Goal: Task Accomplishment & Management: Manage account settings

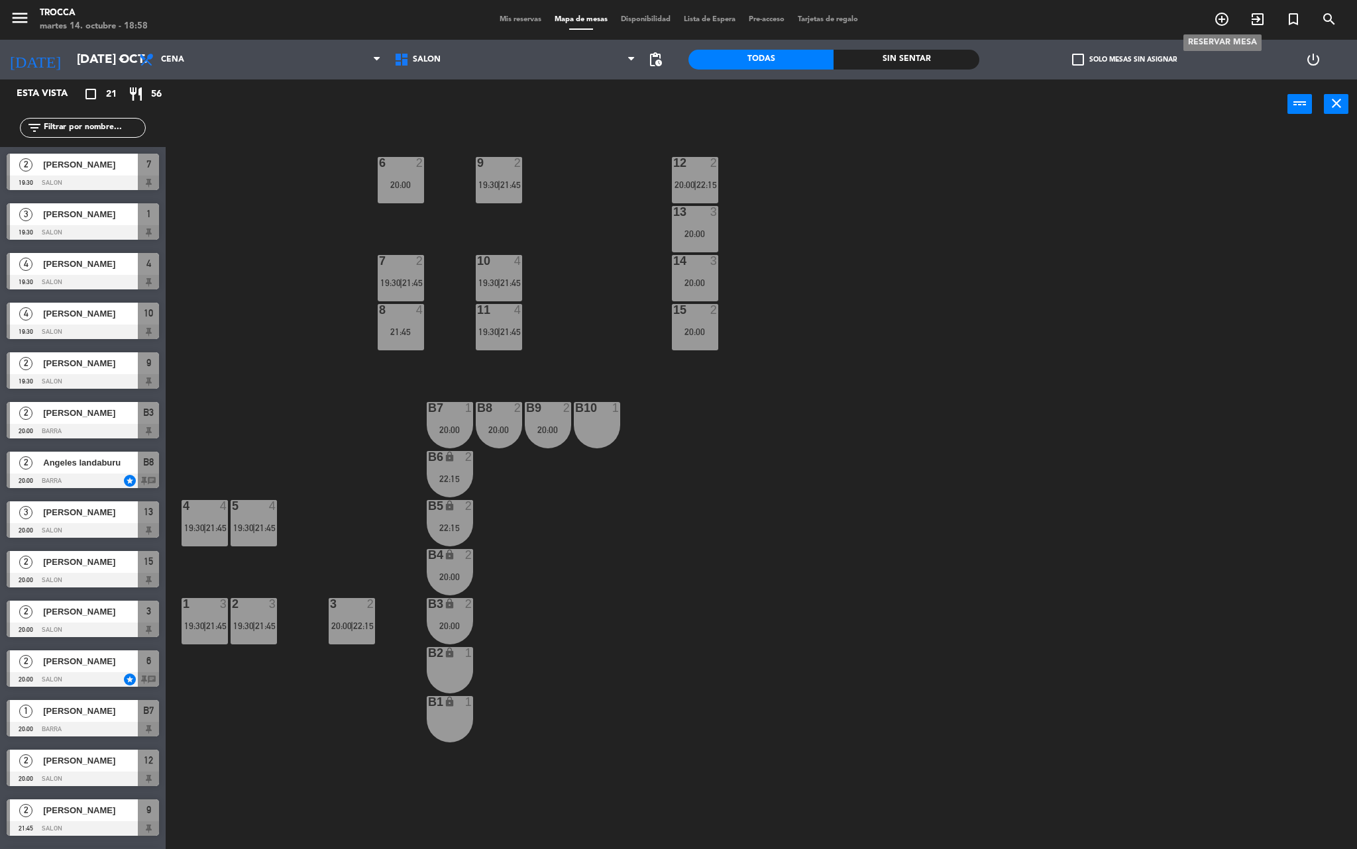
click at [1229, 24] on span "add_circle_outline" at bounding box center [1222, 19] width 36 height 23
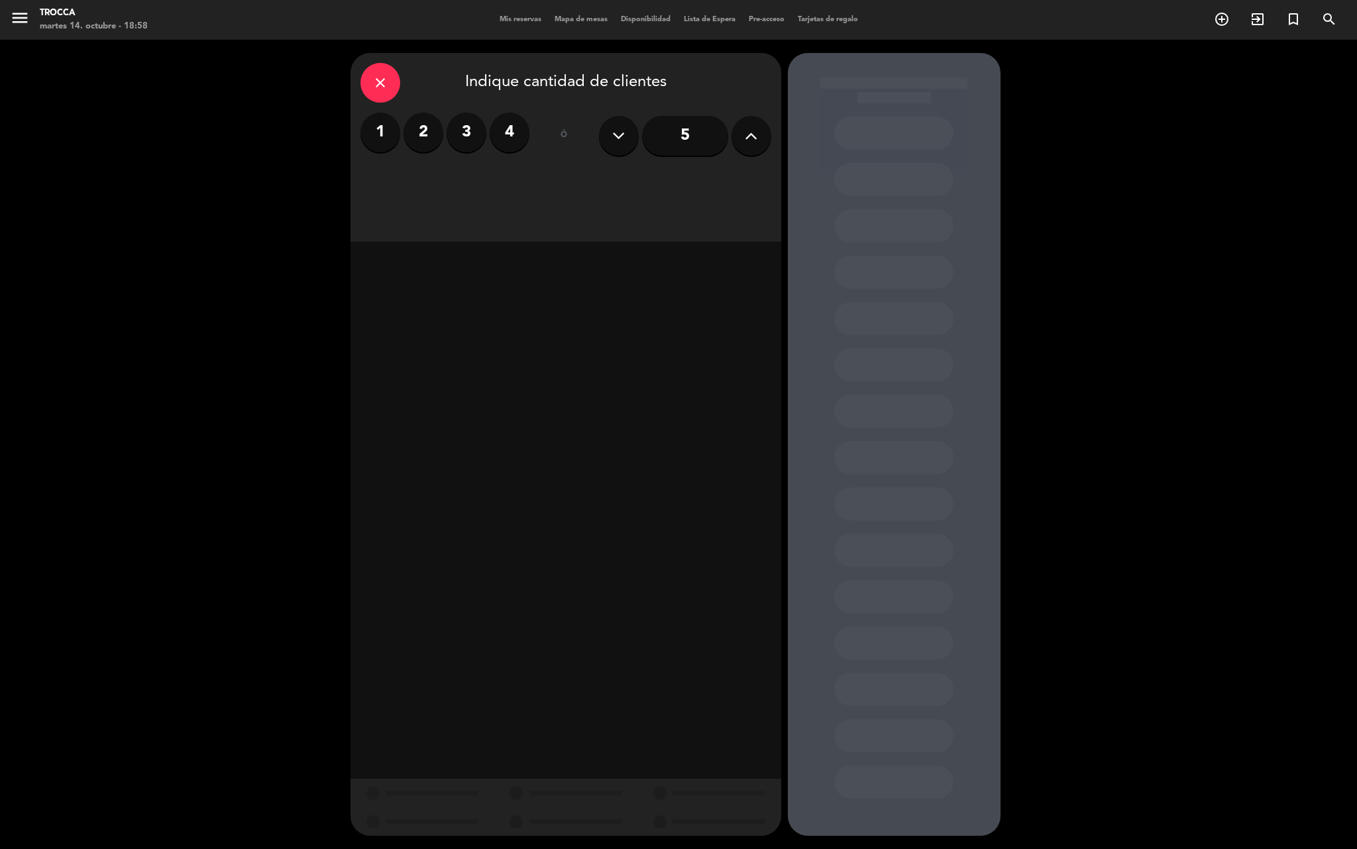
click at [368, 95] on div "close" at bounding box center [380, 83] width 40 height 40
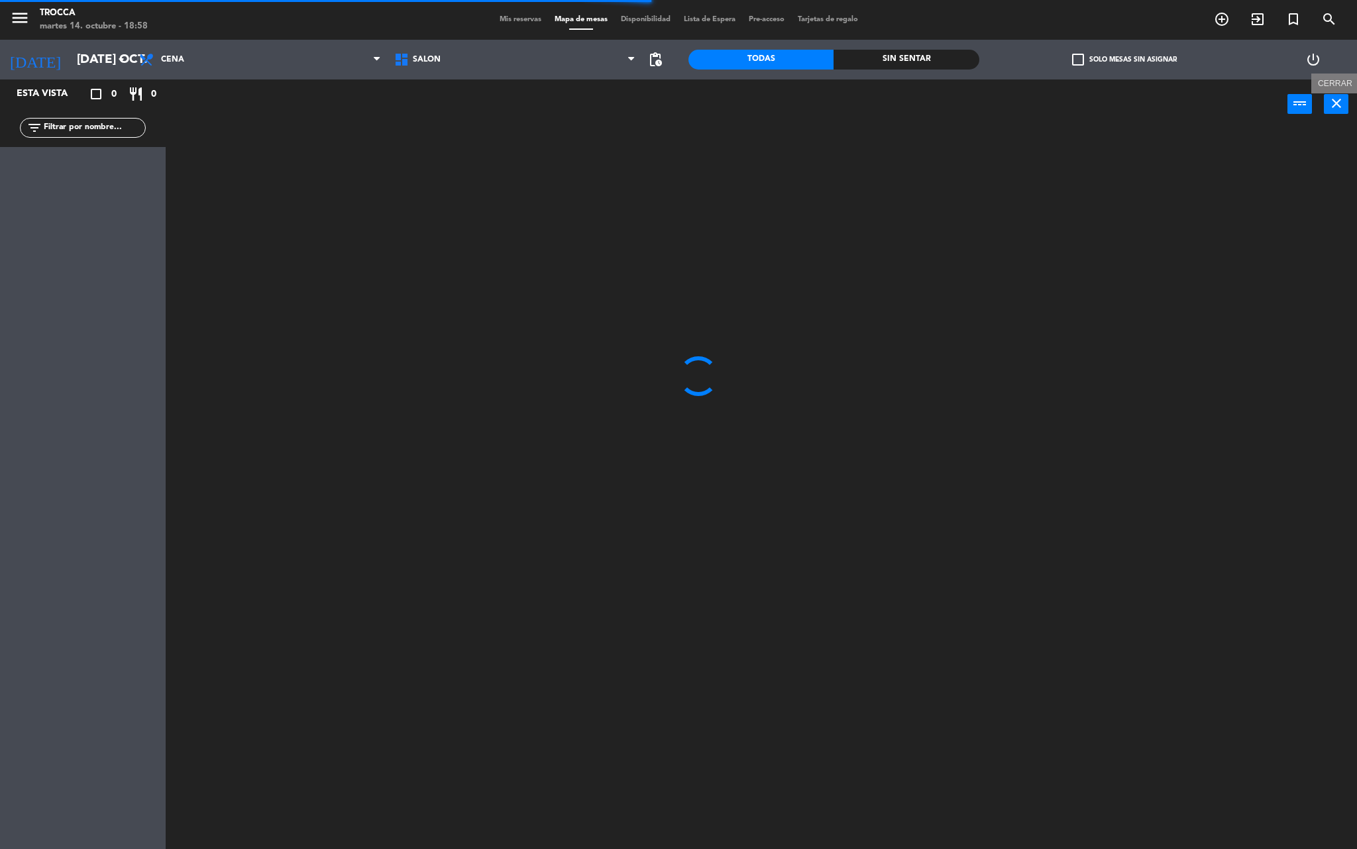
click at [1334, 99] on icon "close" at bounding box center [1336, 103] width 16 height 16
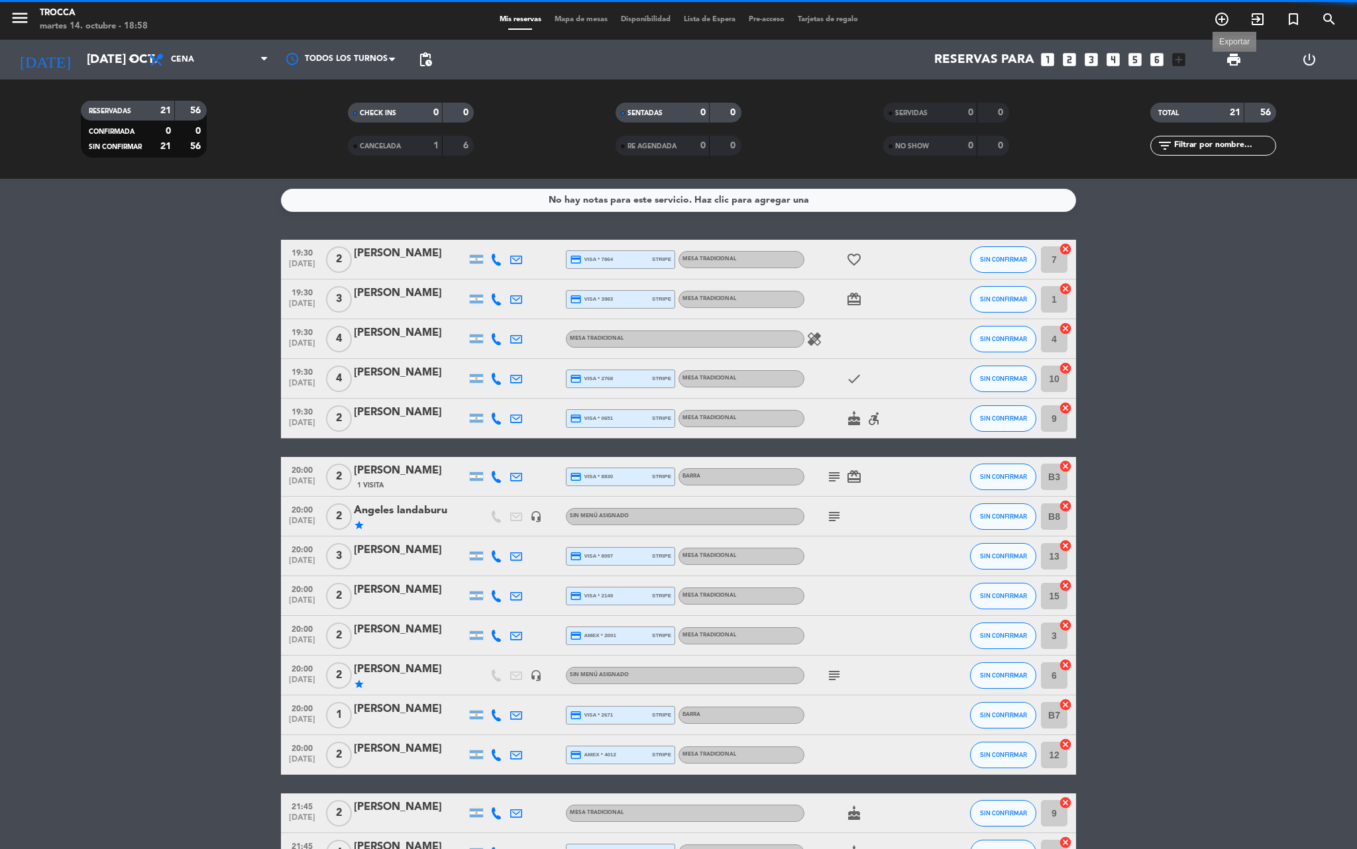
click at [1241, 52] on span "print" at bounding box center [1234, 60] width 16 height 16
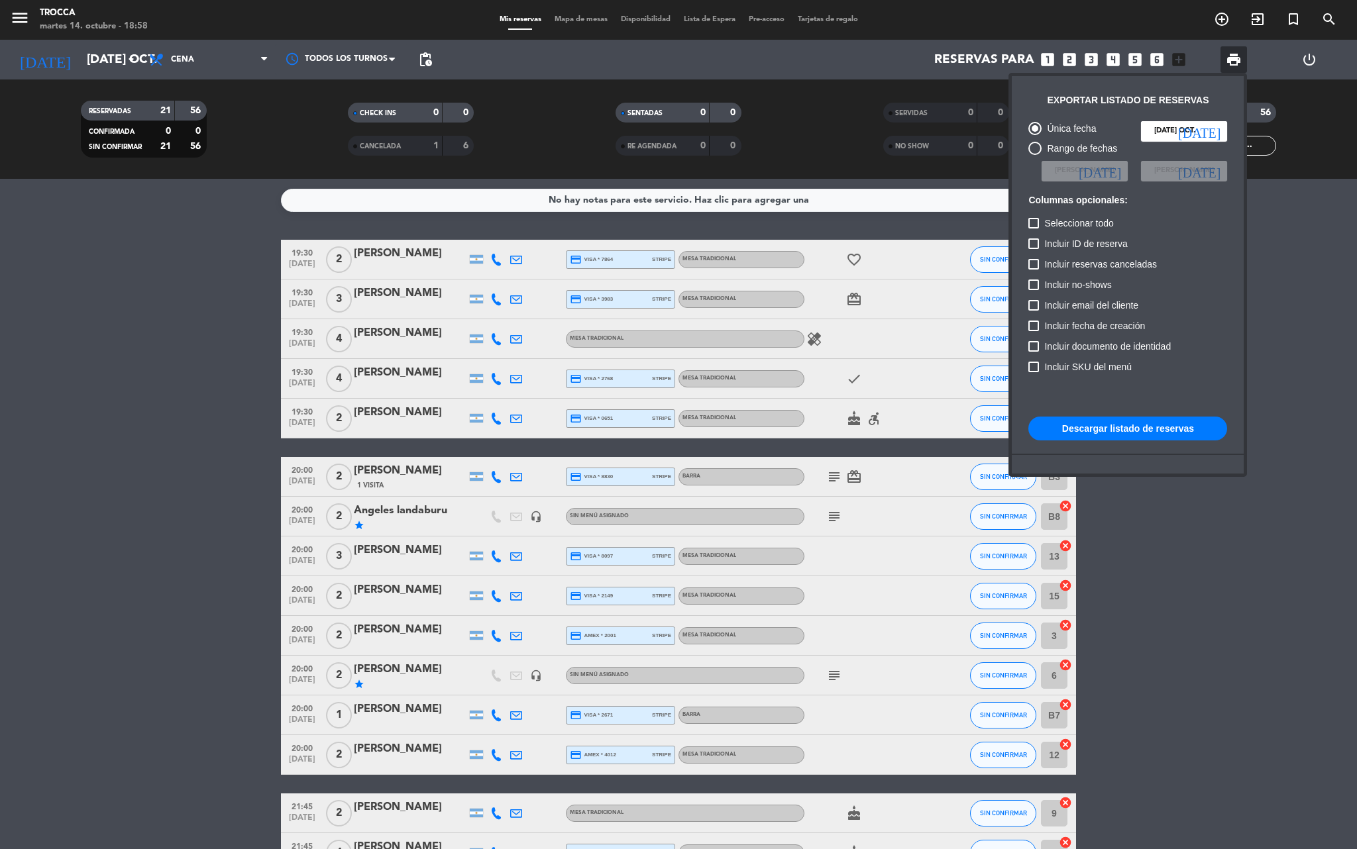
click at [1129, 425] on button "Descargar listado de reservas" at bounding box center [1127, 429] width 199 height 24
click at [574, 19] on div at bounding box center [678, 424] width 1357 height 849
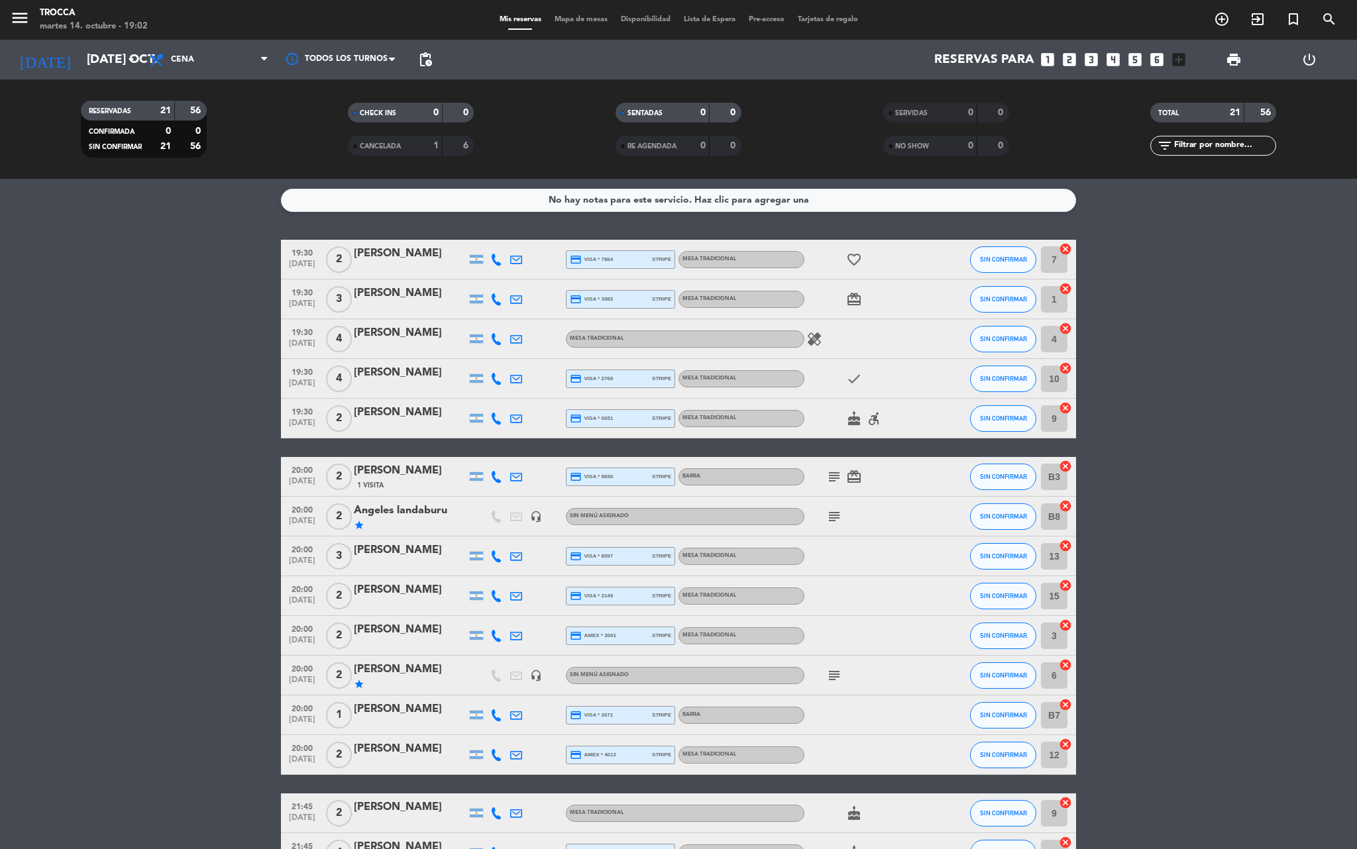
click at [813, 343] on icon "healing" at bounding box center [814, 339] width 16 height 16
click at [835, 334] on div "healing Un comensal es celícaco y otro comensal es alérgico a los mariscos" at bounding box center [863, 338] width 119 height 39
click at [423, 350] on div at bounding box center [410, 347] width 113 height 11
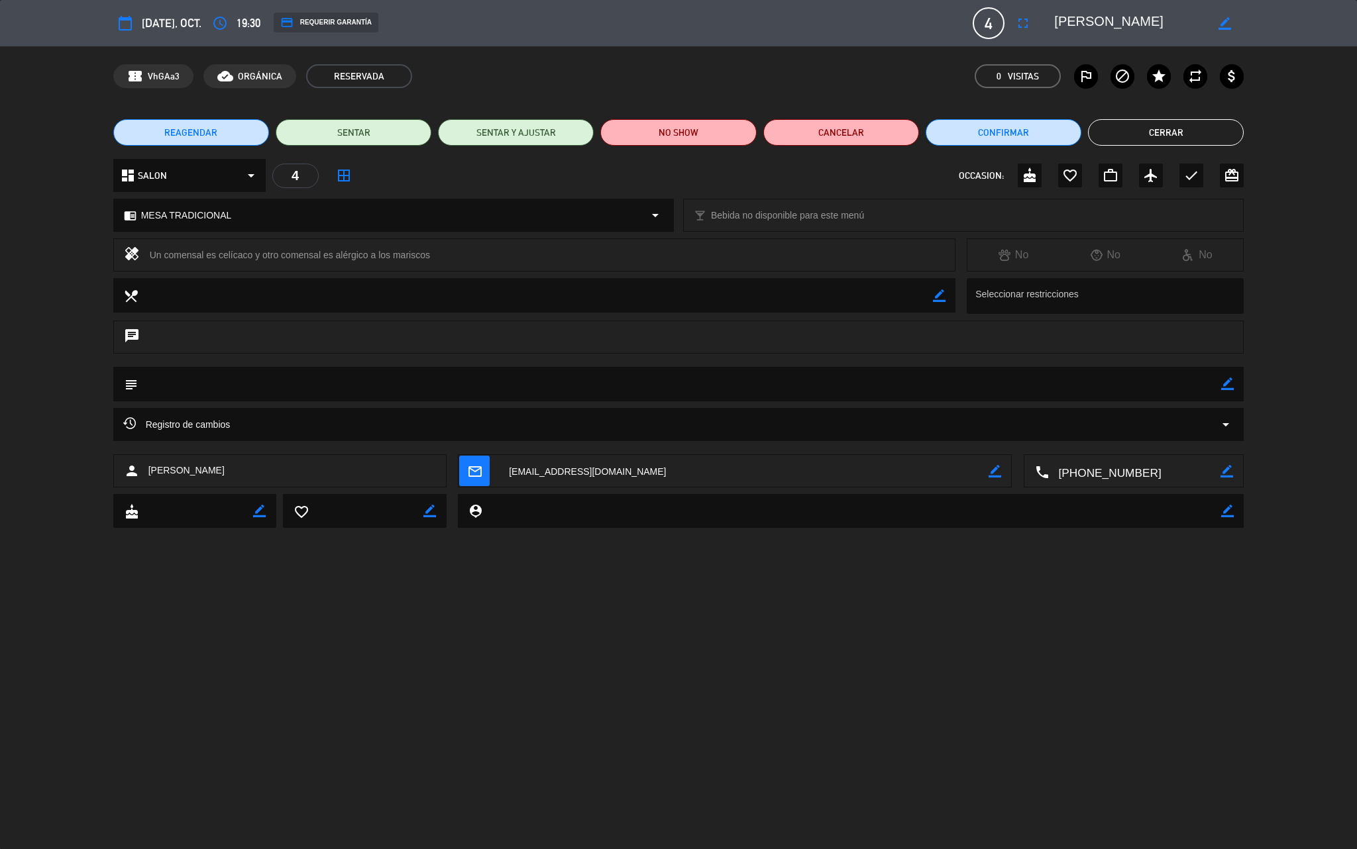
click at [217, 258] on div "Un comensal es celícaco y otro comensal es alérgico a los mariscos" at bounding box center [547, 255] width 795 height 19
click at [217, 254] on div "Un comensal es celícaco y otro comensal es alérgico a los mariscos" at bounding box center [547, 255] width 795 height 19
click at [217, 253] on div "Un comensal es celícaco y otro comensal es alérgico a los mariscos" at bounding box center [547, 255] width 795 height 19
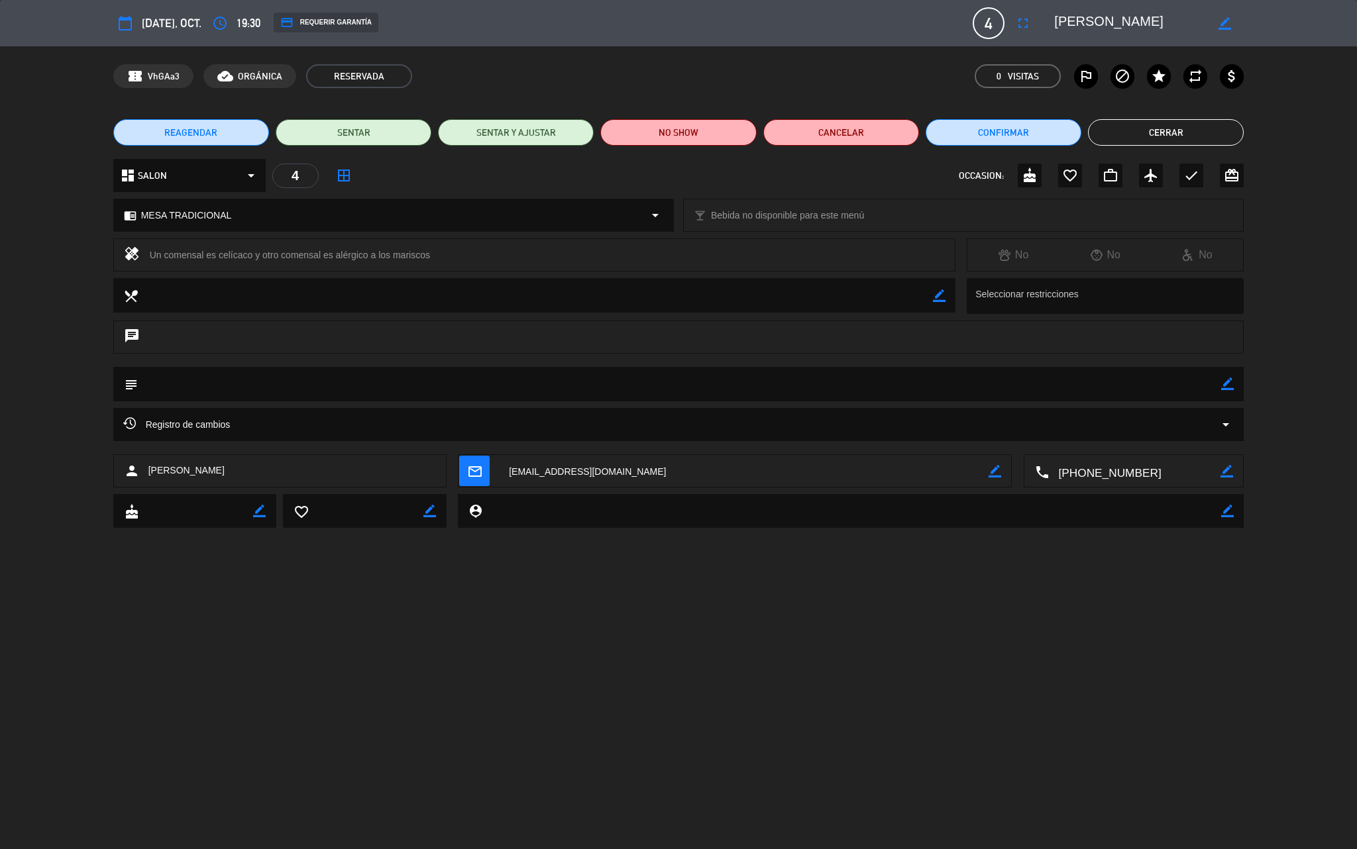
click at [1182, 113] on div "REAGENDAR SENTAR SENTAR Y AJUSTAR NO SHOW Cancelar Confirmar Cerrar" at bounding box center [678, 132] width 1357 height 53
click at [1187, 122] on button "Cerrar" at bounding box center [1166, 132] width 156 height 26
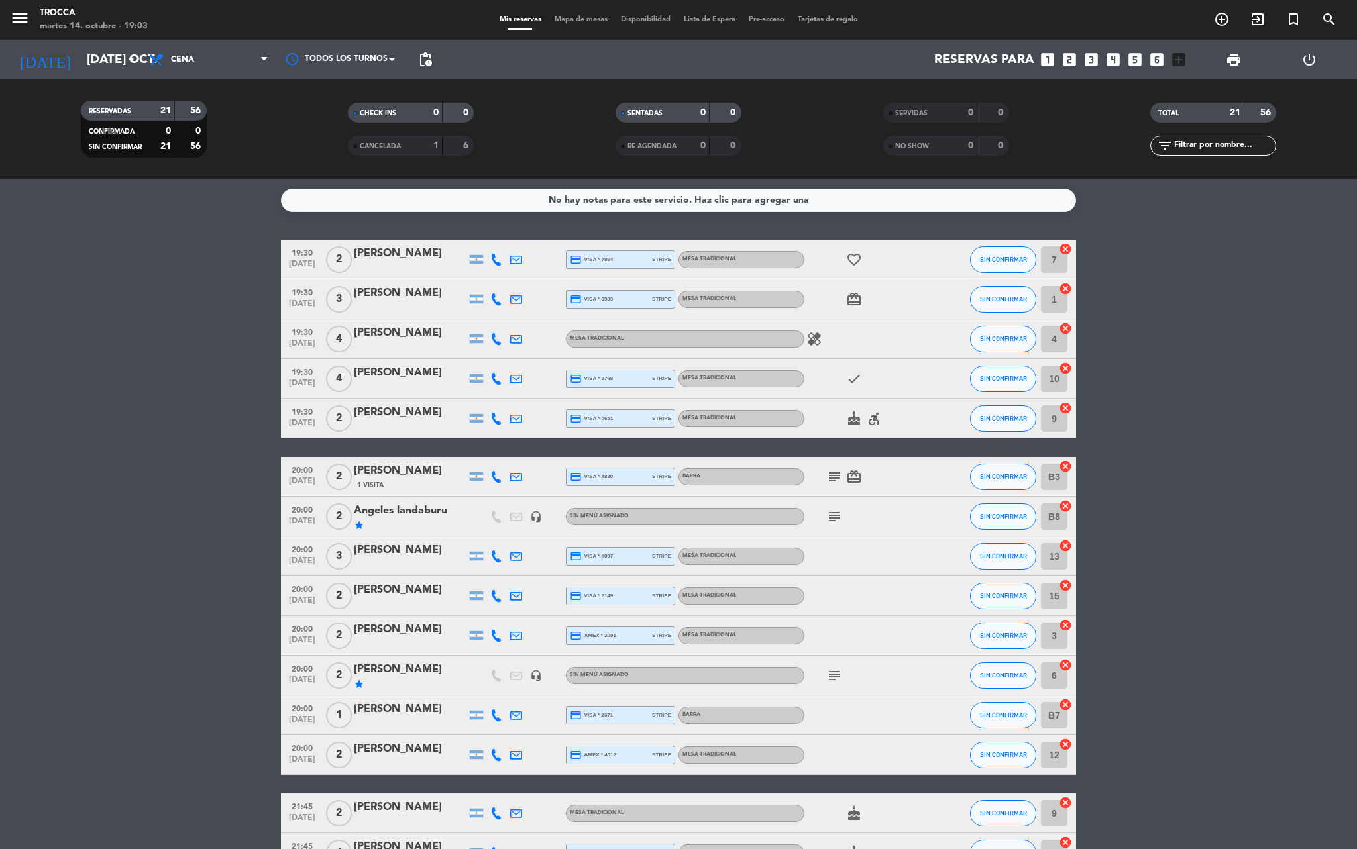
click at [853, 294] on icon "card_giftcard" at bounding box center [854, 299] width 16 height 16
click at [848, 416] on icon "cake" at bounding box center [854, 419] width 16 height 16
click at [869, 427] on div "cake CUMPLEAÑOS accessible_forward" at bounding box center [863, 418] width 119 height 39
click at [873, 423] on icon "accessible_forward" at bounding box center [874, 419] width 16 height 16
click at [861, 420] on icon "cake" at bounding box center [854, 419] width 16 height 16
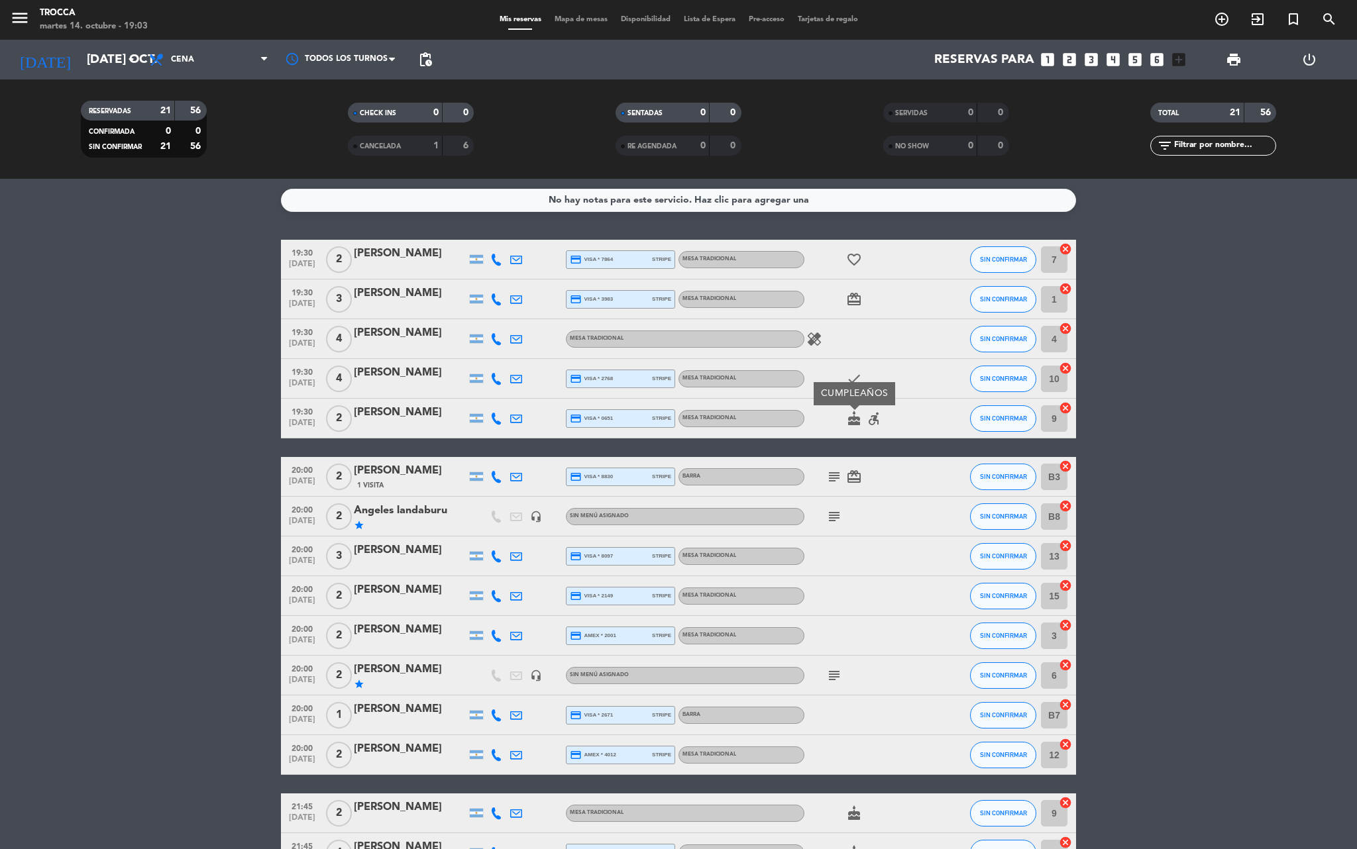
click at [835, 478] on icon "subject" at bounding box center [834, 477] width 16 height 16
click at [836, 514] on icon "subject" at bounding box center [834, 517] width 16 height 16
click at [832, 678] on icon "subject" at bounding box center [834, 676] width 16 height 16
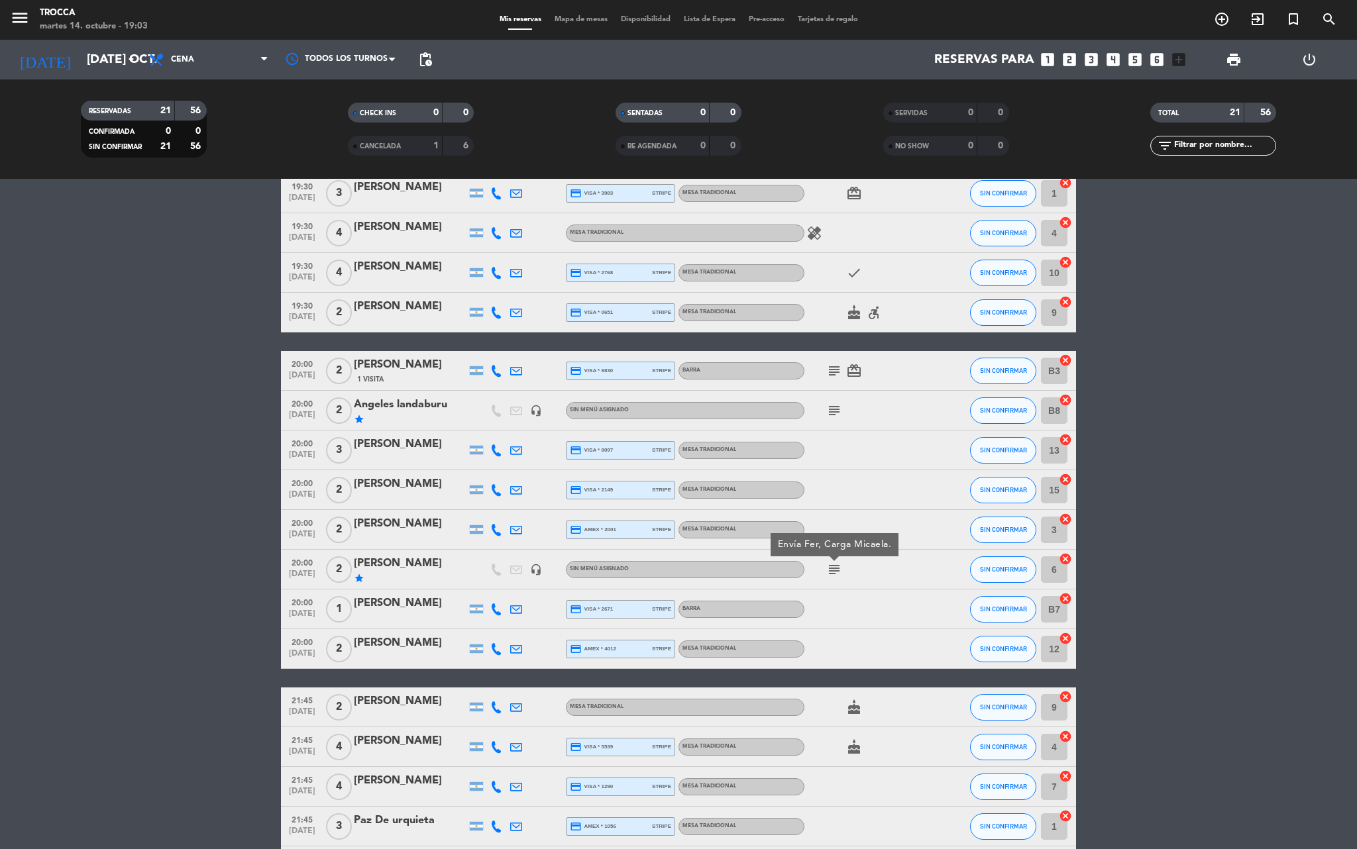
scroll to position [265, 0]
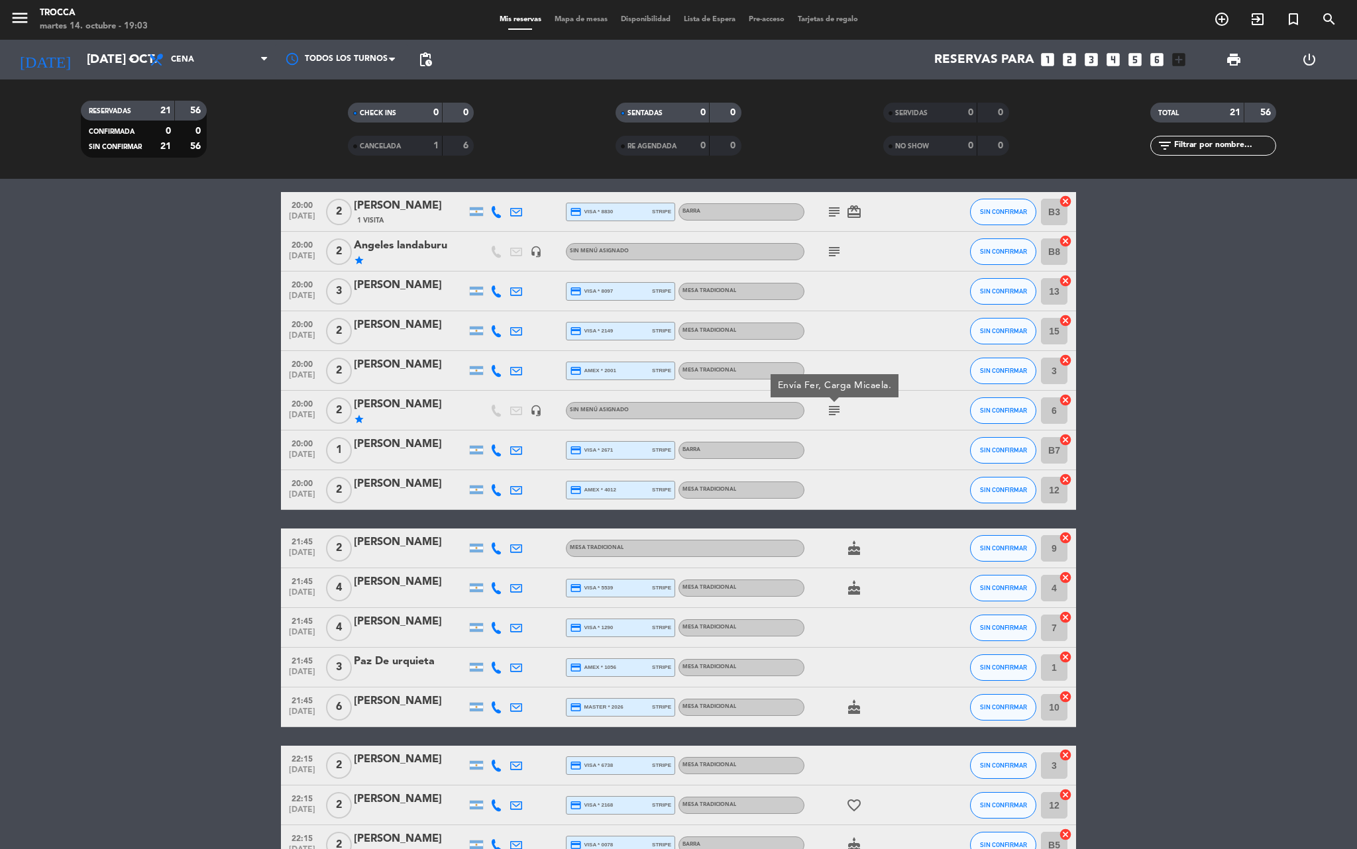
click at [859, 554] on icon "cake" at bounding box center [854, 549] width 16 height 16
click at [852, 580] on icon "cake" at bounding box center [854, 588] width 16 height 16
click at [866, 719] on div "cake" at bounding box center [863, 707] width 119 height 39
click at [856, 717] on div "cake" at bounding box center [863, 707] width 119 height 39
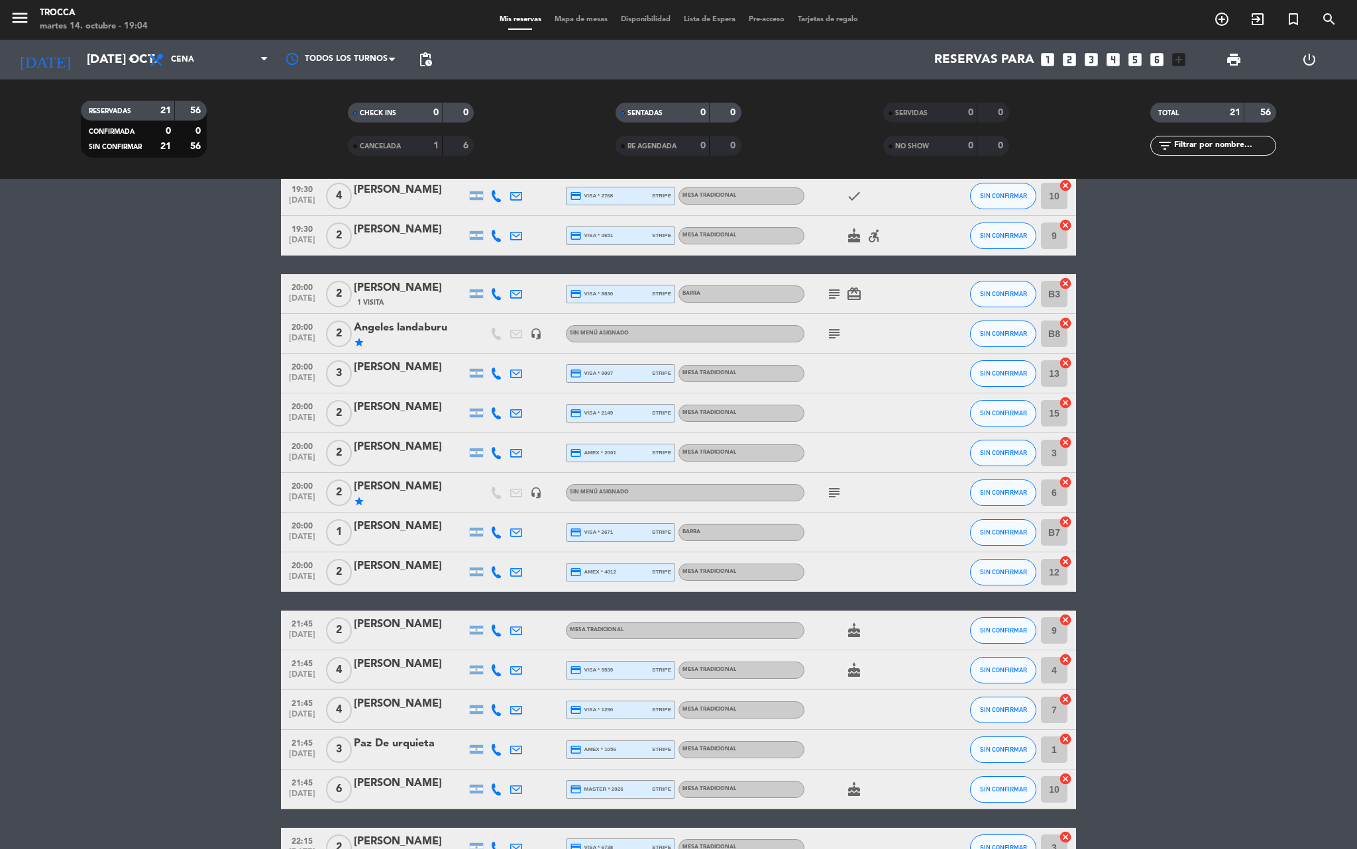
scroll to position [0, 0]
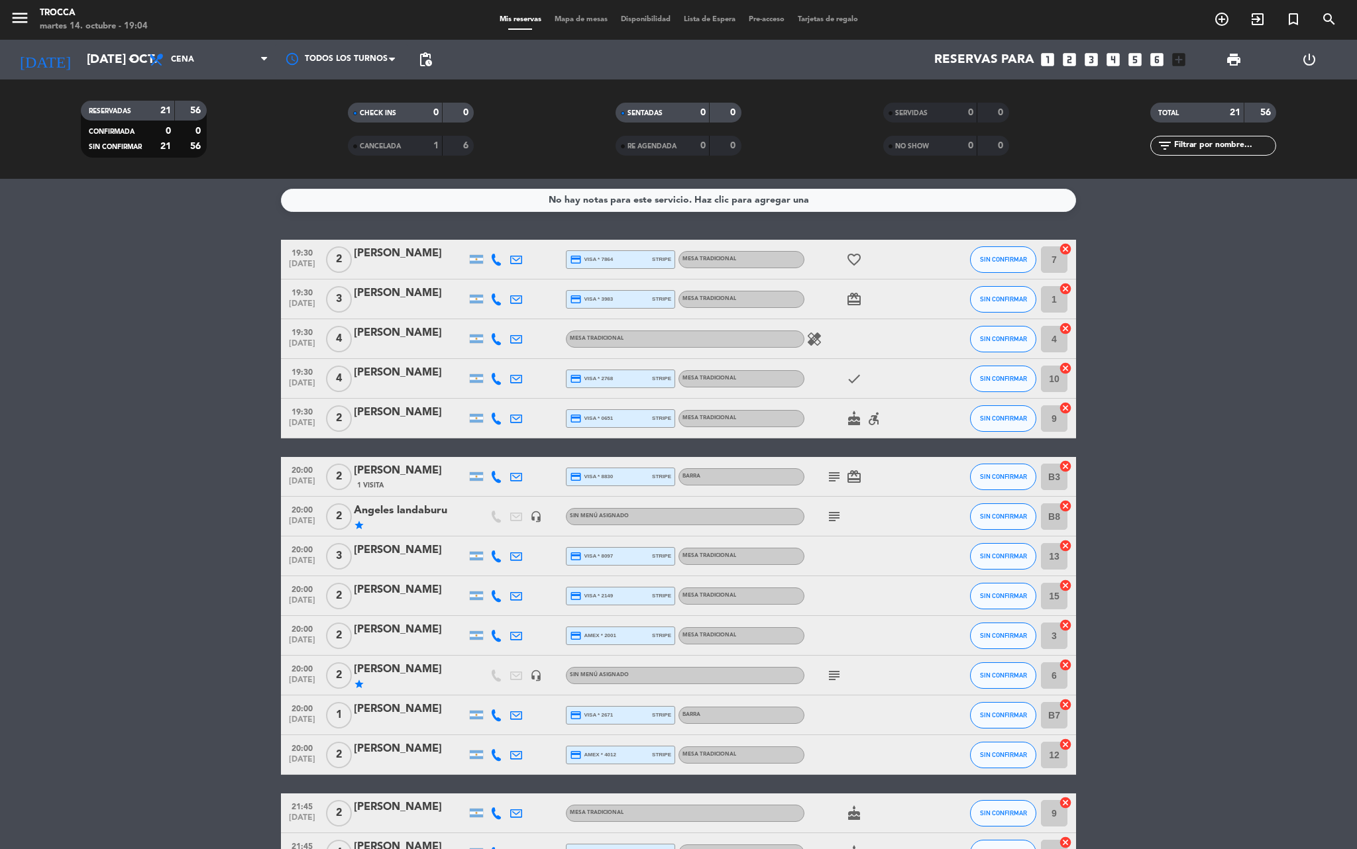
click at [562, 23] on span "Mapa de mesas" at bounding box center [581, 19] width 66 height 7
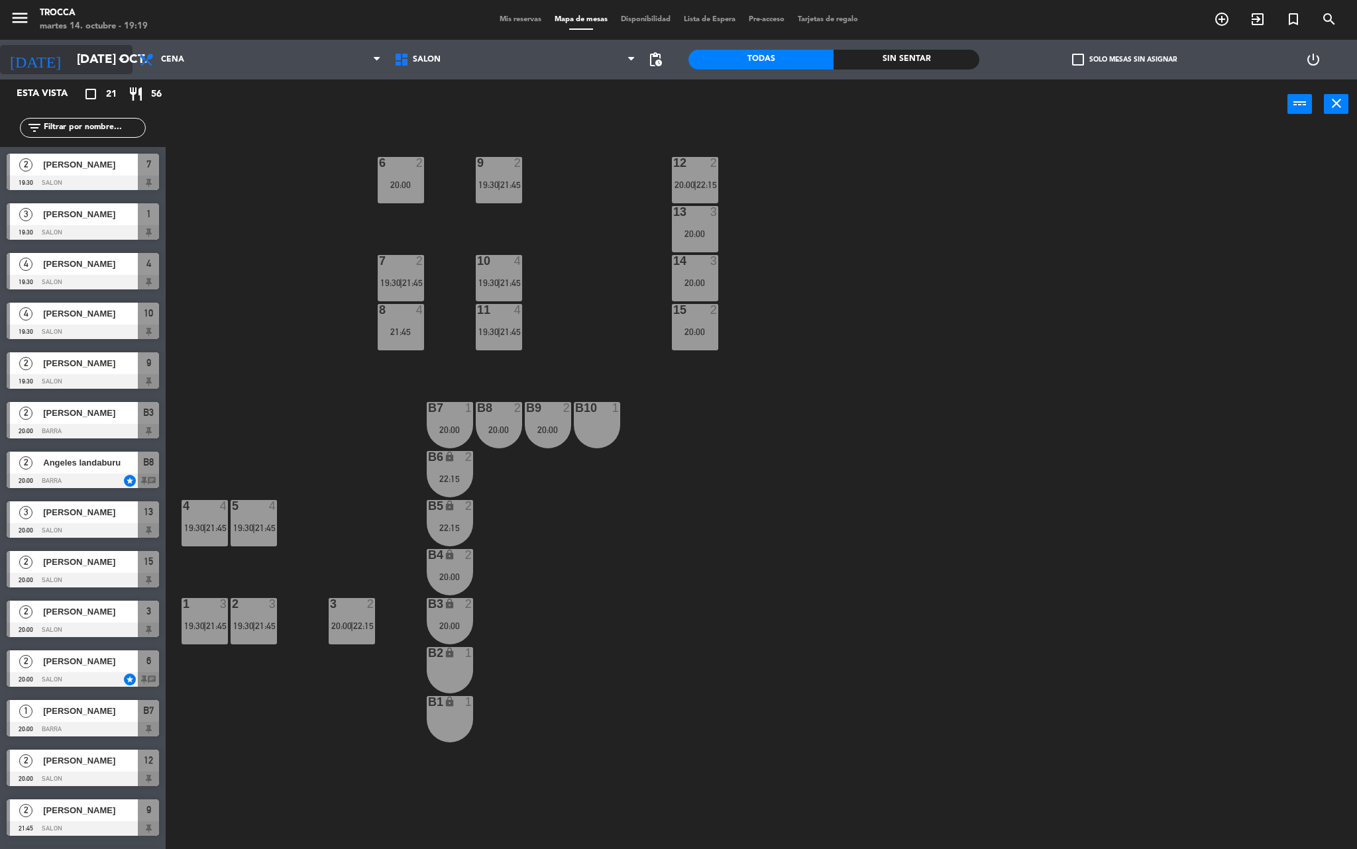
click at [85, 57] on input "[DATE] oct." at bounding box center [150, 60] width 160 height 28
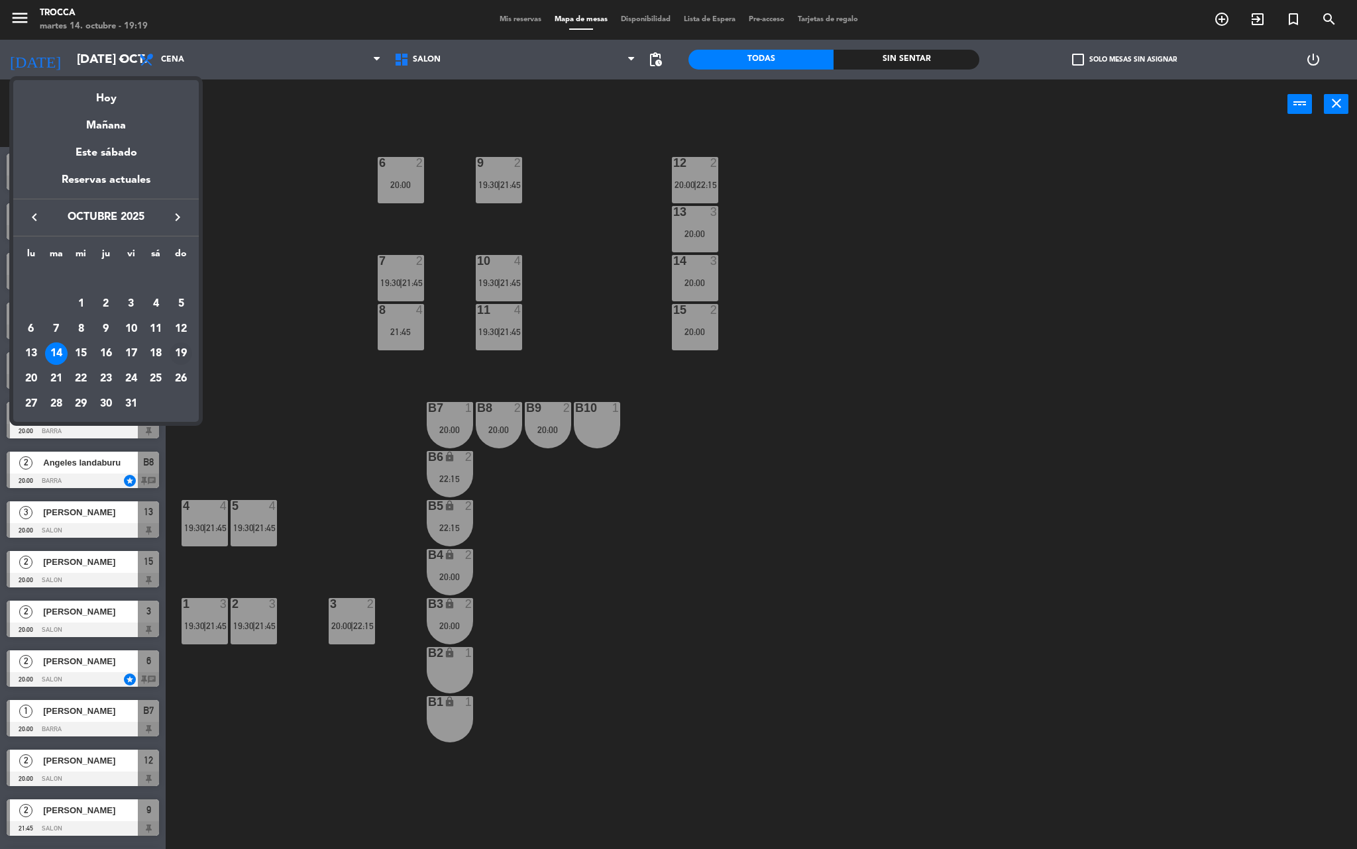
click at [183, 356] on div "19" at bounding box center [181, 353] width 23 height 23
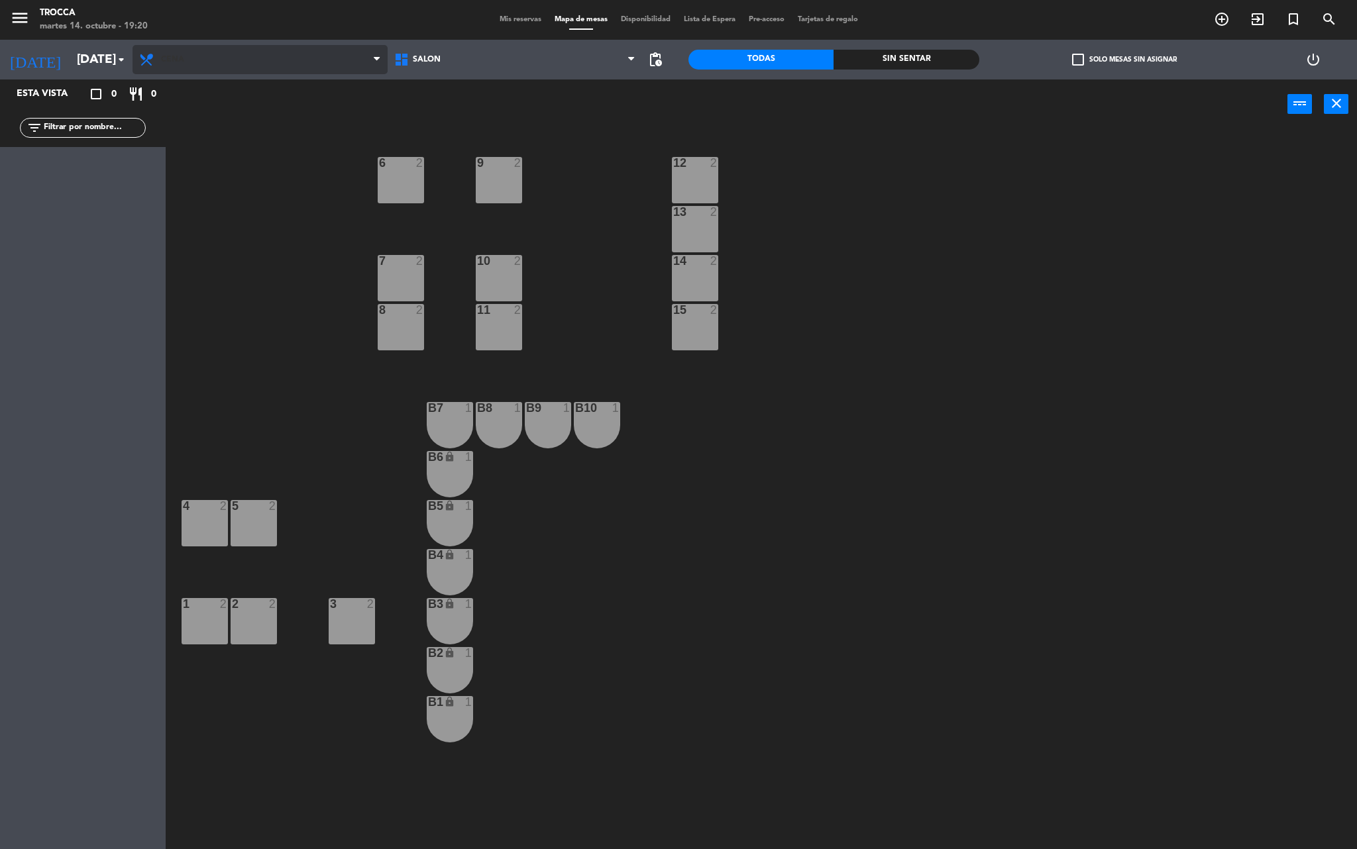
click at [205, 65] on span "Cena" at bounding box center [259, 59] width 255 height 29
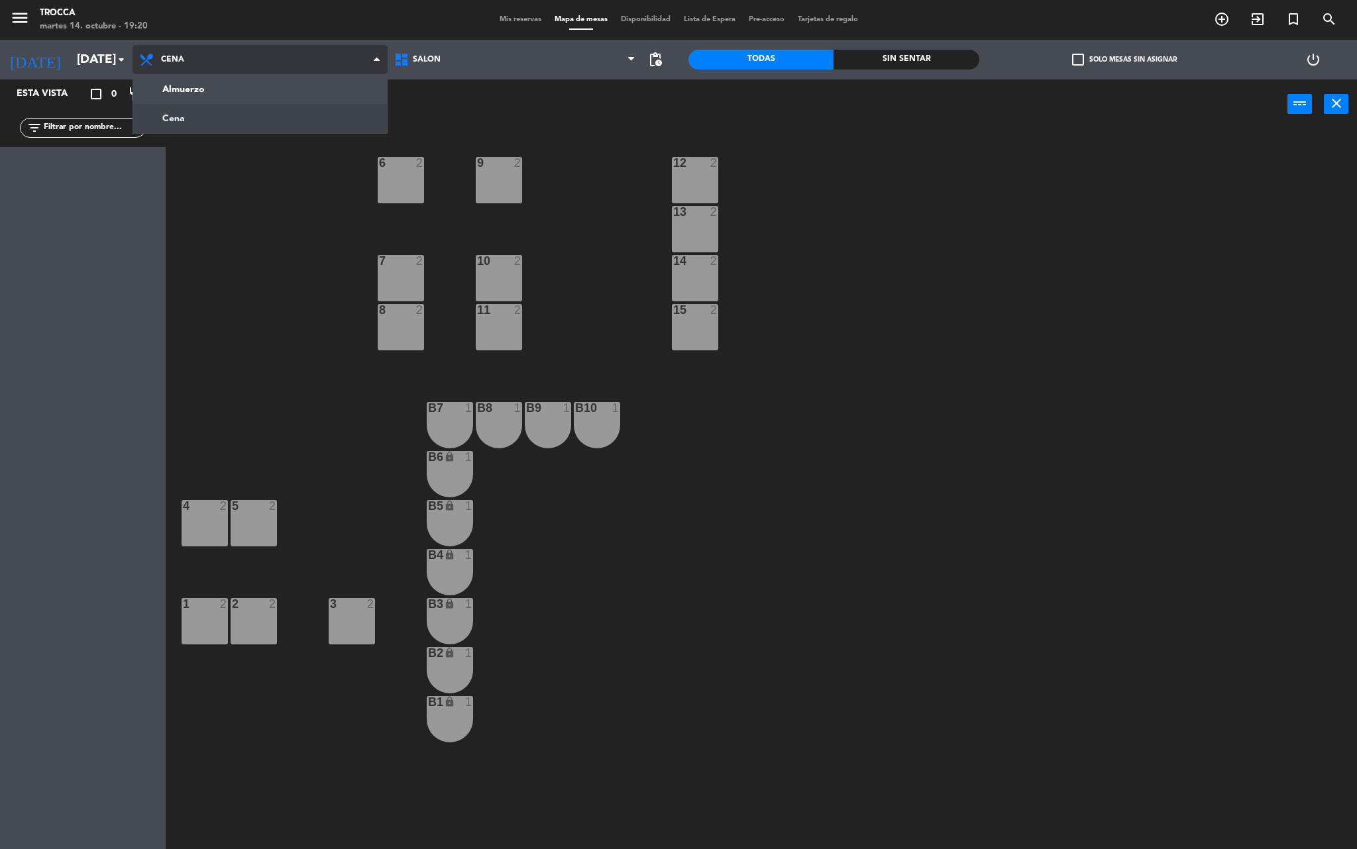
click at [196, 113] on ng-component "menu Trocca martes 14. octubre - 19:20 Mis reservas Mapa de mesas Disponibilida…" at bounding box center [678, 426] width 1357 height 853
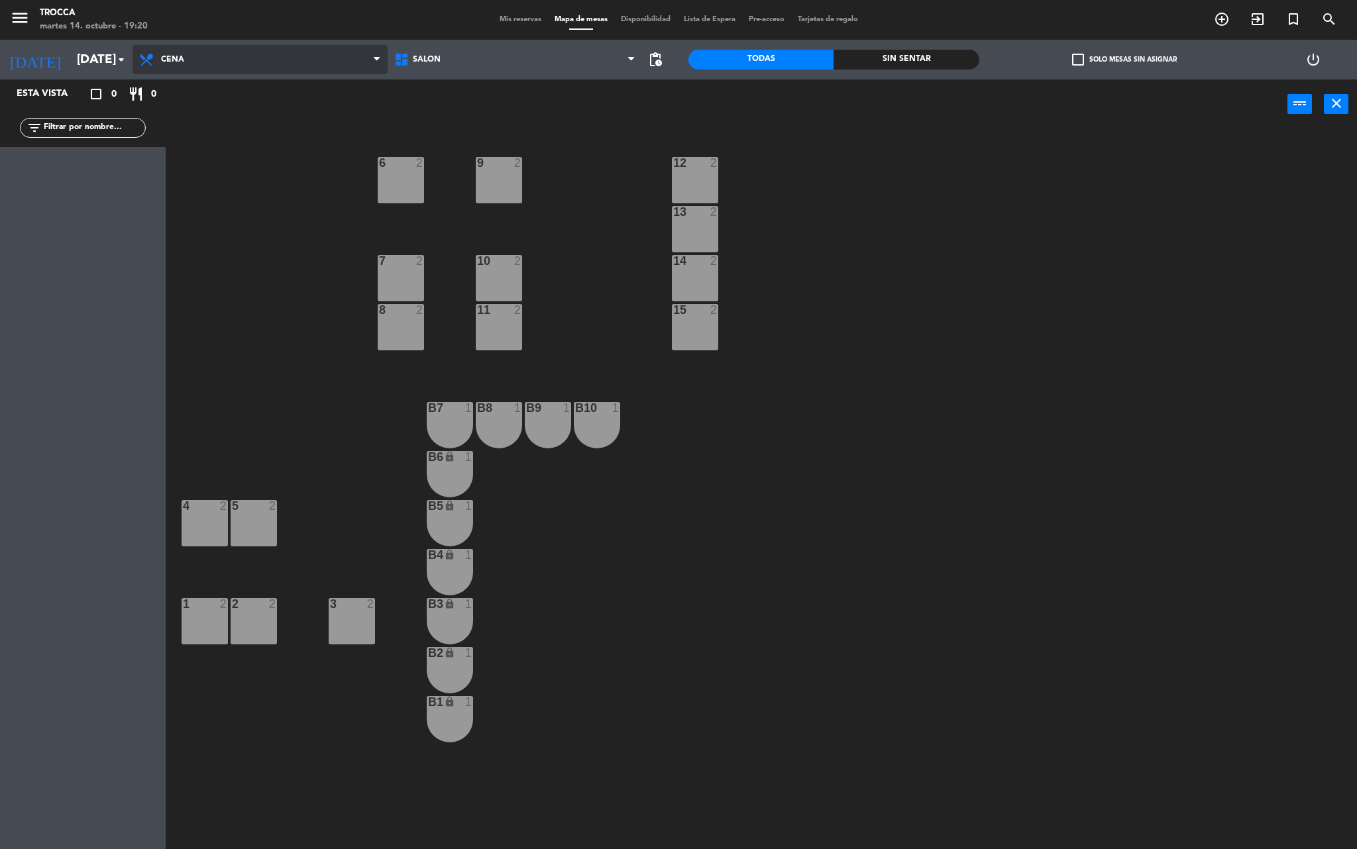
click at [193, 58] on span "Cena" at bounding box center [259, 59] width 255 height 29
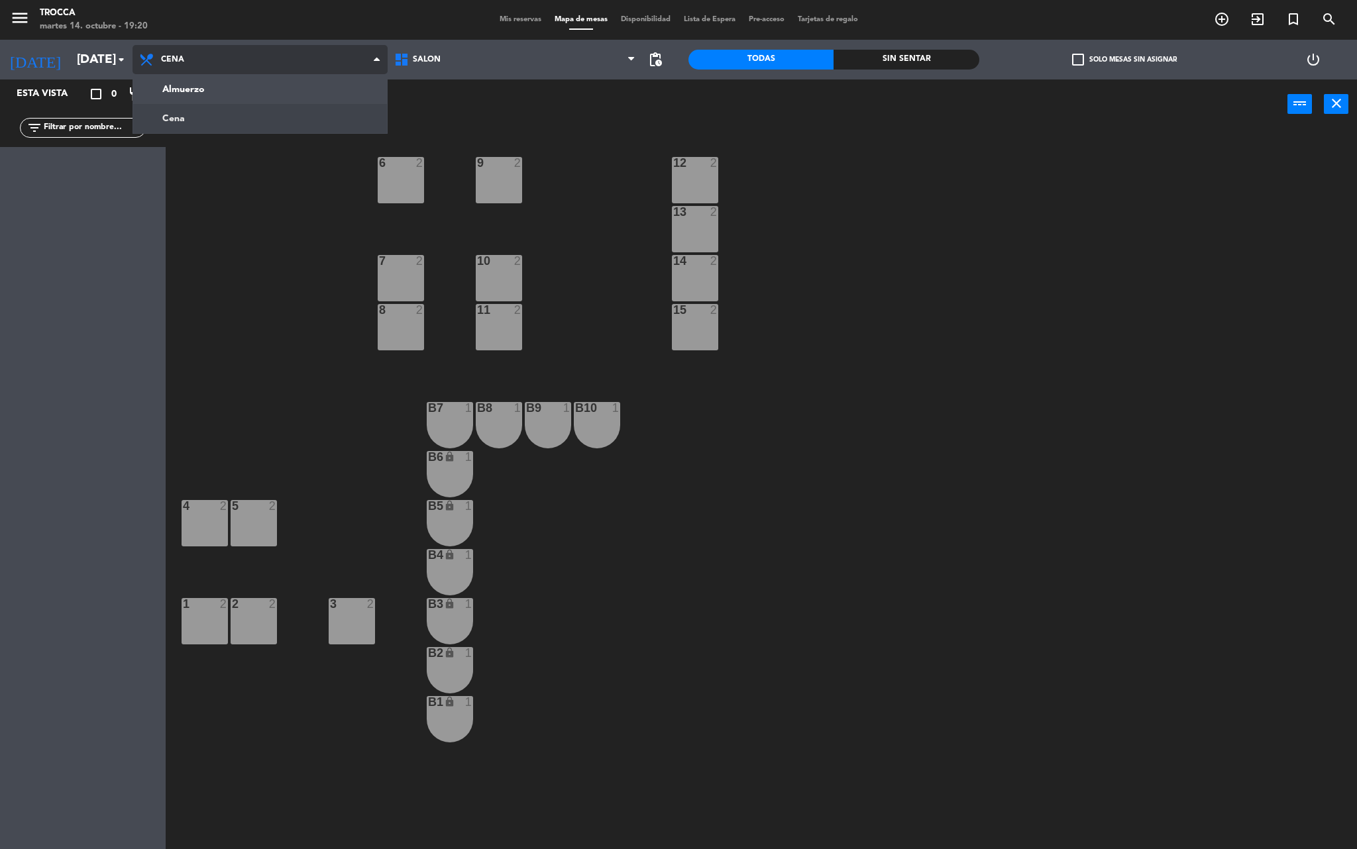
click at [167, 94] on ng-component "menu Trocca martes 14. octubre - 19:20 Mis reservas Mapa de mesas Disponibilida…" at bounding box center [678, 426] width 1357 height 853
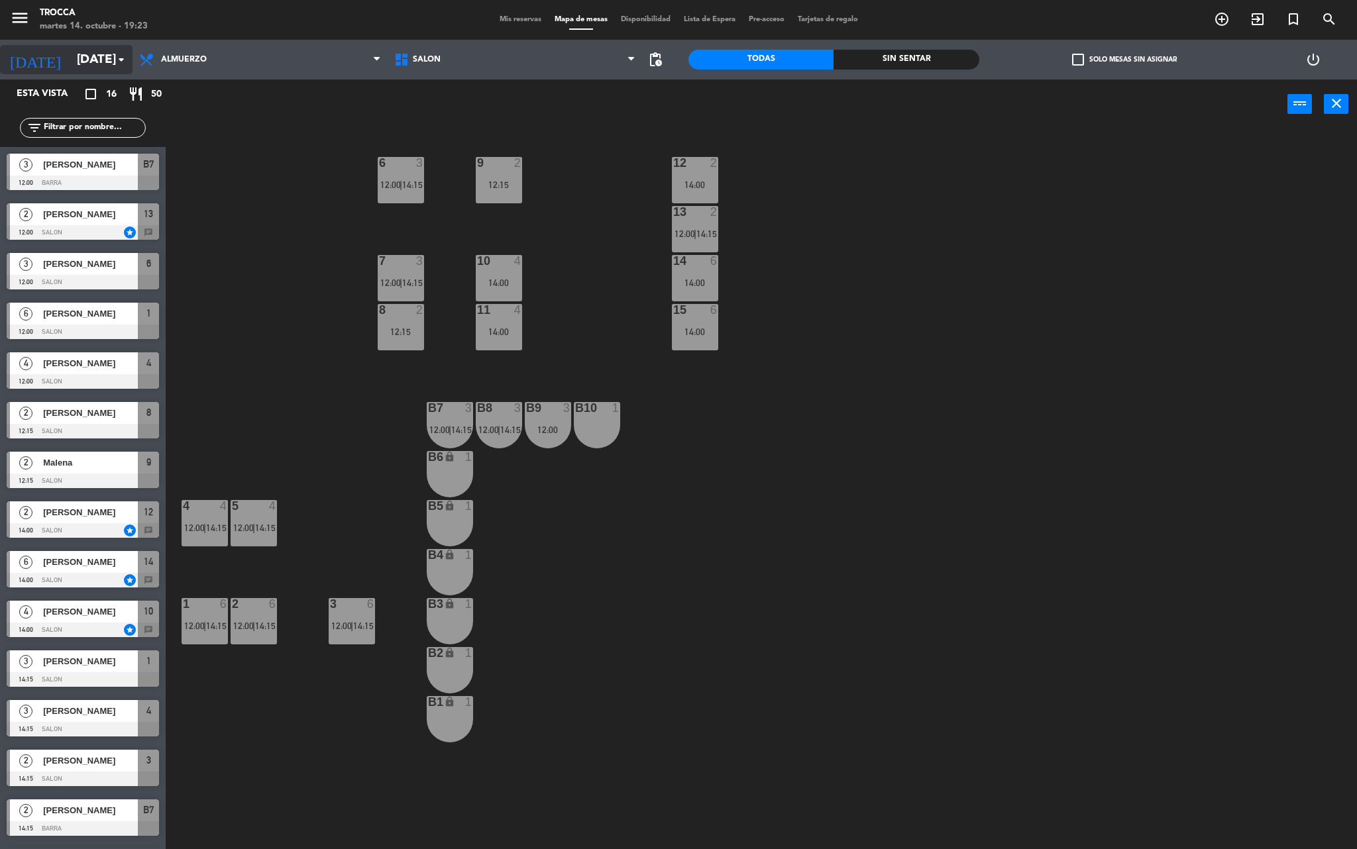
click at [113, 60] on icon "arrow_drop_down" at bounding box center [121, 60] width 16 height 16
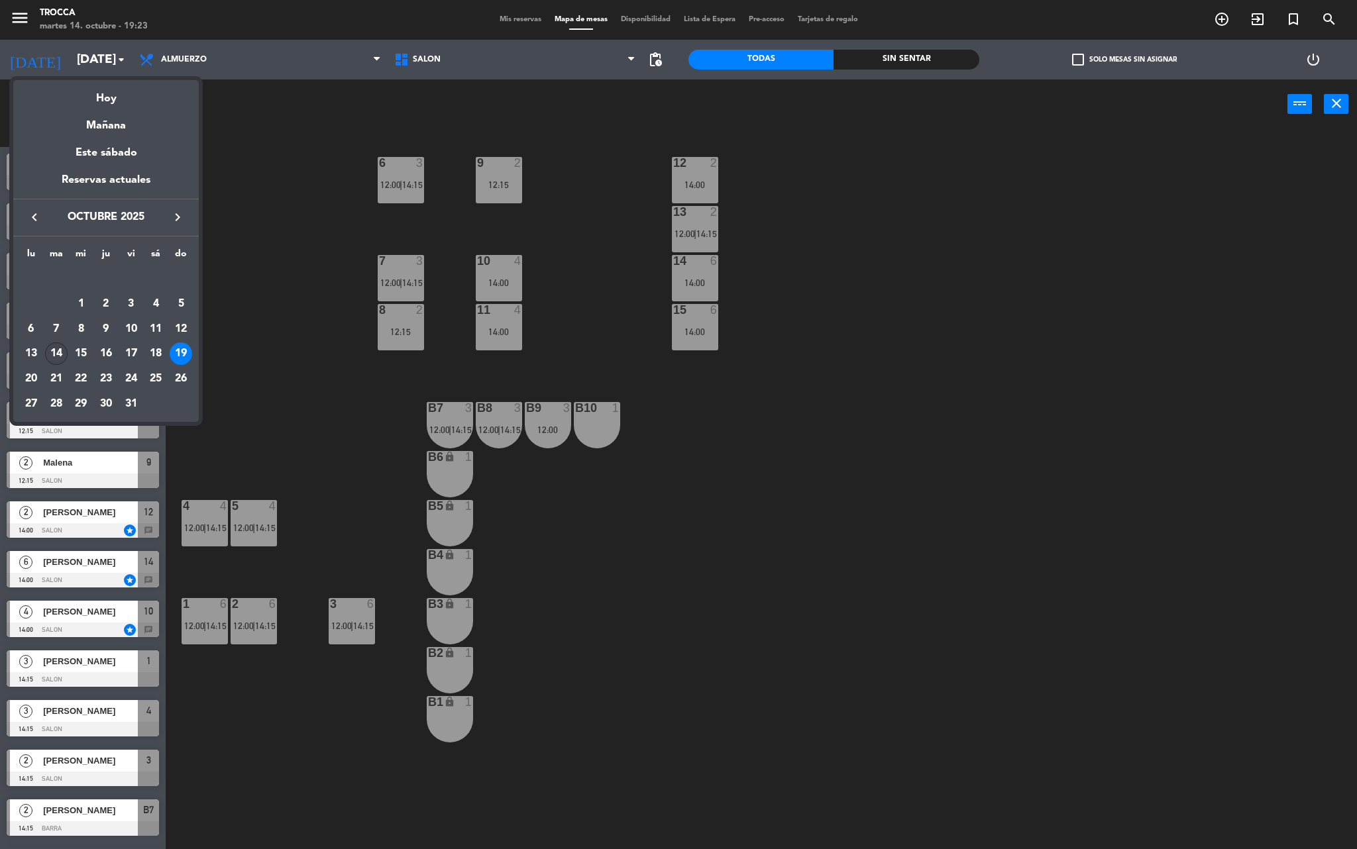
click at [53, 350] on div "14" at bounding box center [56, 353] width 23 height 23
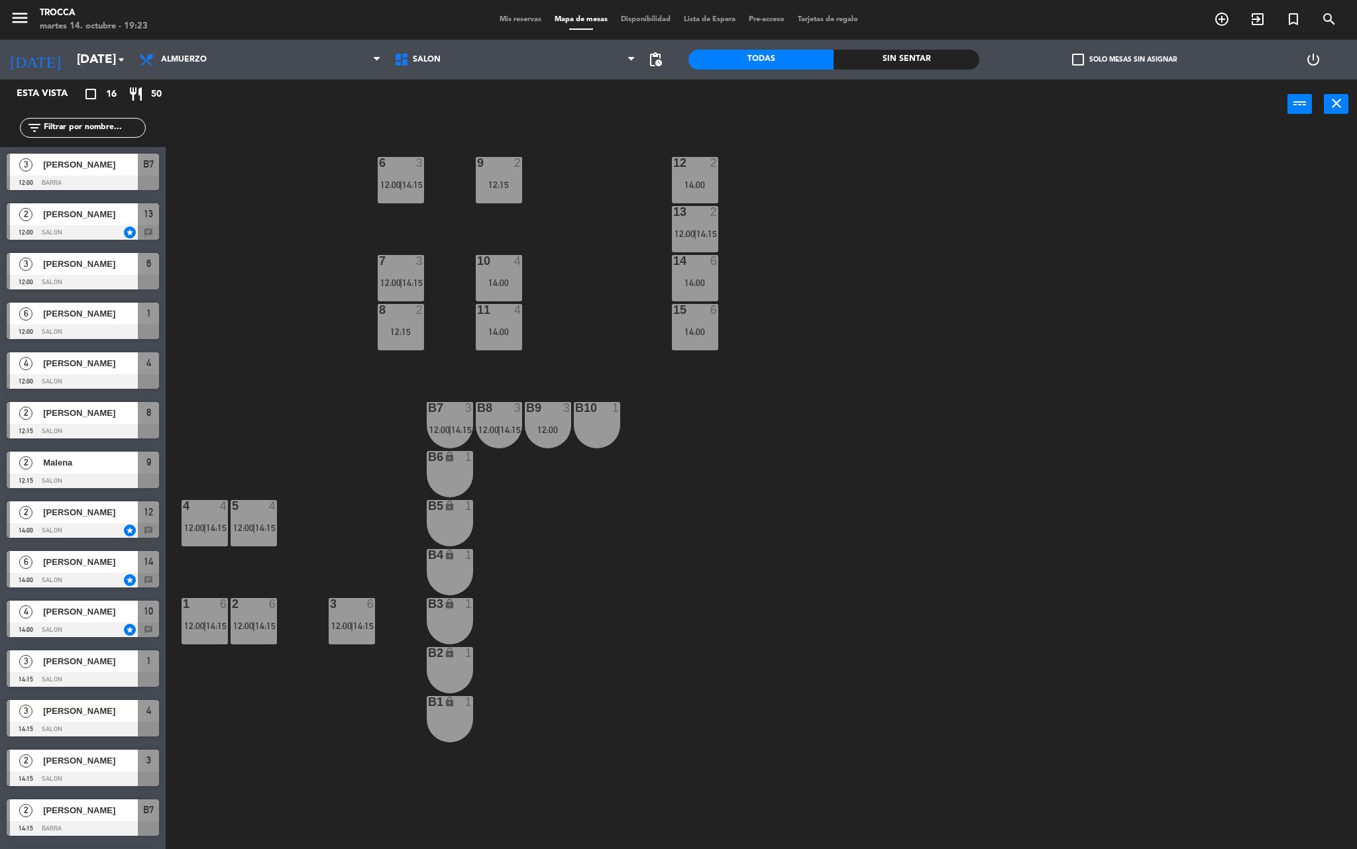
type input "[DATE] oct."
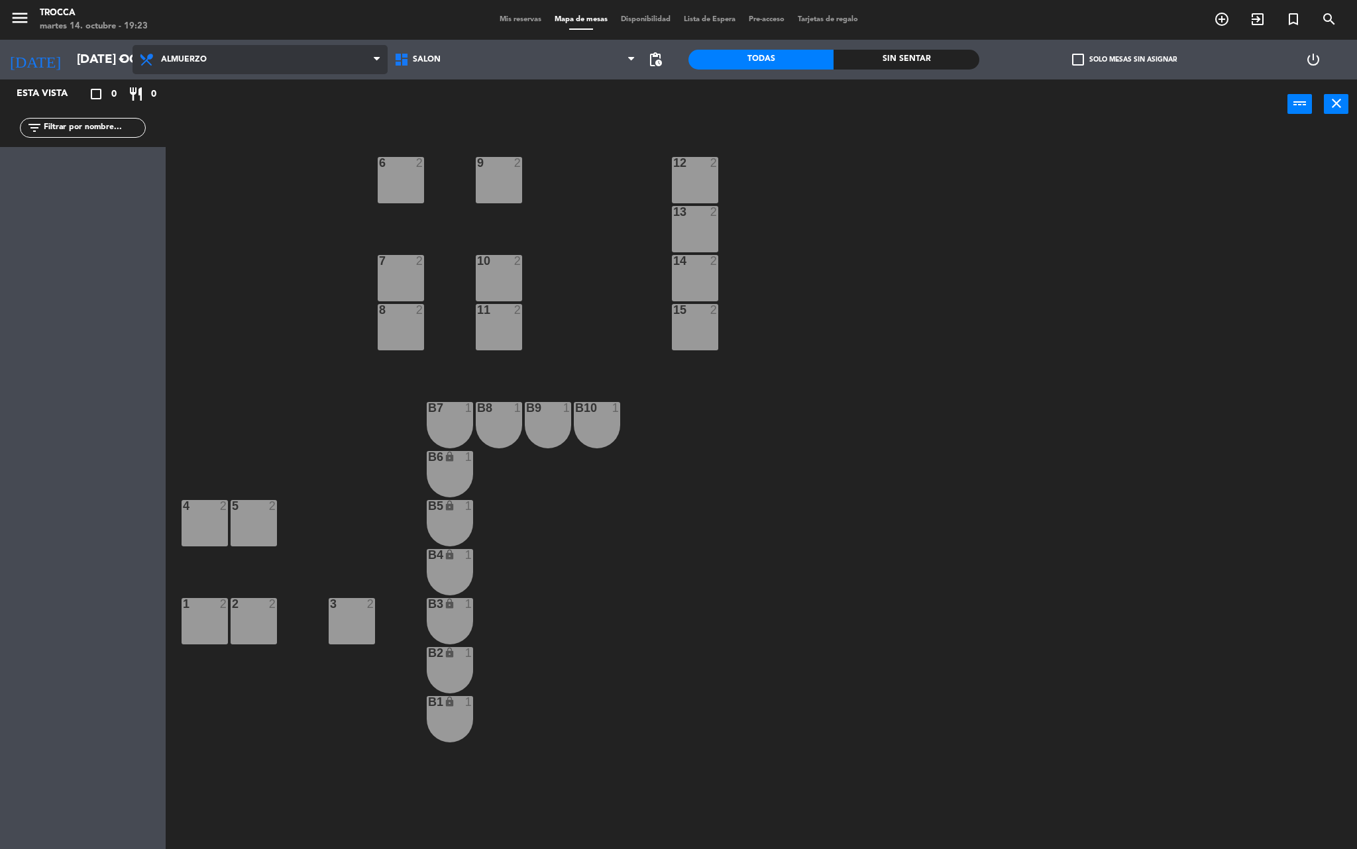
click at [191, 60] on span "Almuerzo" at bounding box center [184, 59] width 46 height 9
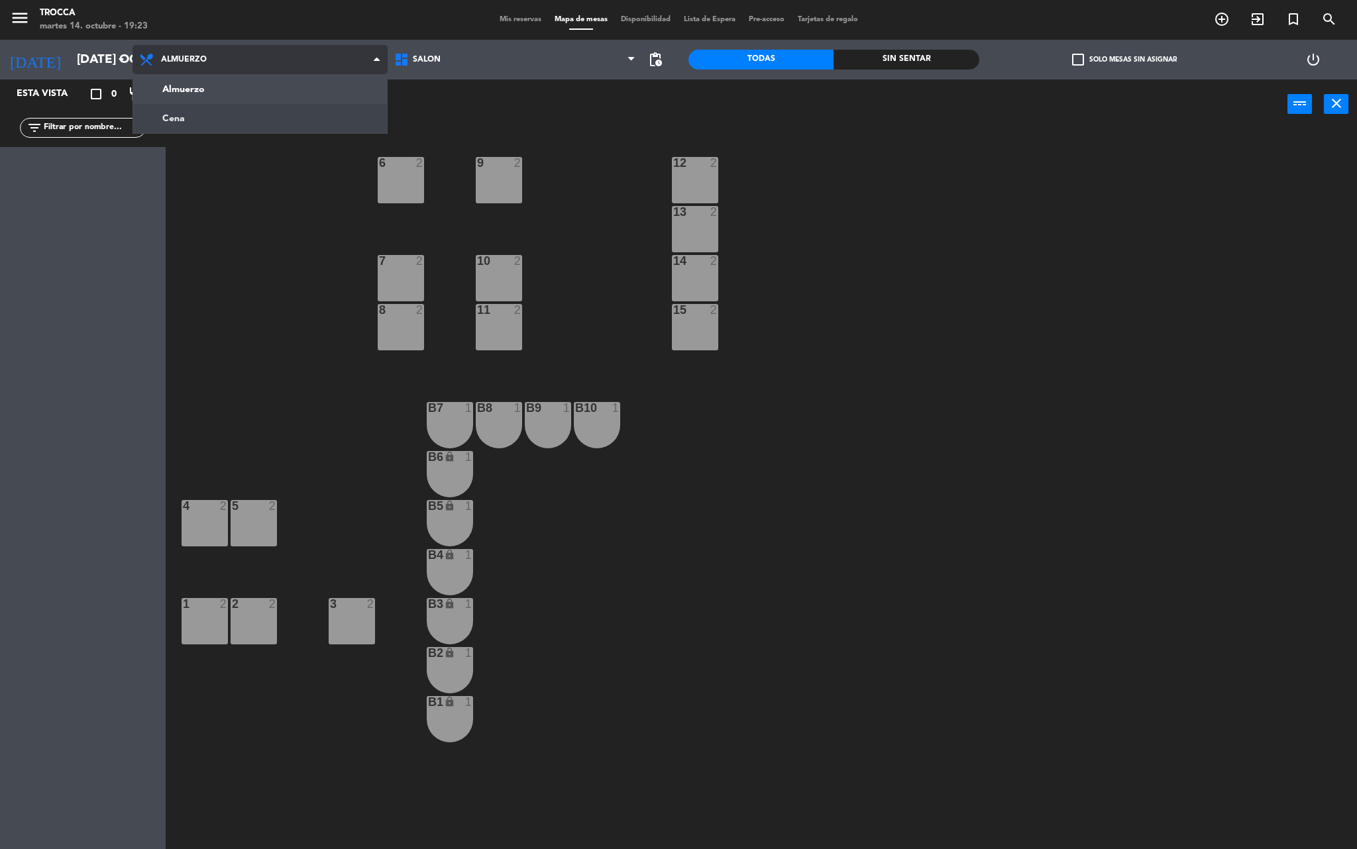
click at [211, 123] on ng-component "menu Trocca martes 14. octubre - 19:23 Mis reservas Mapa de mesas Disponibilida…" at bounding box center [678, 426] width 1357 height 853
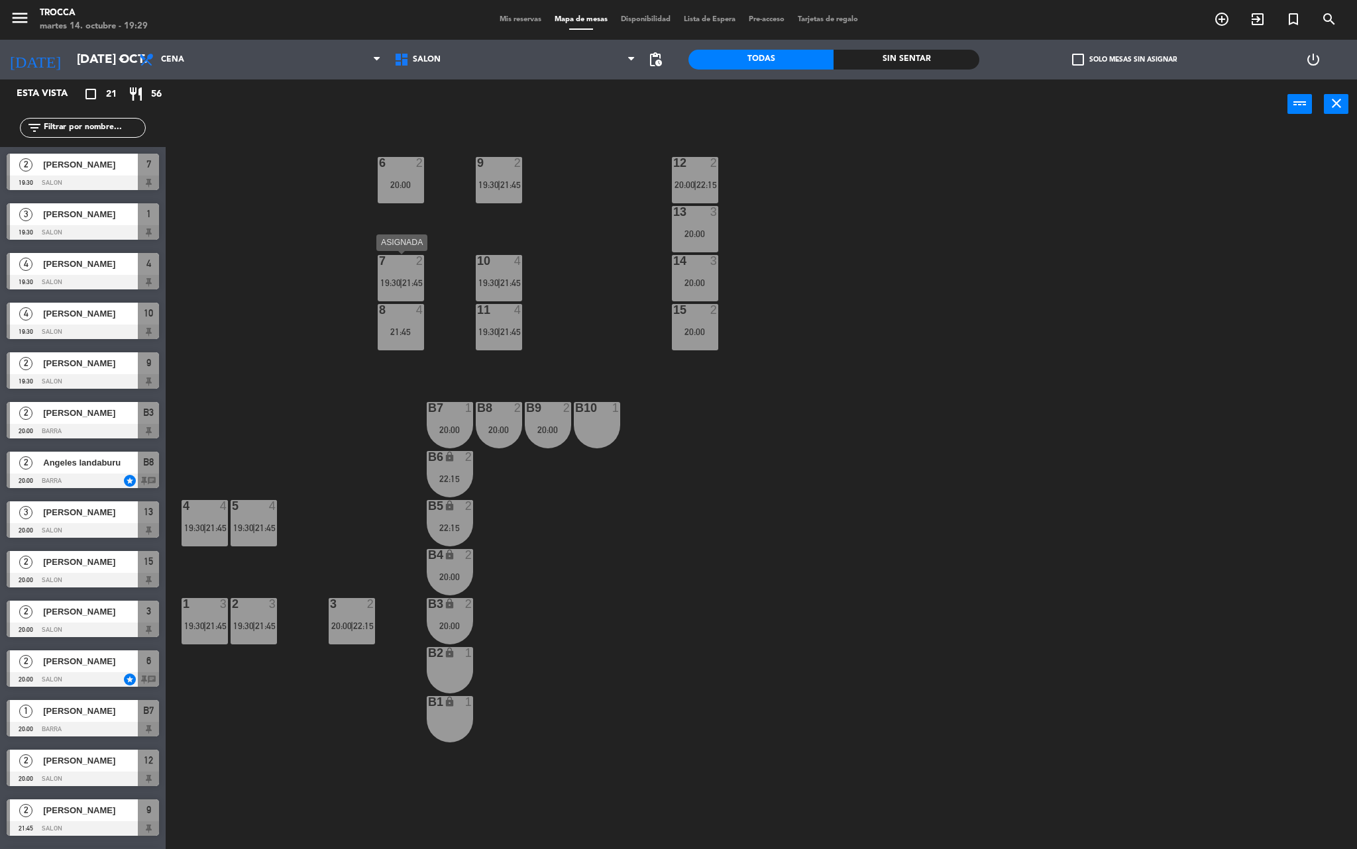
click at [397, 266] on div at bounding box center [401, 261] width 22 height 12
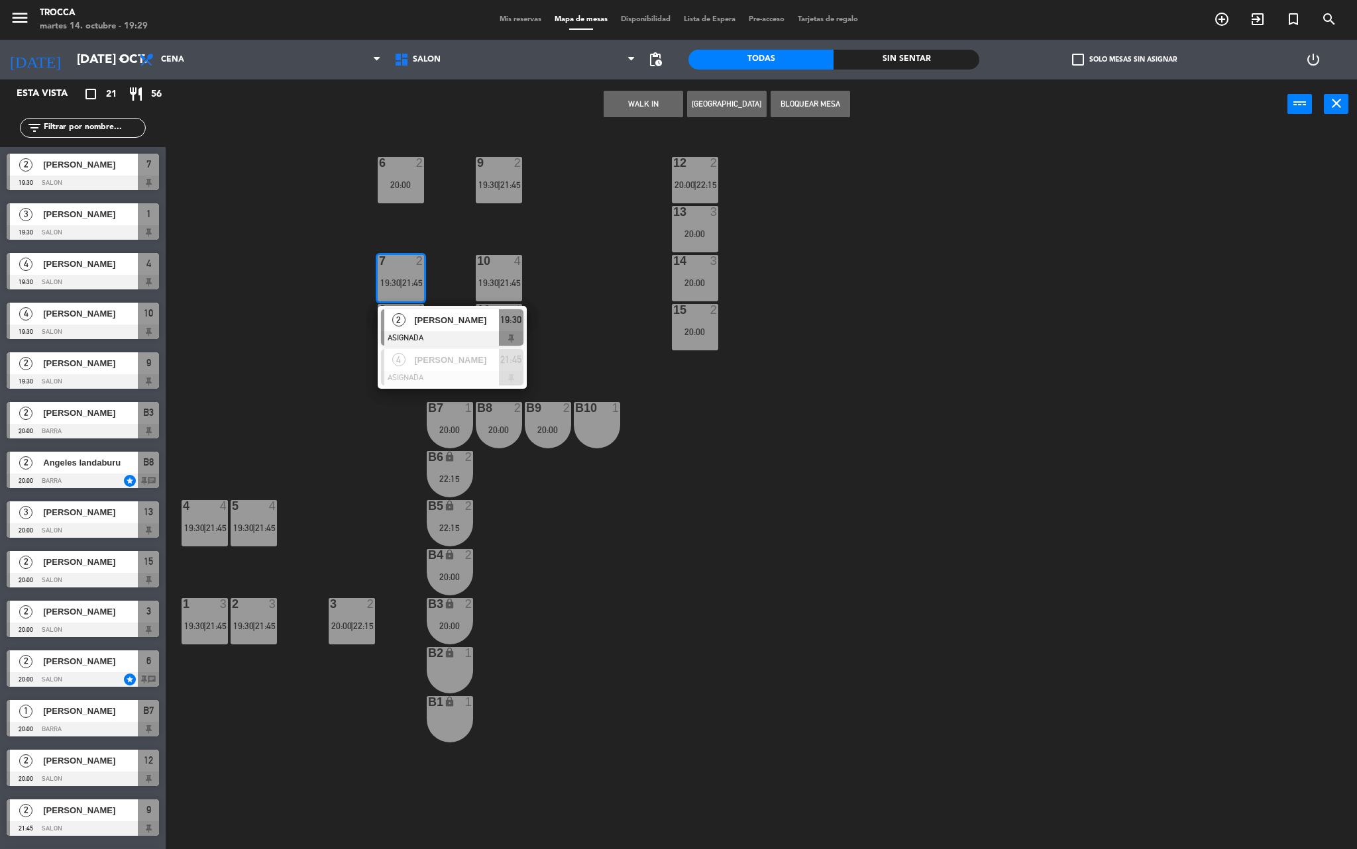
click at [908, 545] on div "9 2 19:30 | 21:45 12 2 20:00 | 22:15 6 2 20:00 13 3 20:00 7 2 19:30 | 21:45 2 […" at bounding box center [768, 493] width 1178 height 720
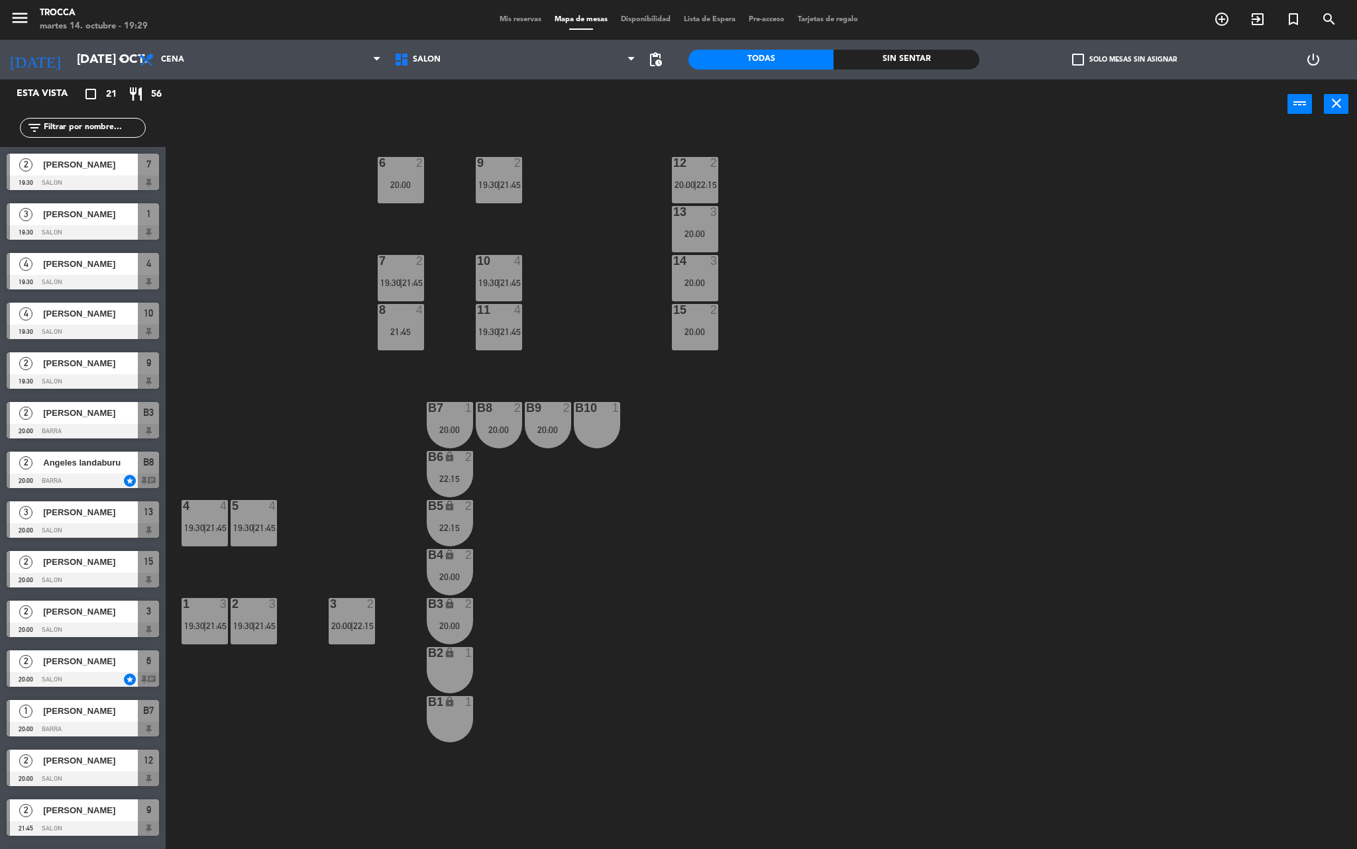
click at [706, 264] on div "3" at bounding box center [717, 261] width 22 height 12
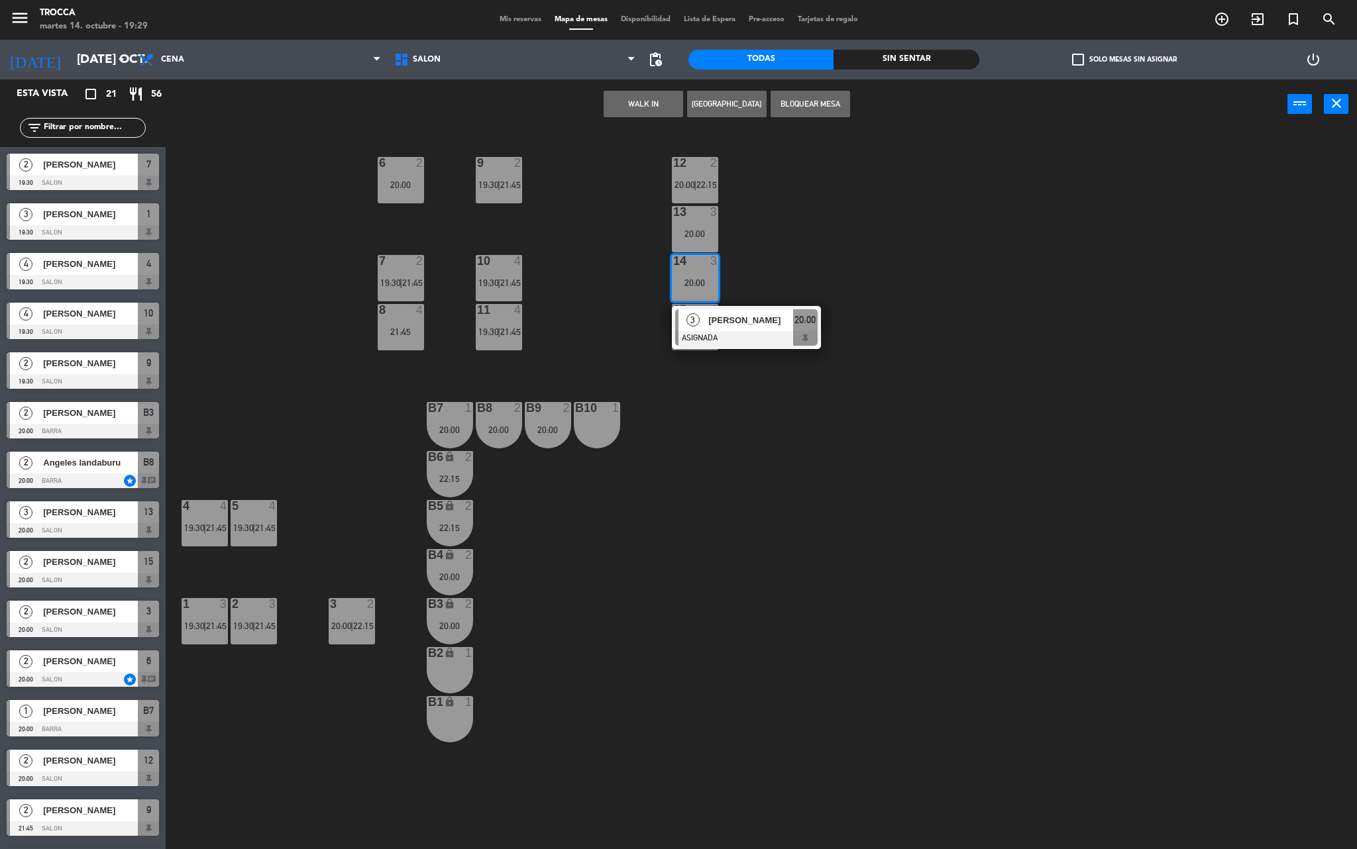
click at [897, 272] on div "9 2 19:30 | 21:45 12 2 20:00 | 22:15 6 2 20:00 13 3 20:00 7 2 19:30 | 21:45 10 …" at bounding box center [768, 493] width 1178 height 720
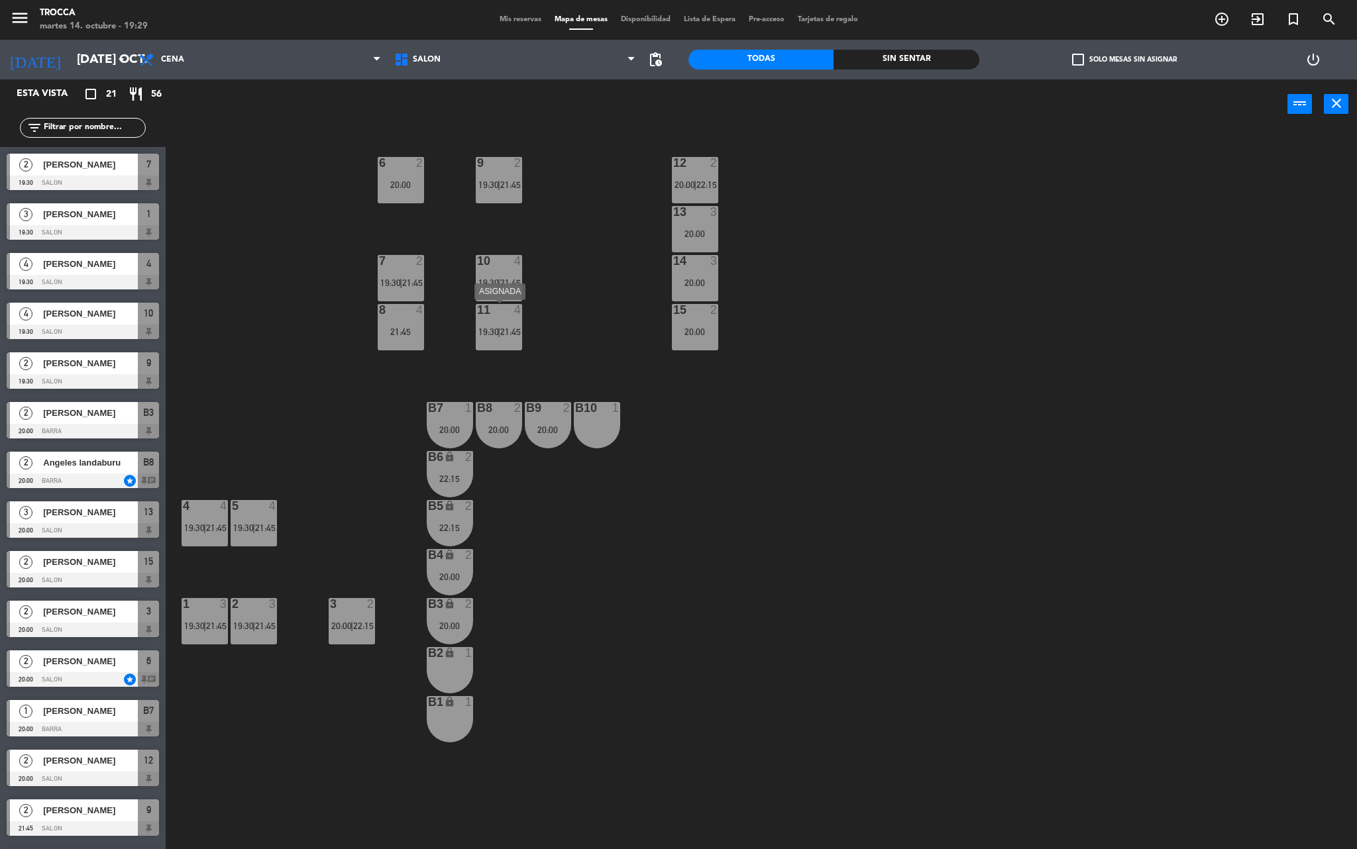
click at [489, 327] on span "19:30" at bounding box center [488, 332] width 21 height 11
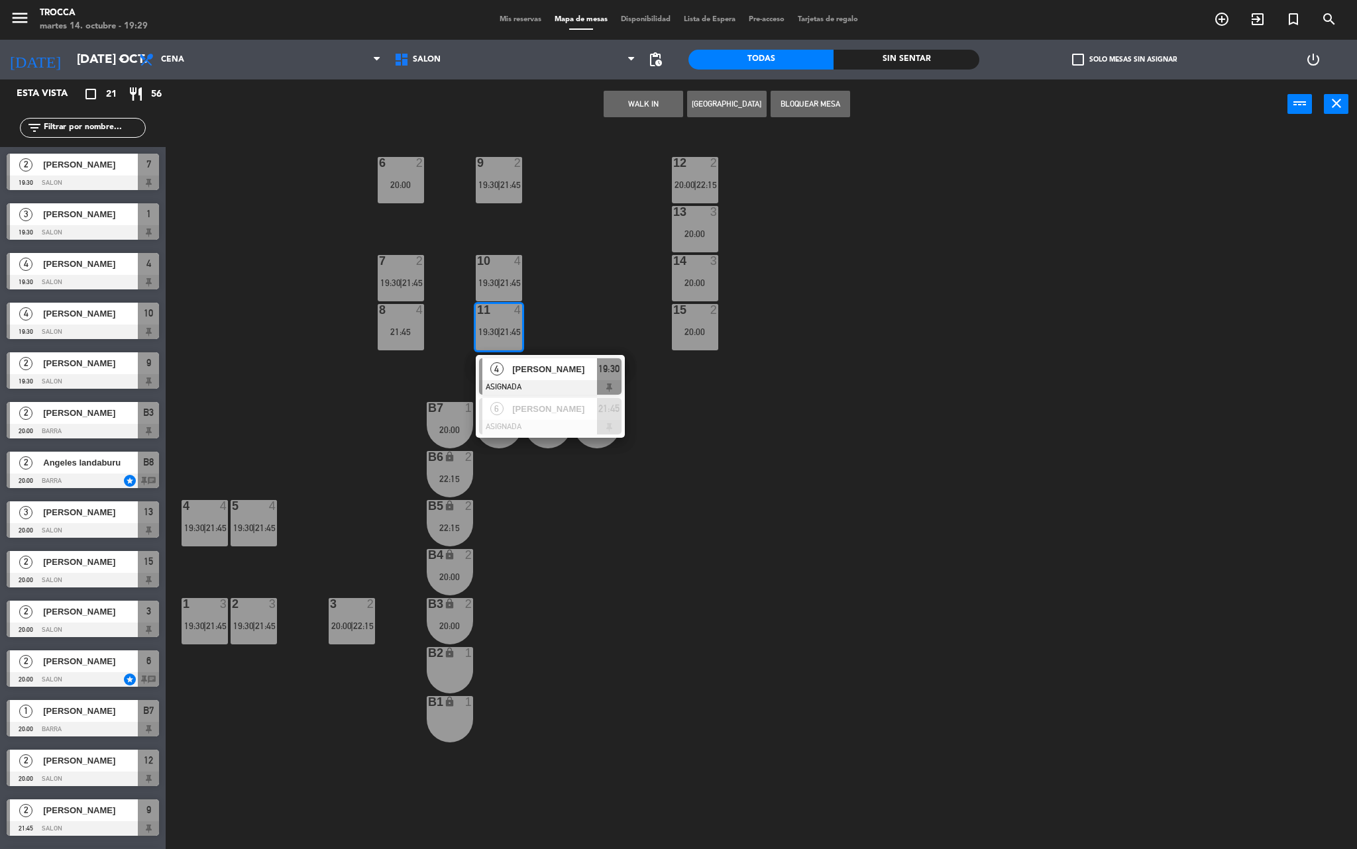
click at [760, 437] on div "9 2 19:30 | 21:45 12 2 20:00 | 22:15 6 2 20:00 13 3 20:00 7 2 19:30 | 21:45 10 …" at bounding box center [768, 493] width 1178 height 720
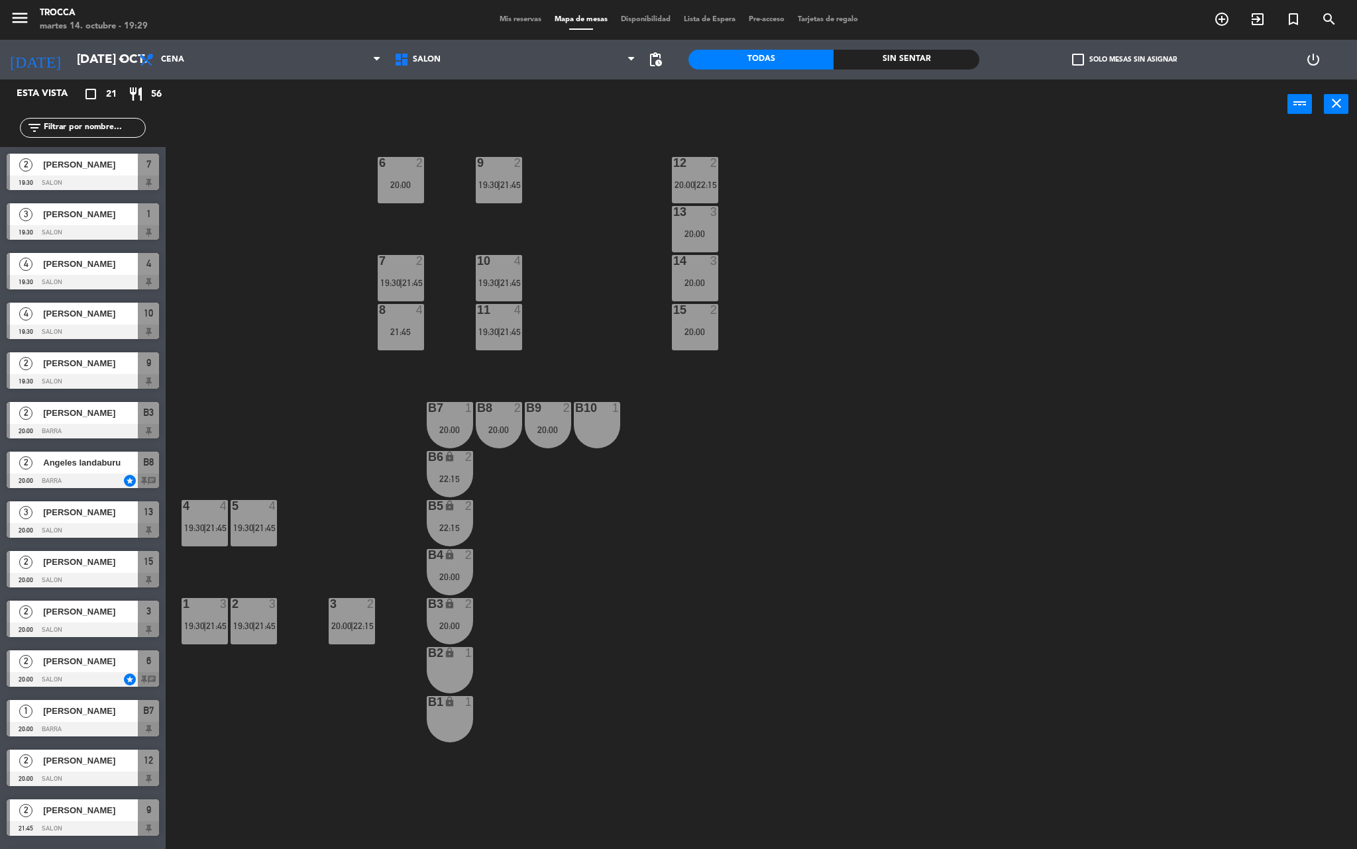
click at [496, 274] on div "10 4 19:30 | 21:45" at bounding box center [499, 278] width 46 height 46
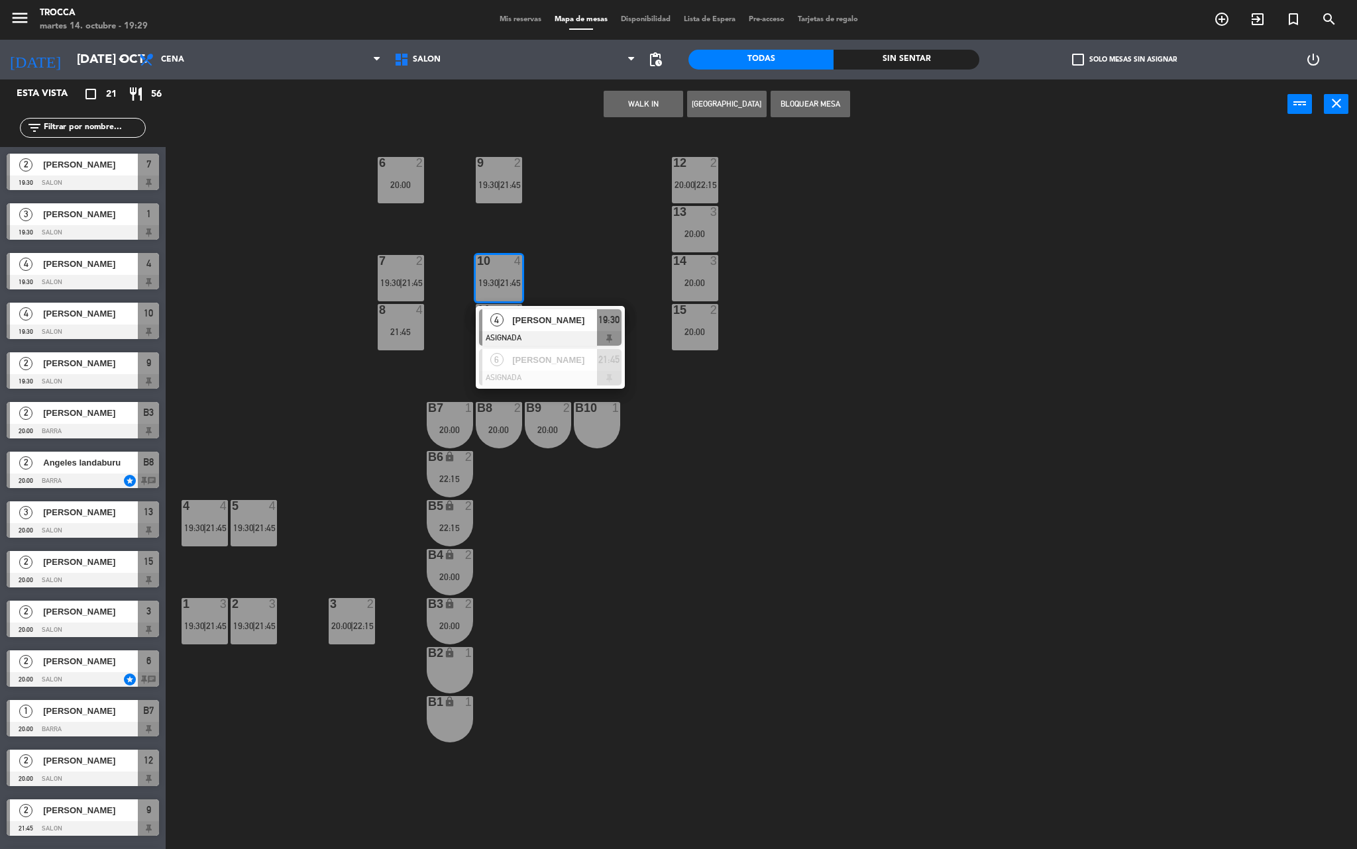
click at [767, 350] on div "9 2 19:30 | 21:45 12 2 20:00 | 22:15 6 2 20:00 13 3 20:00 7 2 19:30 | 21:45 10 …" at bounding box center [768, 493] width 1178 height 720
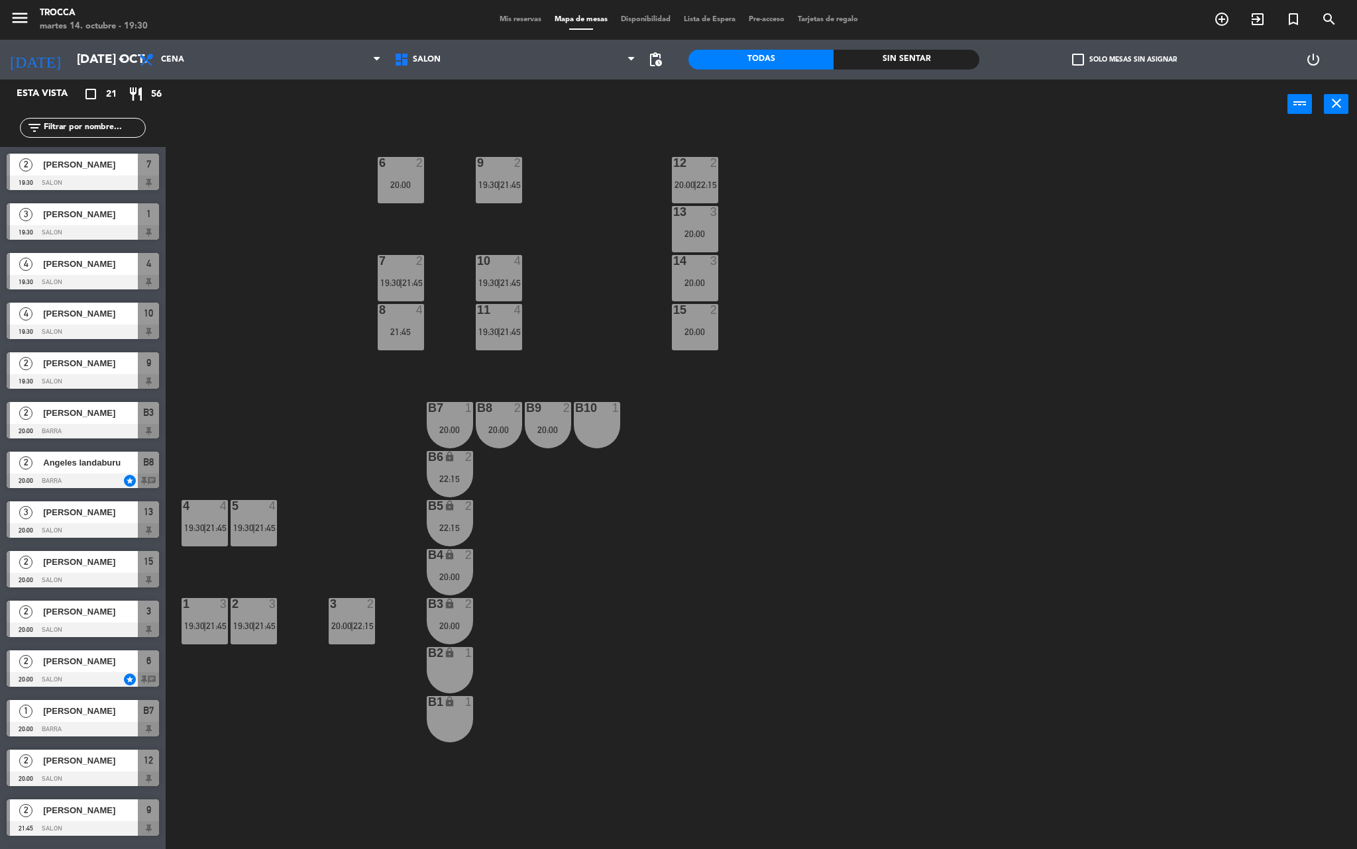
click at [490, 166] on div at bounding box center [499, 163] width 22 height 12
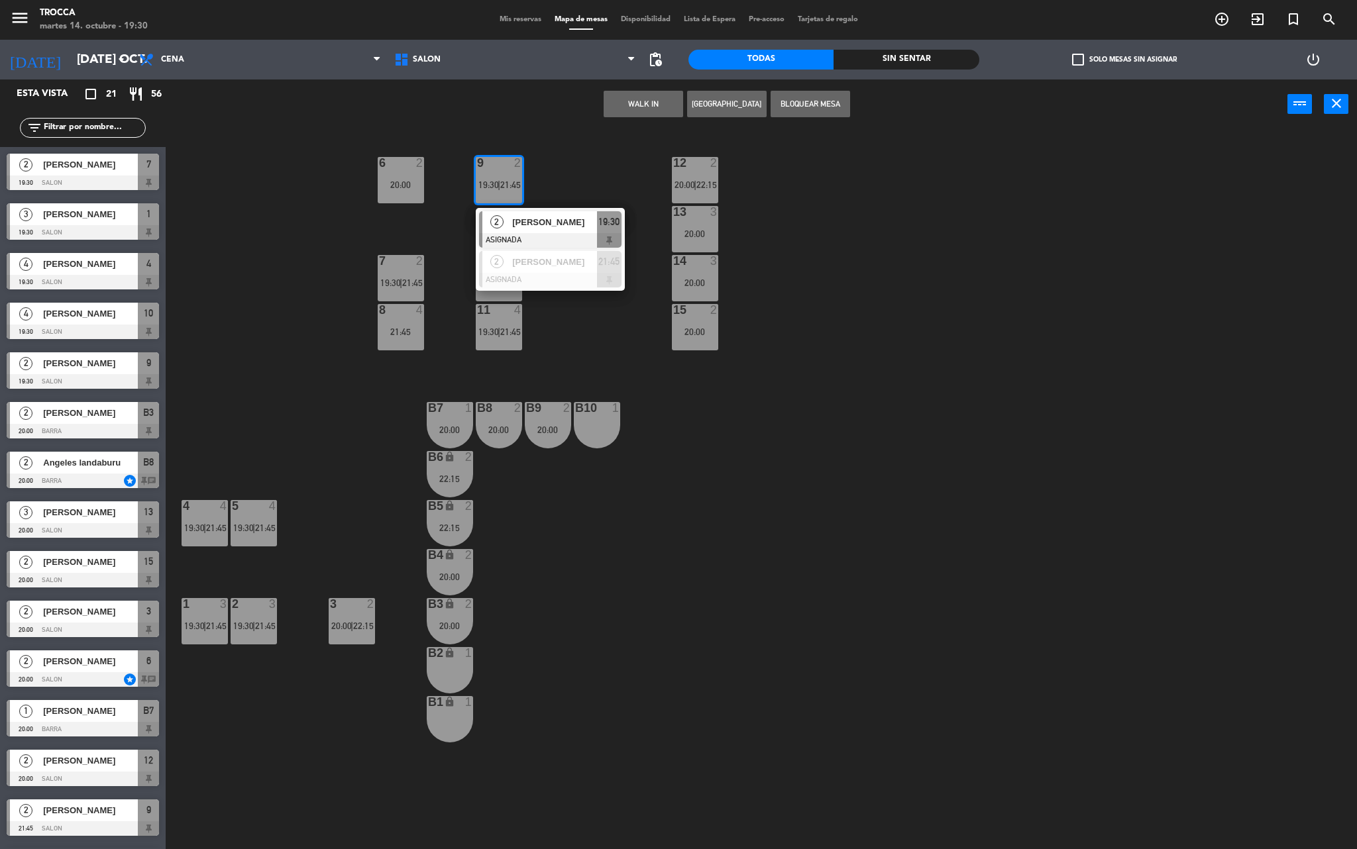
click at [582, 317] on div "9 2 19:30 | 21:45 2 [PERSON_NAME] ASIGNADA 19:30 2 [PERSON_NAME] ASIGNADA 21:45…" at bounding box center [768, 493] width 1178 height 720
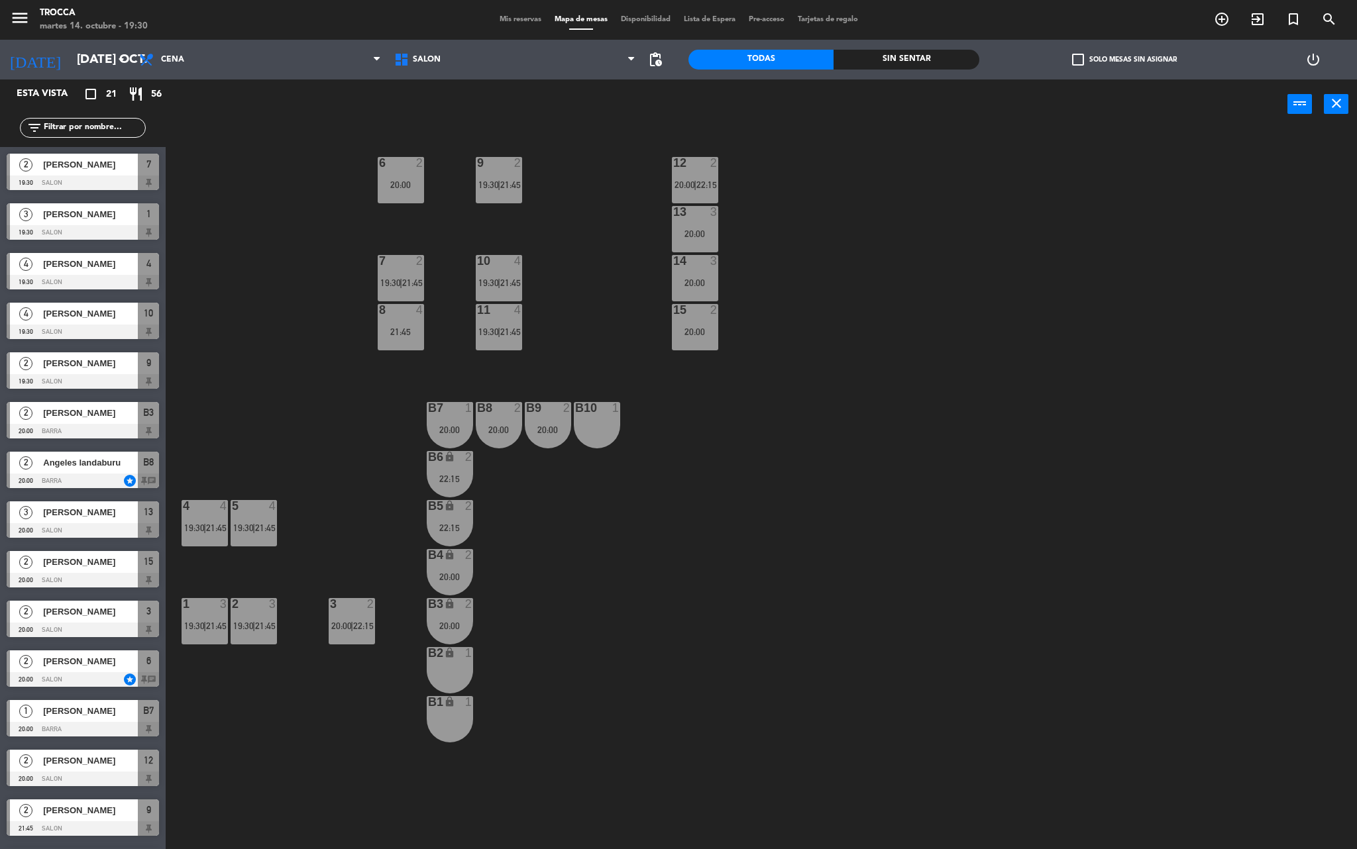
click at [507, 196] on div "9 2 19:30 | 21:45" at bounding box center [499, 180] width 46 height 46
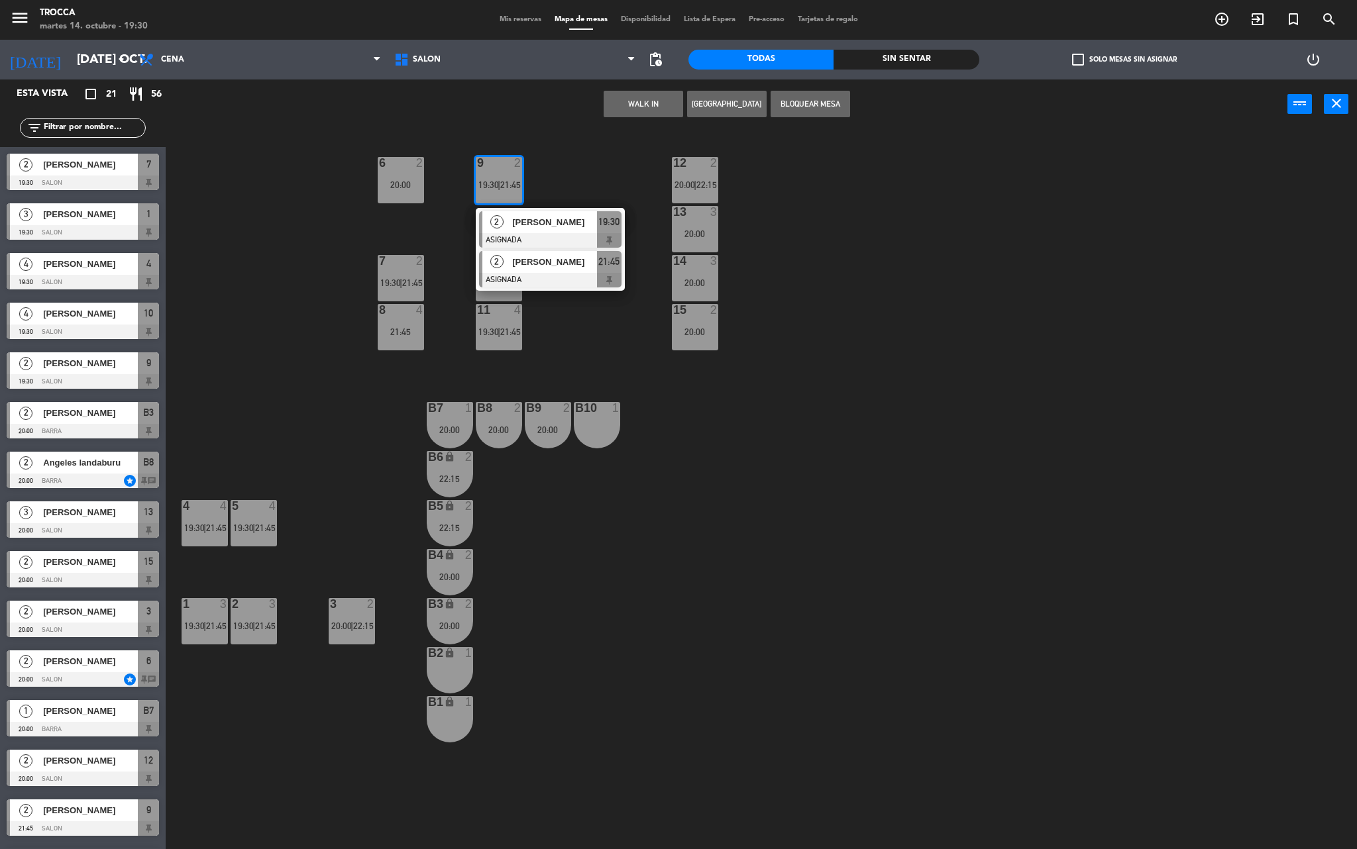
click at [538, 273] on div at bounding box center [550, 280] width 142 height 15
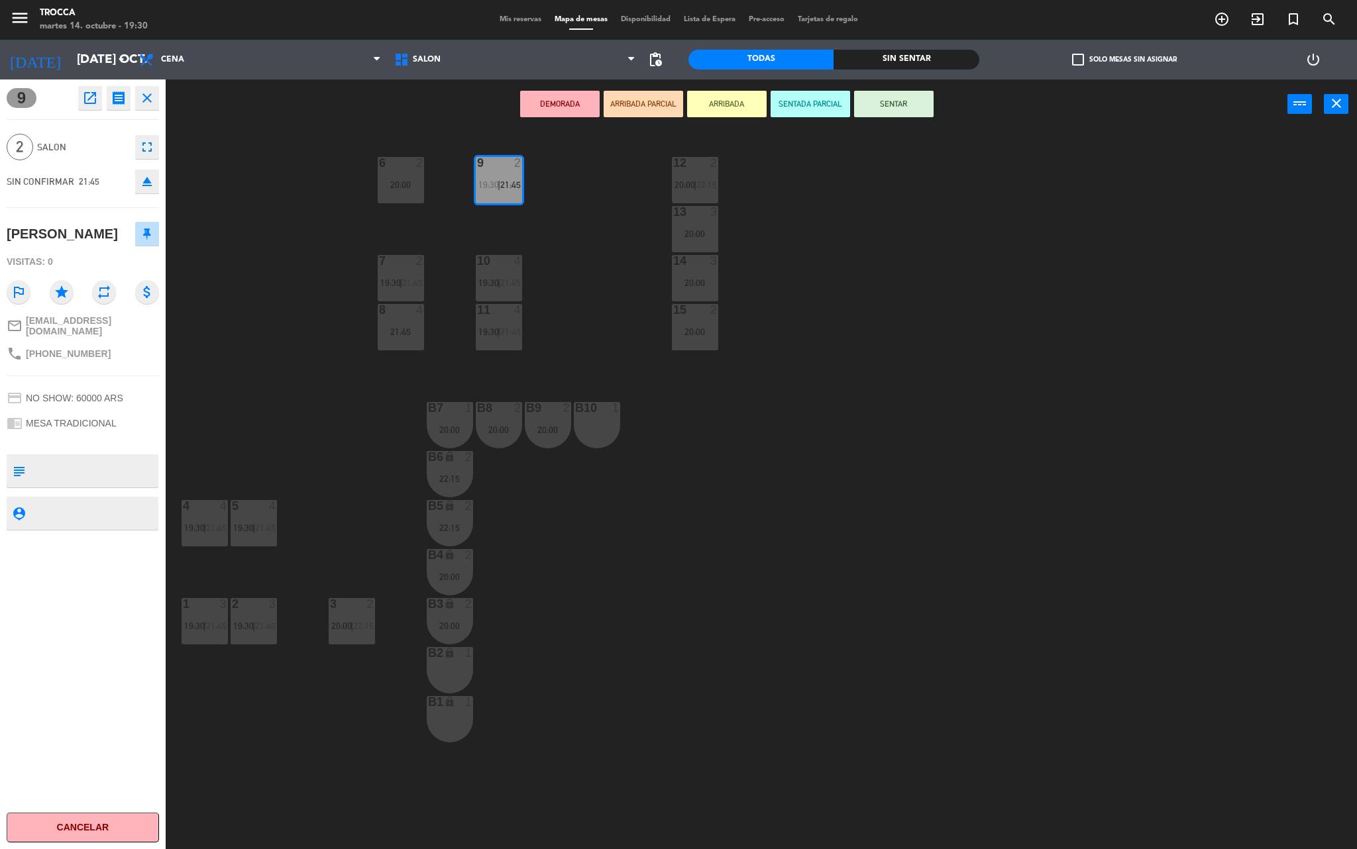
click at [560, 288] on div "9 2 19:30 | 21:45 12 2 20:00 | 22:15 6 2 20:00 13 3 20:00 7 2 19:30 | 21:45 10 …" at bounding box center [768, 493] width 1178 height 720
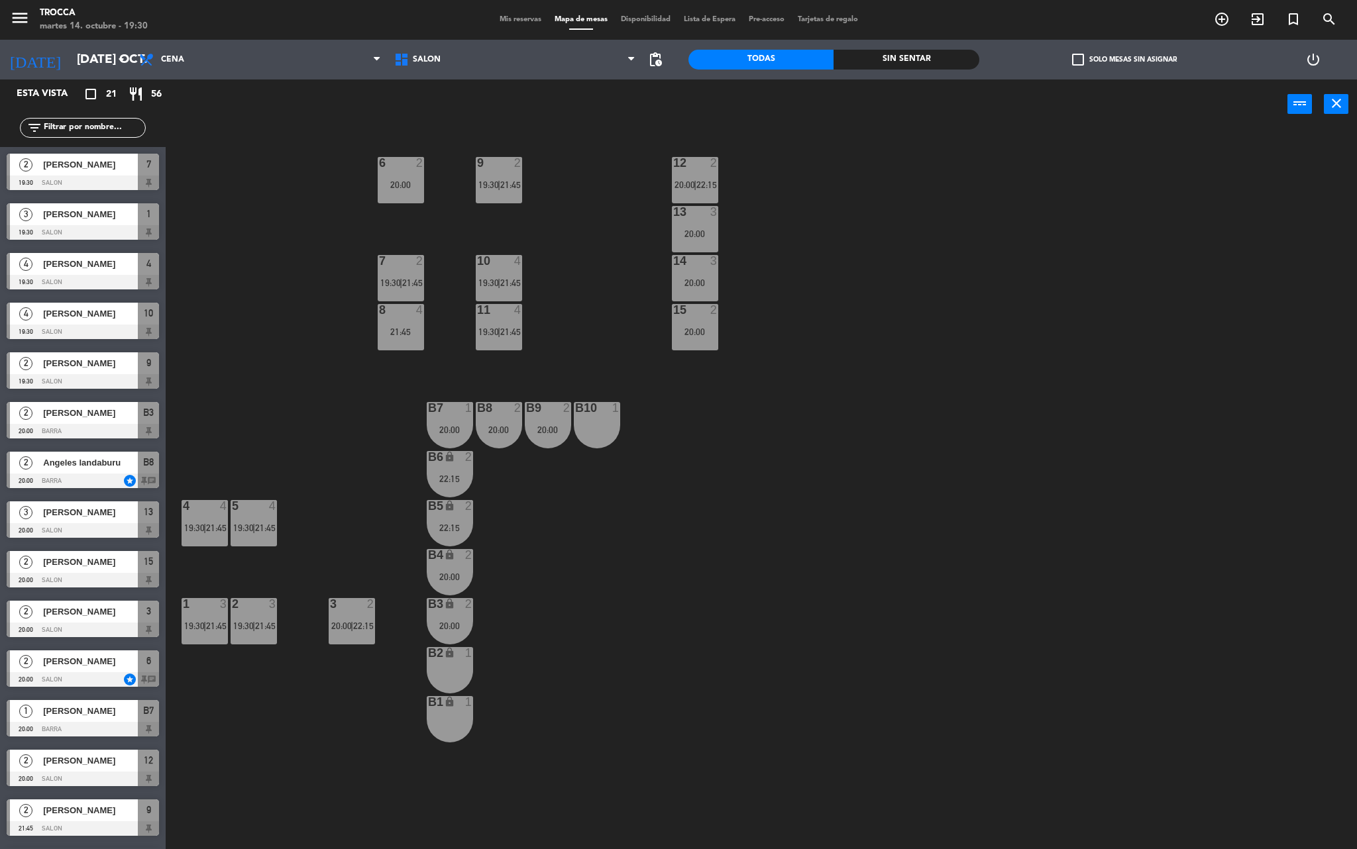
click at [493, 319] on div "11 4 19:30 | 21:45" at bounding box center [499, 327] width 46 height 46
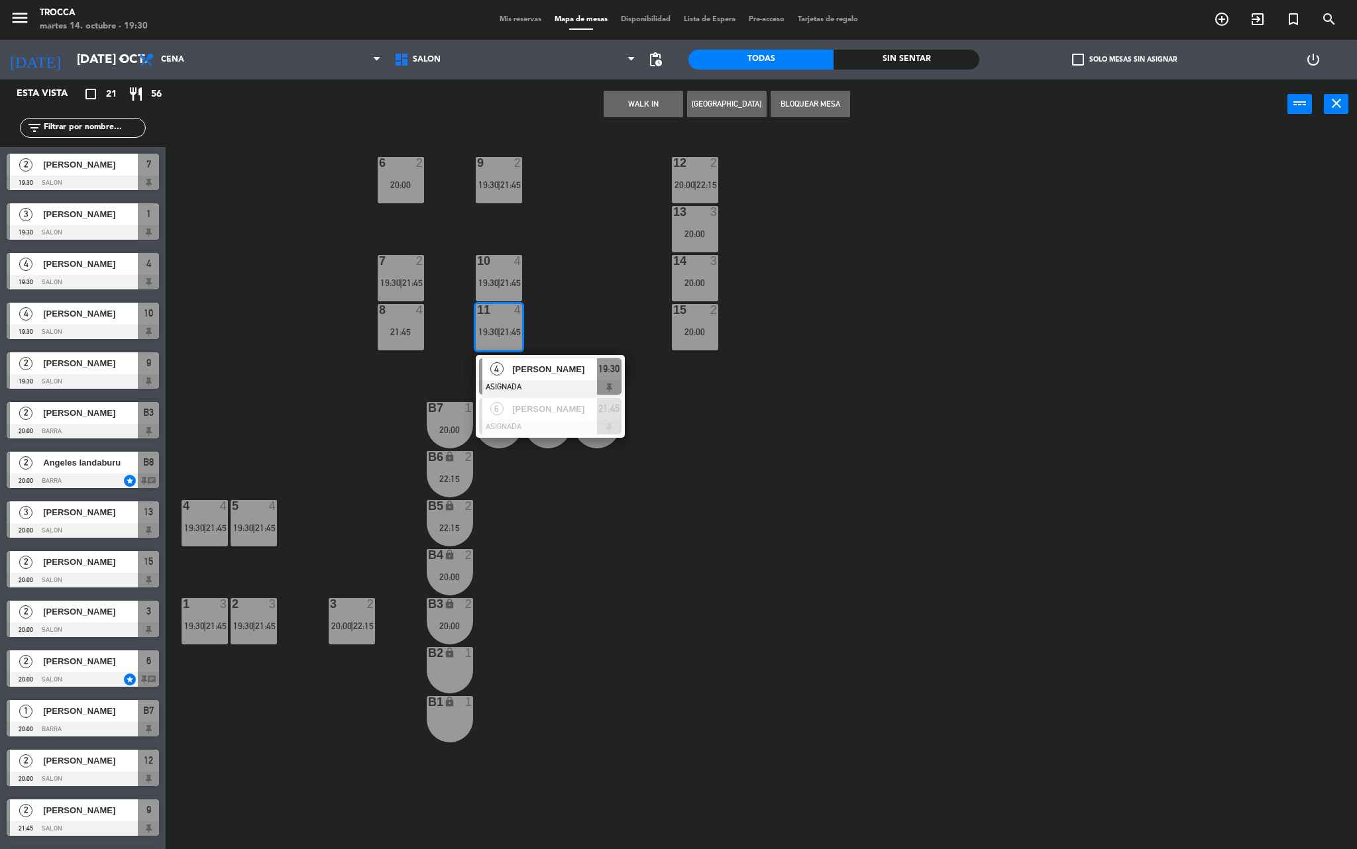
click at [582, 278] on div "9 2 19:30 | 21:45 12 2 20:00 | 22:15 6 2 20:00 13 3 20:00 7 2 19:30 | 21:45 10 …" at bounding box center [768, 493] width 1178 height 720
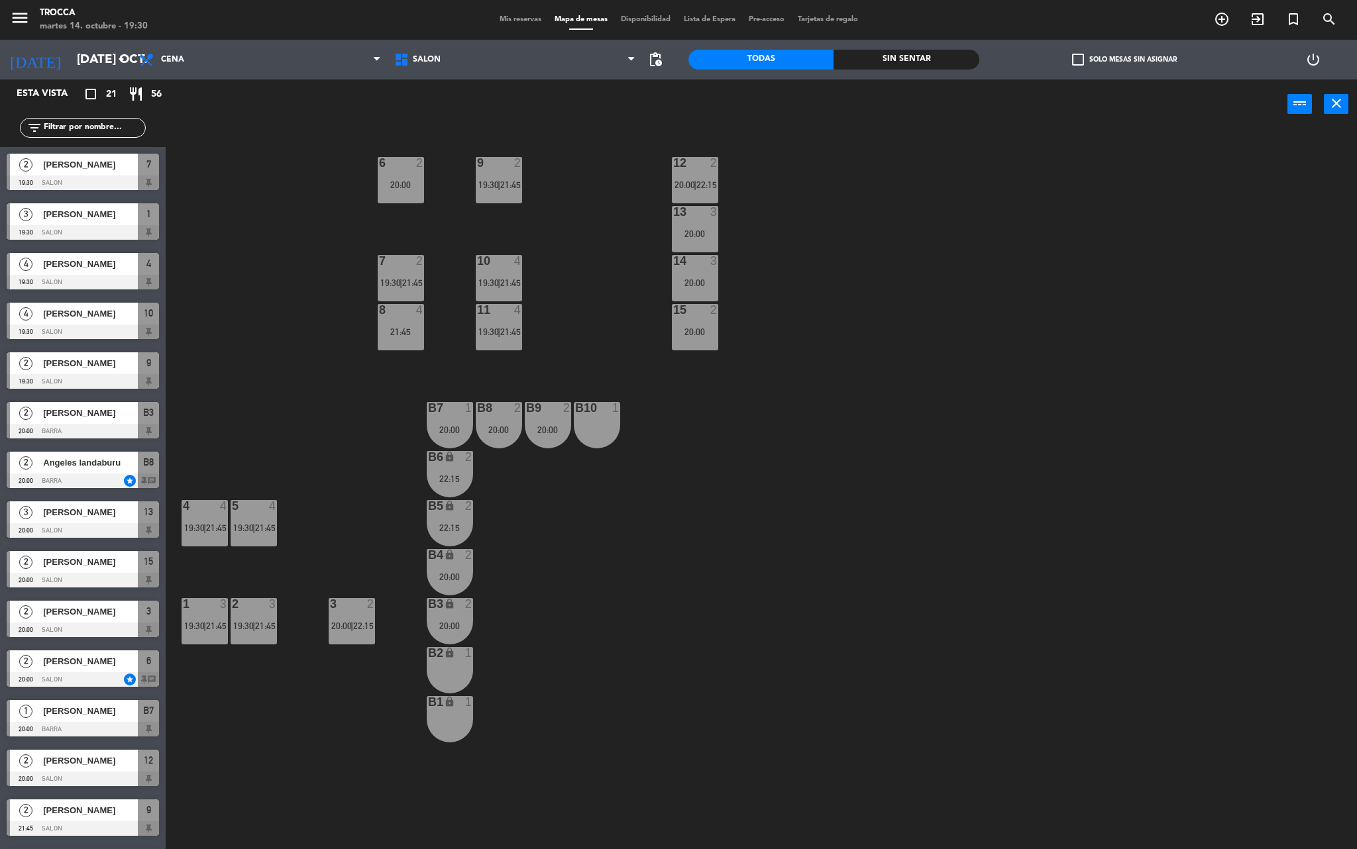
click at [510, 171] on div "9 2 19:30 | 21:45" at bounding box center [499, 180] width 46 height 46
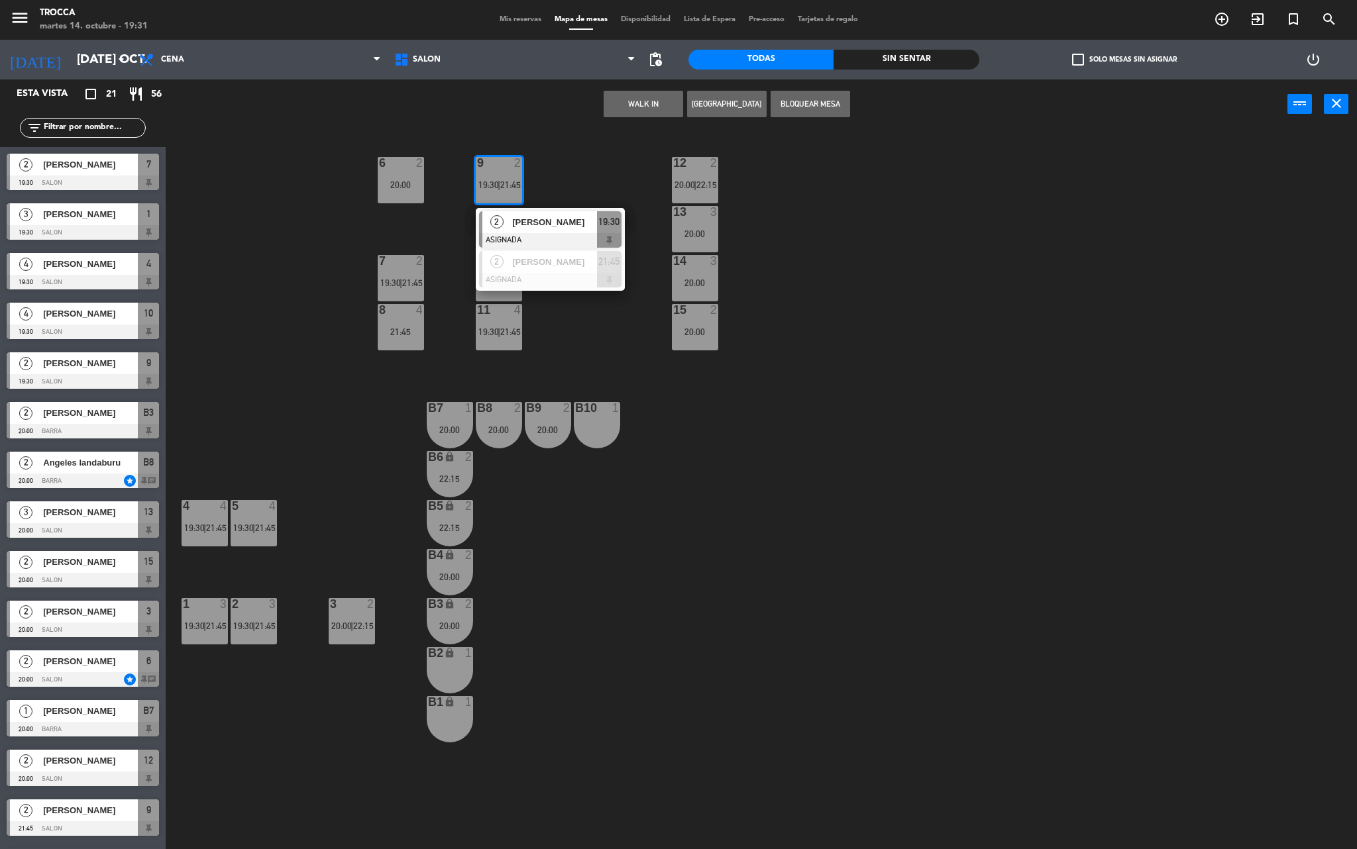
click at [315, 223] on div "9 2 19:30 | 21:45 2 [PERSON_NAME] ASIGNADA 19:30 2 [PERSON_NAME] ASIGNADA 21:45…" at bounding box center [768, 493] width 1178 height 720
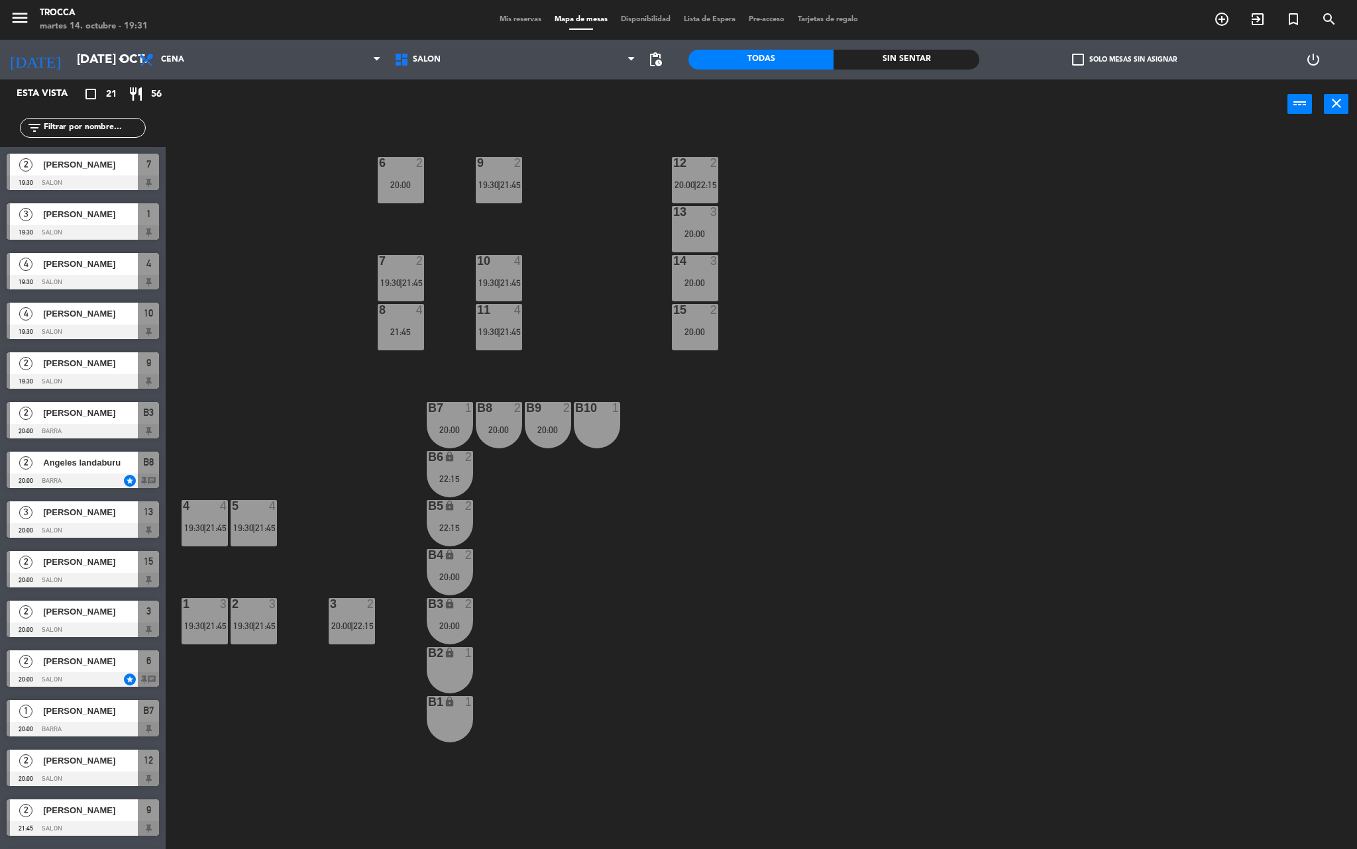
click at [405, 329] on div "21:45" at bounding box center [401, 331] width 46 height 9
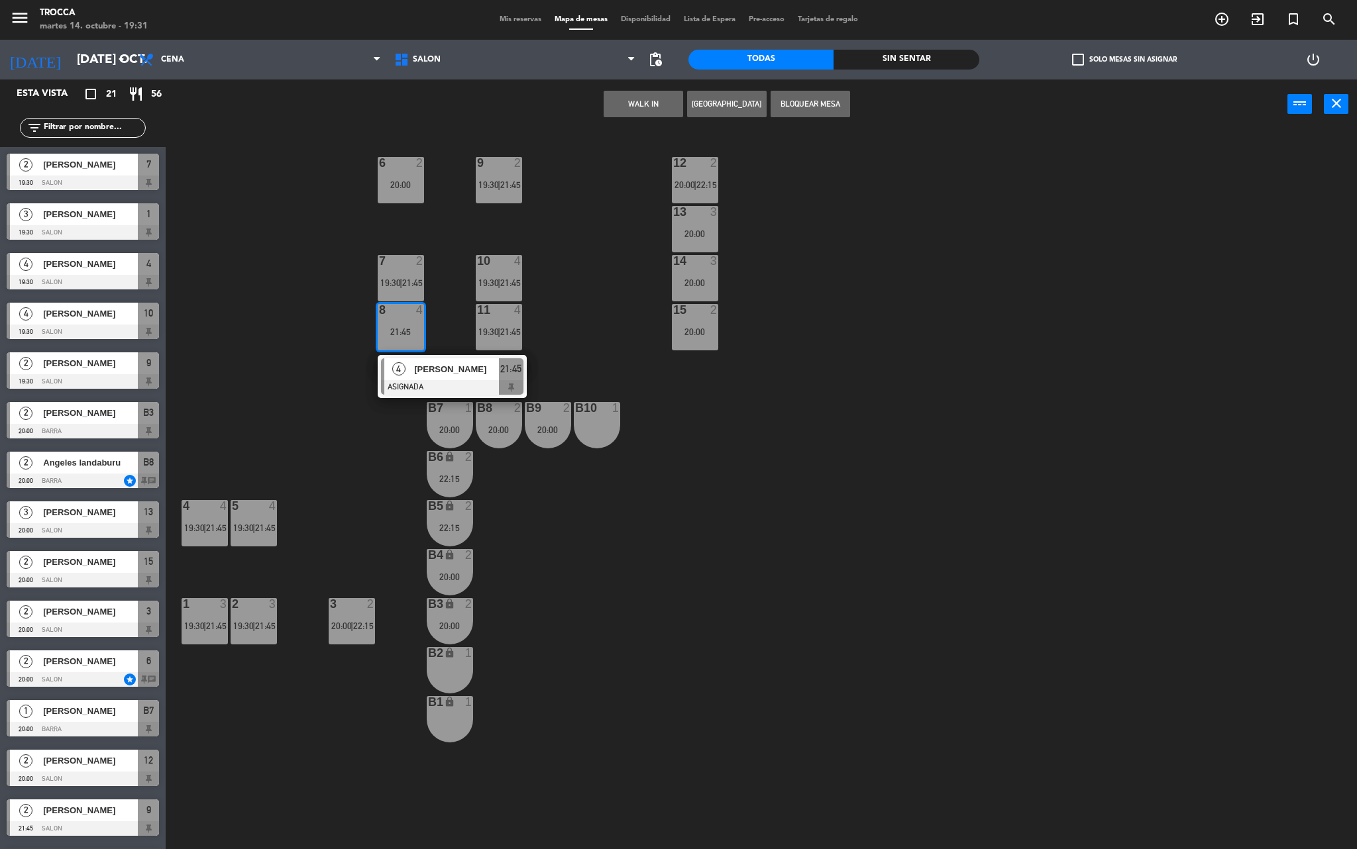
click at [307, 403] on div "9 2 19:30 | 21:45 12 2 20:00 | 22:15 6 2 20:00 13 3 20:00 7 2 19:30 | 21:45 10 …" at bounding box center [768, 493] width 1178 height 720
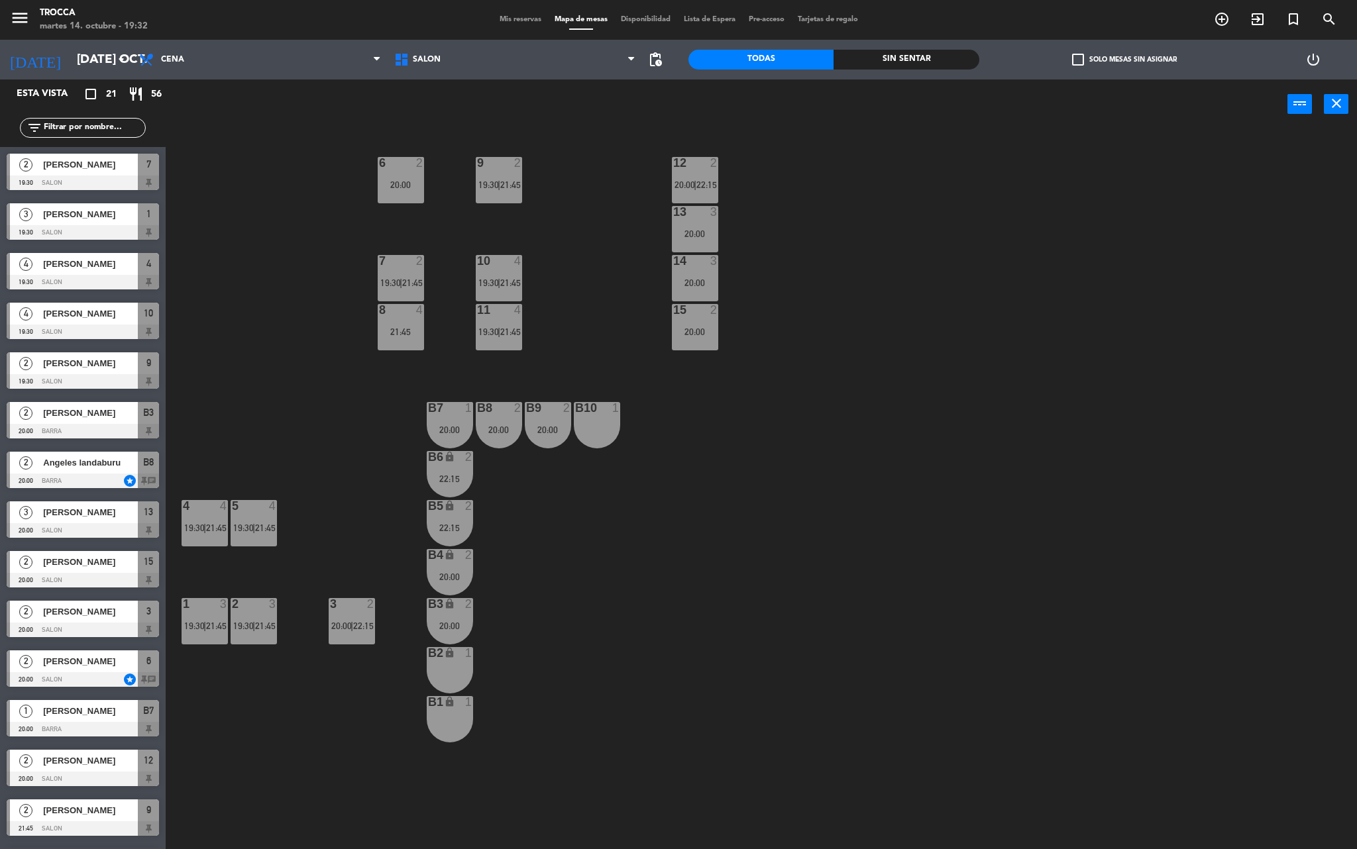
click at [119, 375] on div "2 [PERSON_NAME] 19:30 SALON 9" at bounding box center [83, 371] width 166 height 50
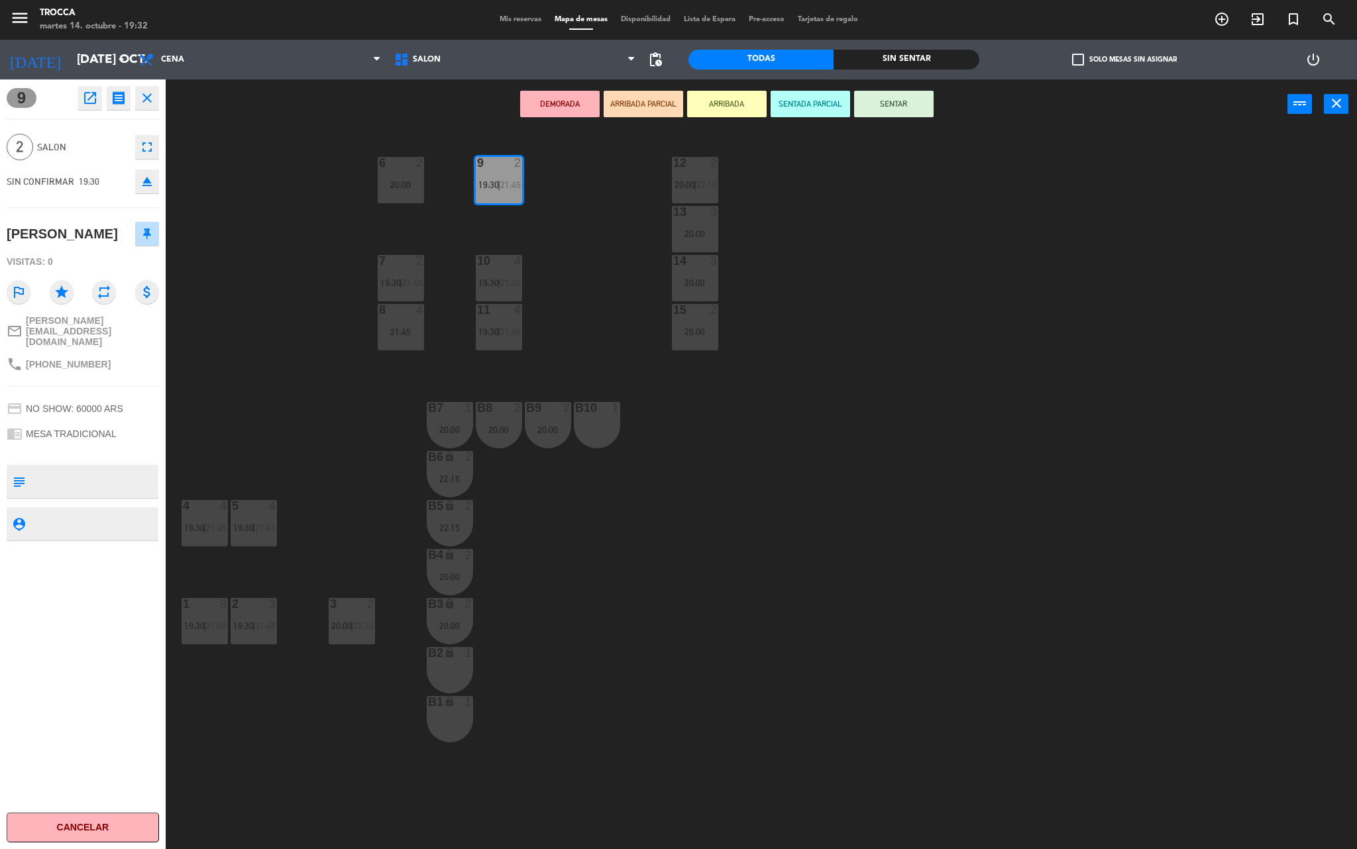
click at [266, 295] on div "9 2 19:30 | 21:45 12 2 20:00 | 22:15 6 2 20:00 13 3 20:00 7 2 19:30 | 21:45 10 …" at bounding box center [768, 493] width 1178 height 720
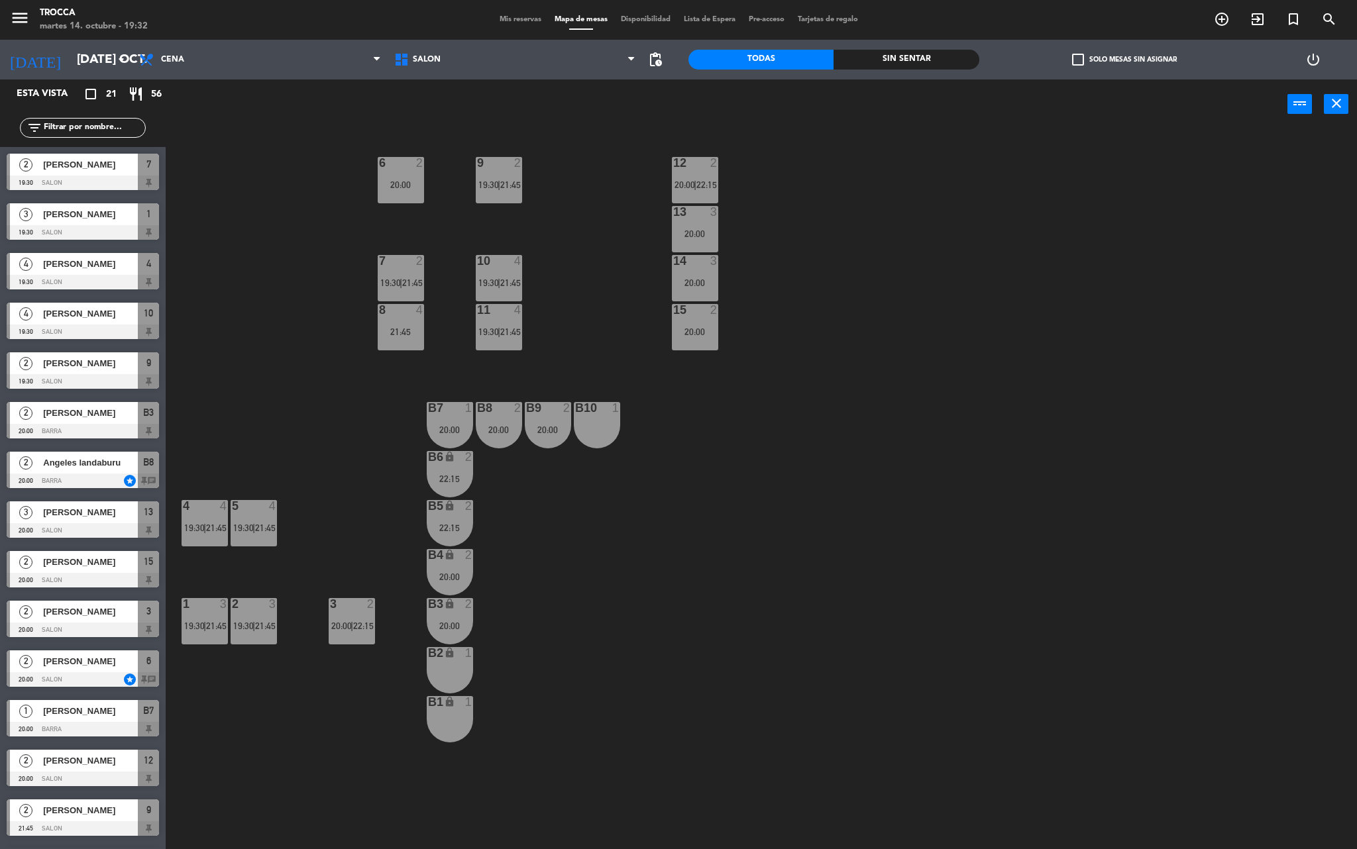
click at [114, 370] on span "[PERSON_NAME]" at bounding box center [90, 363] width 95 height 14
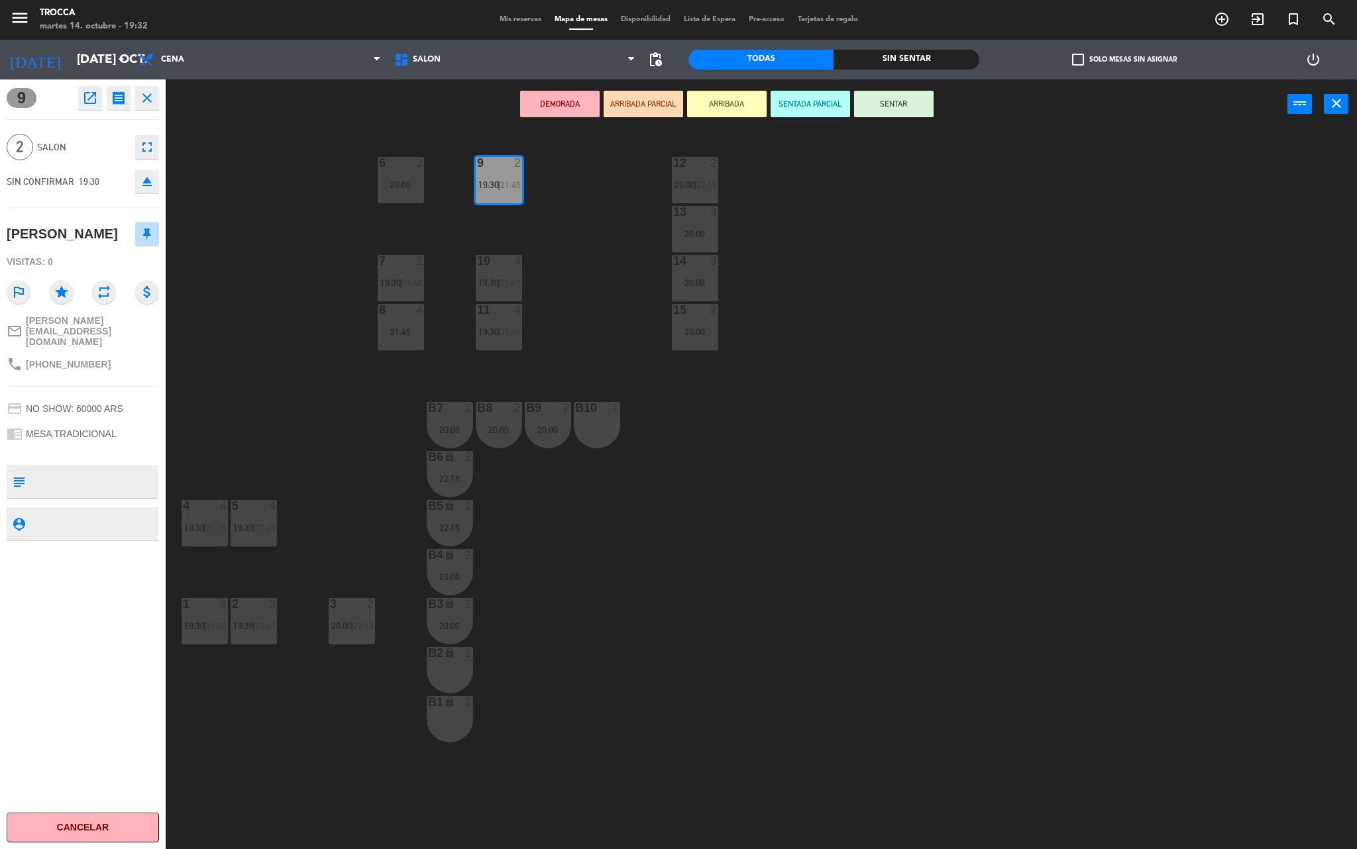
click at [281, 323] on div "9 2 19:30 | 21:45 12 2 20:00 | 22:15 6 2 20:00 13 3 20:00 7 2 19:30 | 21:45 10 …" at bounding box center [768, 493] width 1178 height 720
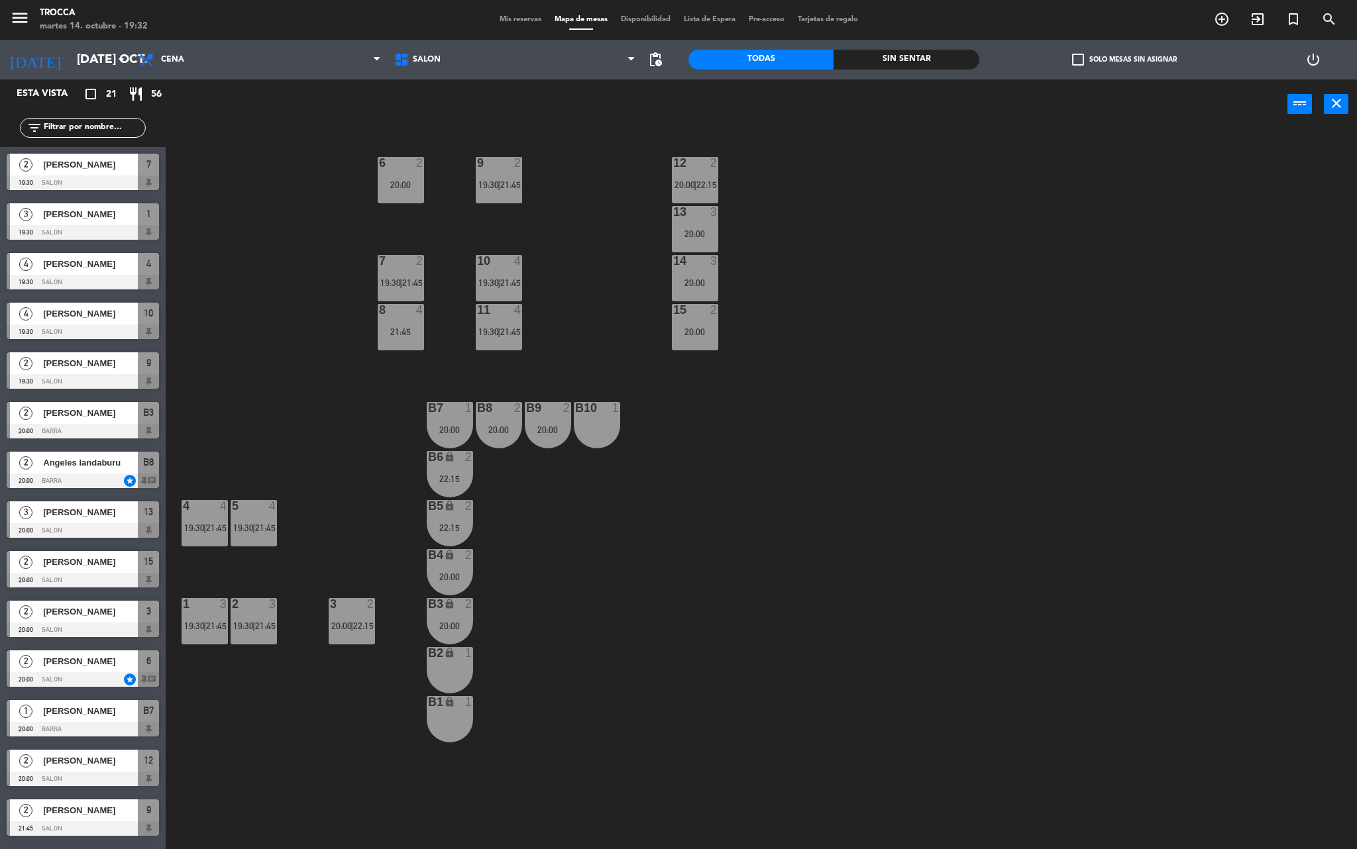
click at [93, 366] on span "[PERSON_NAME]" at bounding box center [90, 363] width 95 height 14
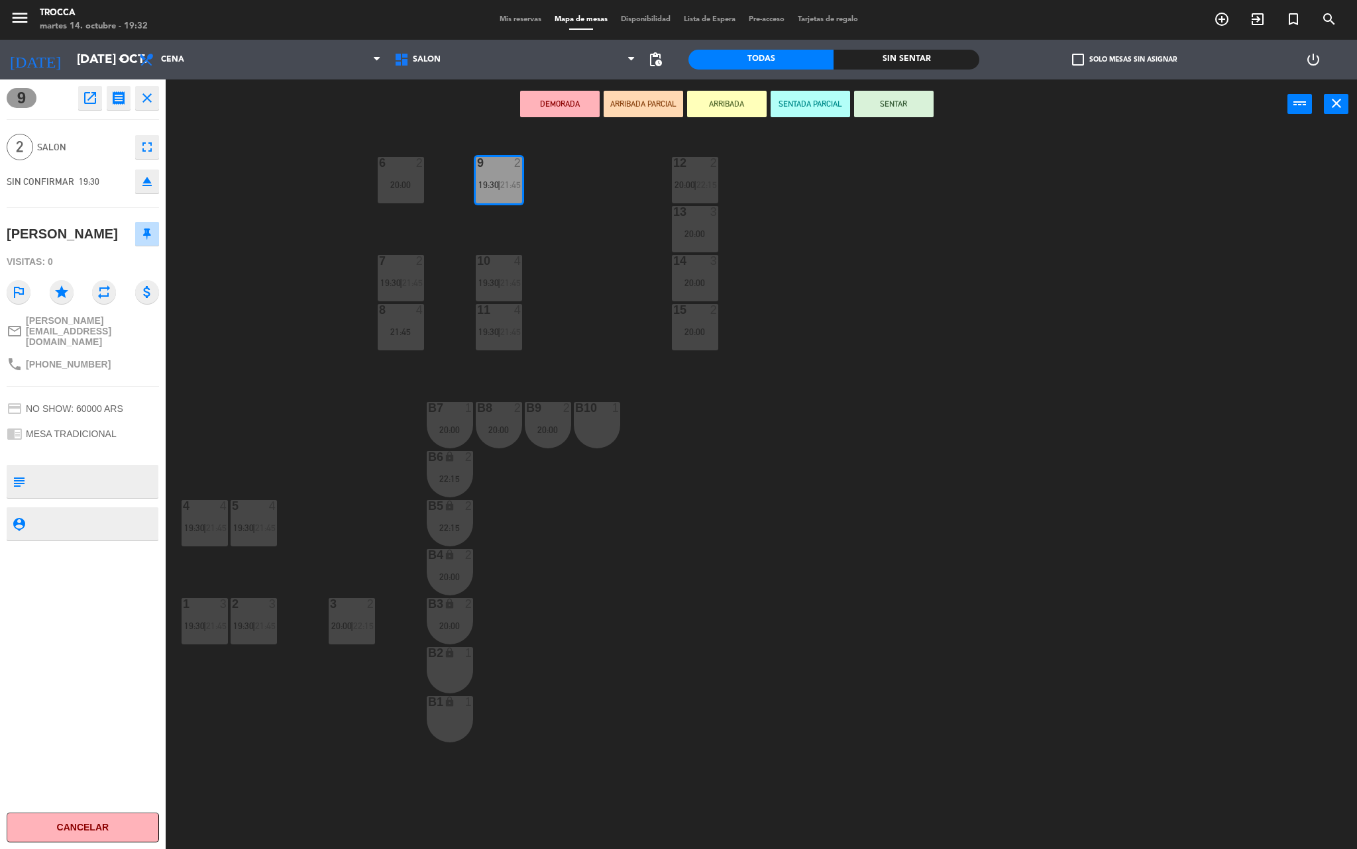
click at [219, 354] on div "9 2 19:30 | 21:45 12 2 20:00 | 22:15 6 2 20:00 13 3 20:00 7 2 19:30 | 21:45 10 …" at bounding box center [768, 493] width 1178 height 720
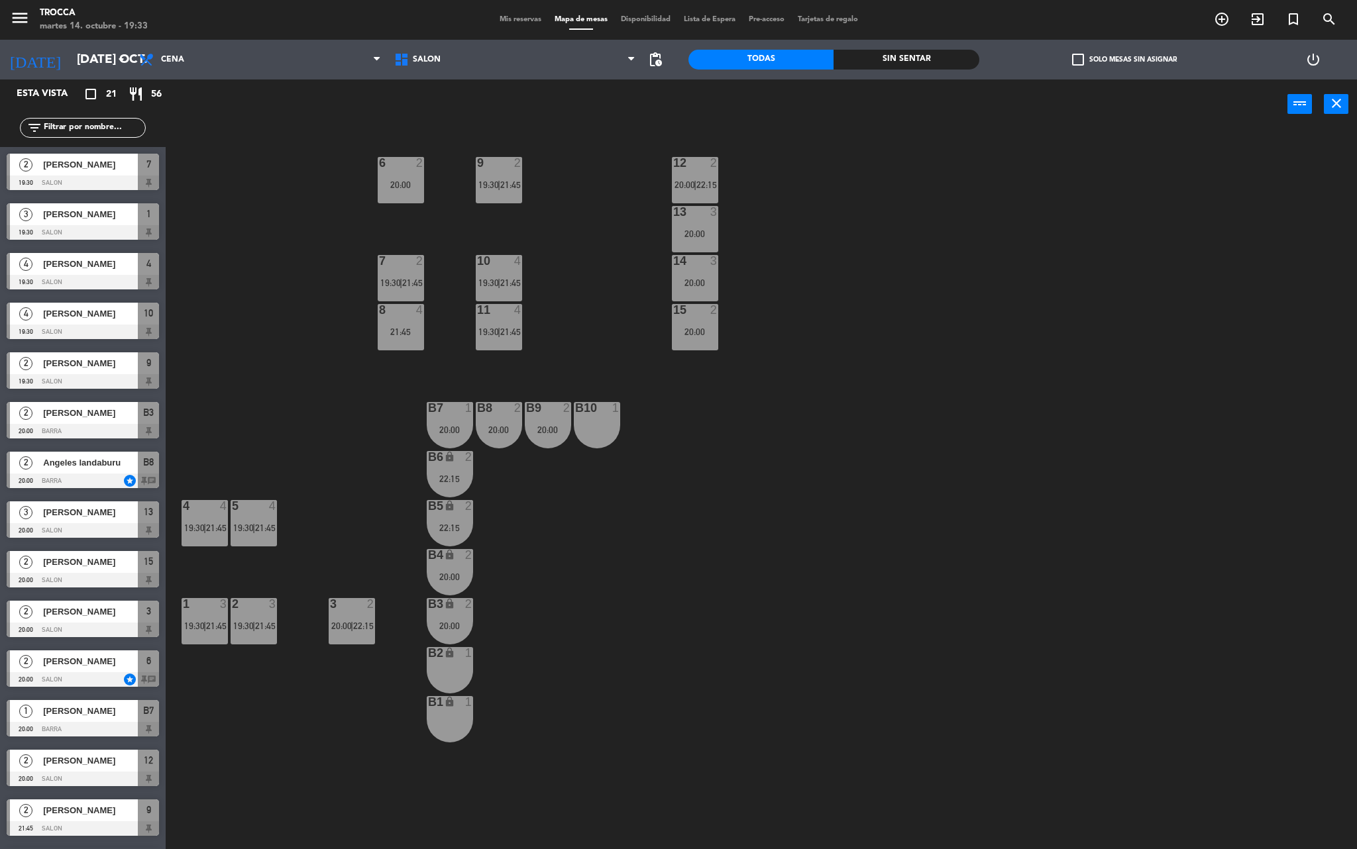
click at [419, 286] on span "21:45" at bounding box center [412, 283] width 21 height 11
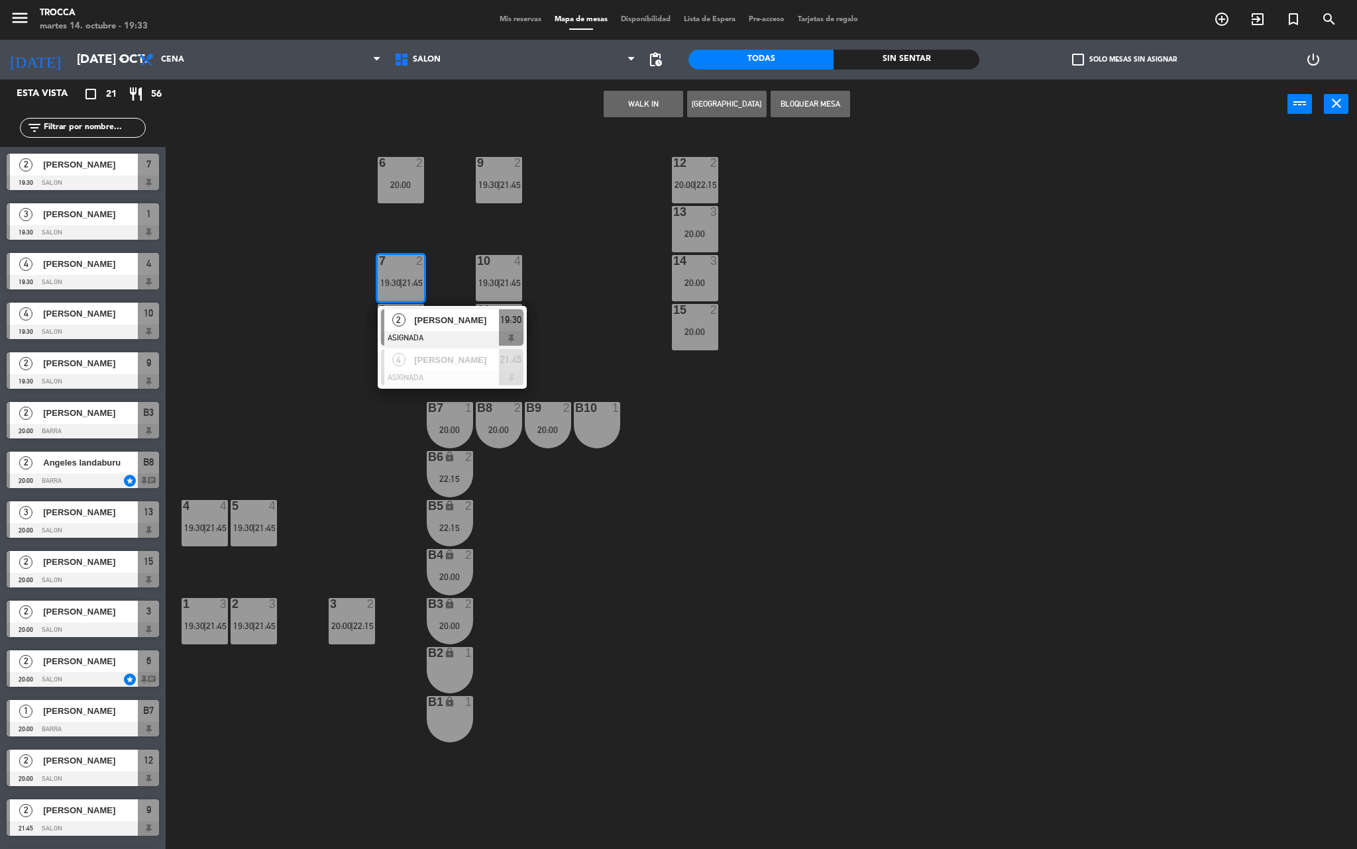
click at [331, 346] on div "9 2 19:30 | 21:45 12 2 20:00 | 22:15 6 2 20:00 13 3 20:00 7 2 19:30 | 21:45 2 […" at bounding box center [768, 493] width 1178 height 720
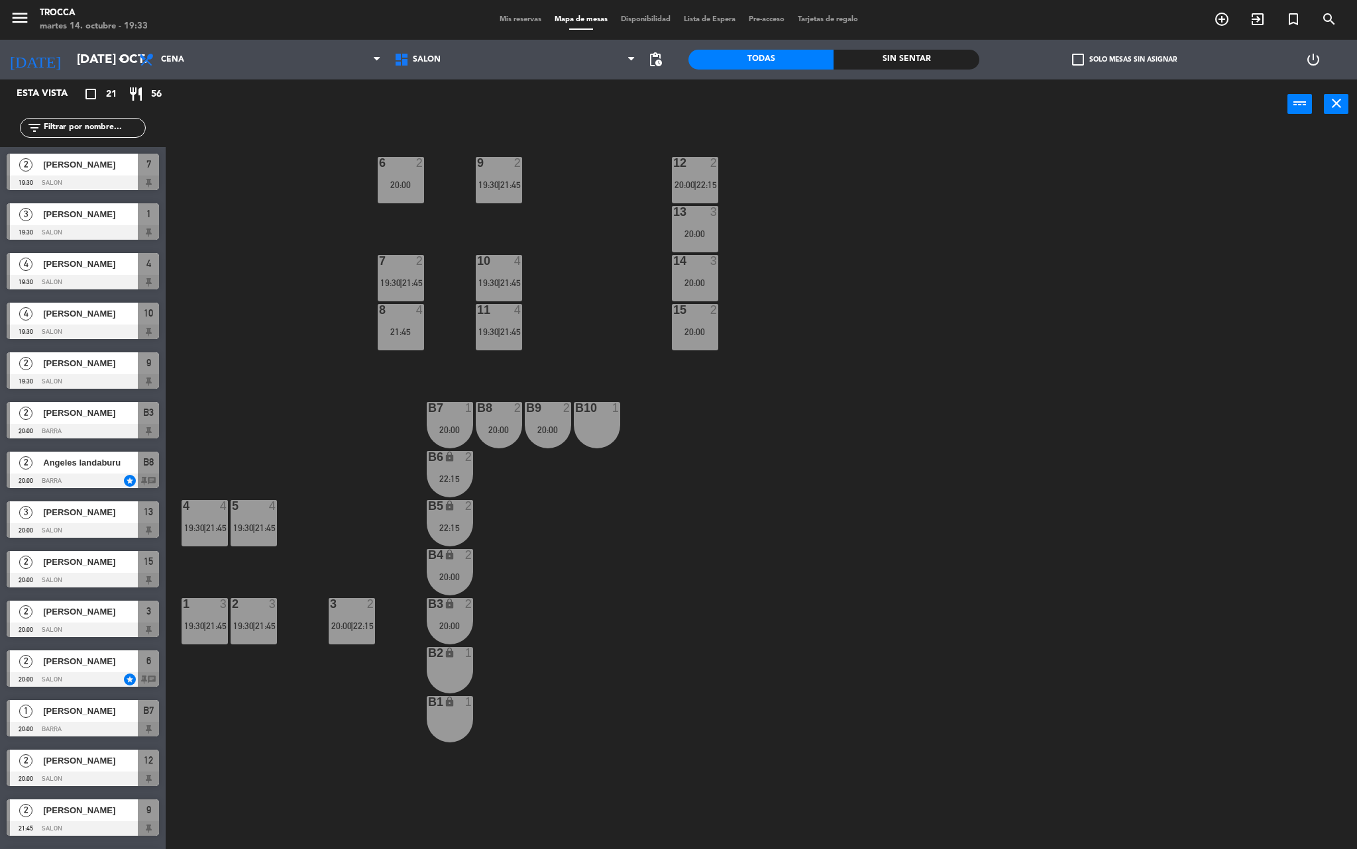
click at [411, 174] on div "6 2 20:00" at bounding box center [401, 180] width 46 height 46
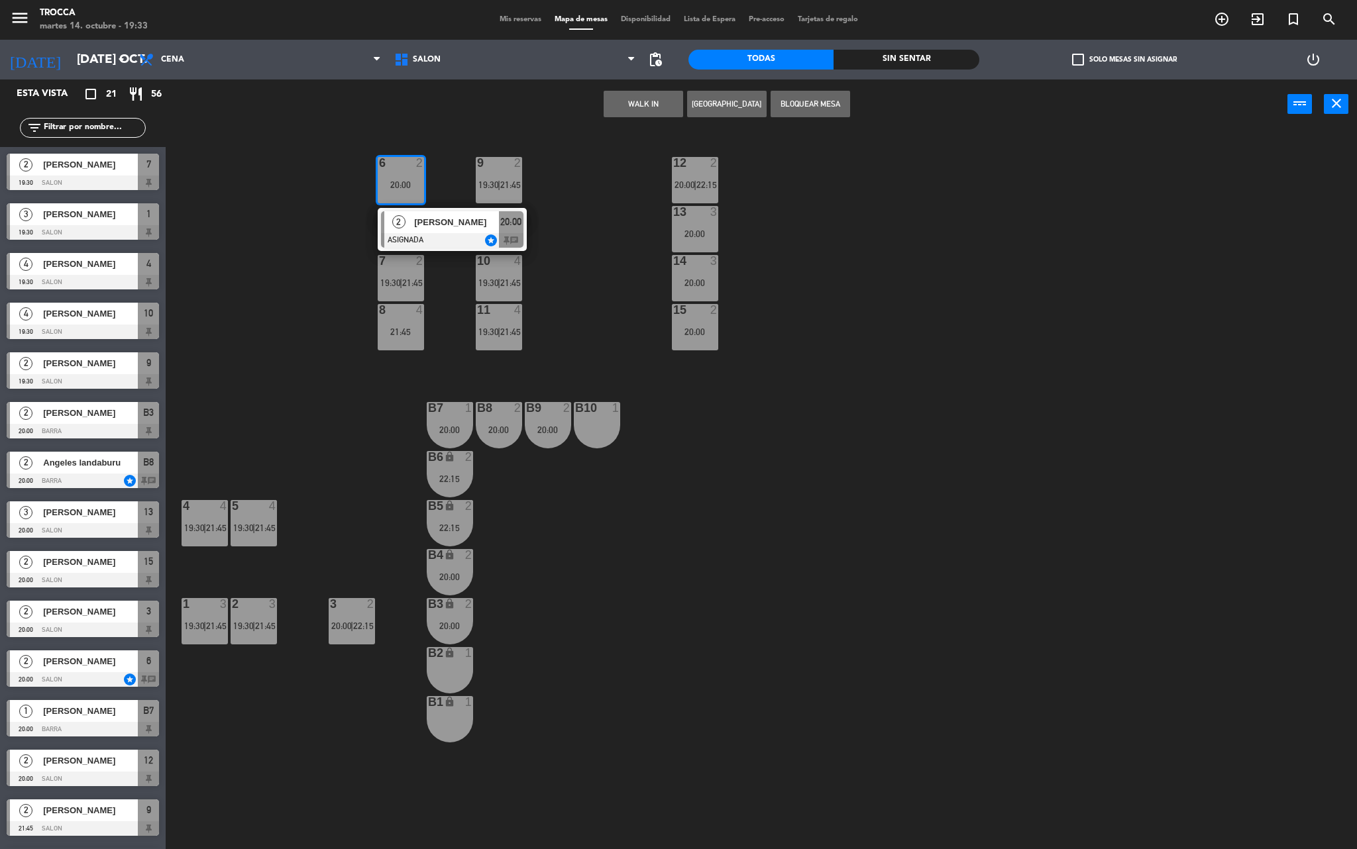
click at [318, 246] on div "9 2 19:30 | 21:45 12 2 20:00 | 22:15 6 2 20:00 2 [PERSON_NAME] ASIGNADA star 20…" at bounding box center [768, 493] width 1178 height 720
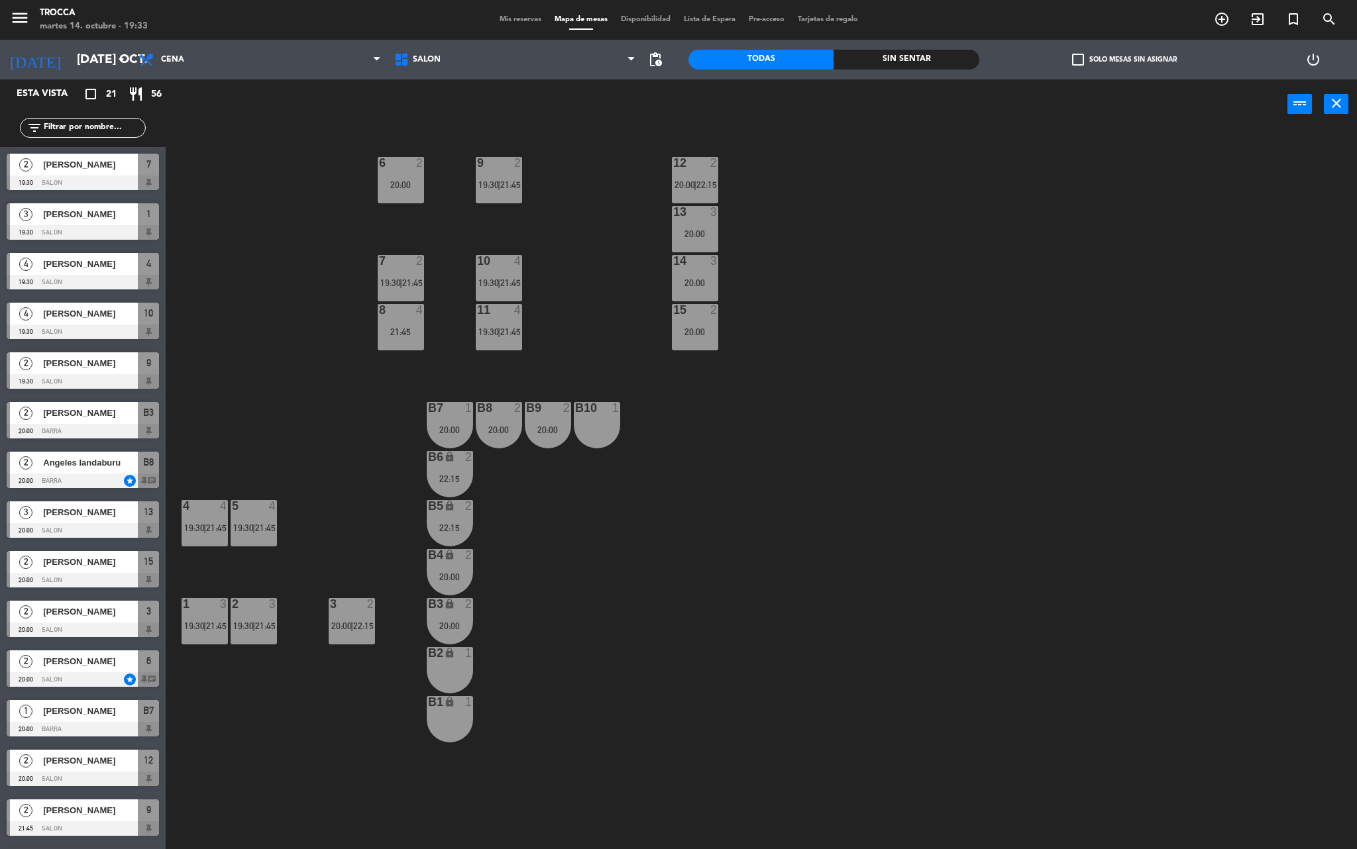
click at [211, 538] on div "4 4 19:30 | 21:45" at bounding box center [205, 523] width 46 height 46
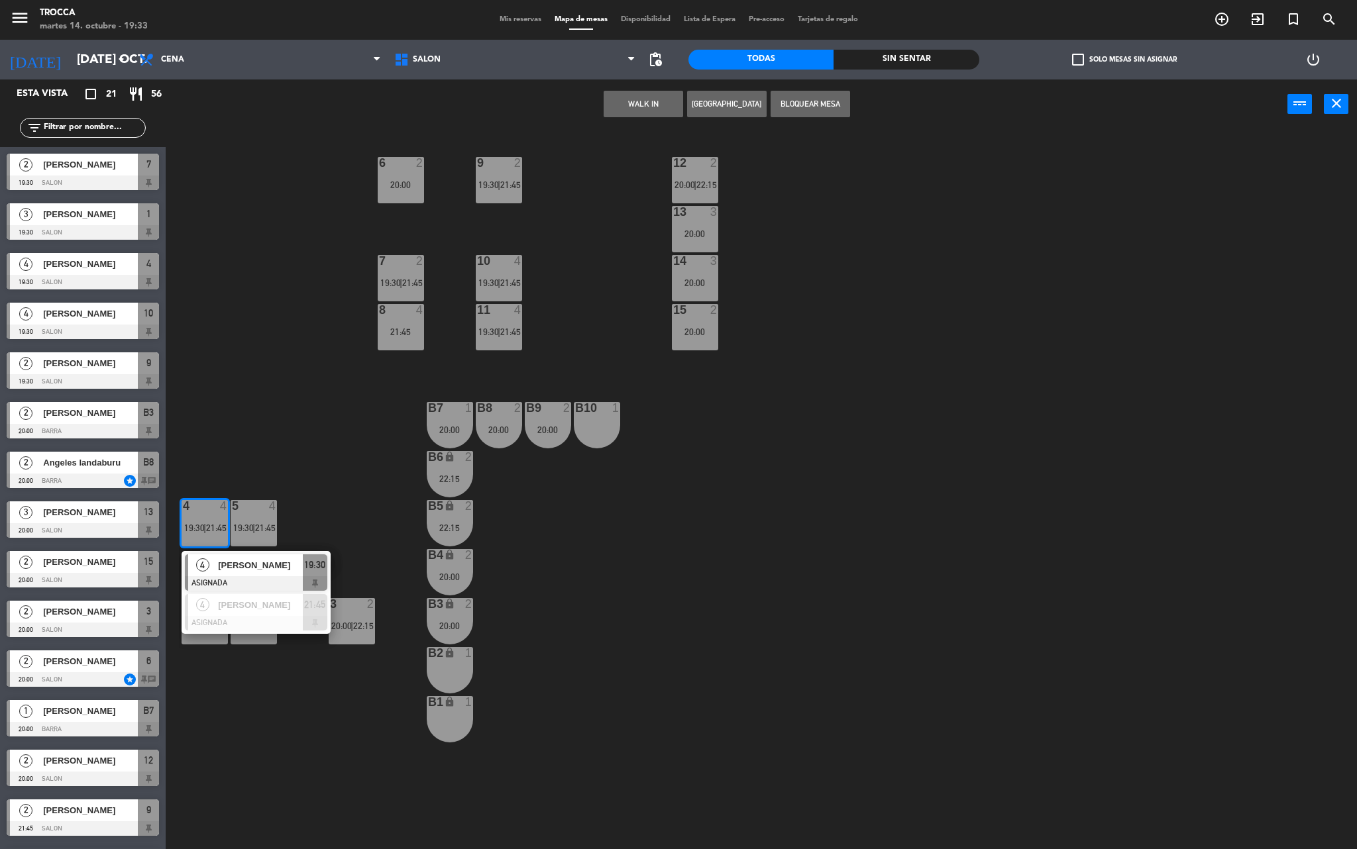
click at [256, 515] on div "5 4 19:30 | 21:45" at bounding box center [254, 523] width 46 height 46
click at [337, 429] on div "9 2 19:30 | 21:45 12 2 20:00 | 22:15 6 2 20:00 13 3 20:00 7 2 19:30 | 21:45 10 …" at bounding box center [768, 493] width 1178 height 720
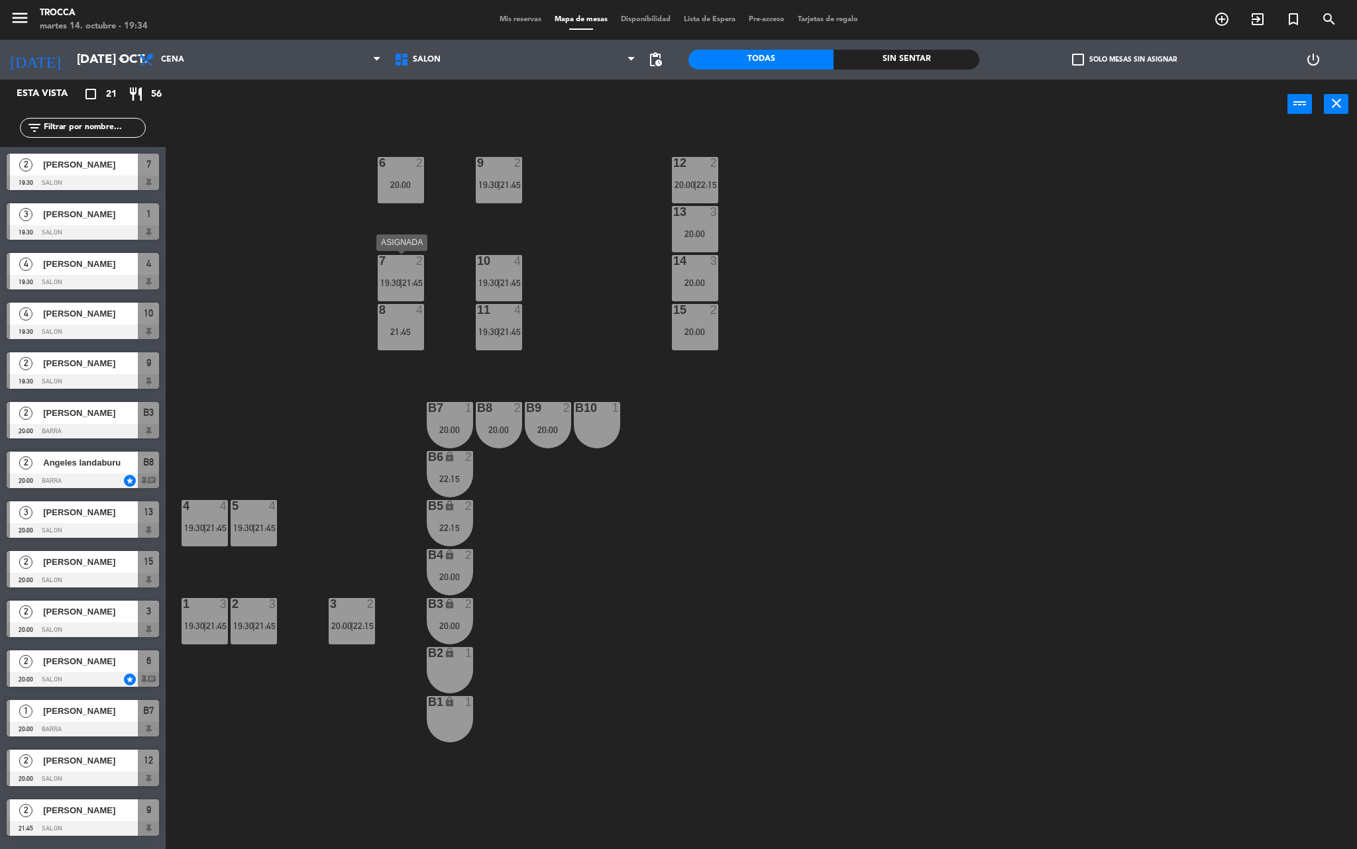
click at [395, 278] on span "19:30" at bounding box center [390, 283] width 21 height 11
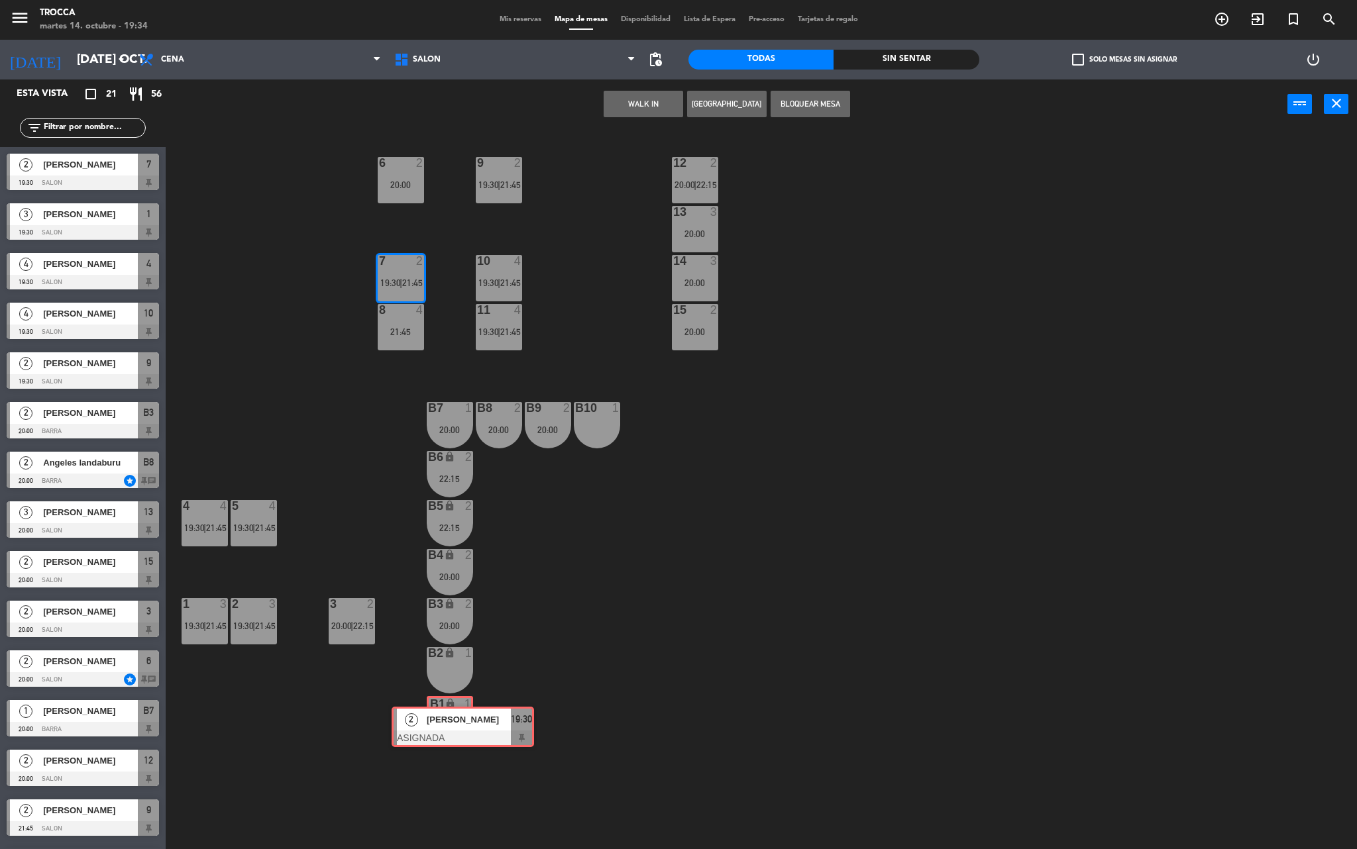
drag, startPoint x: 425, startPoint y: 327, endPoint x: 436, endPoint y: 725, distance: 397.6
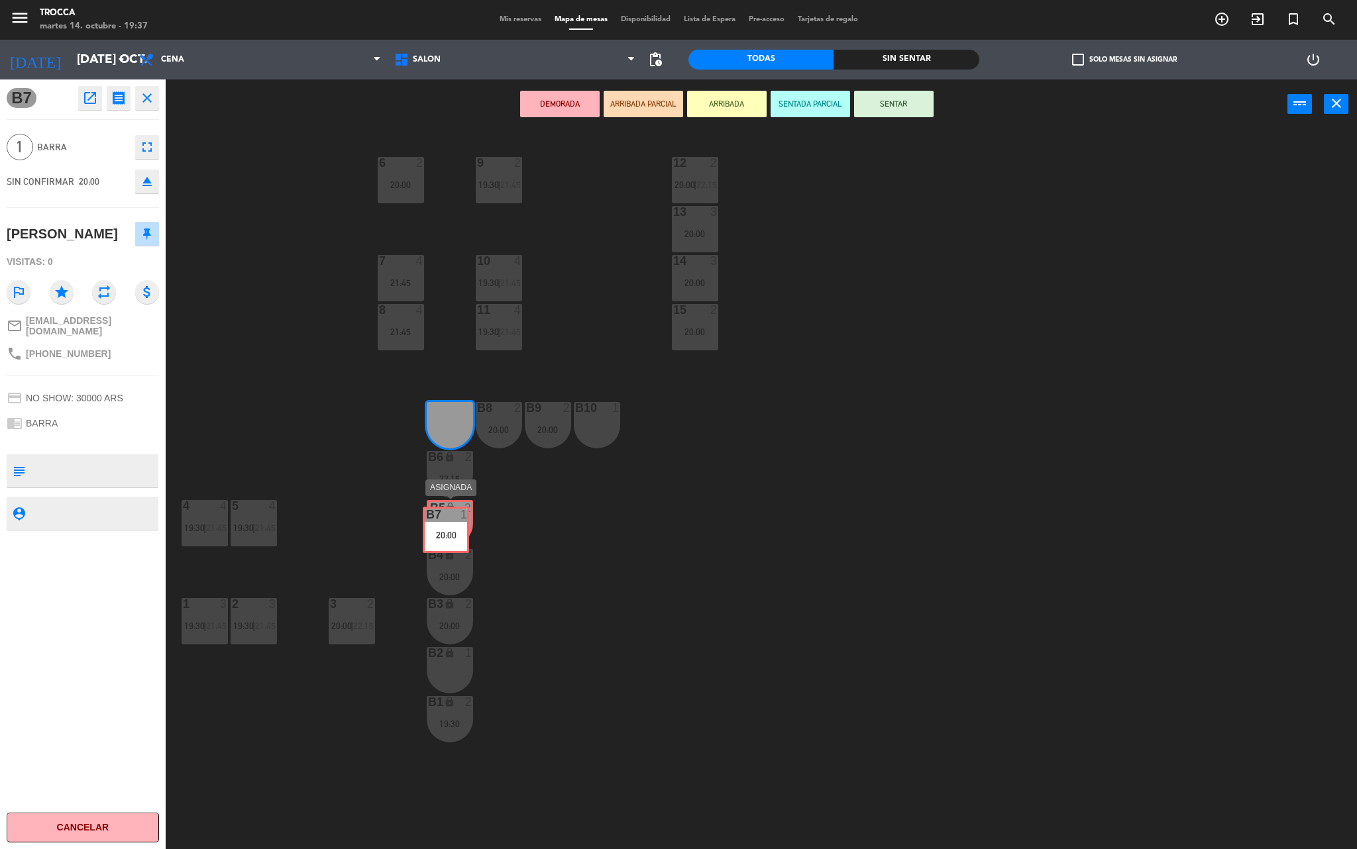
drag, startPoint x: 444, startPoint y: 427, endPoint x: 440, endPoint y: 531, distance: 104.7
click at [440, 531] on div "9 2 19:30 | 21:45 12 2 20:00 | 22:15 6 2 20:00 13 3 20:00 7 4 21:45 10 4 19:30 …" at bounding box center [768, 493] width 1178 height 720
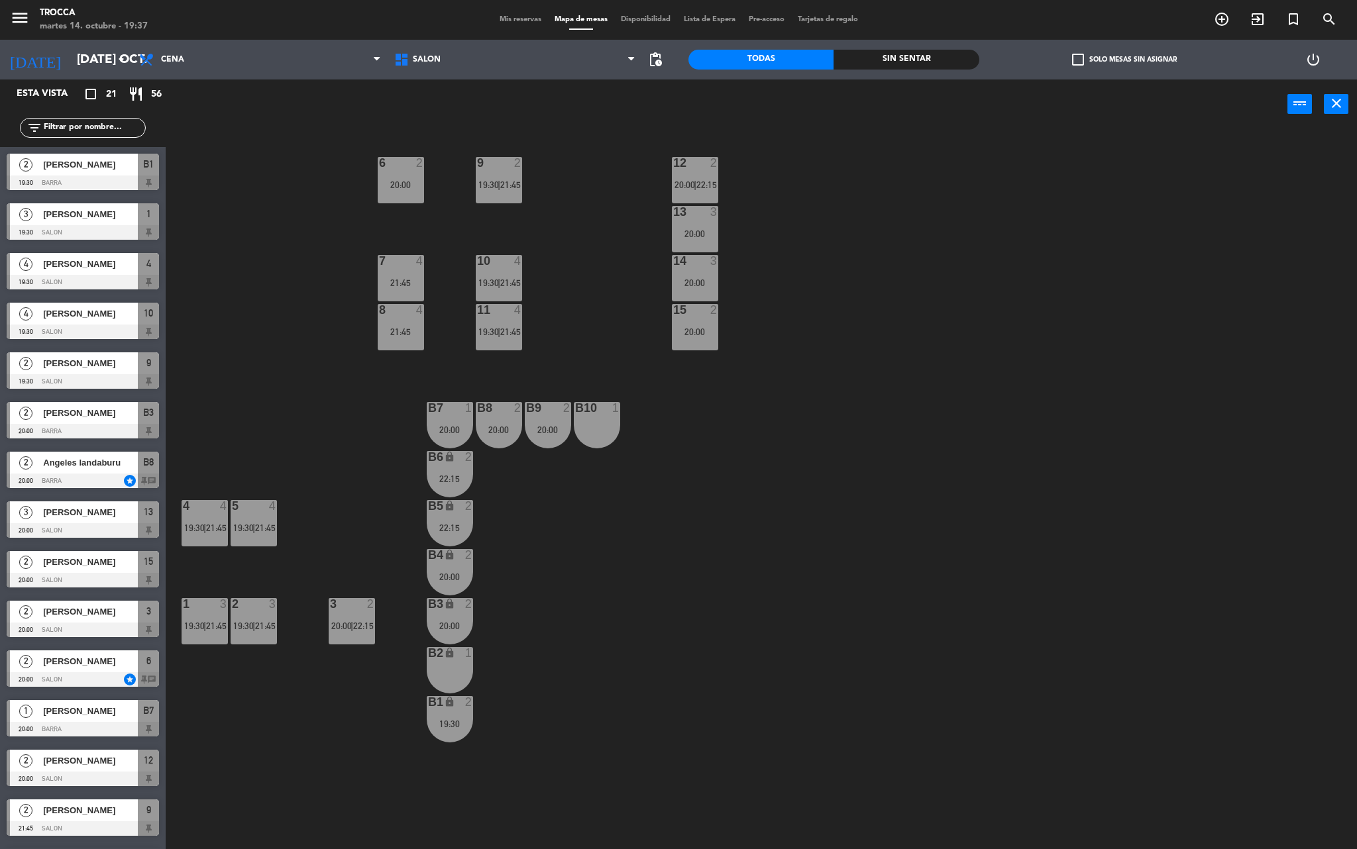
click at [456, 425] on div "20:00" at bounding box center [450, 429] width 46 height 9
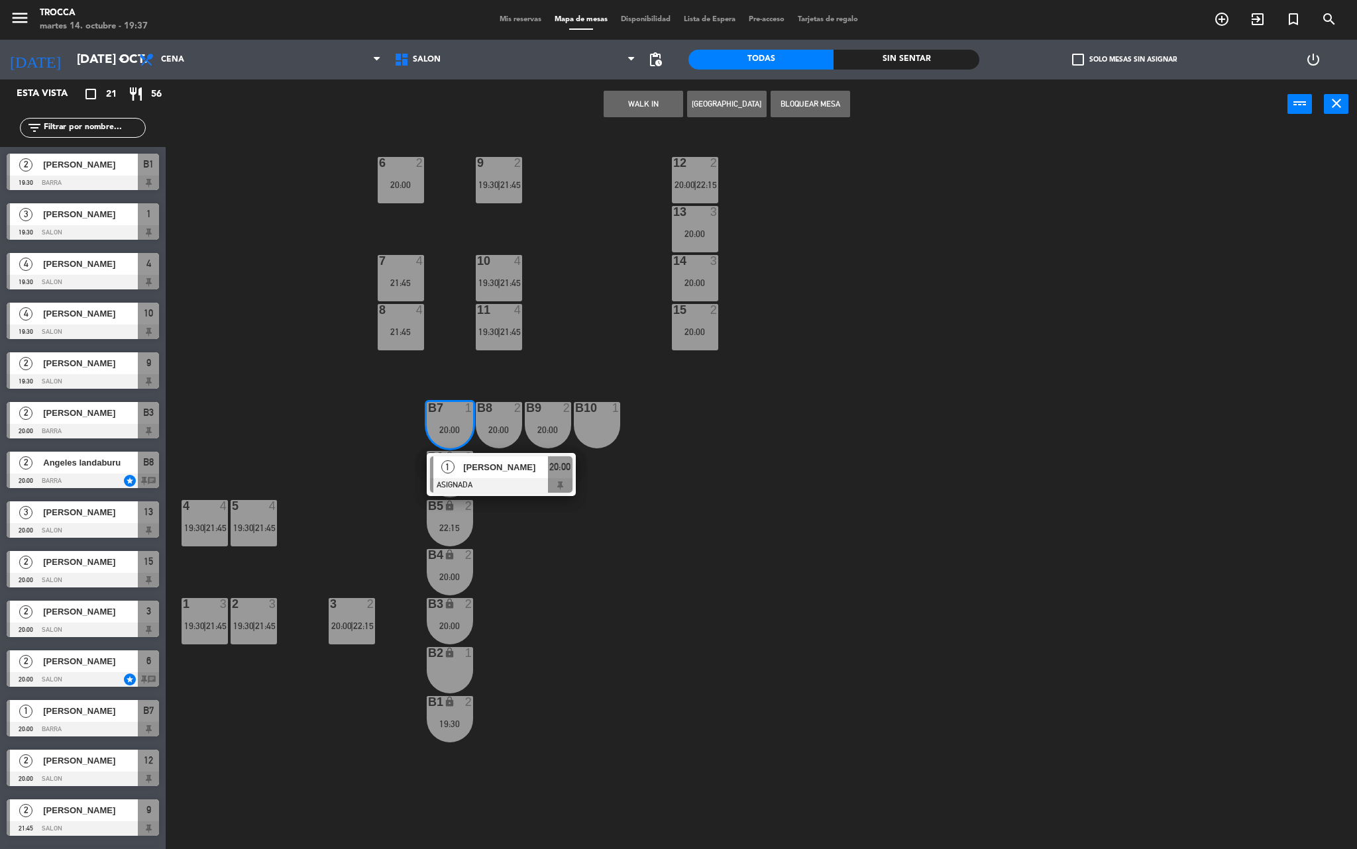
click at [441, 533] on div "22:15" at bounding box center [450, 527] width 46 height 9
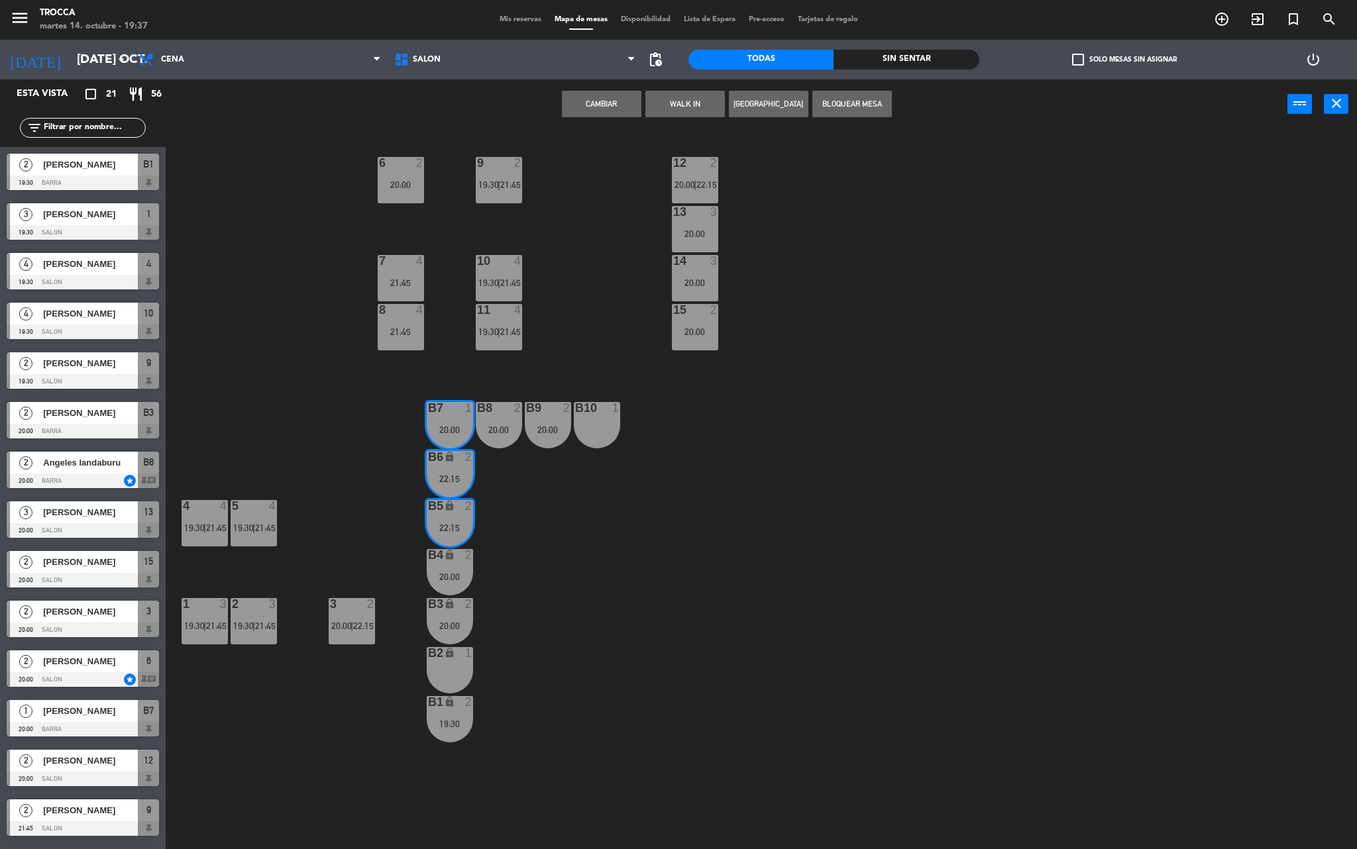
click at [917, 392] on div "9 2 19:30 | 21:45 12 2 20:00 | 22:15 6 2 20:00 13 3 20:00 7 4 21:45 10 4 19:30 …" at bounding box center [768, 493] width 1178 height 720
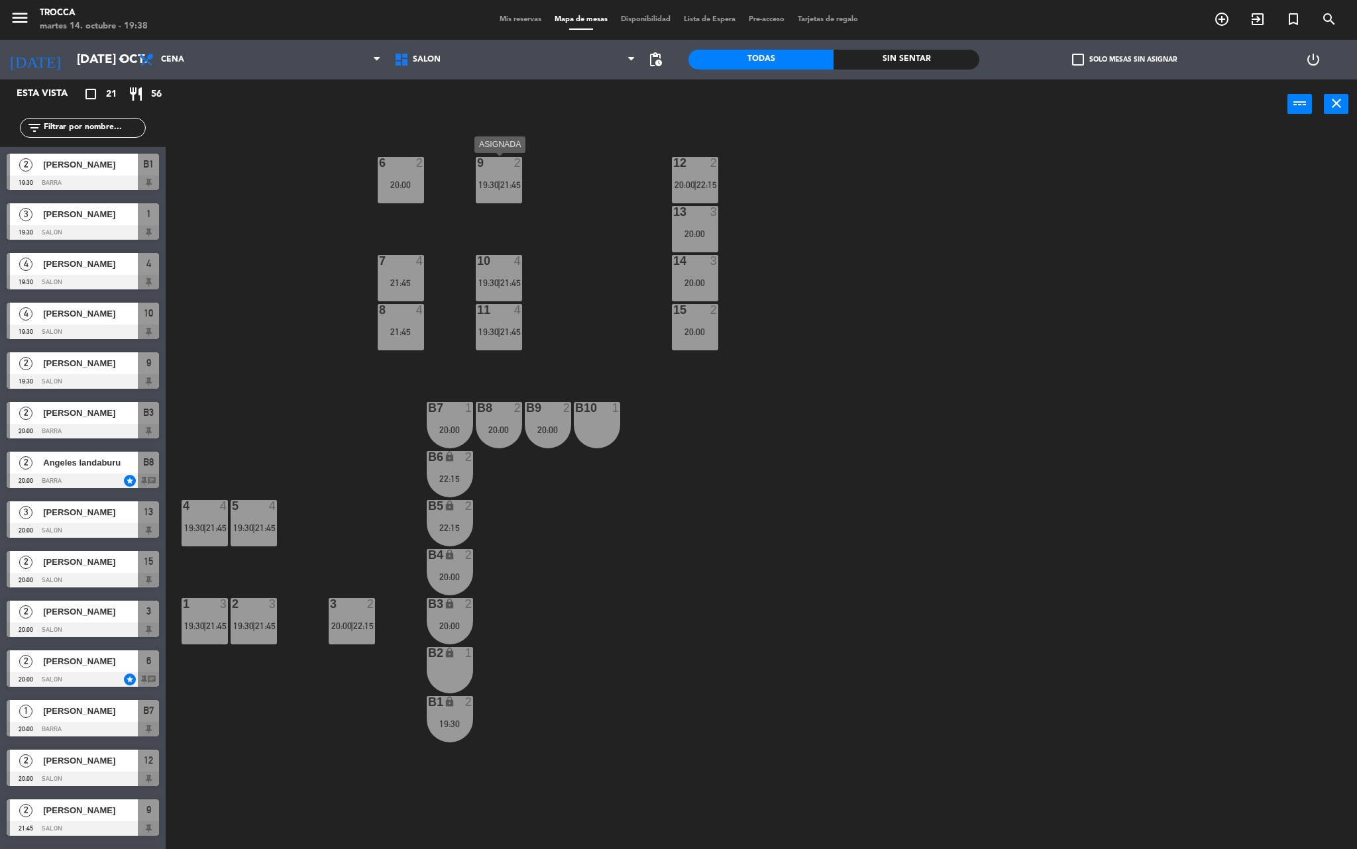
click at [507, 174] on div "9 2 19:30 | 21:45" at bounding box center [499, 180] width 46 height 46
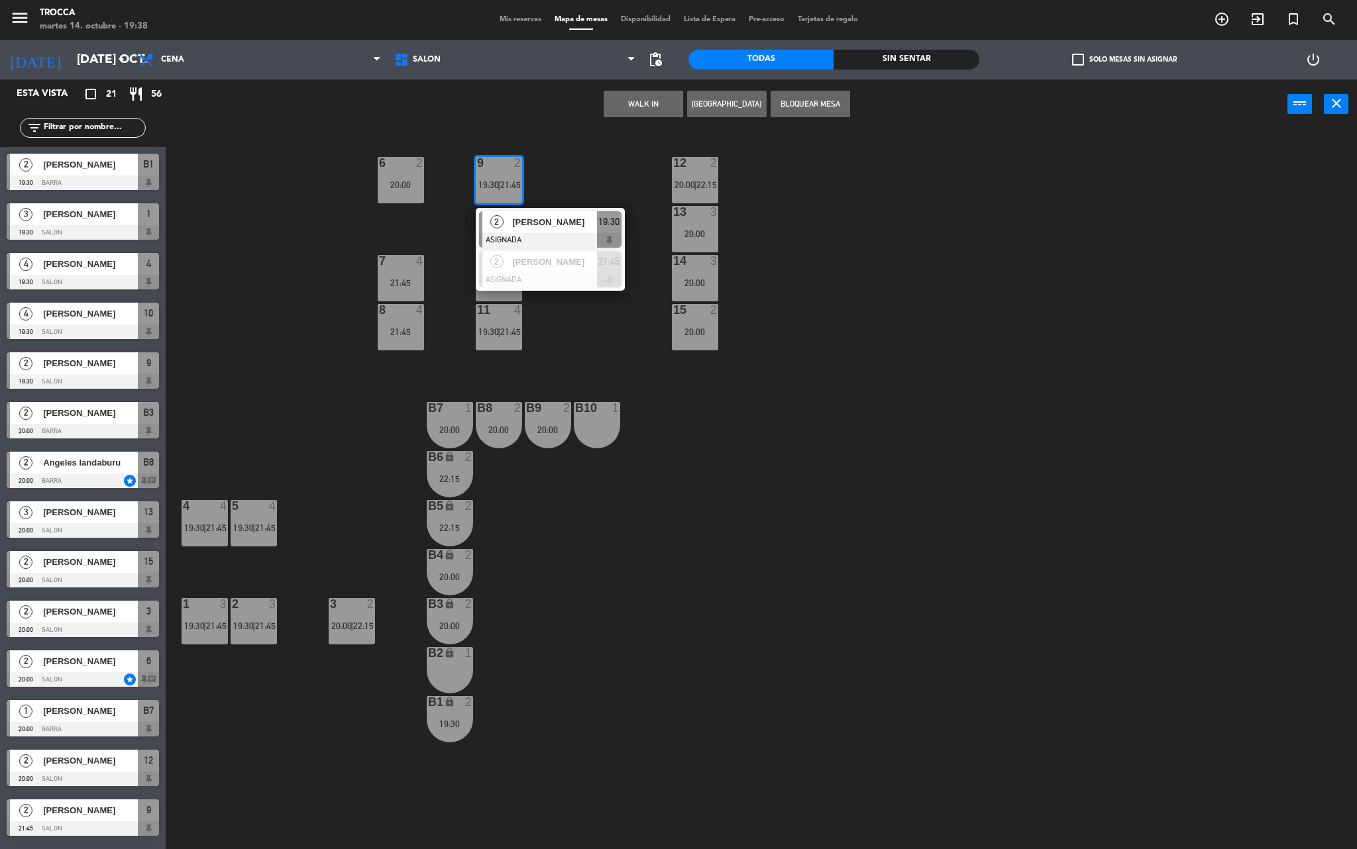
click at [613, 674] on div "9 2 19:30 | 21:45 2 [PERSON_NAME] ASIGNADA 19:30 2 [PERSON_NAME] ASIGNADA 21:45…" at bounding box center [768, 493] width 1178 height 720
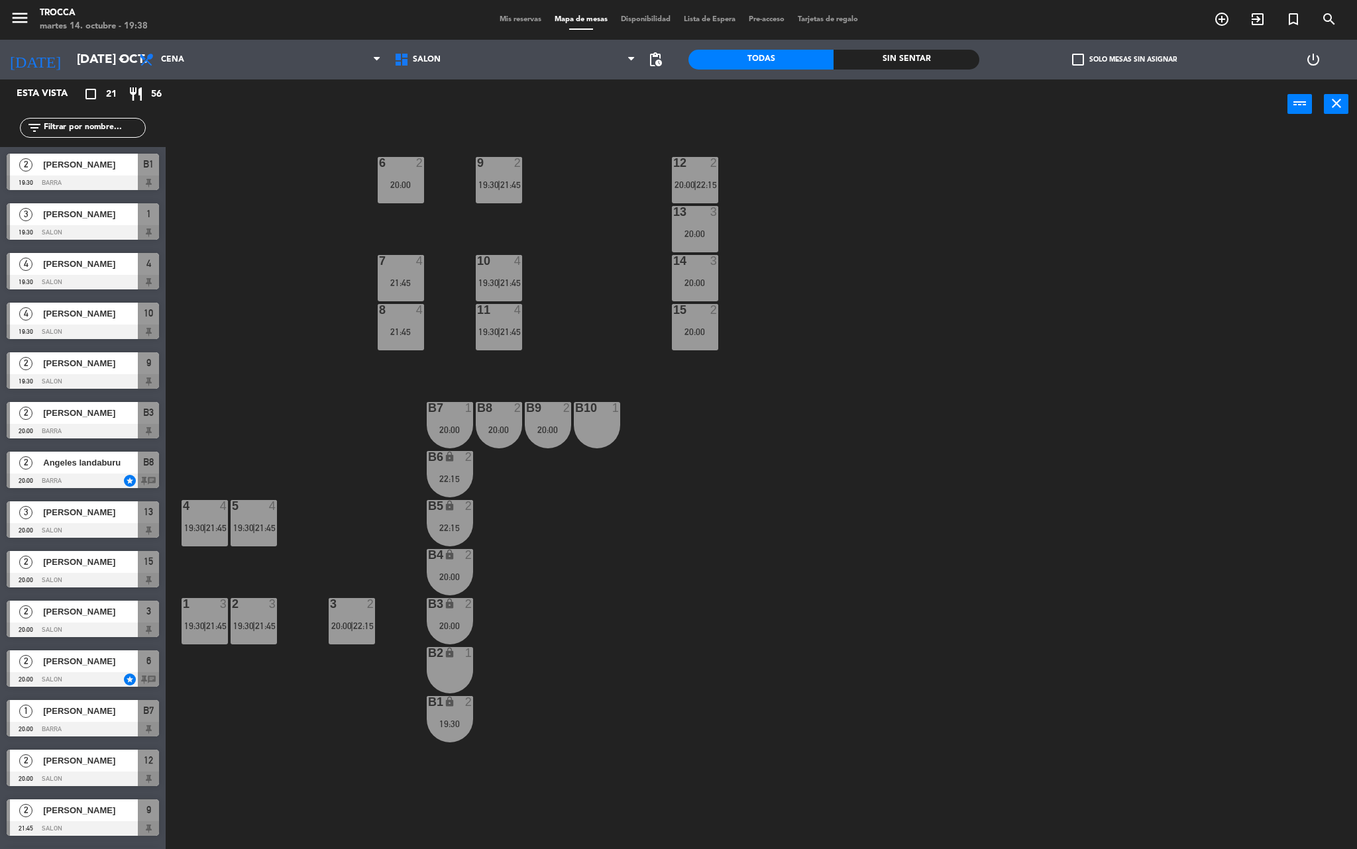
click at [224, 514] on div "4 4 19:30 | 21:45" at bounding box center [205, 523] width 46 height 46
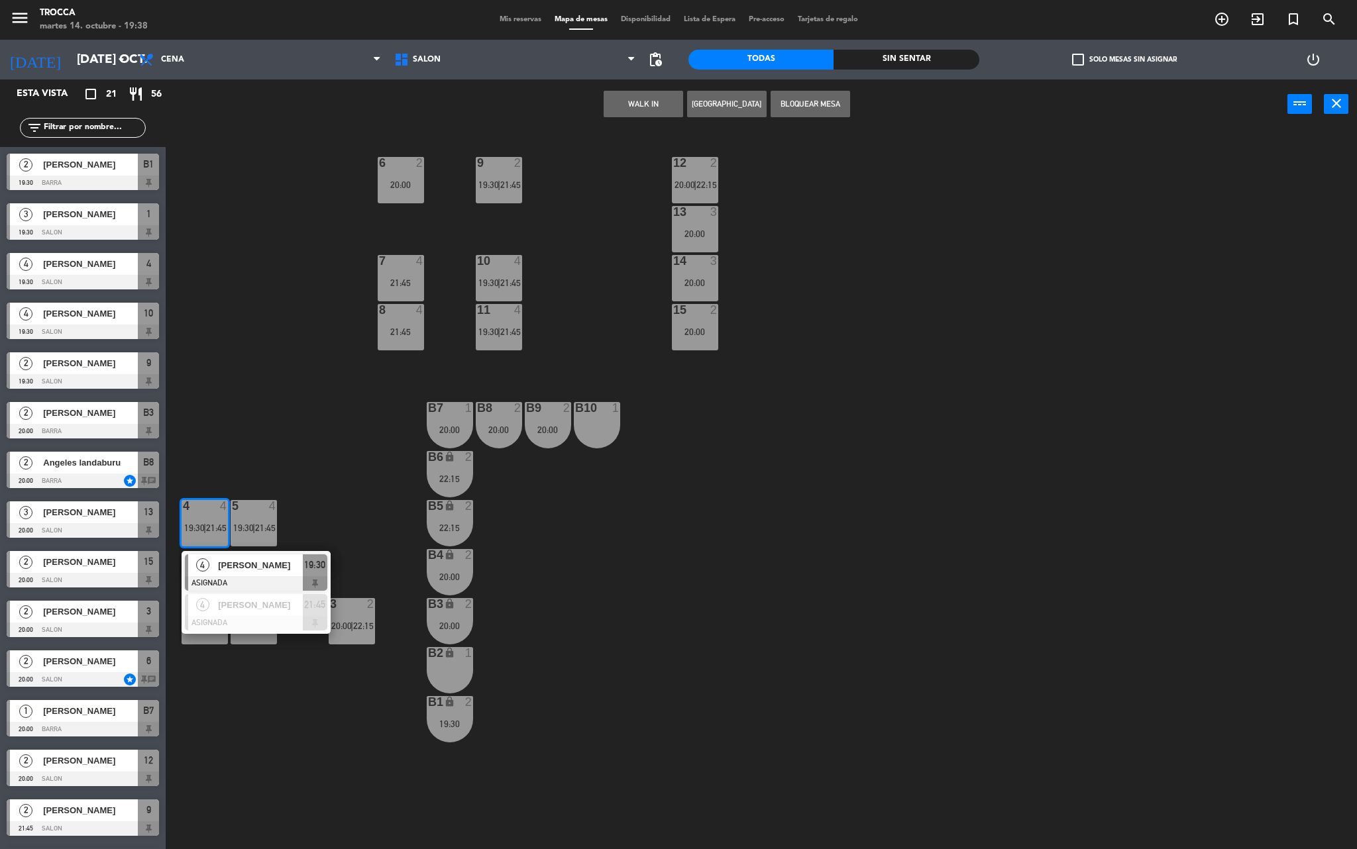
click at [419, 330] on div "21:45" at bounding box center [401, 331] width 46 height 9
click at [452, 302] on div "9 2 19:30 | 21:45 12 2 20:00 | 22:15 6 2 20:00 13 3 20:00 7 4 21:45 10 4 19:30 …" at bounding box center [768, 493] width 1178 height 720
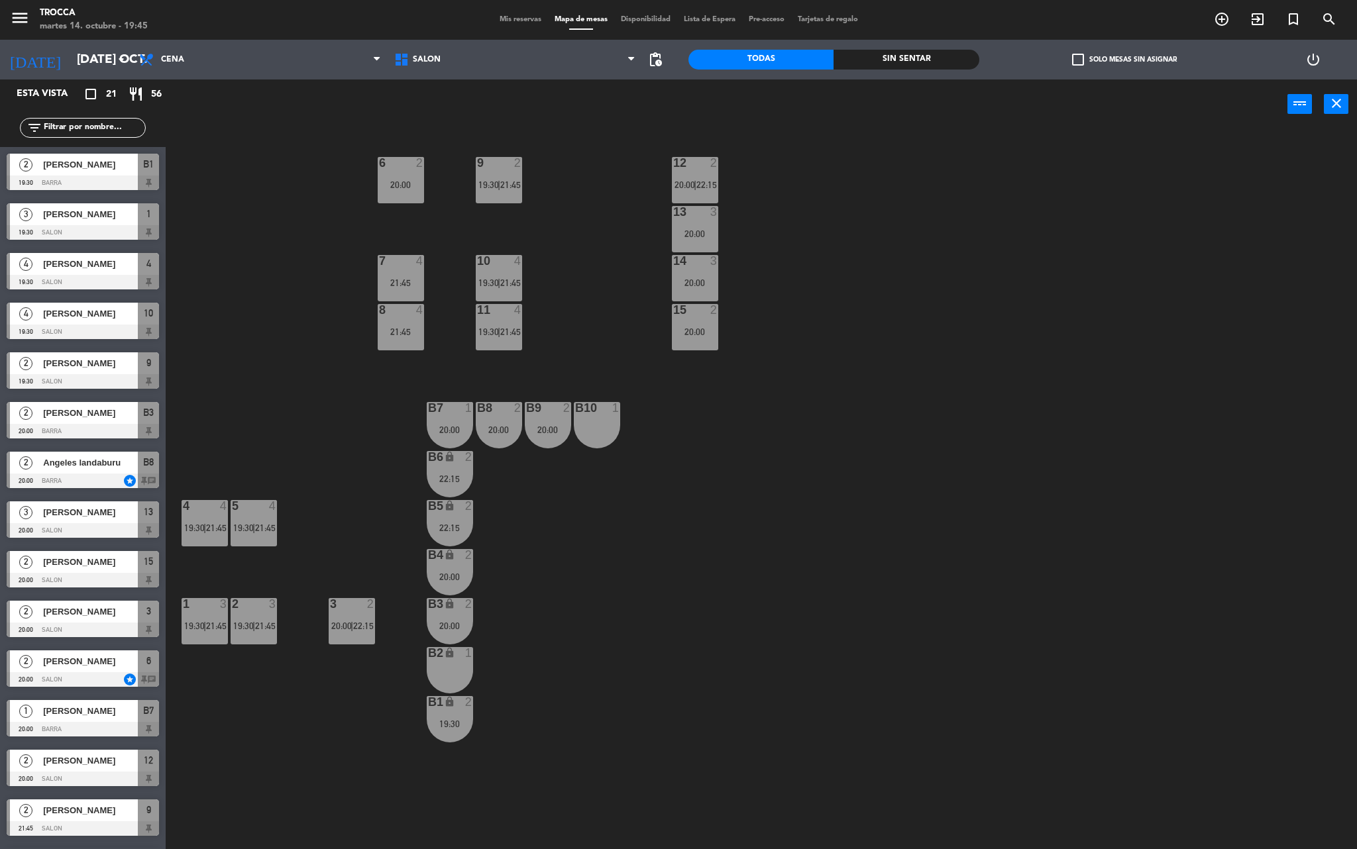
click at [521, 21] on span "Mis reservas" at bounding box center [520, 19] width 55 height 7
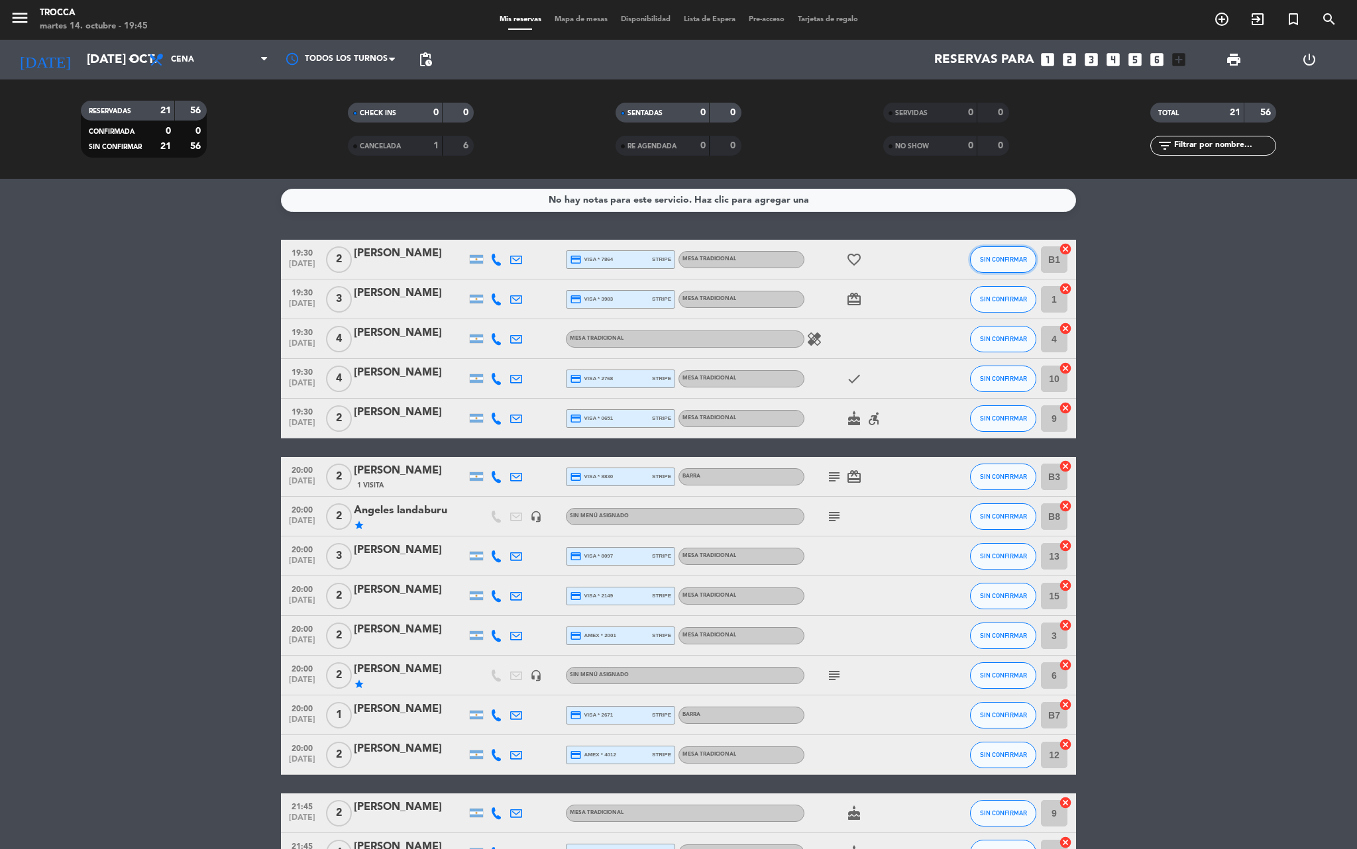
click at [1016, 261] on button "SIN CONFIRMAR" at bounding box center [1003, 259] width 66 height 26
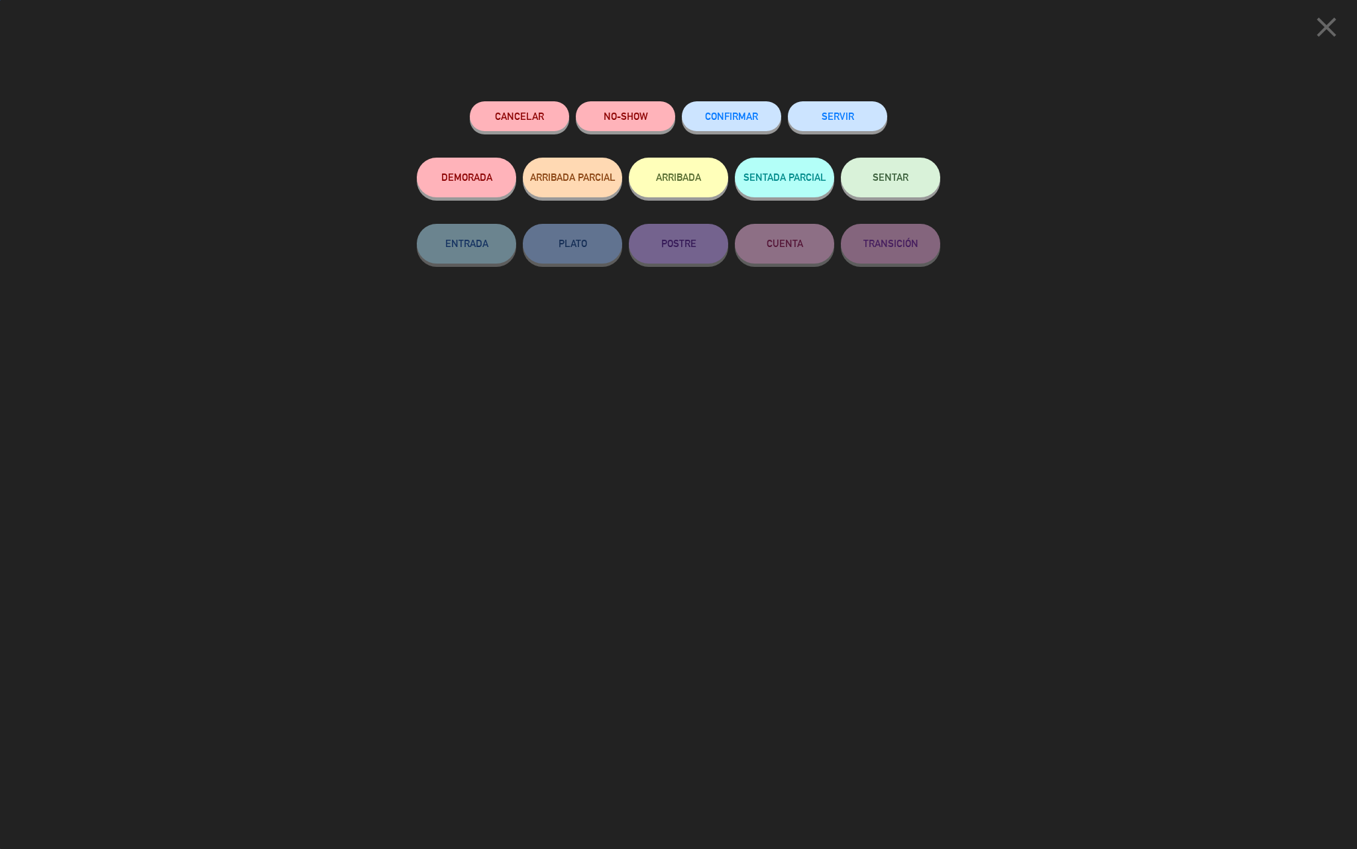
click at [884, 174] on span "SENTAR" at bounding box center [890, 177] width 36 height 11
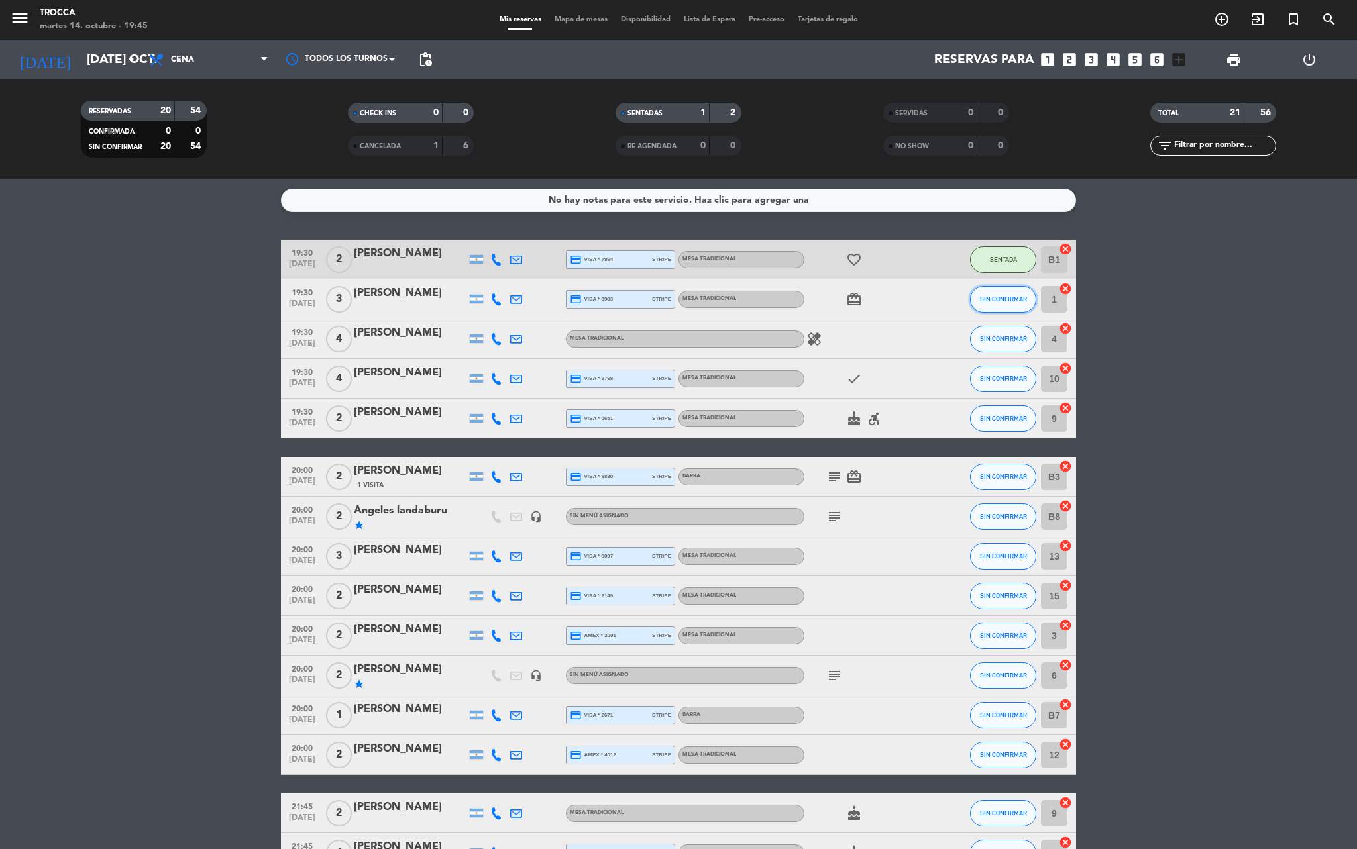
click at [994, 306] on button "SIN CONFIRMAR" at bounding box center [1003, 299] width 66 height 26
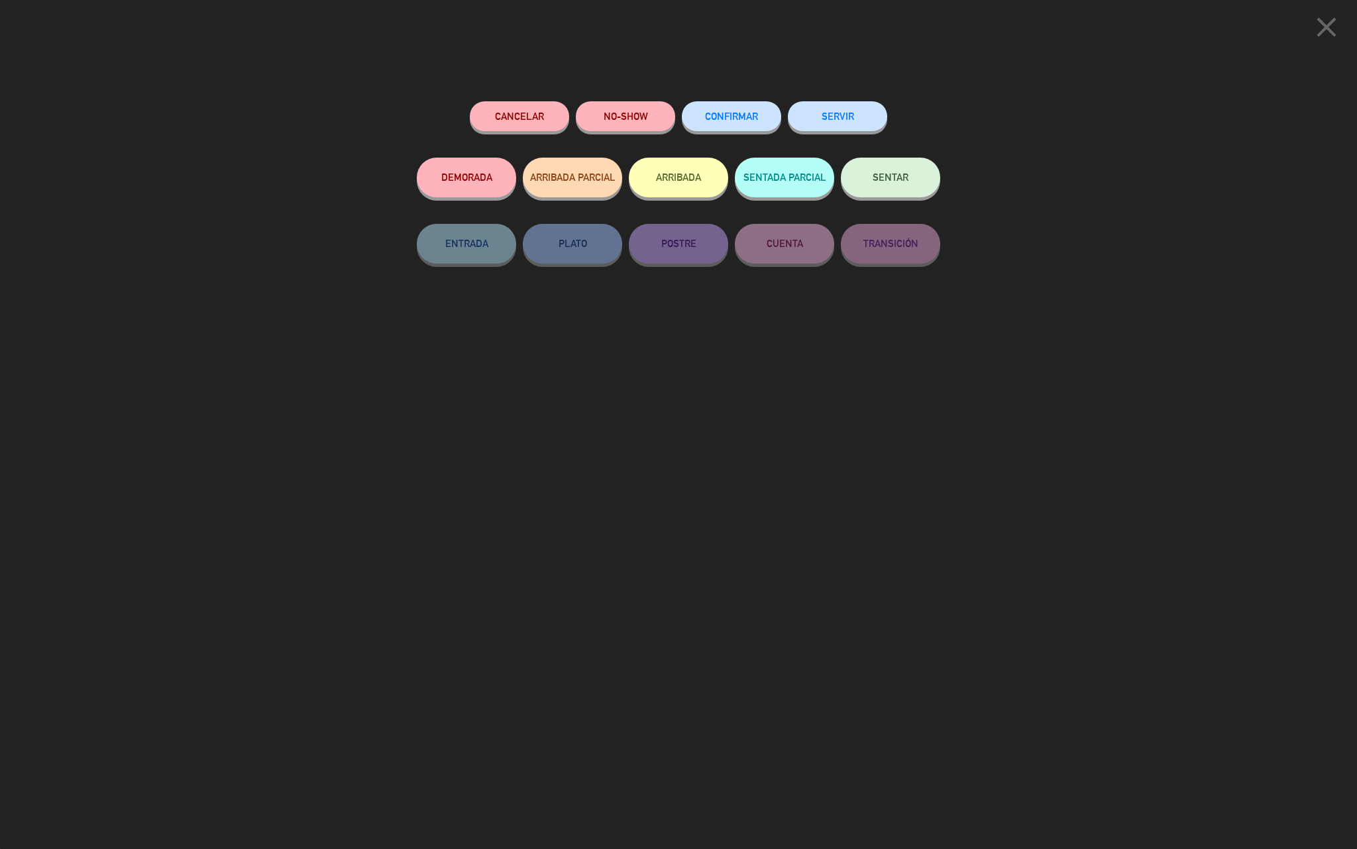
click at [906, 185] on button "SENTAR" at bounding box center [890, 178] width 99 height 40
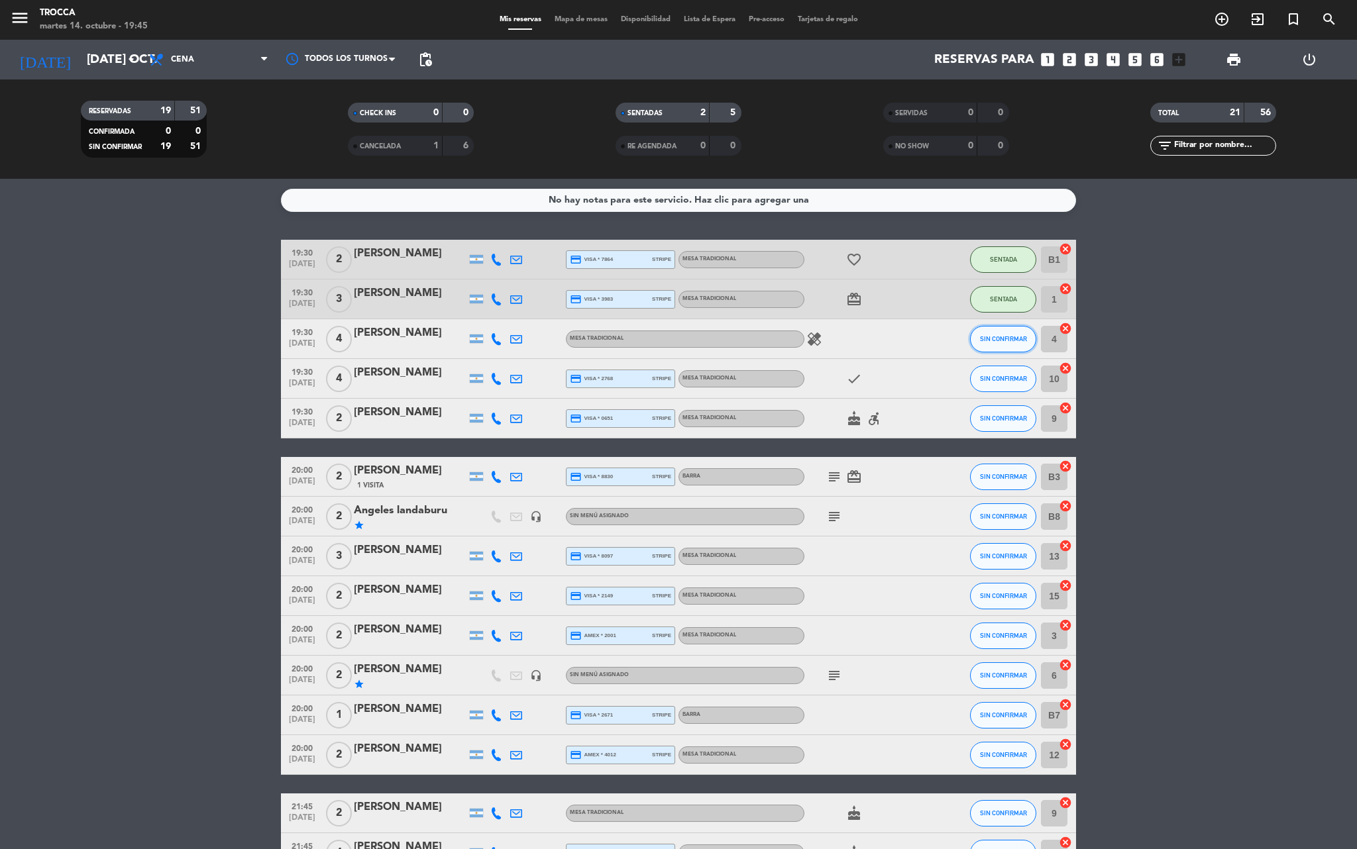
click at [1014, 347] on button "SIN CONFIRMAR" at bounding box center [1003, 339] width 66 height 26
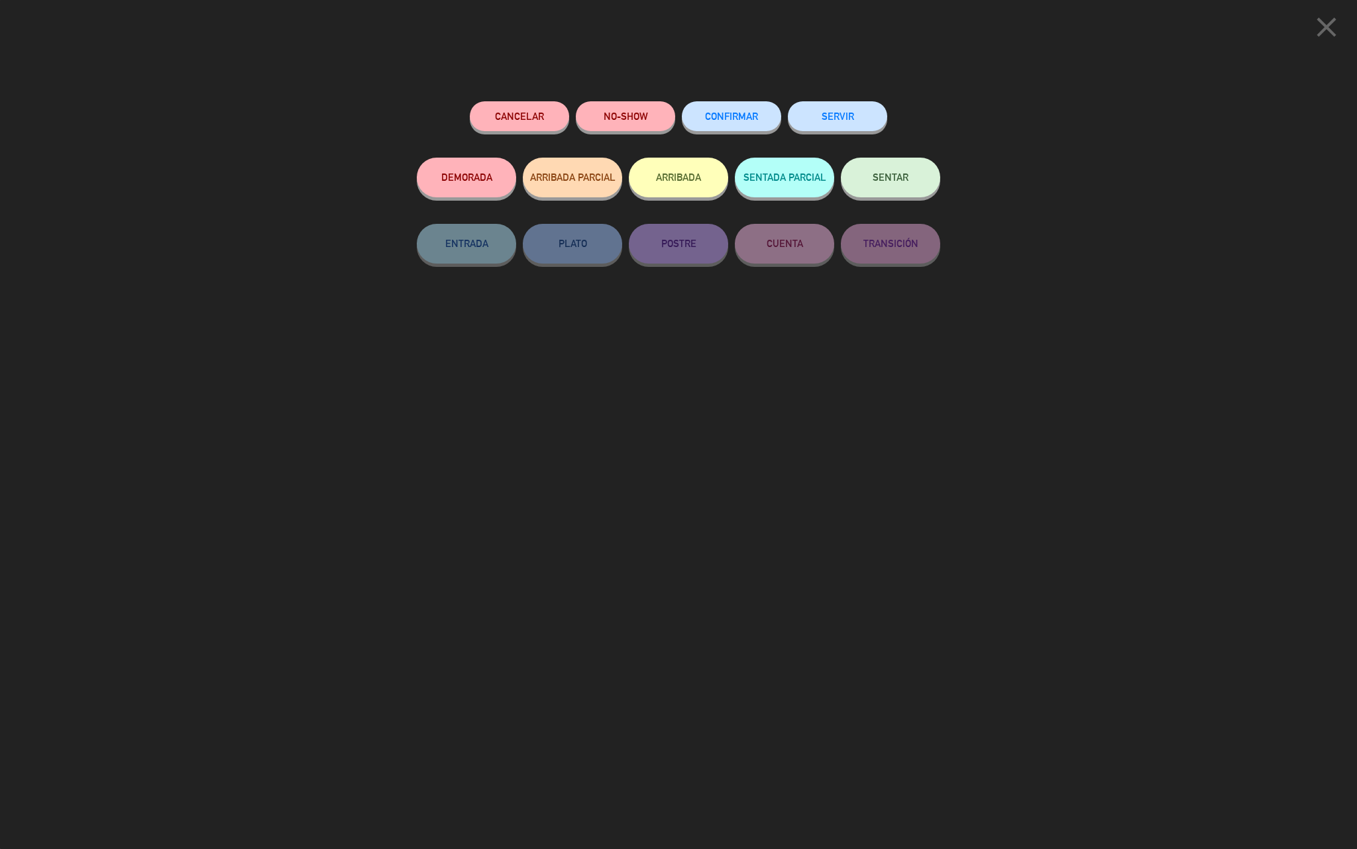
click at [880, 172] on span "SENTAR" at bounding box center [890, 177] width 36 height 11
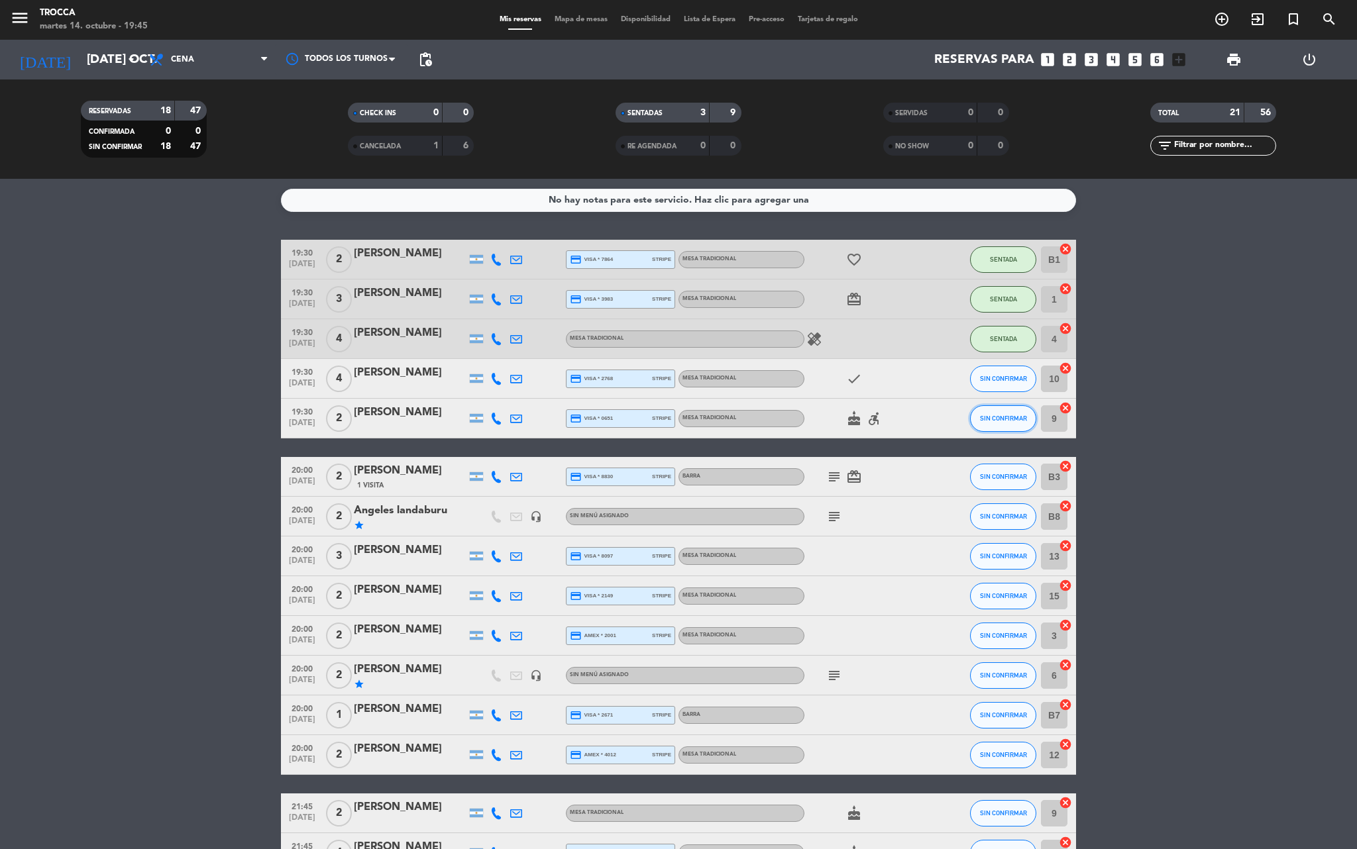
click at [974, 420] on button "SIN CONFIRMAR" at bounding box center [1003, 418] width 66 height 26
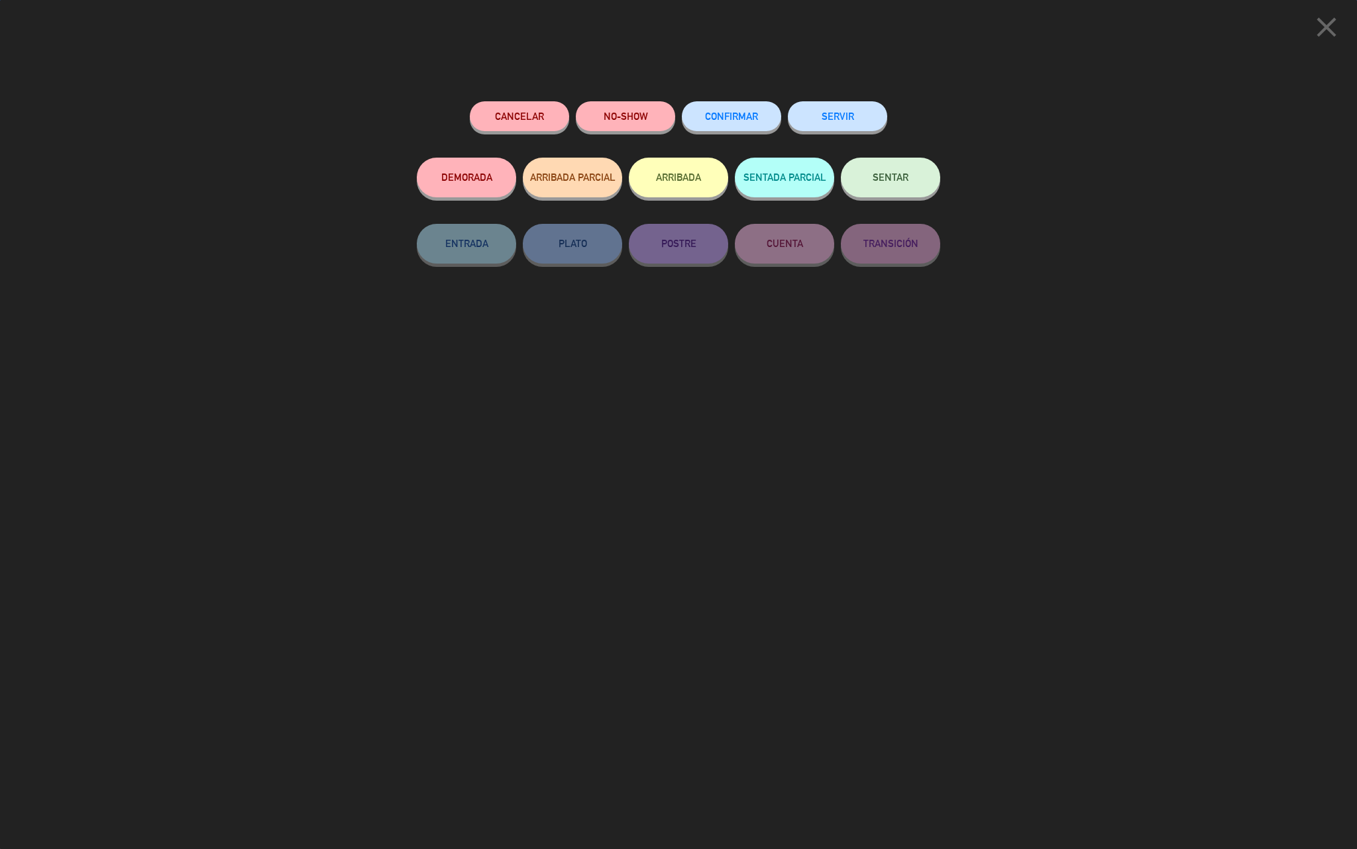
click at [893, 188] on button "SENTAR" at bounding box center [890, 178] width 99 height 40
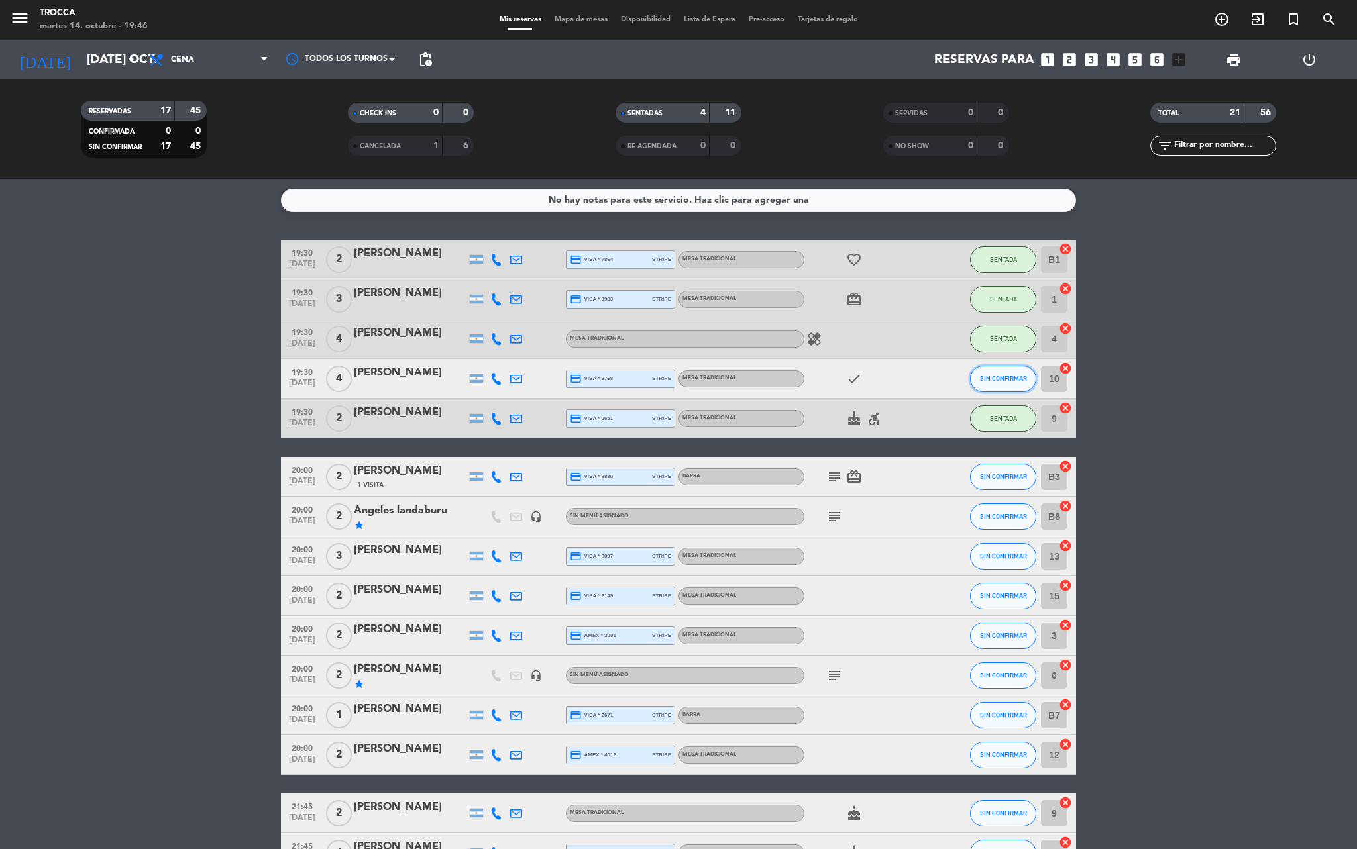
click at [1003, 376] on span "SIN CONFIRMAR" at bounding box center [1003, 378] width 47 height 7
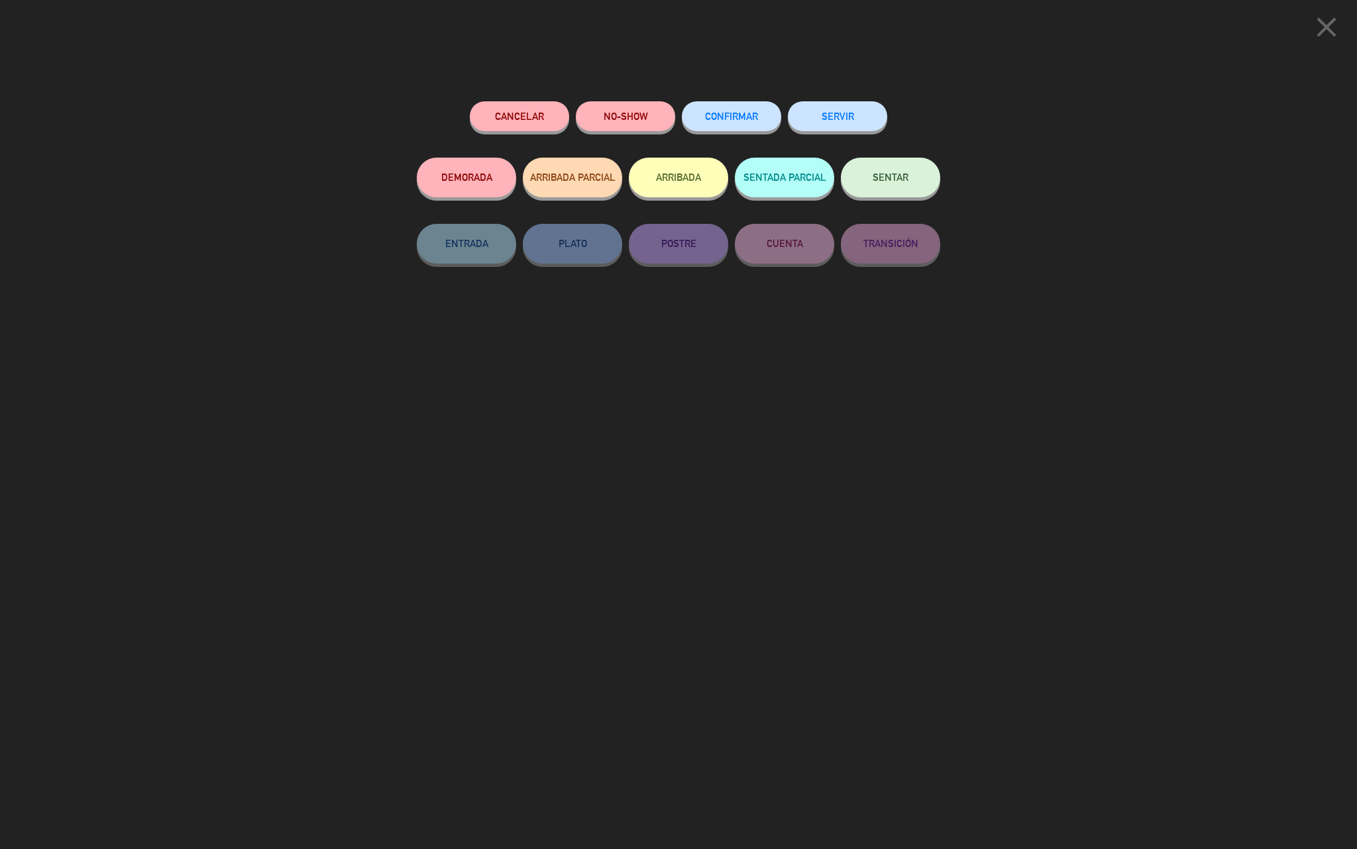
click at [853, 182] on button "SENTAR" at bounding box center [890, 178] width 99 height 40
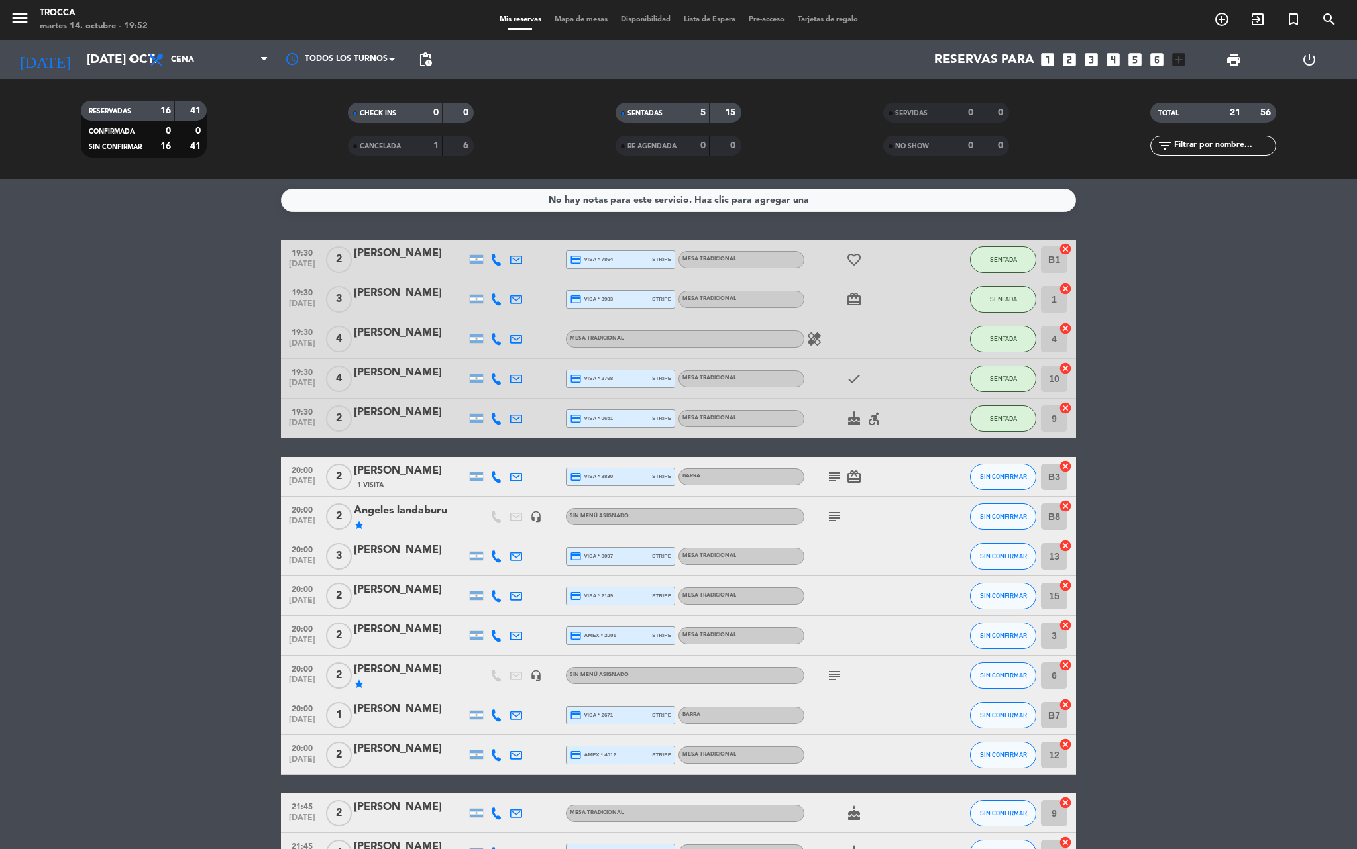
click at [94, 448] on bookings-row "19:30 [DATE] 2 Agostina Camargo credit_card visa * 7864 stripe MESA TRADICIONAL…" at bounding box center [678, 685] width 1357 height 890
click at [827, 515] on icon "subject" at bounding box center [834, 517] width 16 height 16
click at [1162, 518] on bookings-row "19:30 [DATE] 2 Agostina Camargo credit_card visa * 7864 stripe MESA TRADICIONAL…" at bounding box center [678, 685] width 1357 height 890
click at [1016, 517] on span "SIN CONFIRMAR" at bounding box center [1003, 516] width 47 height 7
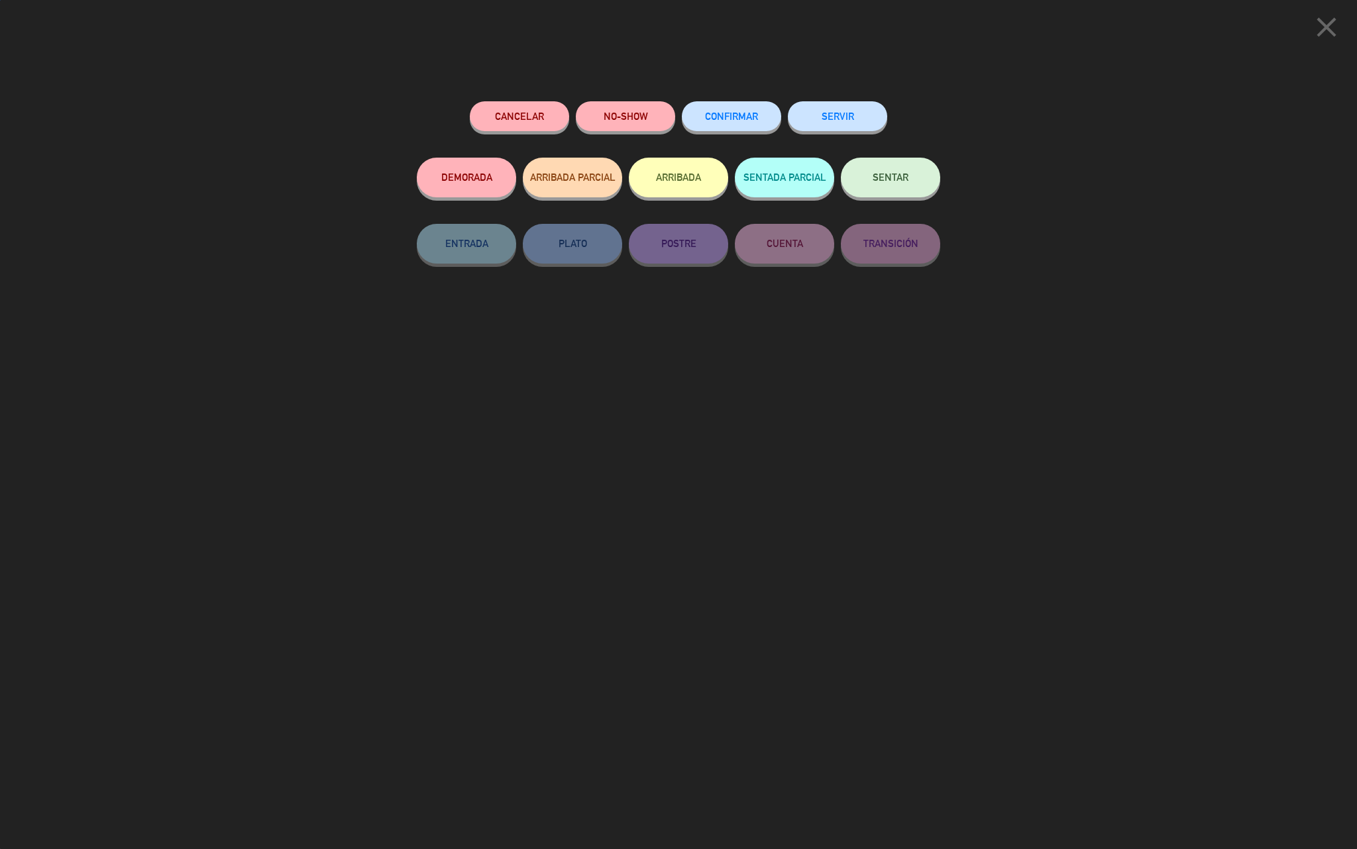
click at [874, 154] on div "SERVIR" at bounding box center [837, 129] width 99 height 56
click at [874, 168] on button "SENTAR" at bounding box center [890, 178] width 99 height 40
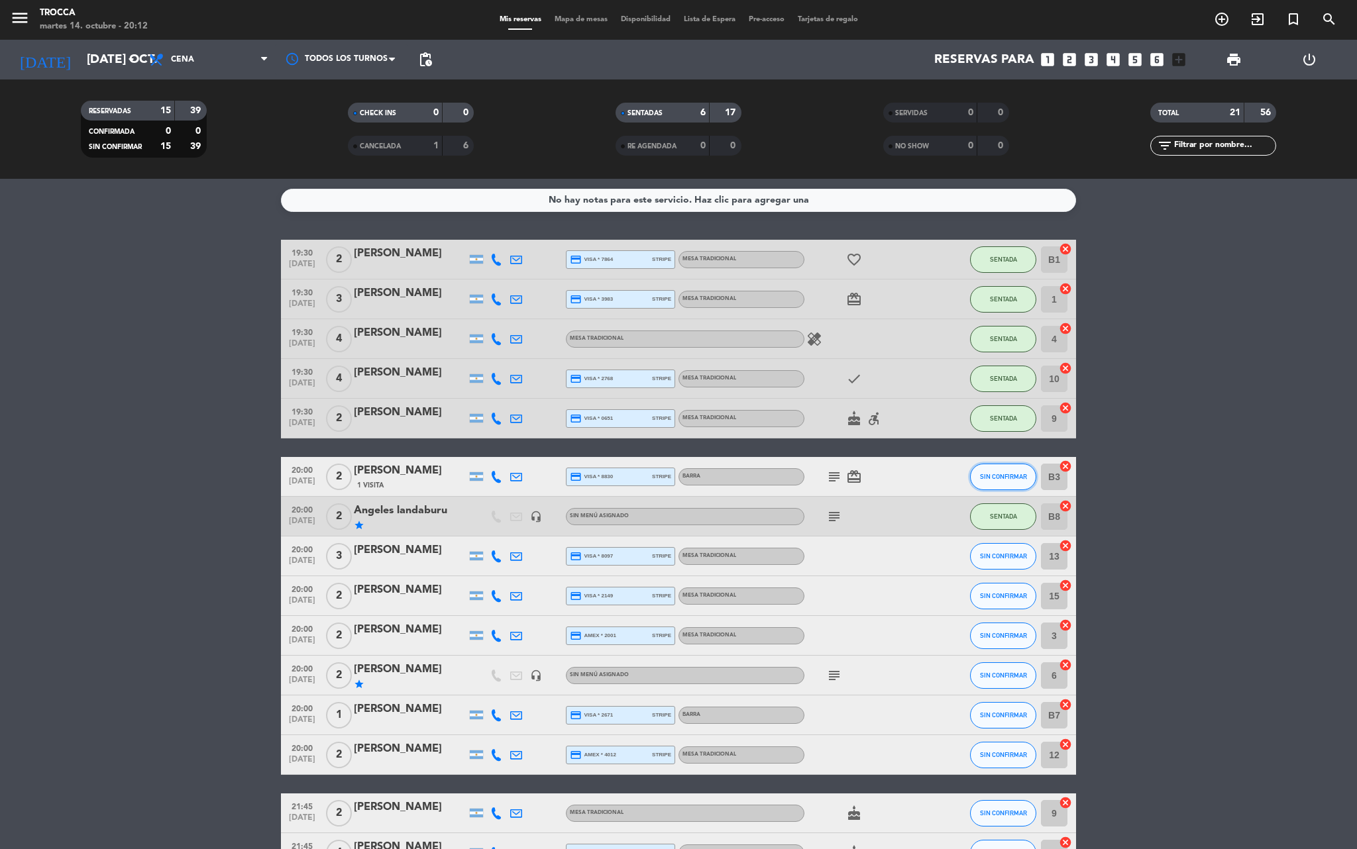
click at [992, 478] on span "SIN CONFIRMAR" at bounding box center [1003, 476] width 47 height 7
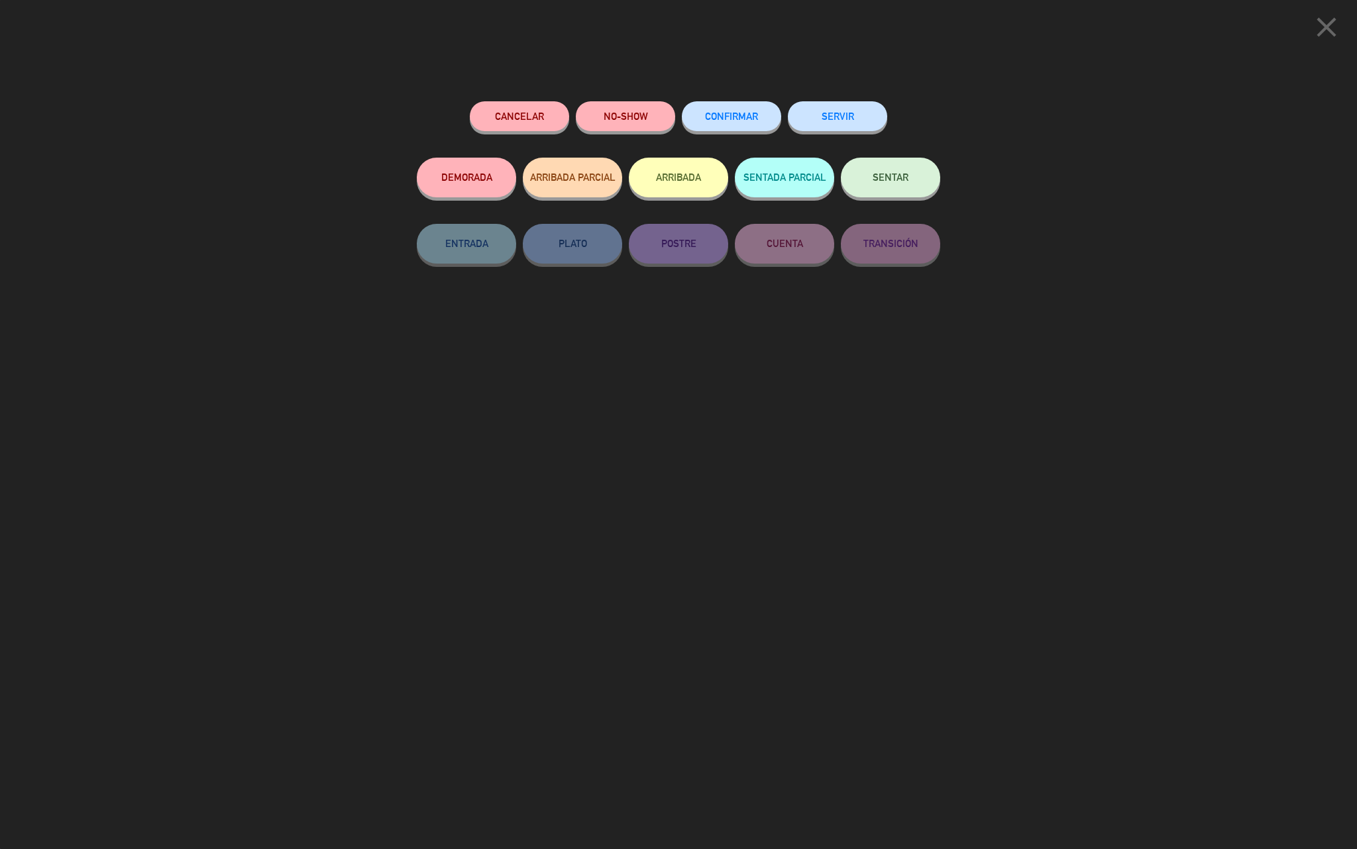
click at [857, 187] on button "SENTAR" at bounding box center [890, 178] width 99 height 40
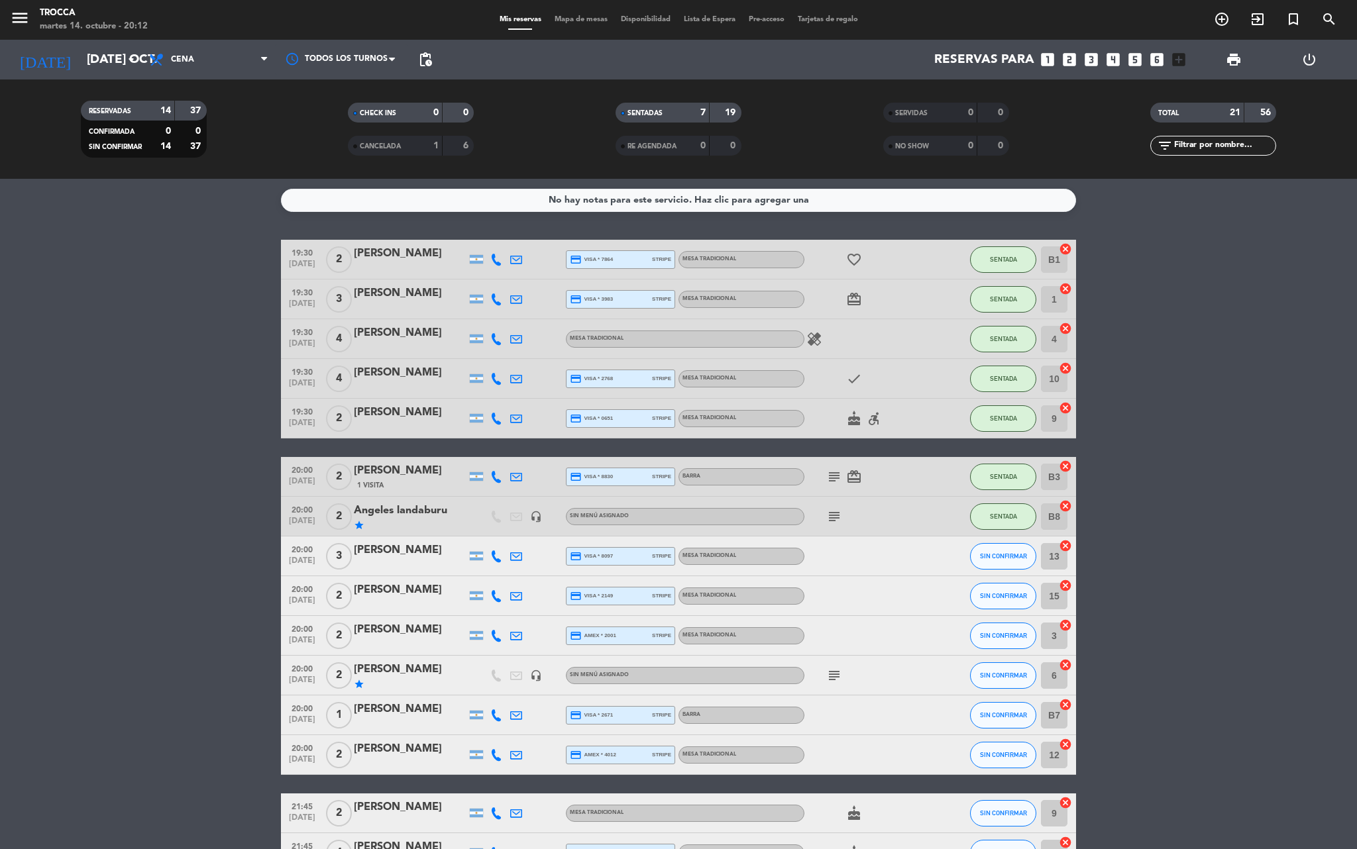
click at [840, 676] on icon "subject" at bounding box center [834, 676] width 16 height 16
click at [1227, 706] on bookings-row "19:30 [DATE] 2 Agostina Camargo credit_card visa * 7864 stripe MESA TRADICIONAL…" at bounding box center [678, 685] width 1357 height 890
click at [835, 674] on icon "subject" at bounding box center [834, 676] width 16 height 16
click at [1169, 476] on bookings-row "19:30 [DATE] 2 Agostina Camargo credit_card visa * 7864 stripe MESA TRADICIONAL…" at bounding box center [678, 685] width 1357 height 890
click at [550, 23] on div "Mis reservas Mapa de mesas Disponibilidad Lista de Espera Pre-acceso Tarjetas d…" at bounding box center [679, 20] width 372 height 12
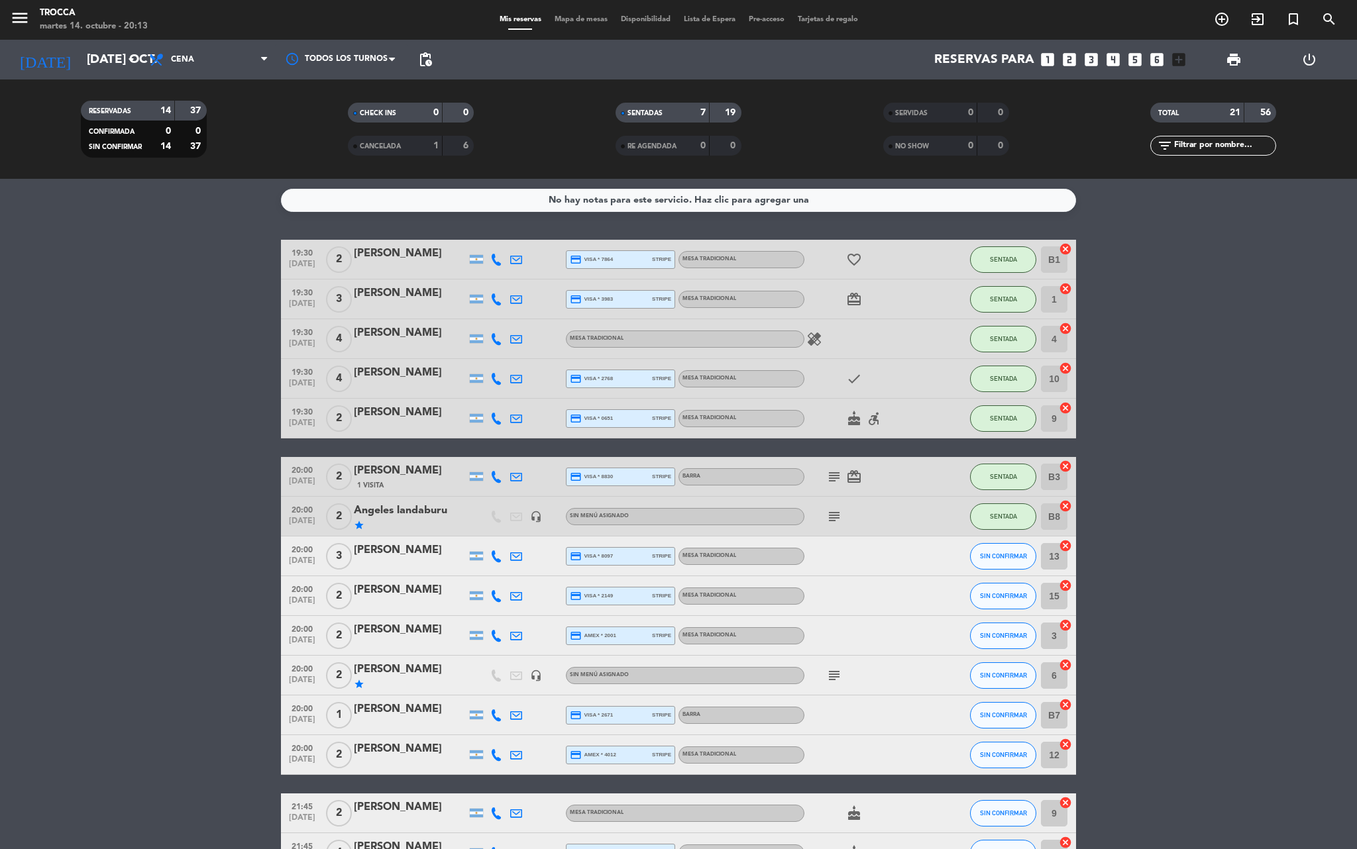
click at [584, 14] on div "Mis reservas Mapa de mesas Disponibilidad Lista de Espera Pre-acceso Tarjetas d…" at bounding box center [679, 20] width 372 height 12
click at [584, 21] on span "Mapa de mesas" at bounding box center [581, 19] width 66 height 7
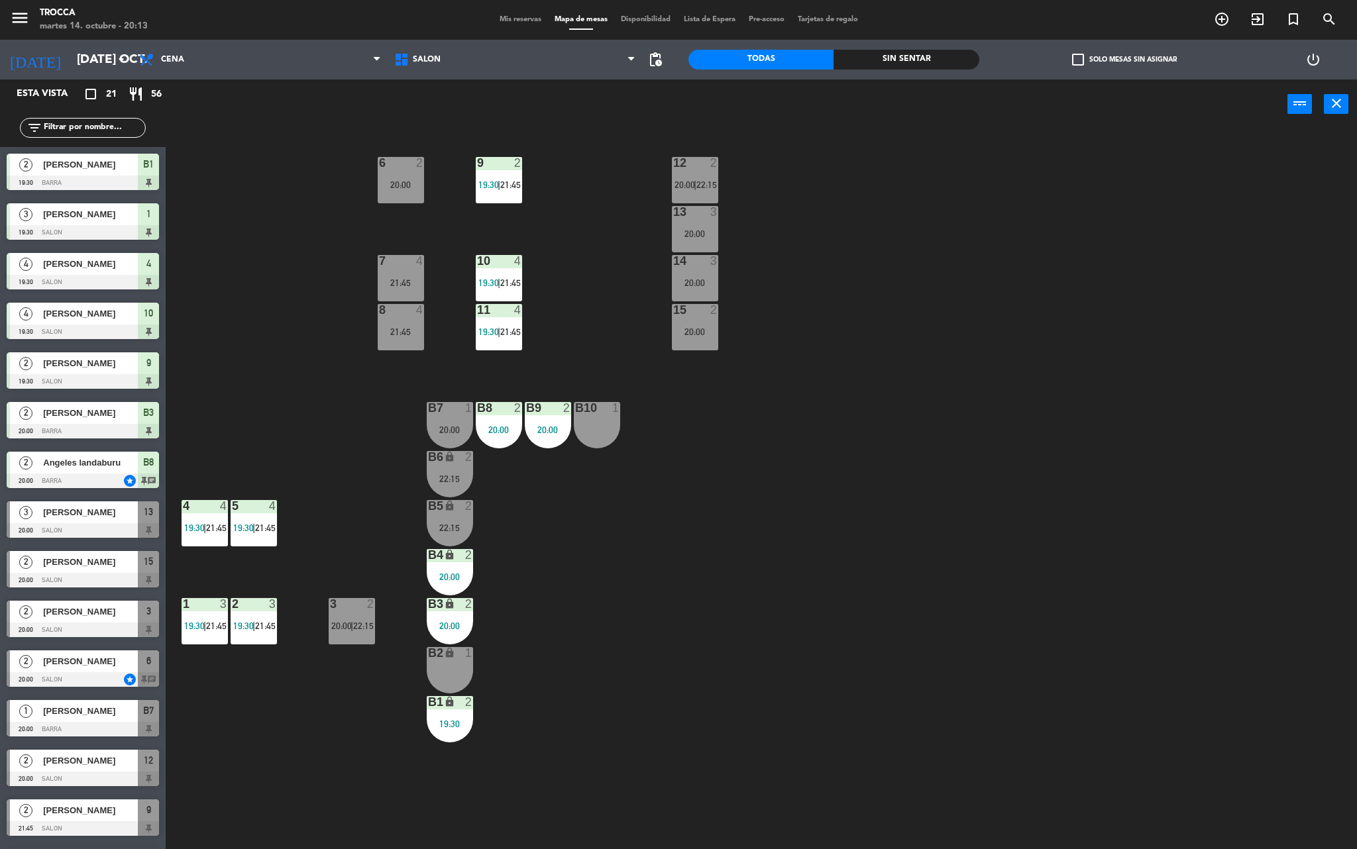
click at [531, 24] on div "Mis reservas Mapa de mesas Disponibilidad Lista de Espera Pre-acceso Tarjetas d…" at bounding box center [679, 20] width 372 height 12
click at [523, 20] on span "Mis reservas" at bounding box center [520, 19] width 55 height 7
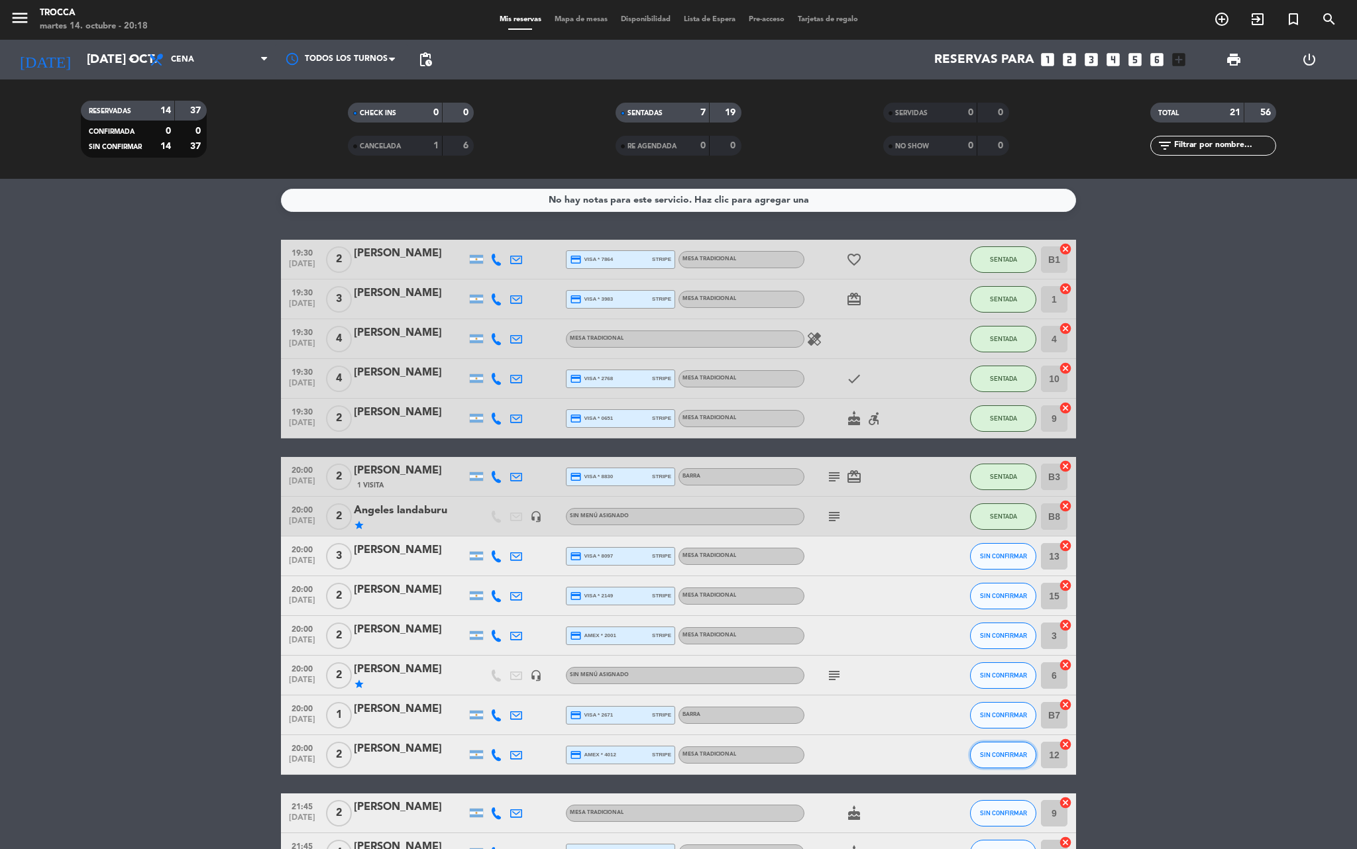
click at [987, 760] on button "SIN CONFIRMAR" at bounding box center [1003, 755] width 66 height 26
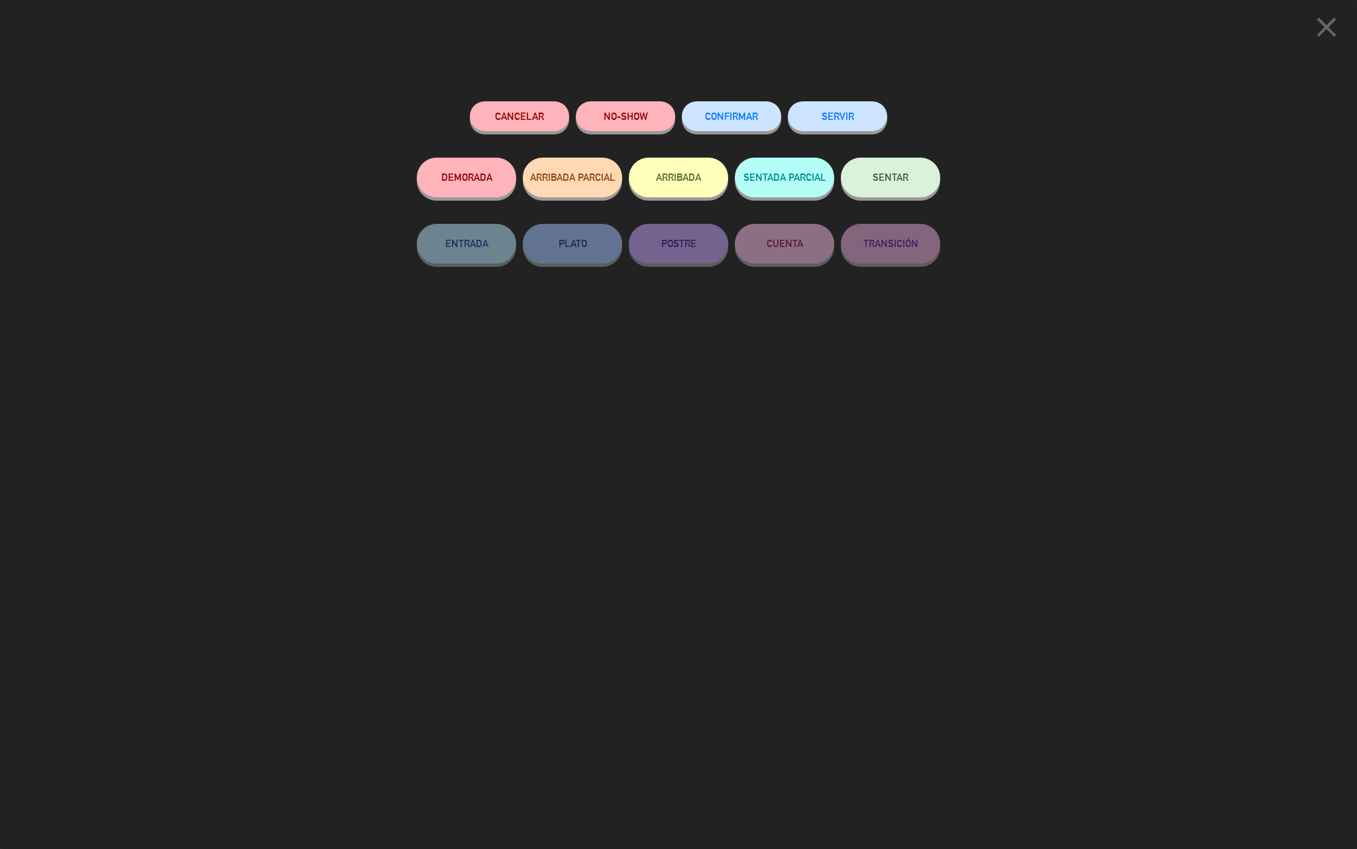
click at [889, 191] on button "SENTAR" at bounding box center [890, 178] width 99 height 40
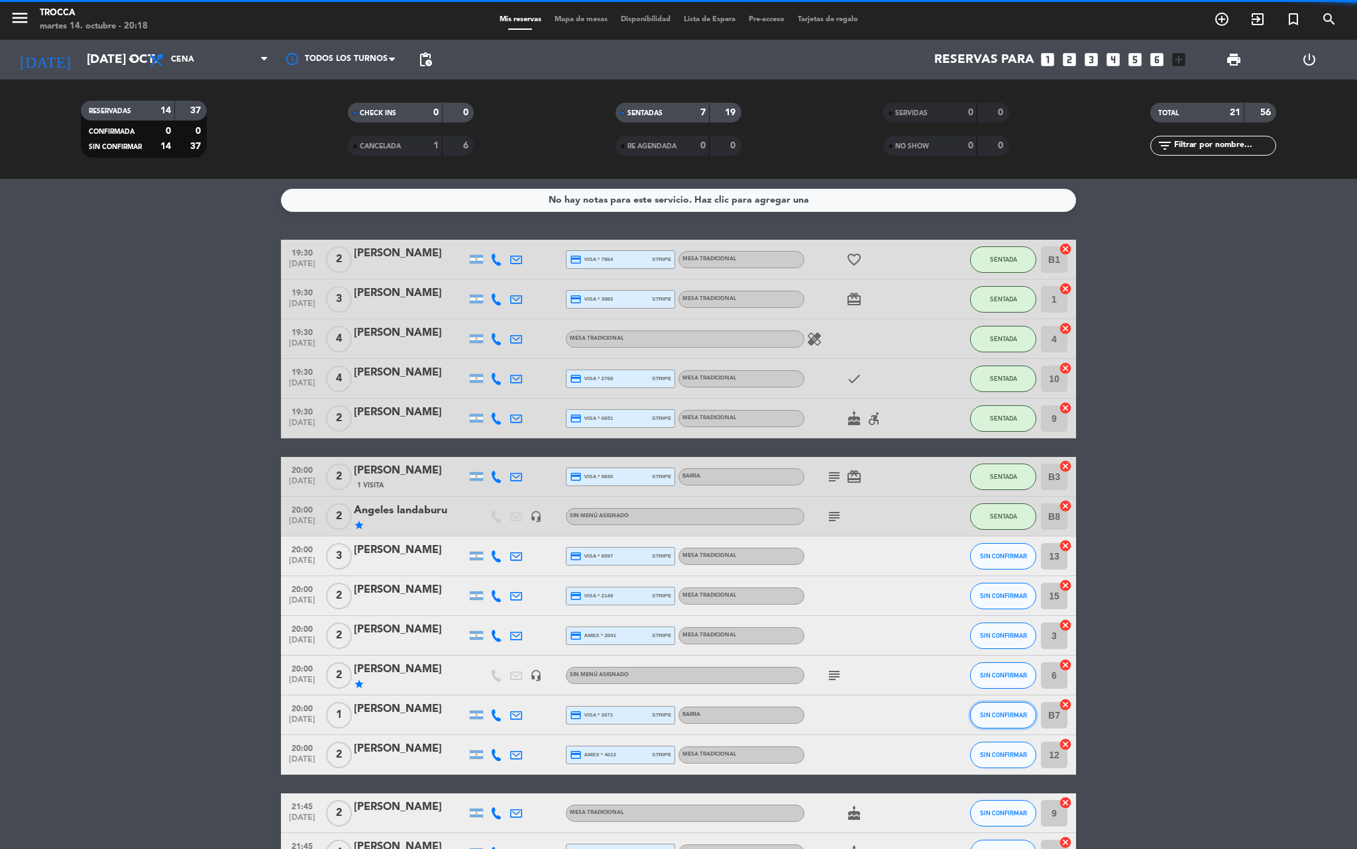
click at [1010, 718] on button "SIN CONFIRMAR" at bounding box center [1003, 715] width 66 height 26
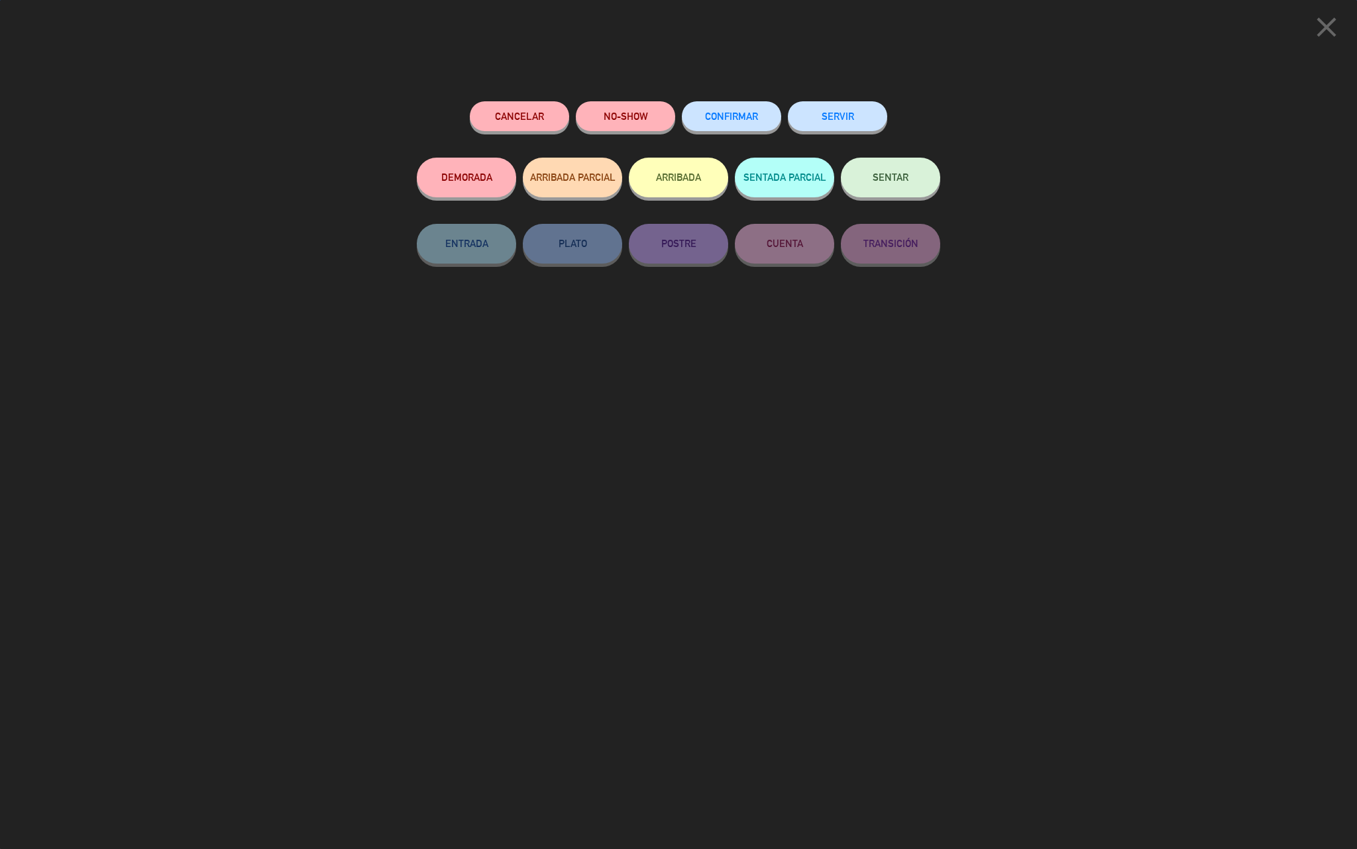
click at [882, 197] on div "SENTAR" at bounding box center [890, 191] width 99 height 66
click at [873, 182] on span "SENTAR" at bounding box center [890, 177] width 36 height 11
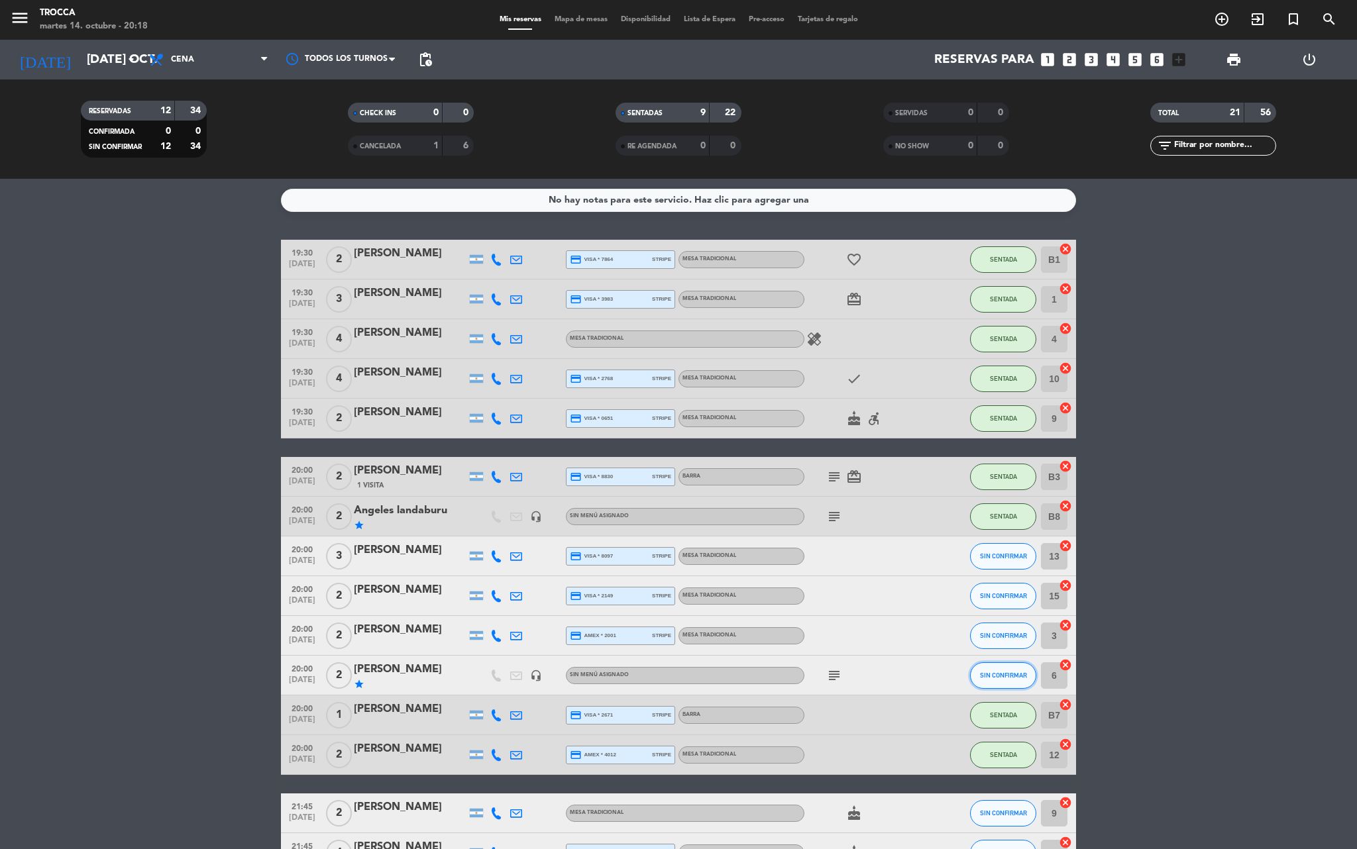
click at [1004, 668] on button "SIN CONFIRMAR" at bounding box center [1003, 675] width 66 height 26
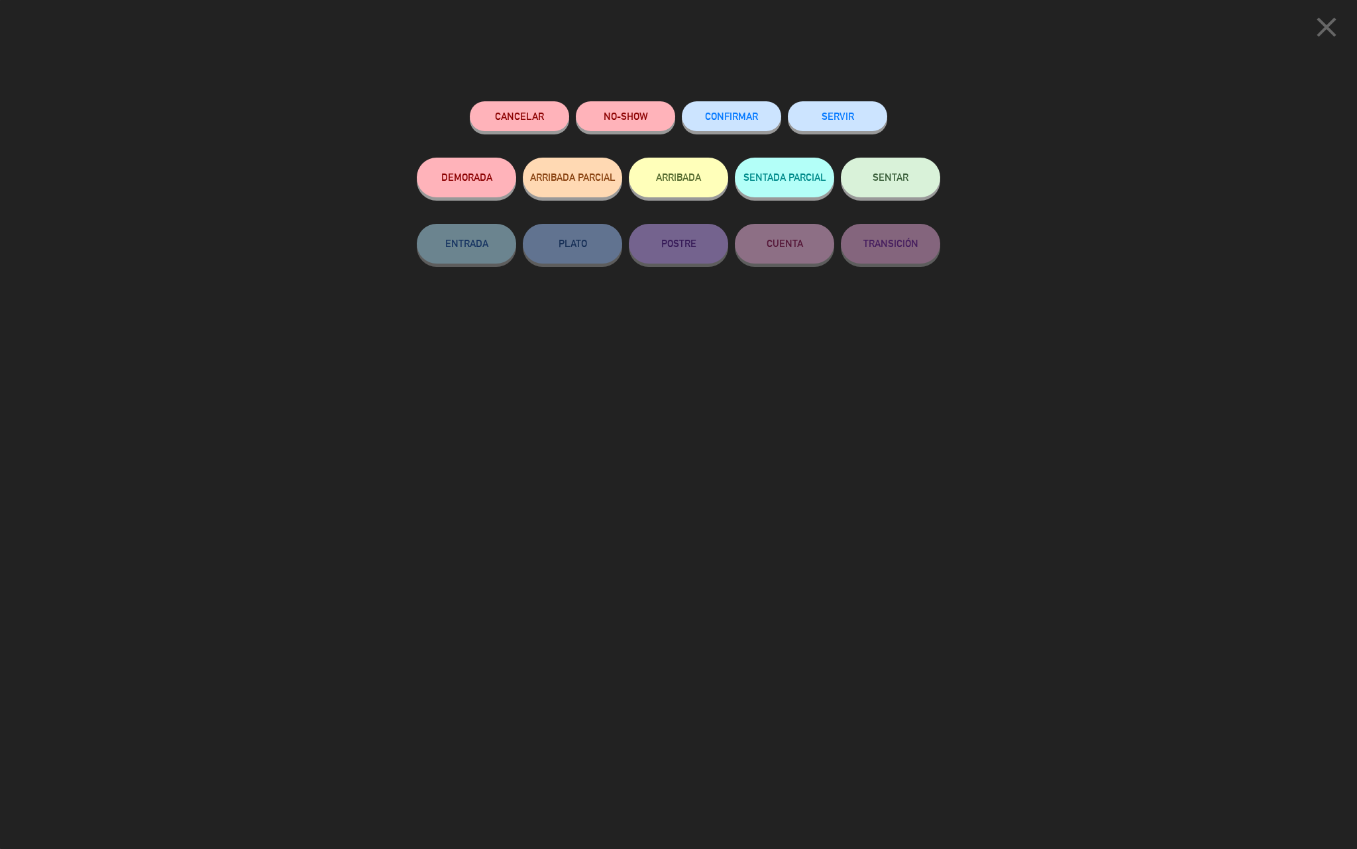
drag, startPoint x: 886, startPoint y: 166, endPoint x: 894, endPoint y: 189, distance: 25.1
click at [885, 166] on button "SENTAR" at bounding box center [890, 178] width 99 height 40
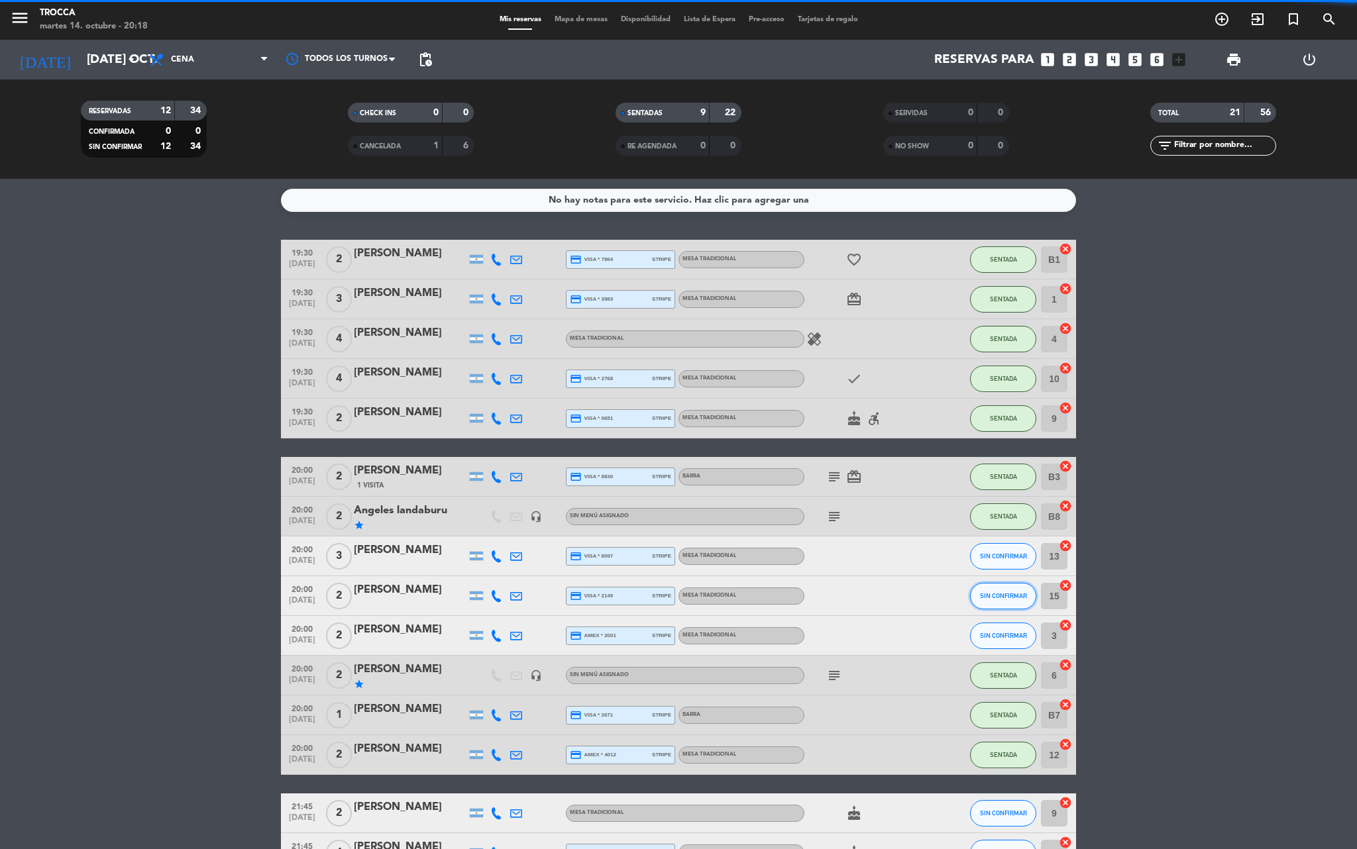
click at [1002, 592] on span "SIN CONFIRMAR" at bounding box center [1003, 595] width 47 height 7
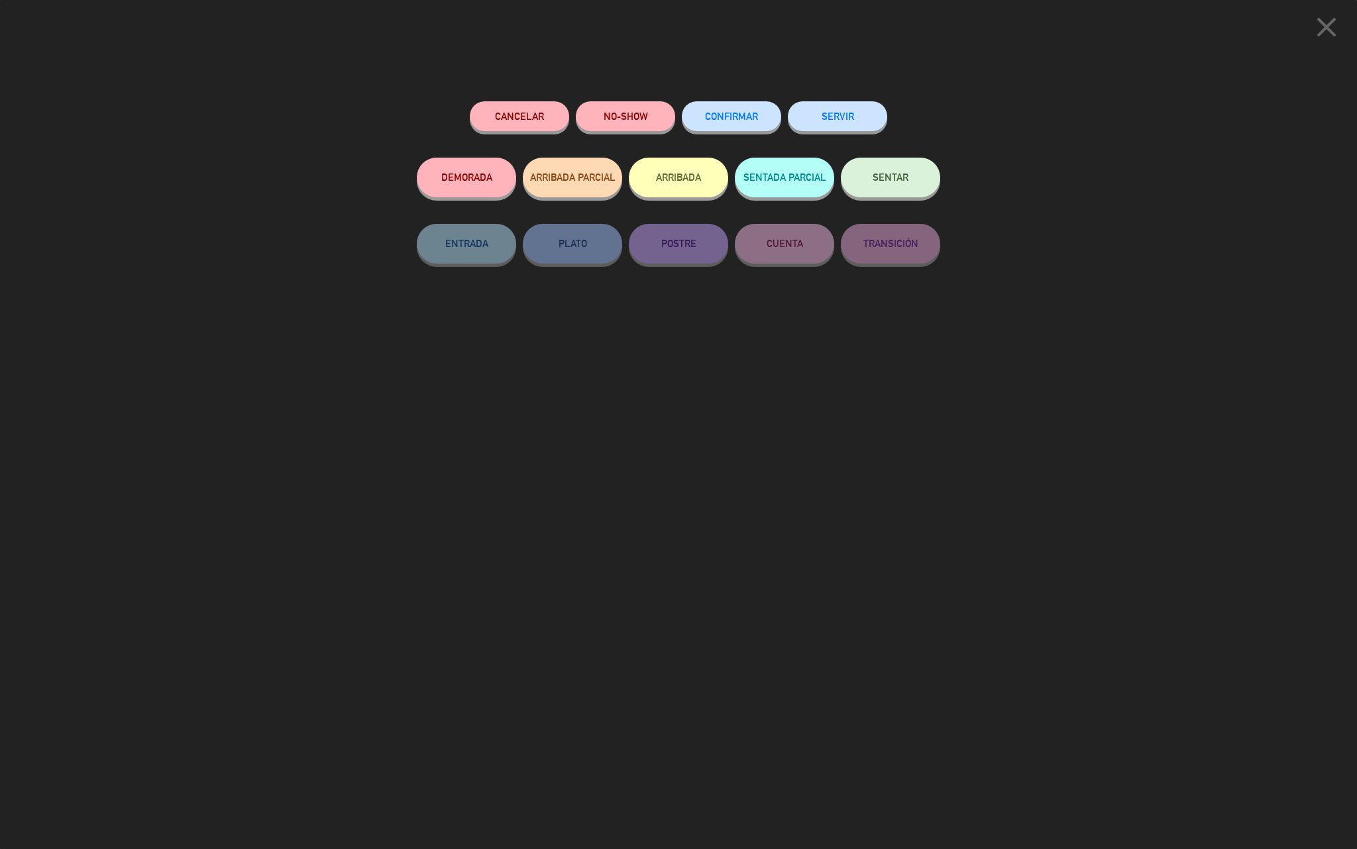
click at [869, 187] on button "SENTAR" at bounding box center [890, 178] width 99 height 40
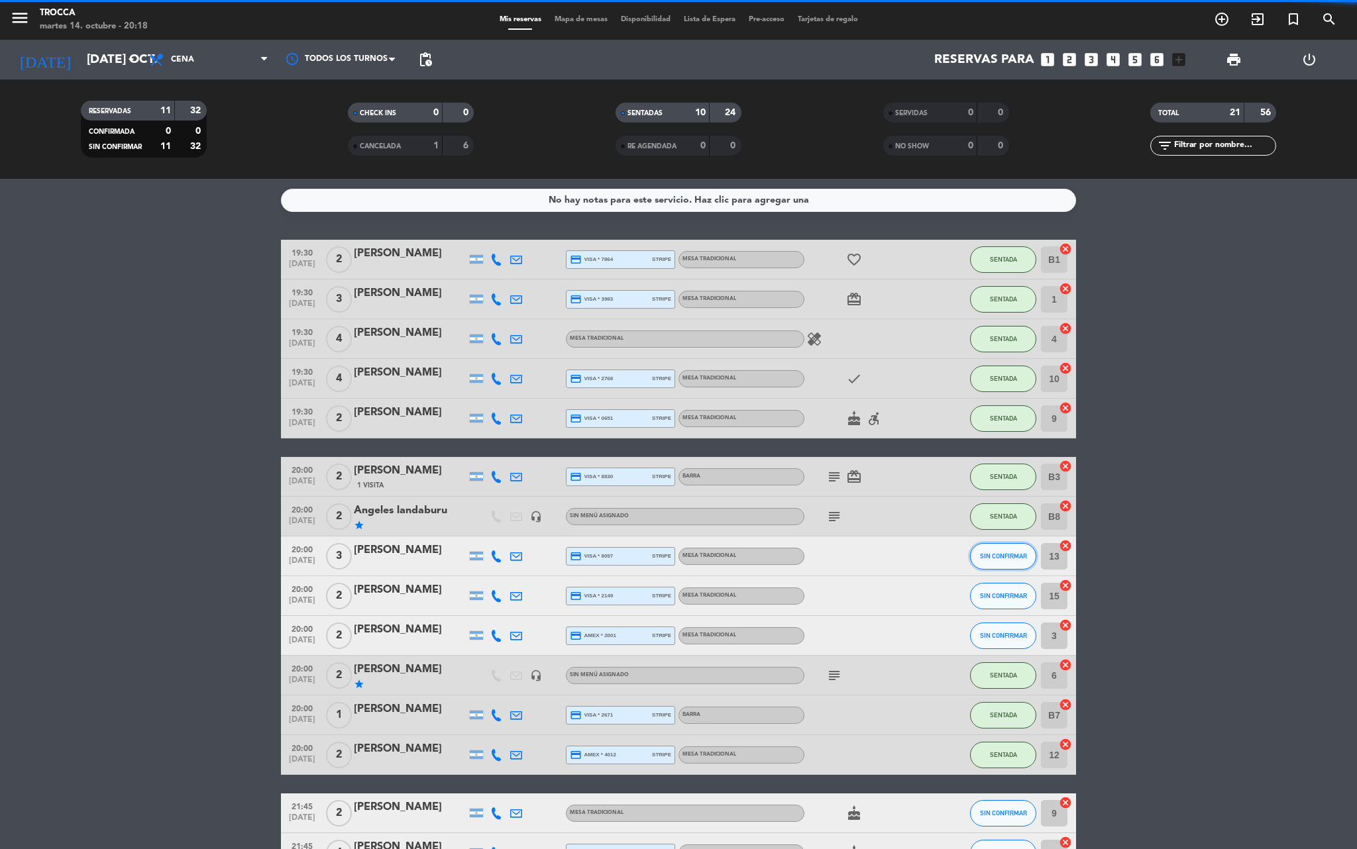
click at [1008, 543] on button "SIN CONFIRMAR" at bounding box center [1003, 556] width 66 height 26
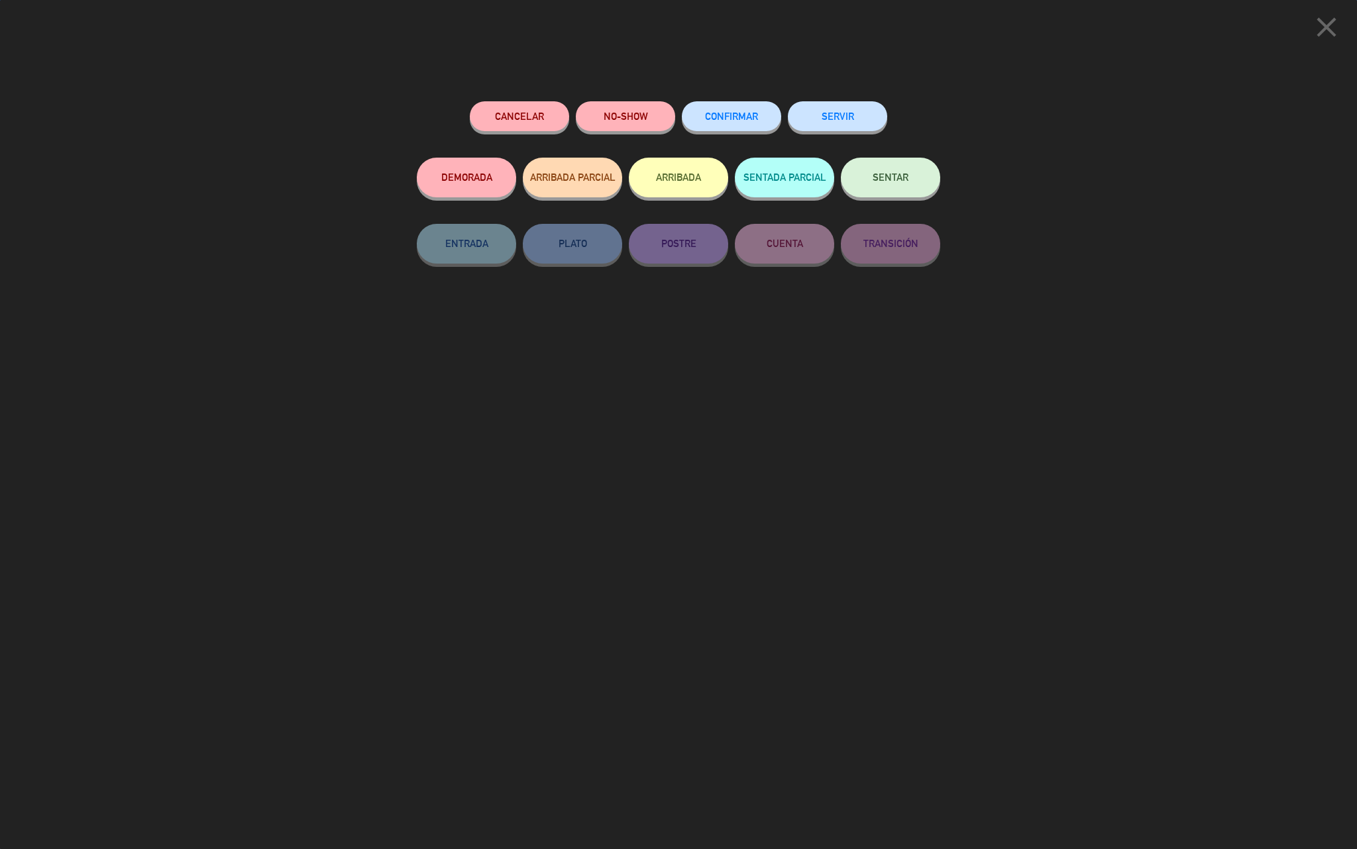
click at [914, 197] on div "SENTAR" at bounding box center [890, 191] width 99 height 66
click at [905, 192] on button "SENTAR" at bounding box center [890, 178] width 99 height 40
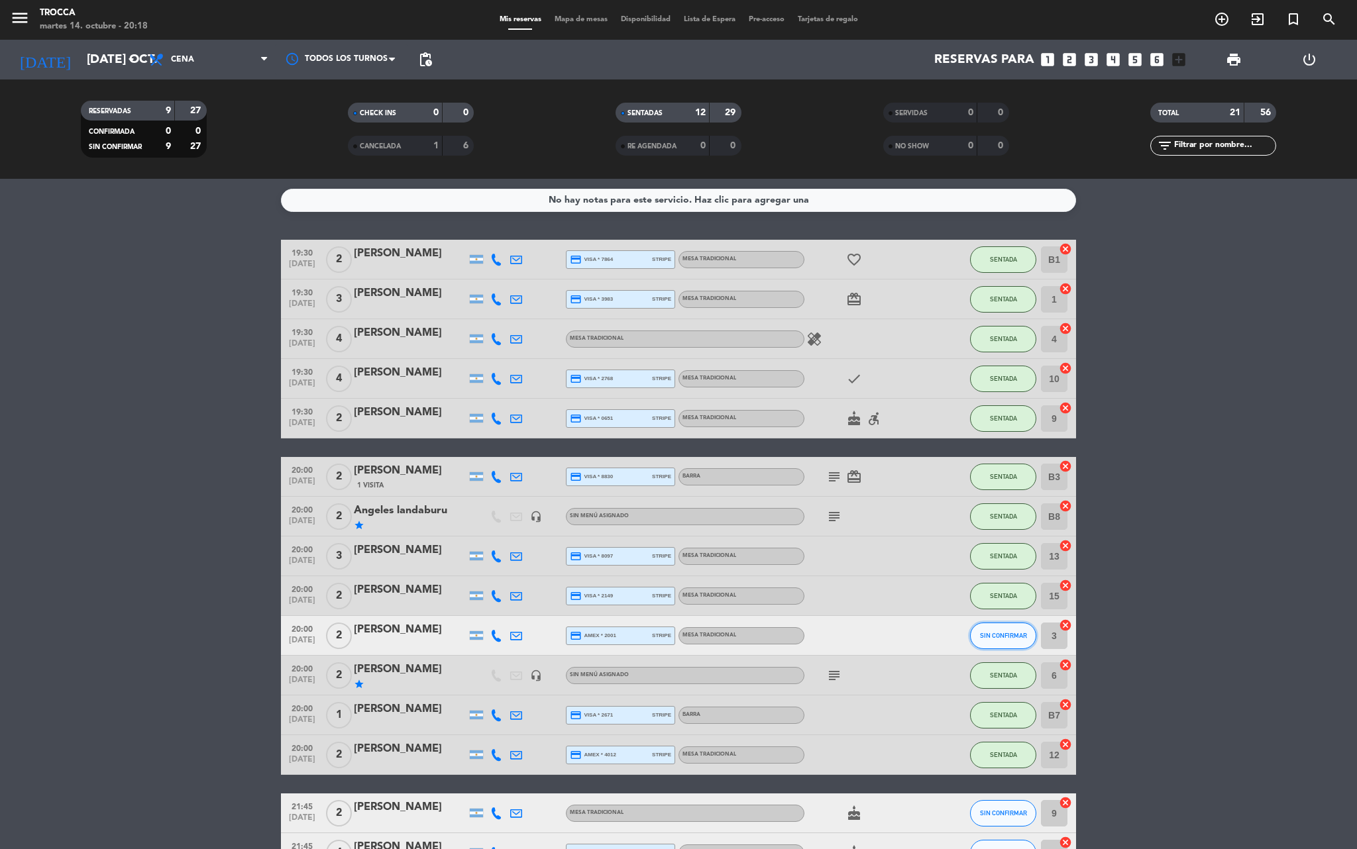
click at [999, 637] on span "SIN CONFIRMAR" at bounding box center [1003, 635] width 47 height 7
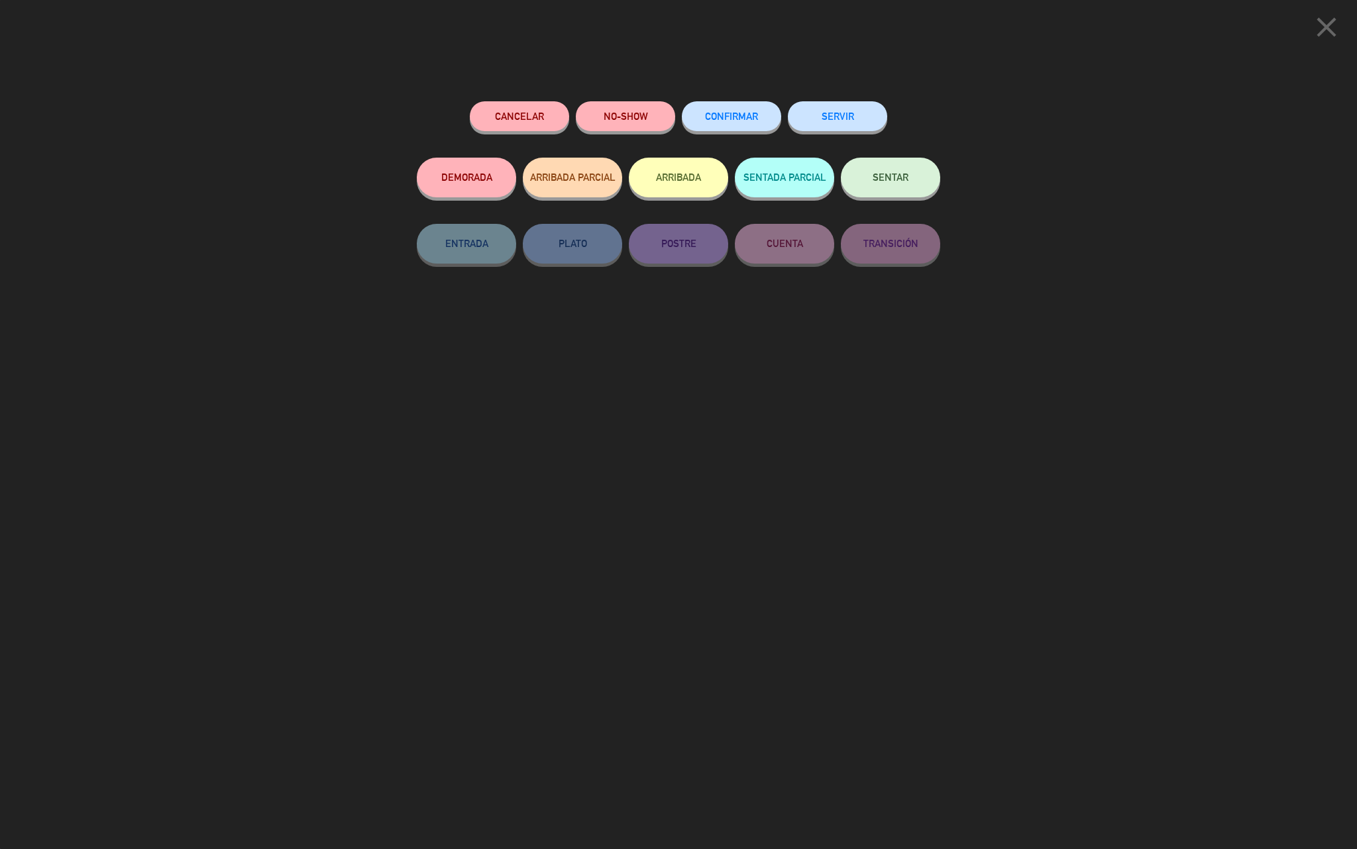
click at [894, 189] on button "SENTAR" at bounding box center [890, 178] width 99 height 40
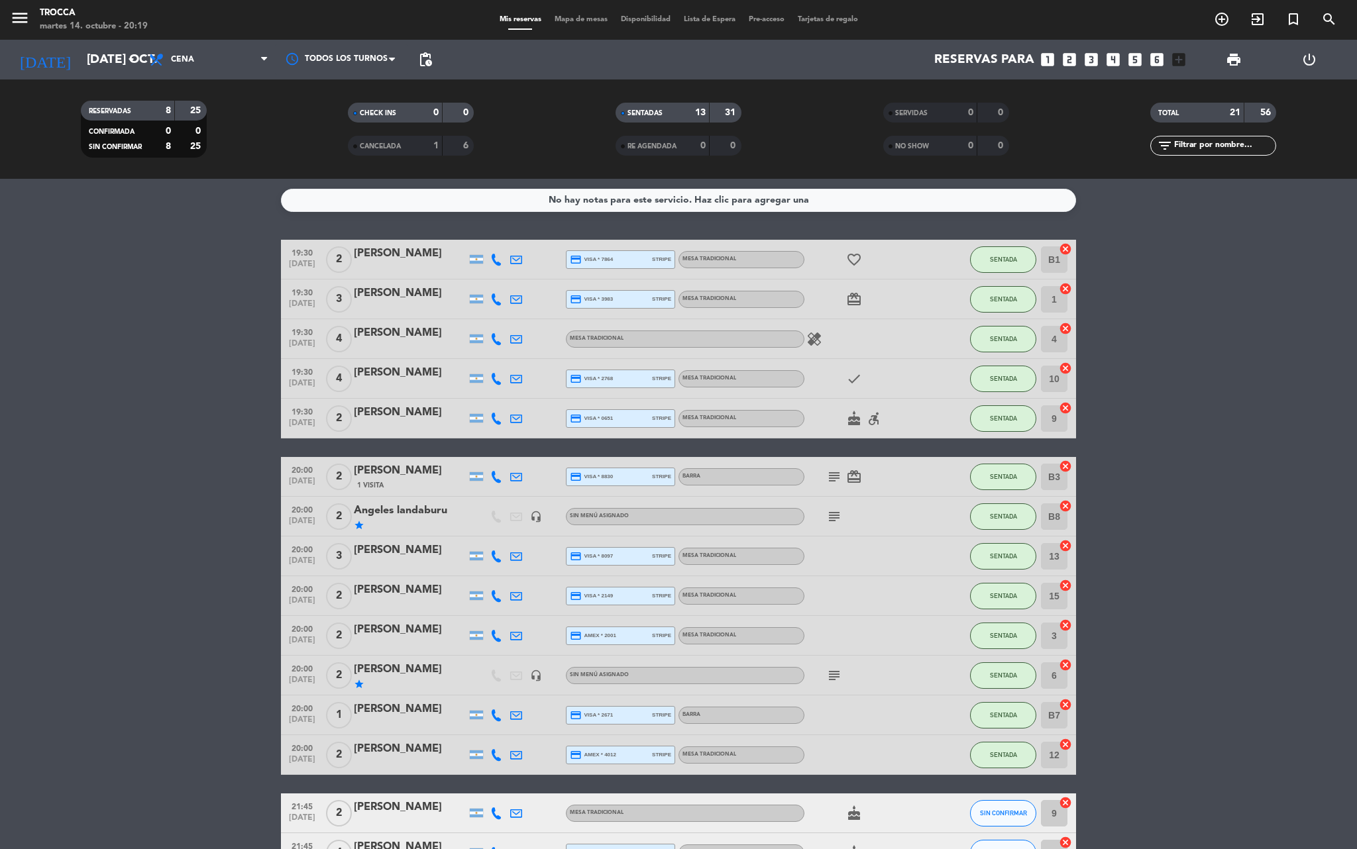
click at [869, 424] on icon "accessible_forward" at bounding box center [874, 419] width 16 height 16
click at [1108, 452] on bookings-row "19:30 [DATE] 2 Agostina Camargo credit_card visa * 7864 stripe MESA TRADICIONAL…" at bounding box center [678, 685] width 1357 height 890
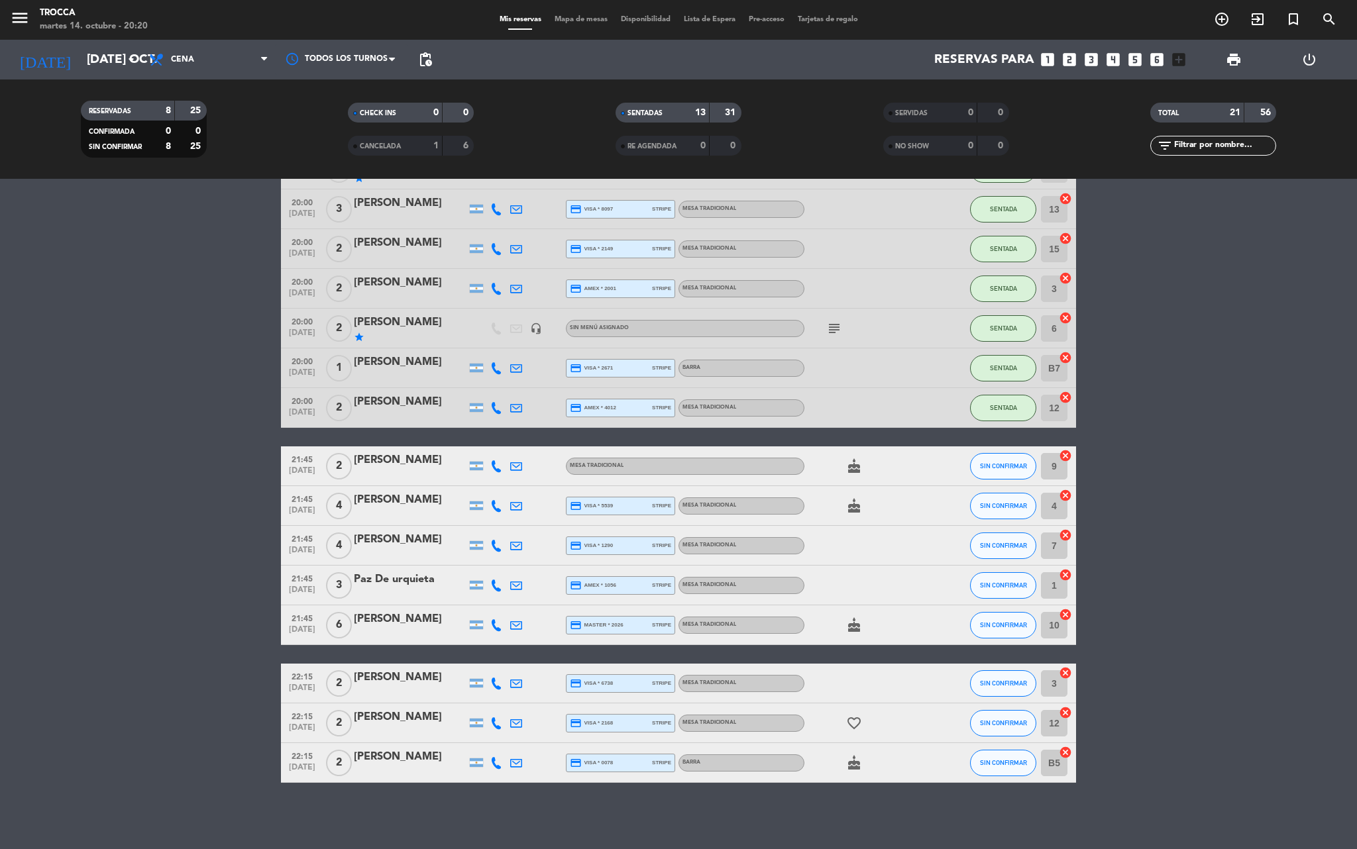
drag, startPoint x: 541, startPoint y: 17, endPoint x: 550, endPoint y: 17, distance: 9.3
click at [543, 17] on div "Mis reservas Mapa de mesas Disponibilidad Lista de Espera Pre-acceso Tarjetas d…" at bounding box center [679, 20] width 372 height 12
click at [552, 17] on span "Mapa de mesas" at bounding box center [581, 19] width 66 height 7
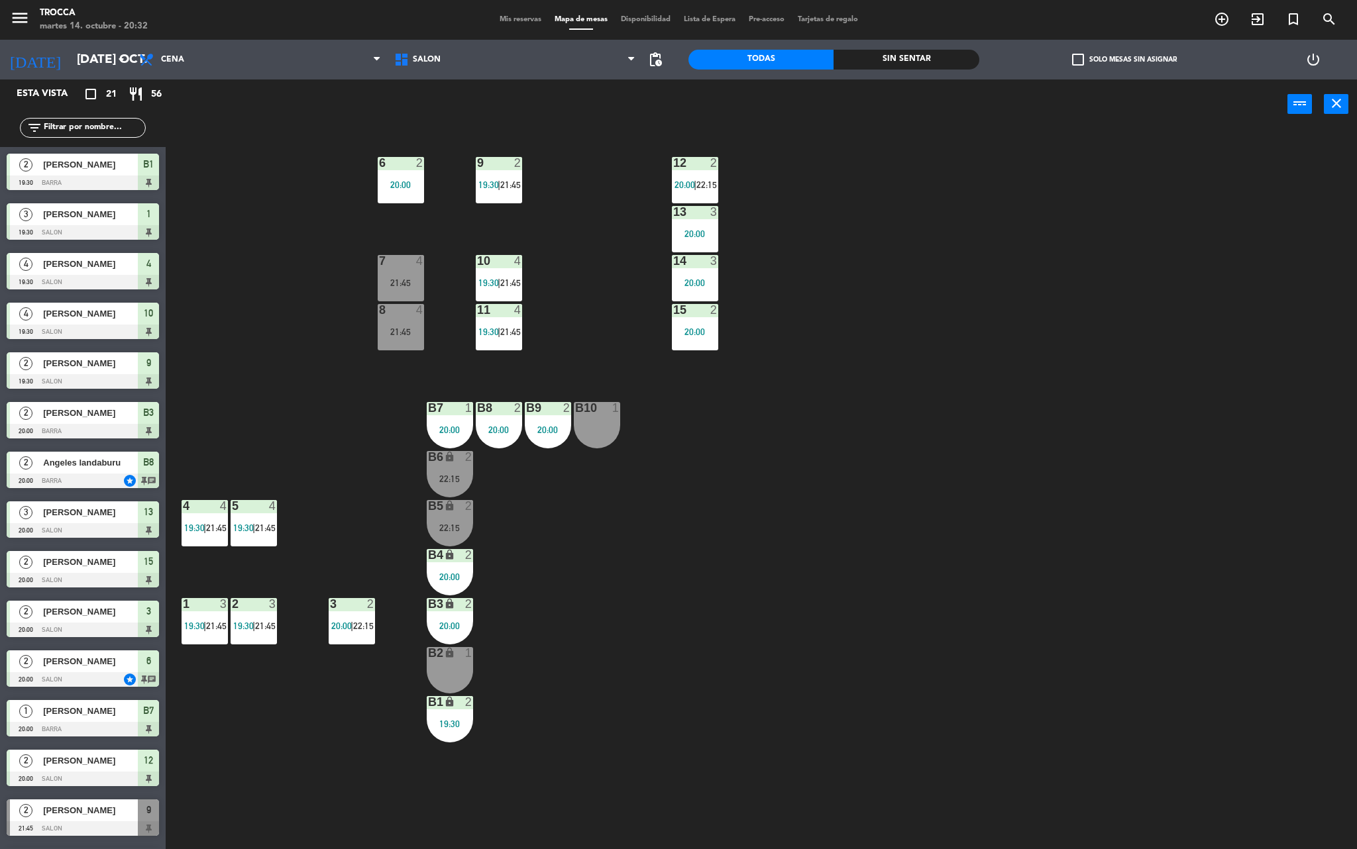
click at [502, 12] on div "menu Trocca martes 14. octubre - 20:32 Mis reservas Mapa de mesas Disponibilida…" at bounding box center [678, 20] width 1357 height 40
click at [505, 15] on div "Mis reservas Mapa de mesas Disponibilidad Lista de Espera Pre-acceso Tarjetas d…" at bounding box center [679, 20] width 372 height 12
click at [505, 17] on span "Mis reservas" at bounding box center [520, 19] width 55 height 7
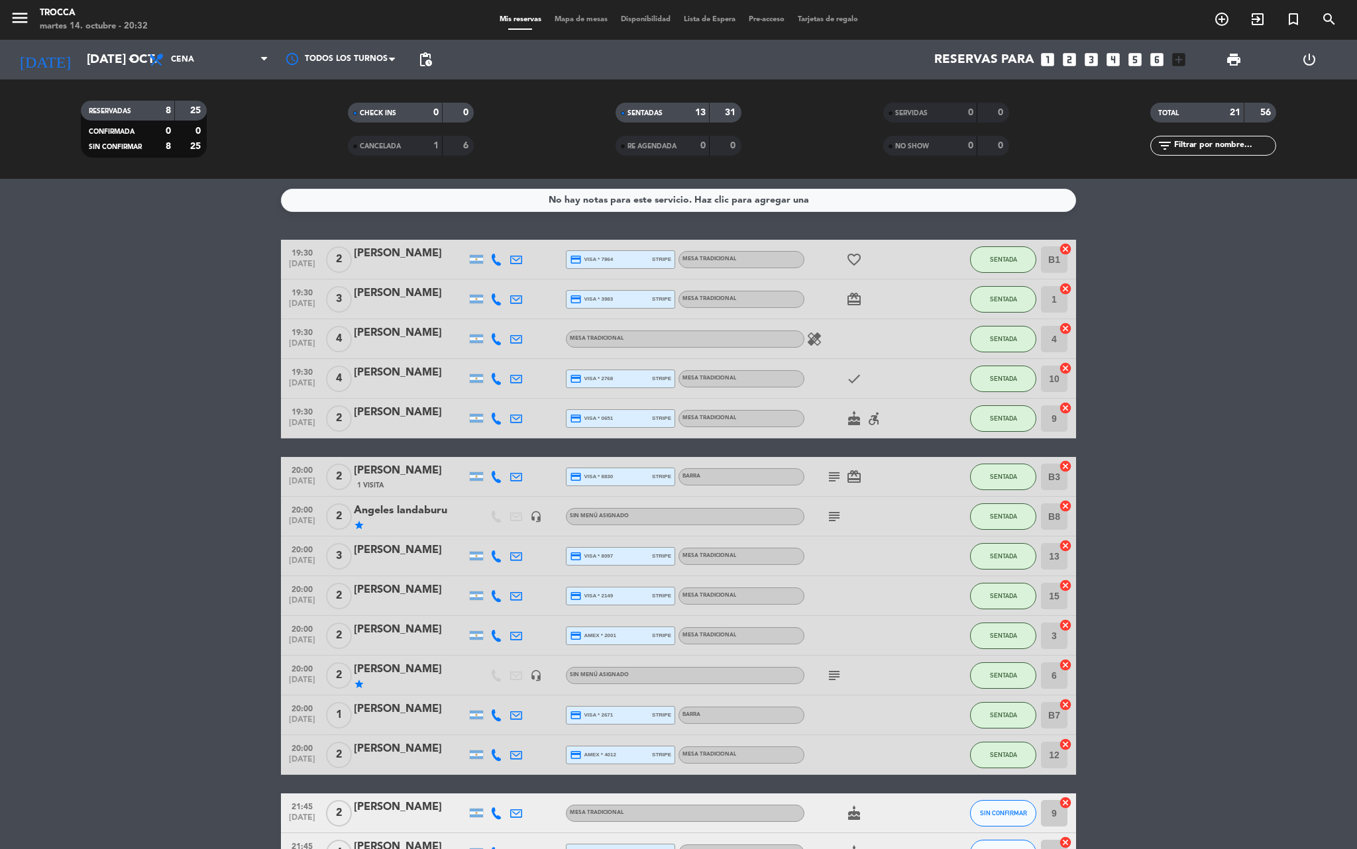
click at [849, 423] on icon "cake" at bounding box center [854, 419] width 16 height 16
drag, startPoint x: 113, startPoint y: 542, endPoint x: 114, endPoint y: 519, distance: 22.6
click at [114, 542] on bookings-row "19:30 [DATE] 2 Agostina Camargo credit_card visa * 7864 stripe MESA TRADICIONAL…" at bounding box center [678, 685] width 1357 height 890
click at [91, 48] on input "[DATE] oct." at bounding box center [160, 60] width 160 height 28
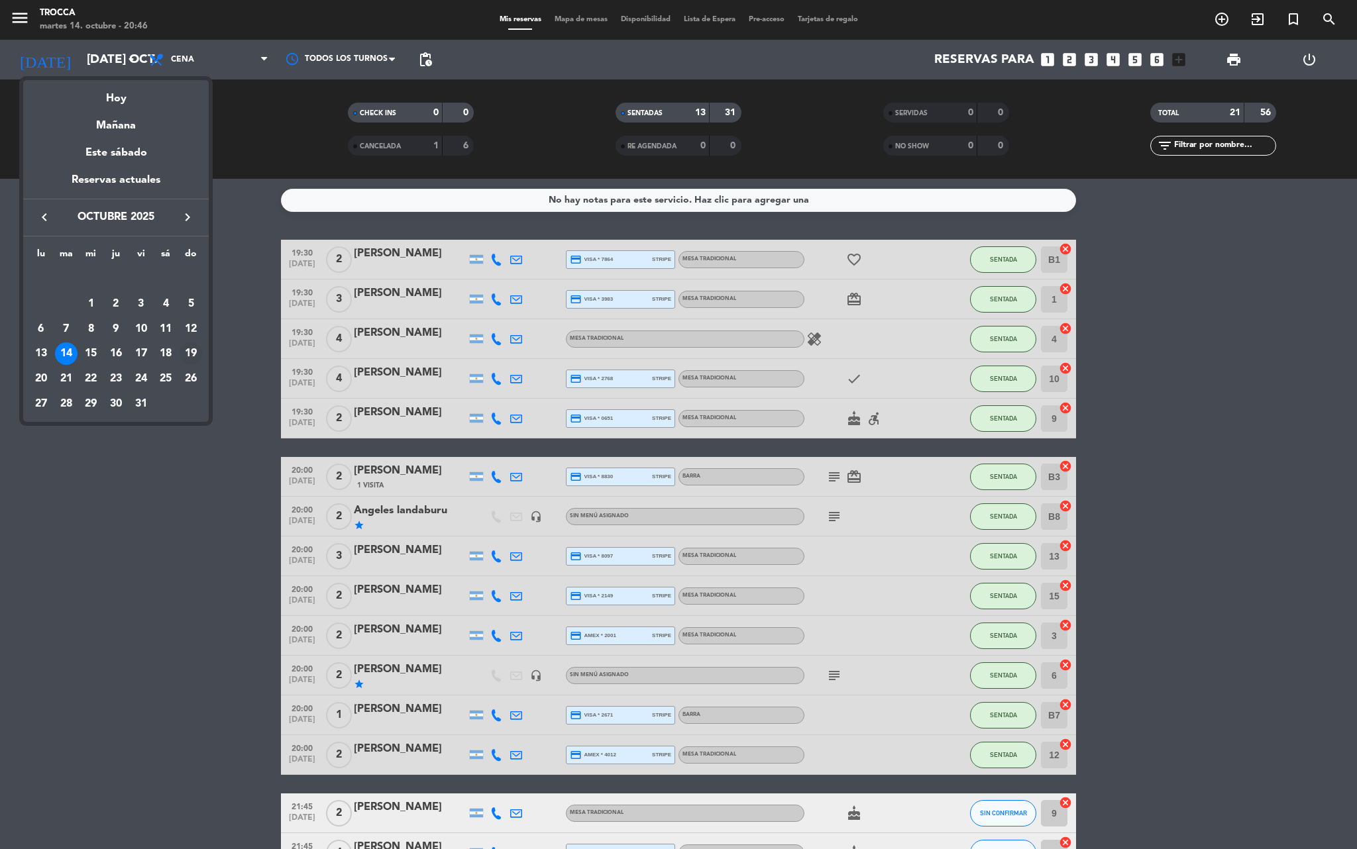
click at [191, 347] on div "19" at bounding box center [191, 353] width 23 height 23
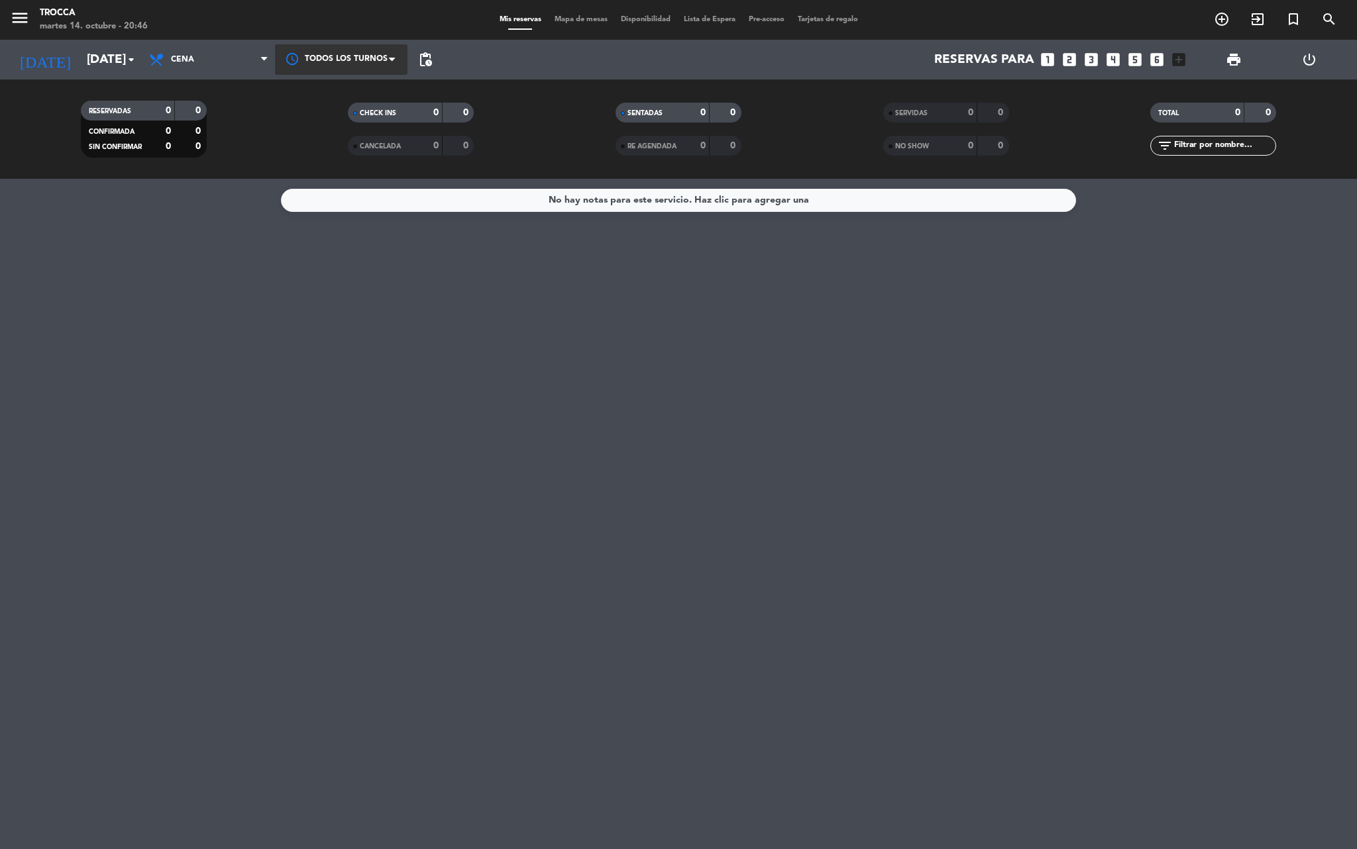
click at [356, 68] on div at bounding box center [341, 59] width 132 height 30
click at [256, 57] on span "Cena" at bounding box center [208, 59] width 132 height 29
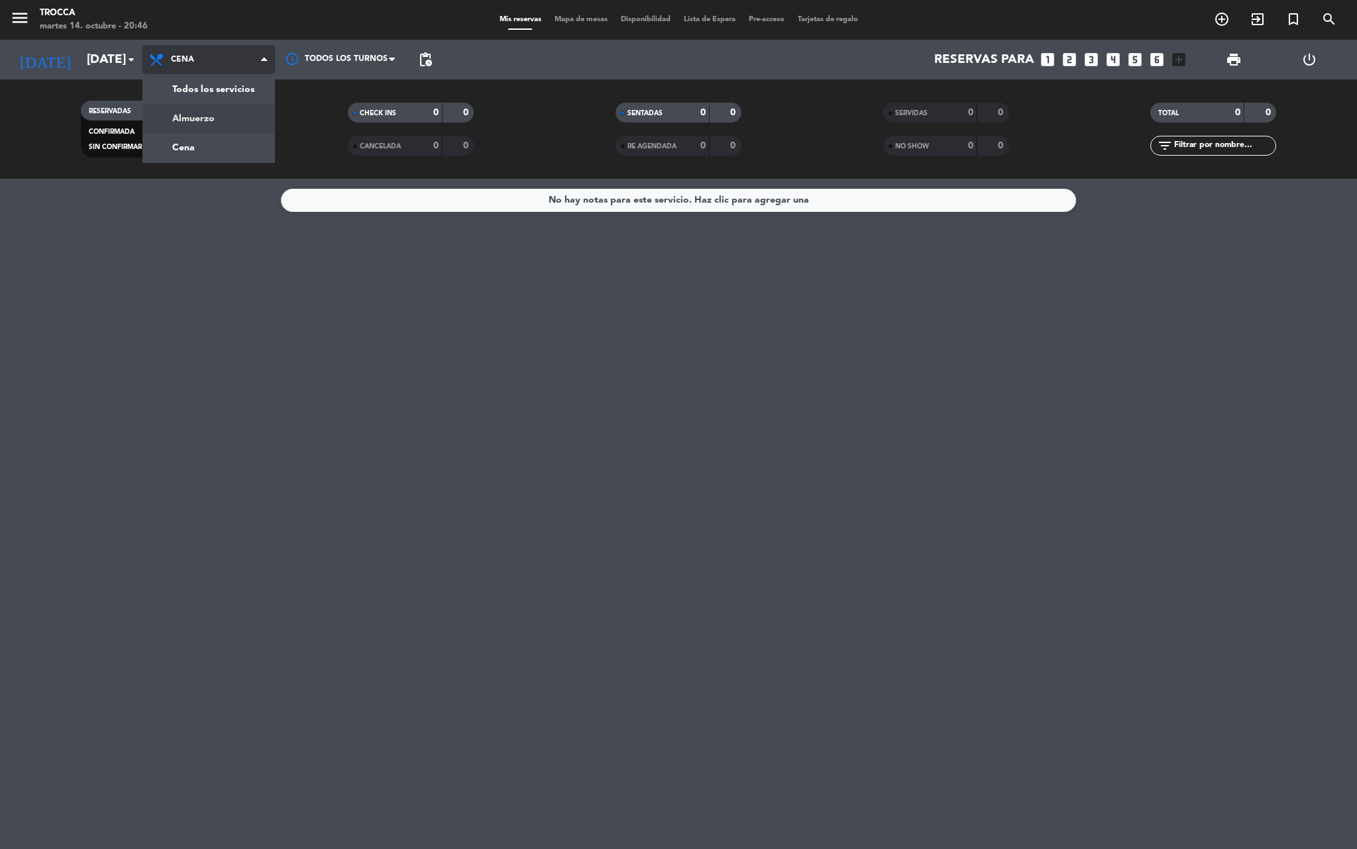
click at [217, 117] on div "menu Trocca martes 14. octubre - 20:46 Mis reservas Mapa de mesas Disponibilida…" at bounding box center [678, 89] width 1357 height 179
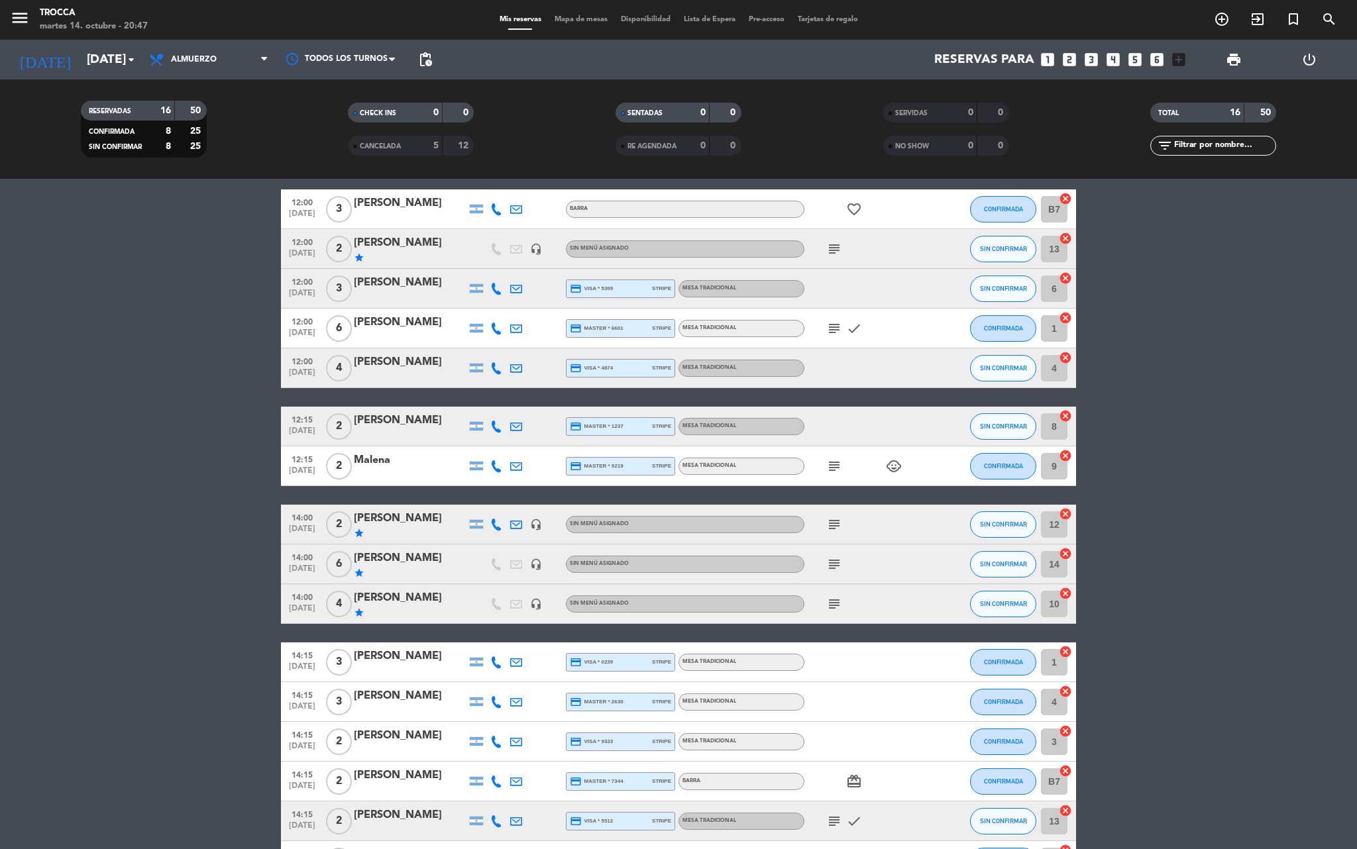
scroll to position [148, 0]
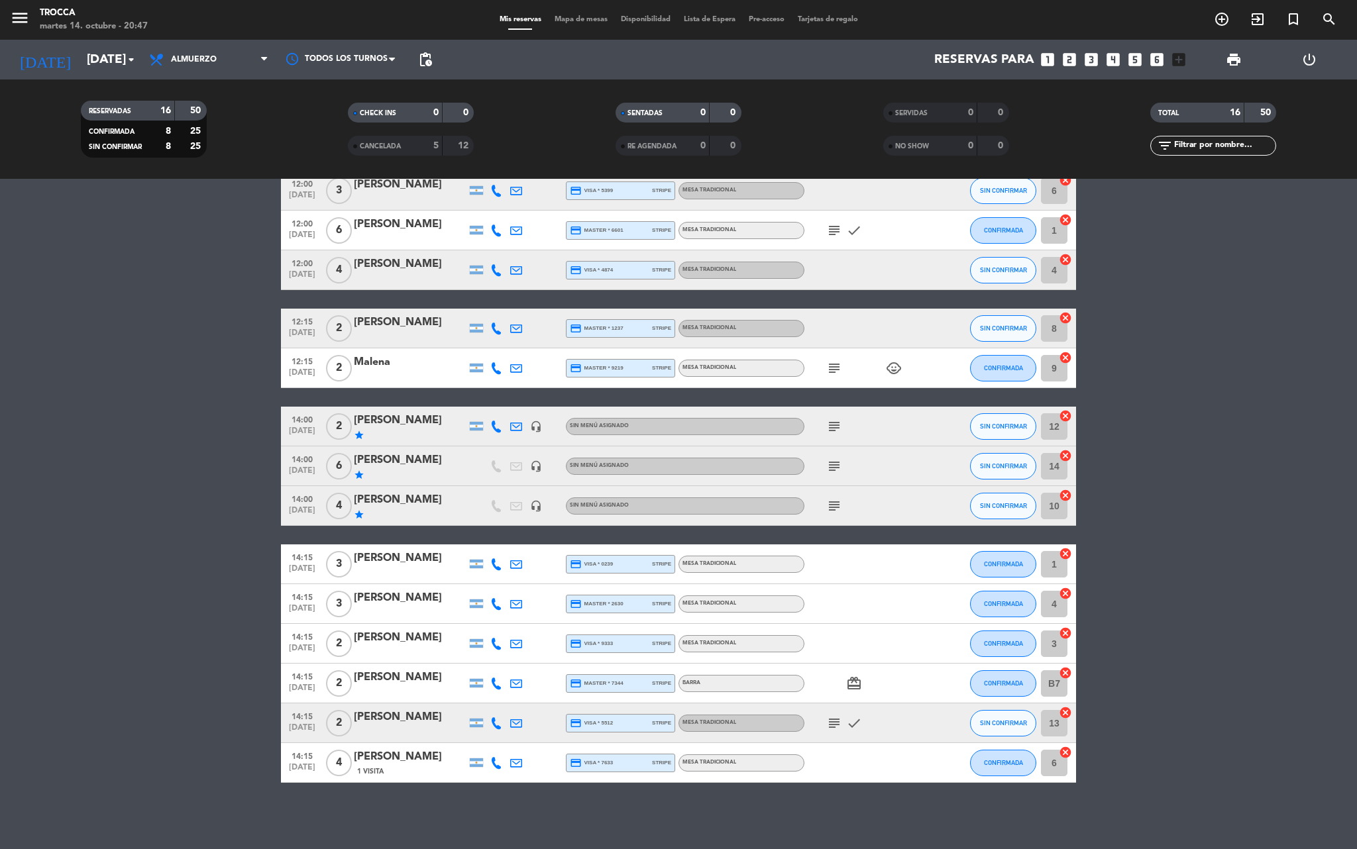
click at [217, 541] on bookings-row "12:00 [DATE] 3 Anabella Mazzeo BARRA favorite_border CONFIRMADA B7 cancel 12:00…" at bounding box center [678, 437] width 1357 height 692
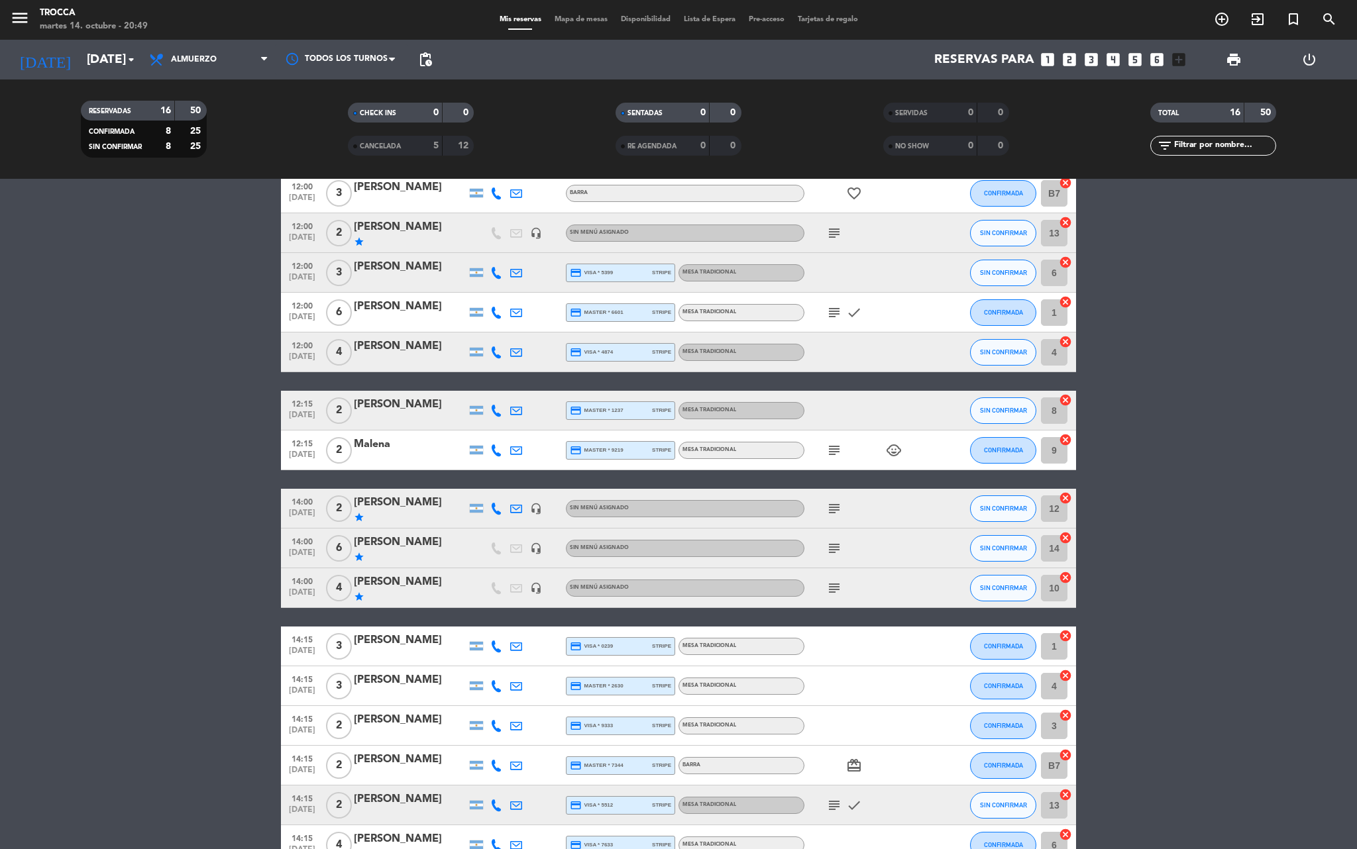
scroll to position [0, 0]
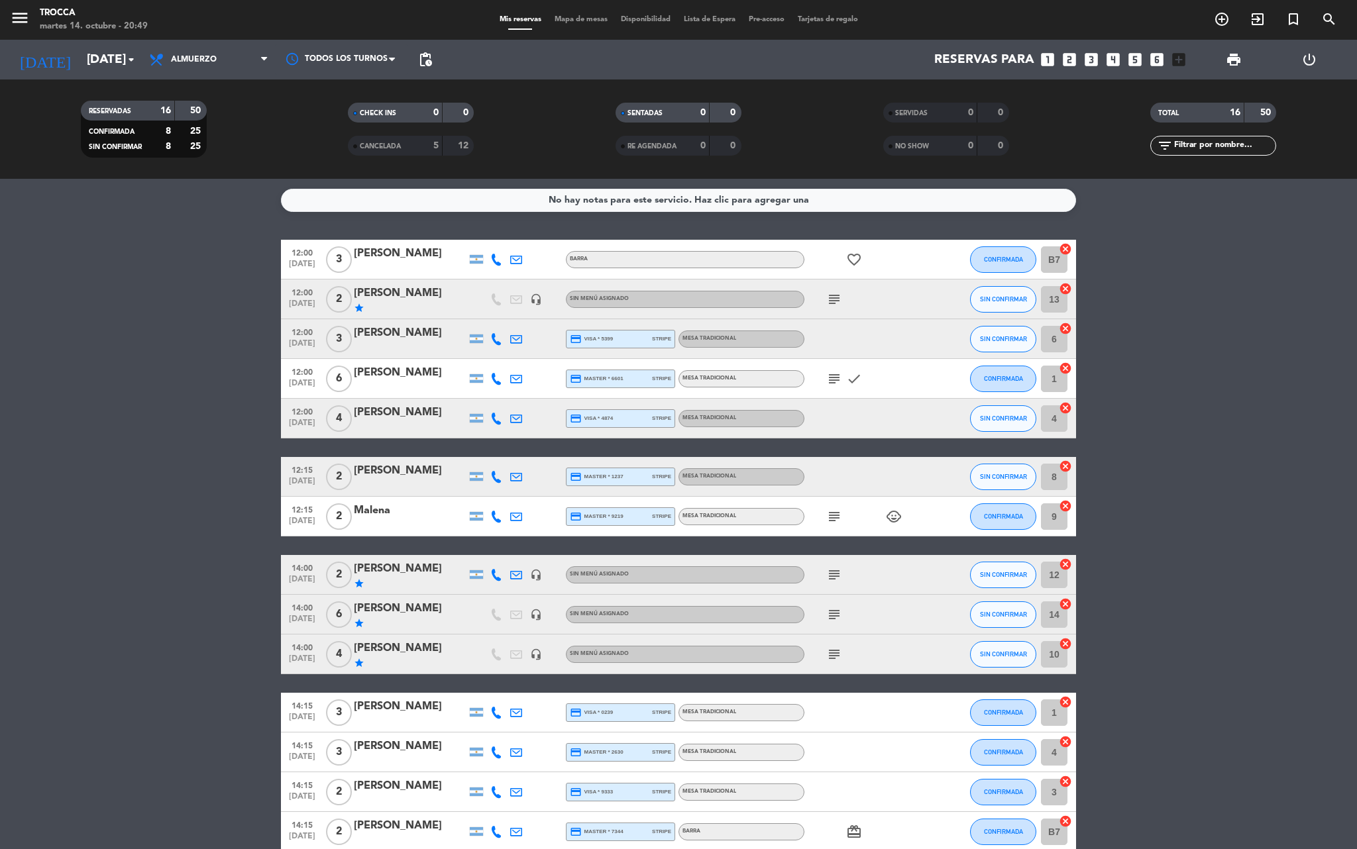
click at [831, 305] on icon "subject" at bounding box center [834, 299] width 16 height 16
click at [835, 374] on icon "subject" at bounding box center [834, 379] width 16 height 16
click at [826, 521] on icon "subject" at bounding box center [834, 517] width 16 height 16
click at [827, 586] on div "subject" at bounding box center [863, 574] width 119 height 39
click at [836, 576] on icon "subject" at bounding box center [834, 575] width 16 height 16
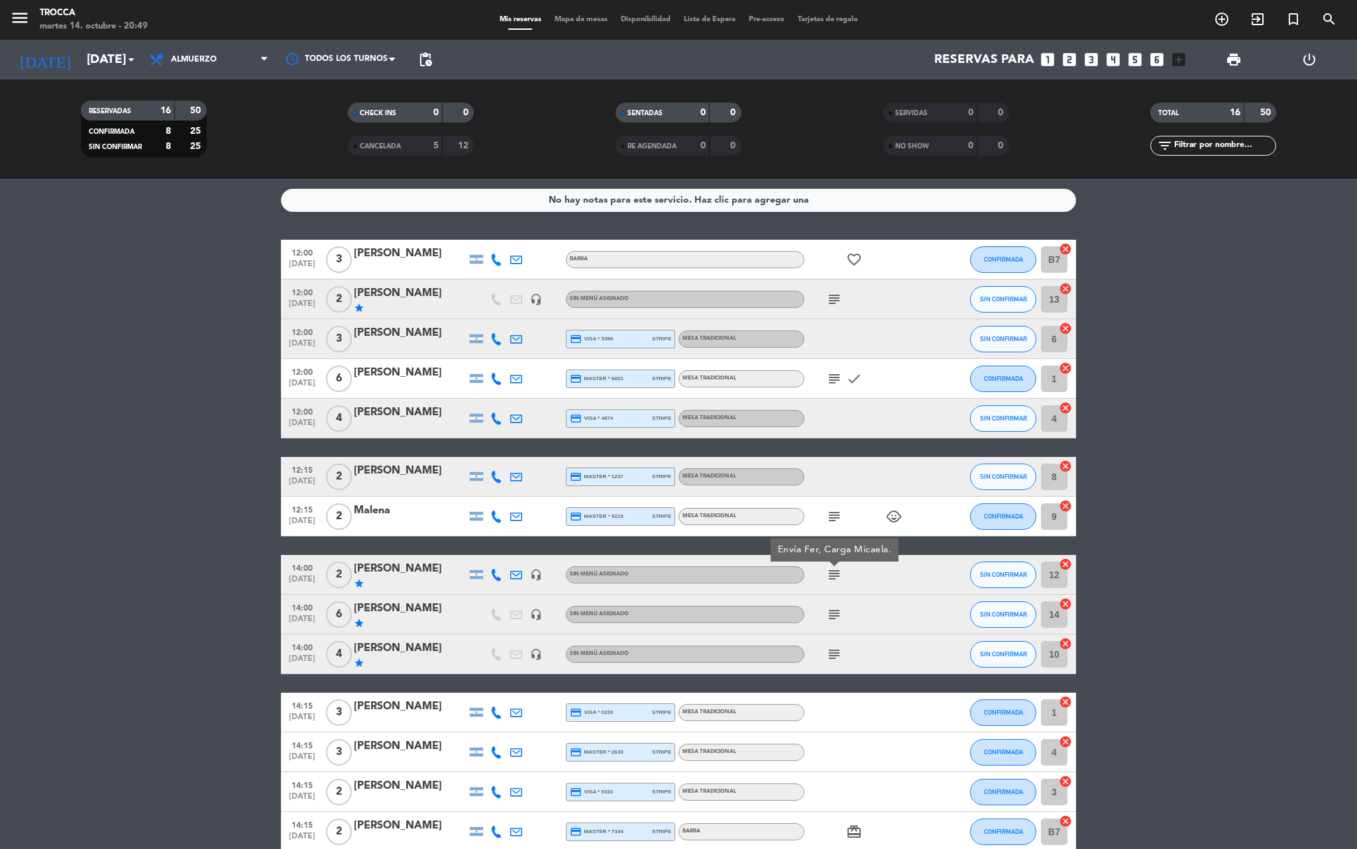
click at [845, 608] on div "subject" at bounding box center [863, 614] width 119 height 39
click at [829, 619] on icon "subject" at bounding box center [834, 615] width 16 height 16
click at [837, 653] on icon "subject" at bounding box center [834, 655] width 16 height 16
click at [851, 833] on icon "card_giftcard" at bounding box center [854, 832] width 16 height 16
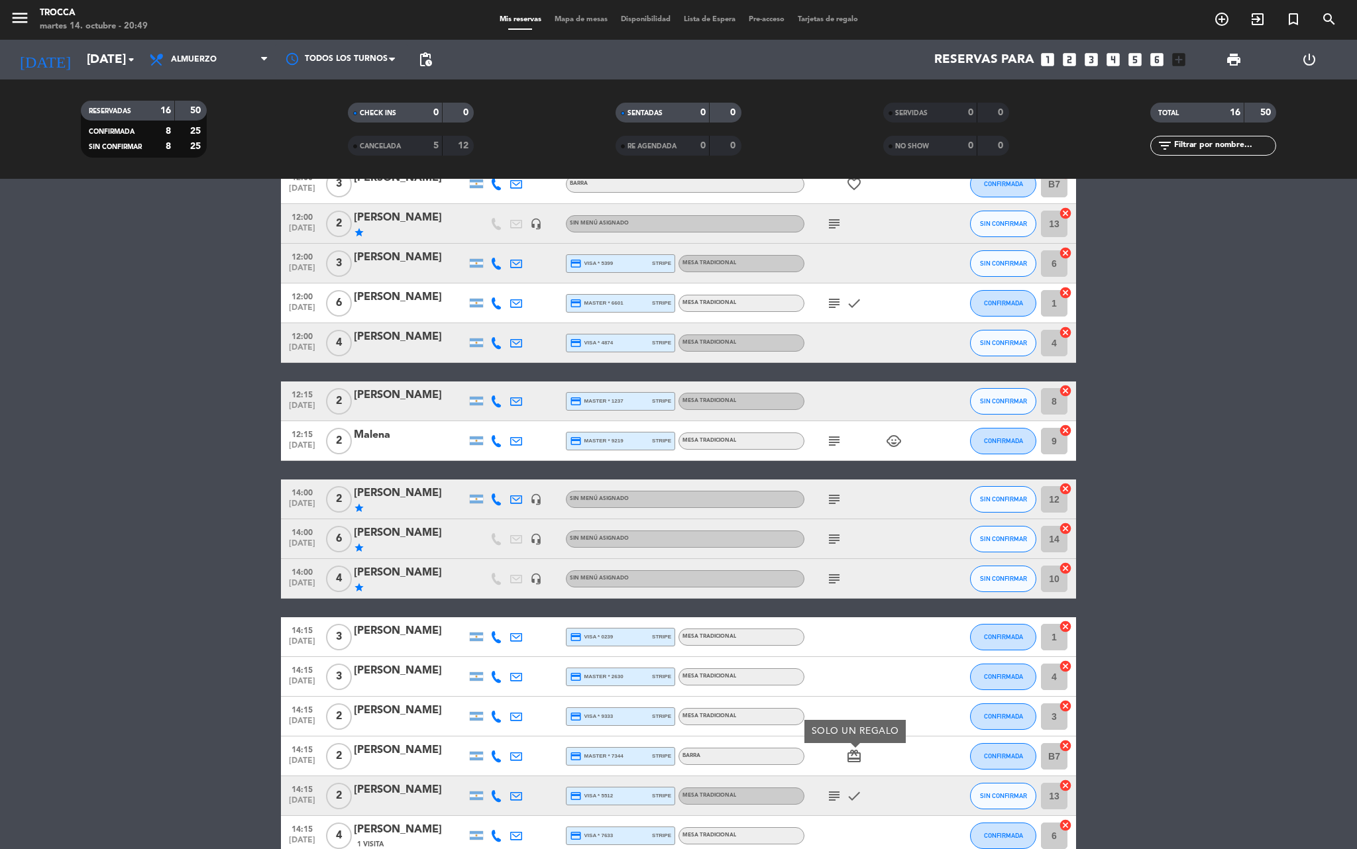
scroll to position [148, 0]
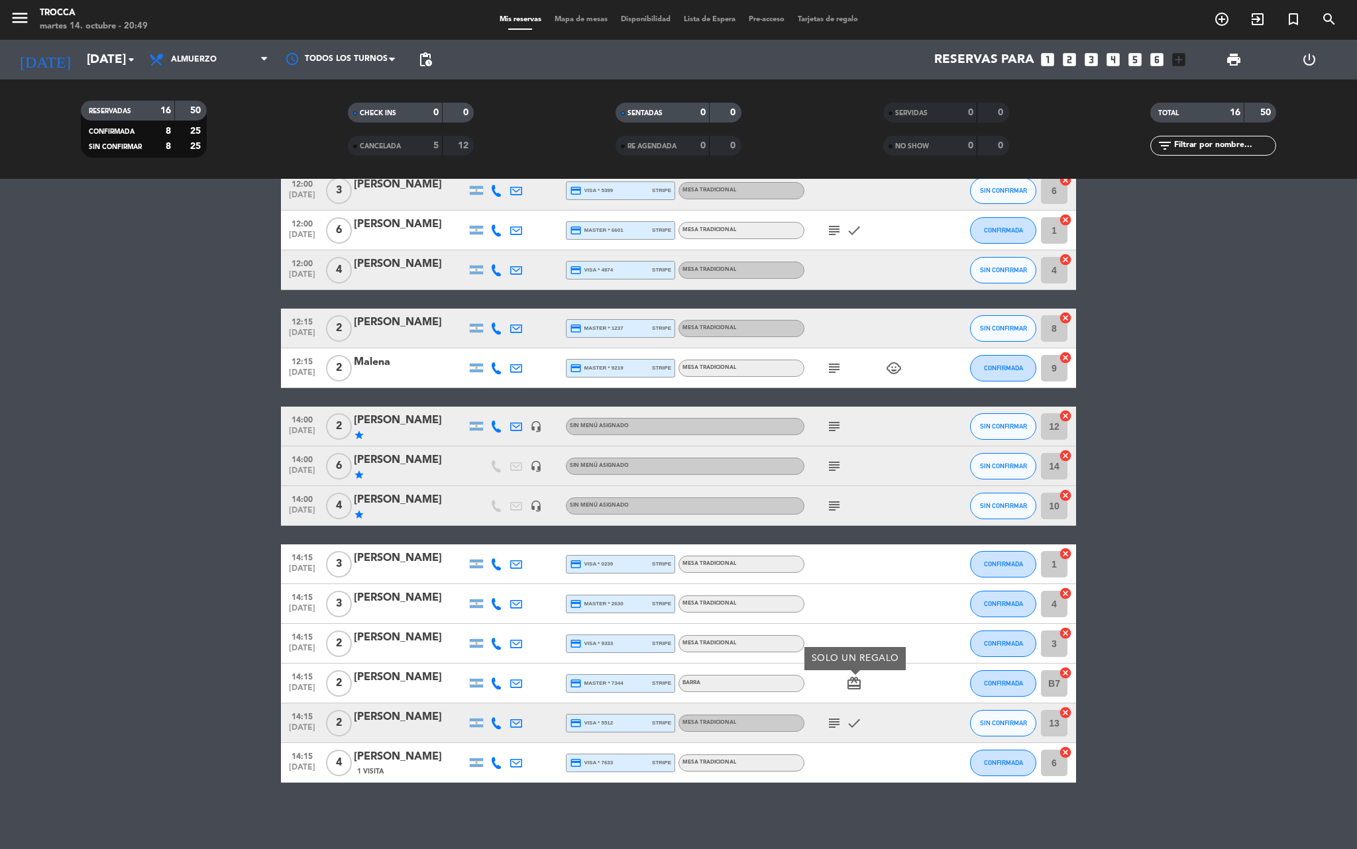
click at [831, 729] on icon "subject" at bounding box center [834, 723] width 16 height 16
click at [1219, 584] on bookings-row "12:00 [DATE] 3 Anabella Mazzeo BARRA favorite_border CONFIRMADA B7 cancel 12:00…" at bounding box center [678, 437] width 1357 height 692
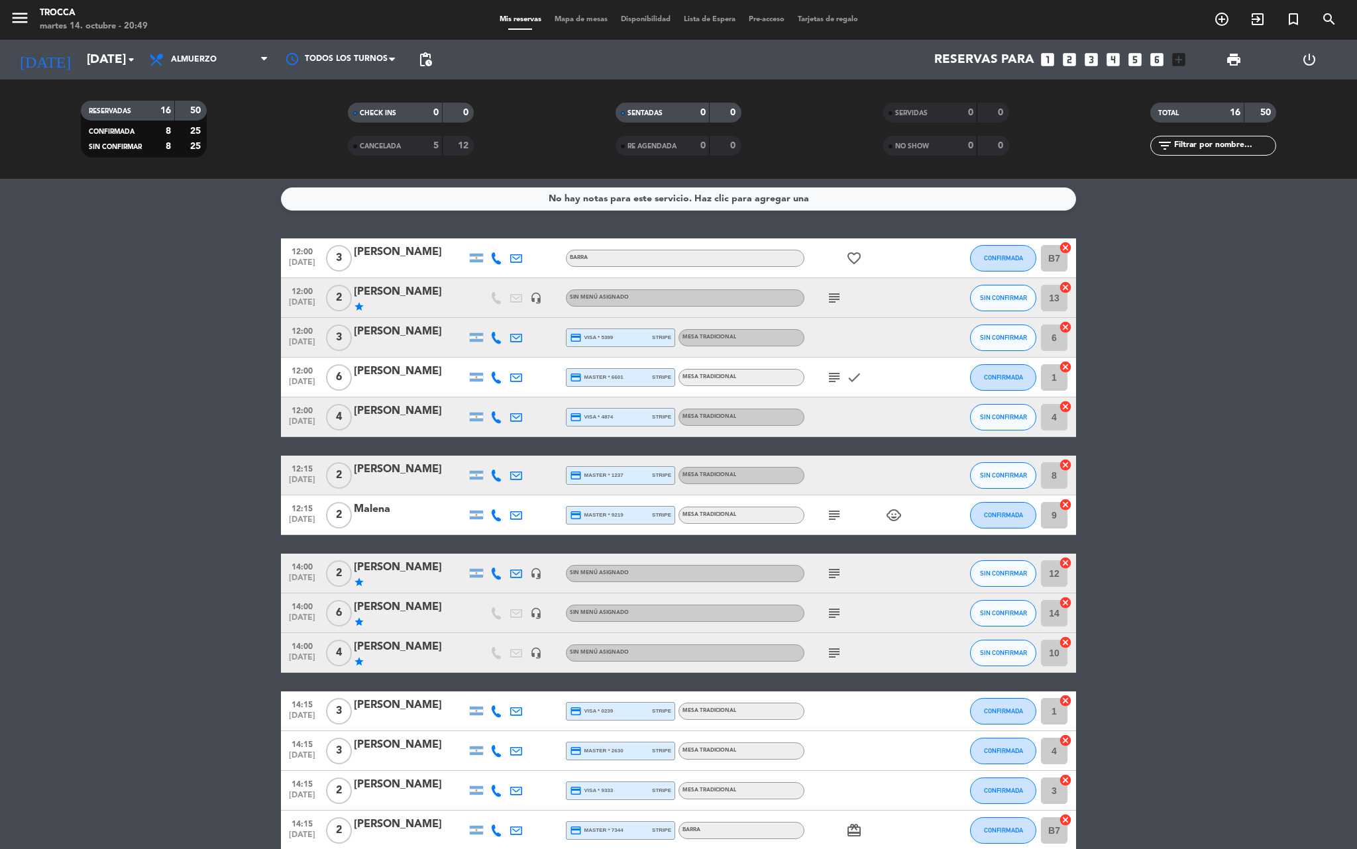
scroll to position [0, 0]
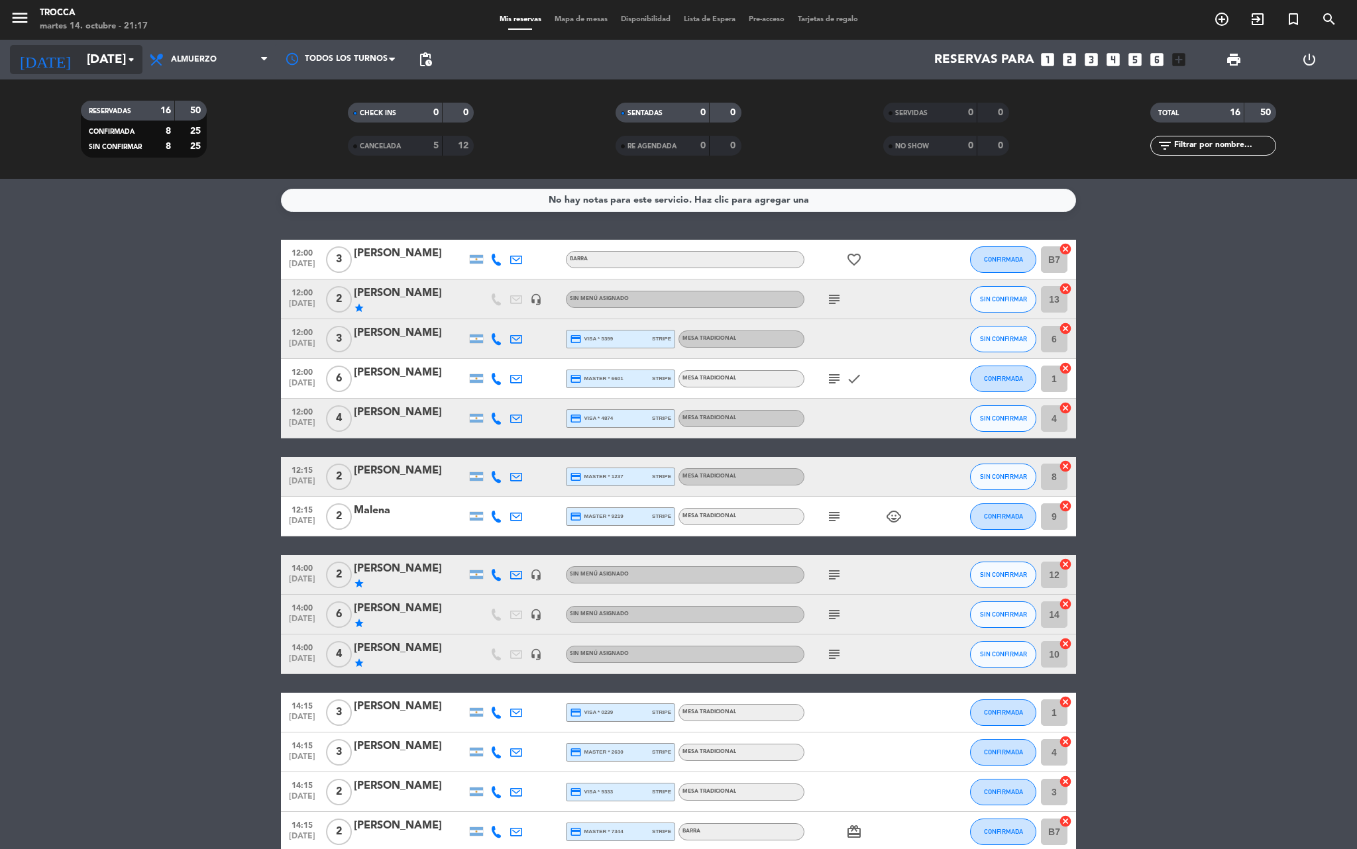
click at [125, 58] on icon "arrow_drop_down" at bounding box center [131, 60] width 16 height 16
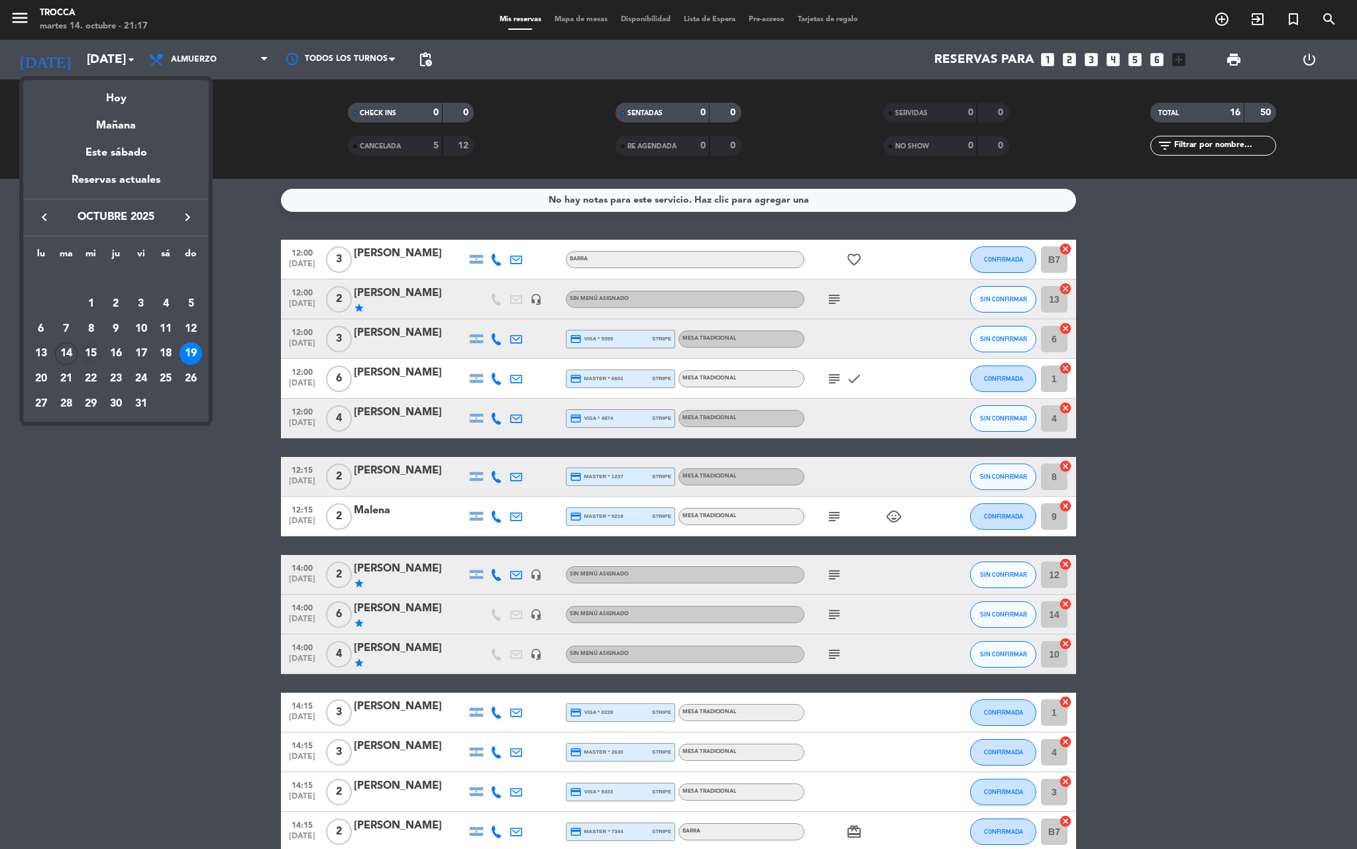
click at [97, 355] on div "15" at bounding box center [90, 353] width 23 height 23
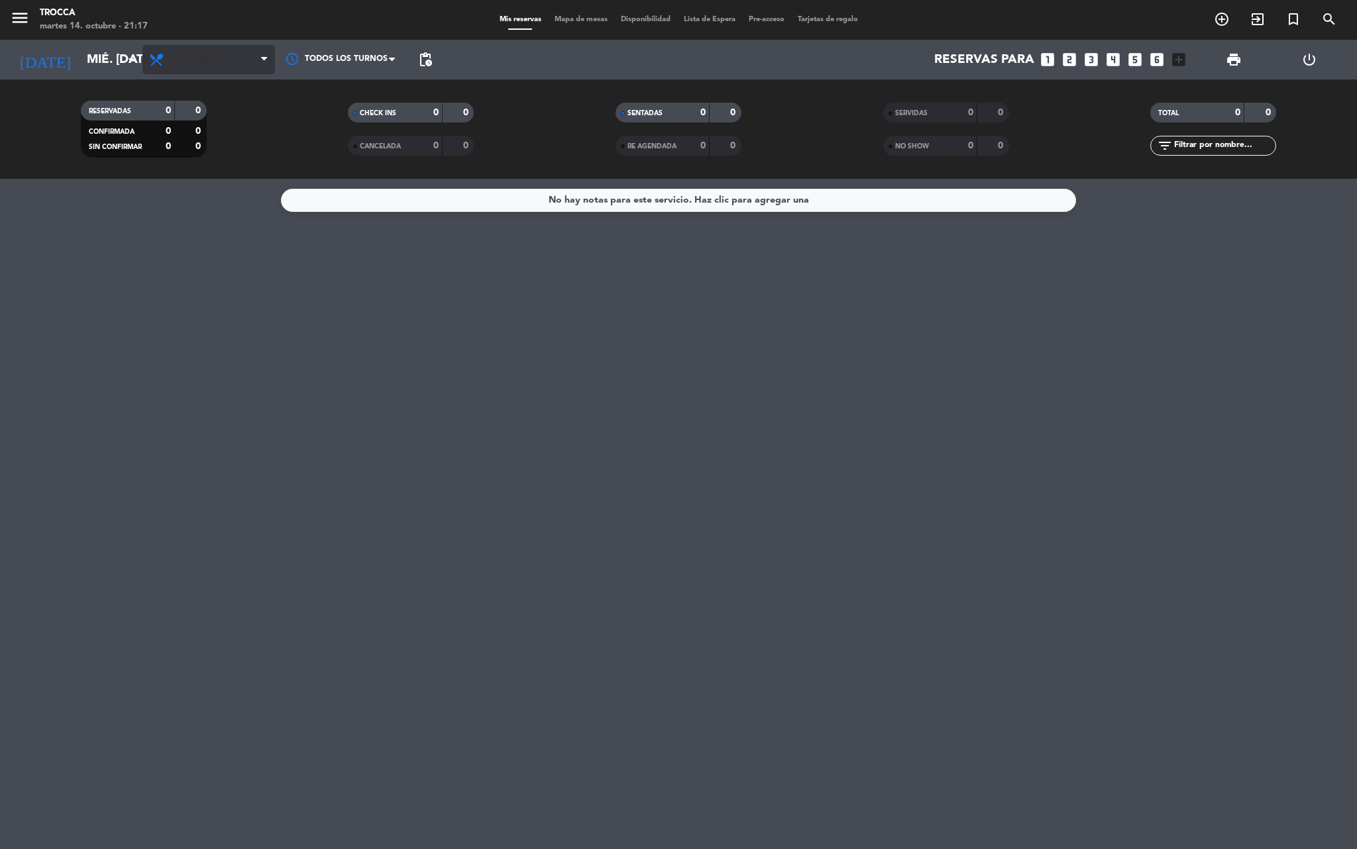
click at [199, 60] on span "Almuerzo" at bounding box center [194, 59] width 46 height 9
click at [172, 152] on div "menu Trocca martes 14. octubre - 21:17 Mis reservas Mapa de mesas Disponibilida…" at bounding box center [678, 89] width 1357 height 179
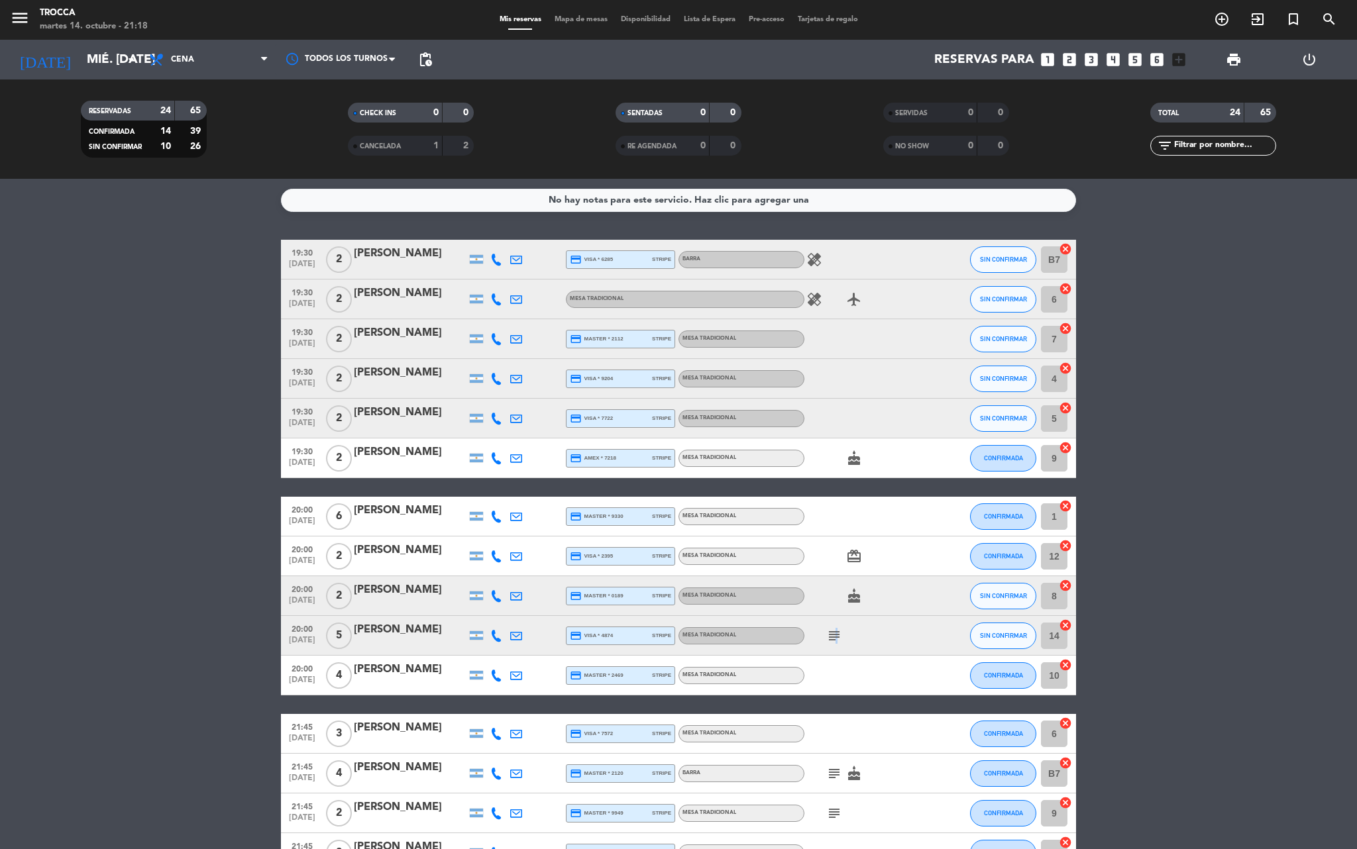
click at [836, 628] on icon "subject" at bounding box center [834, 636] width 16 height 16
click at [1214, 468] on bookings-row "19:30 [DATE] 2 [PERSON_NAME] credit_card visa * 6285 stripe BARRA healing SIN C…" at bounding box center [678, 745] width 1357 height 1010
click at [119, 68] on input "mié. [DATE]" at bounding box center [160, 60] width 160 height 28
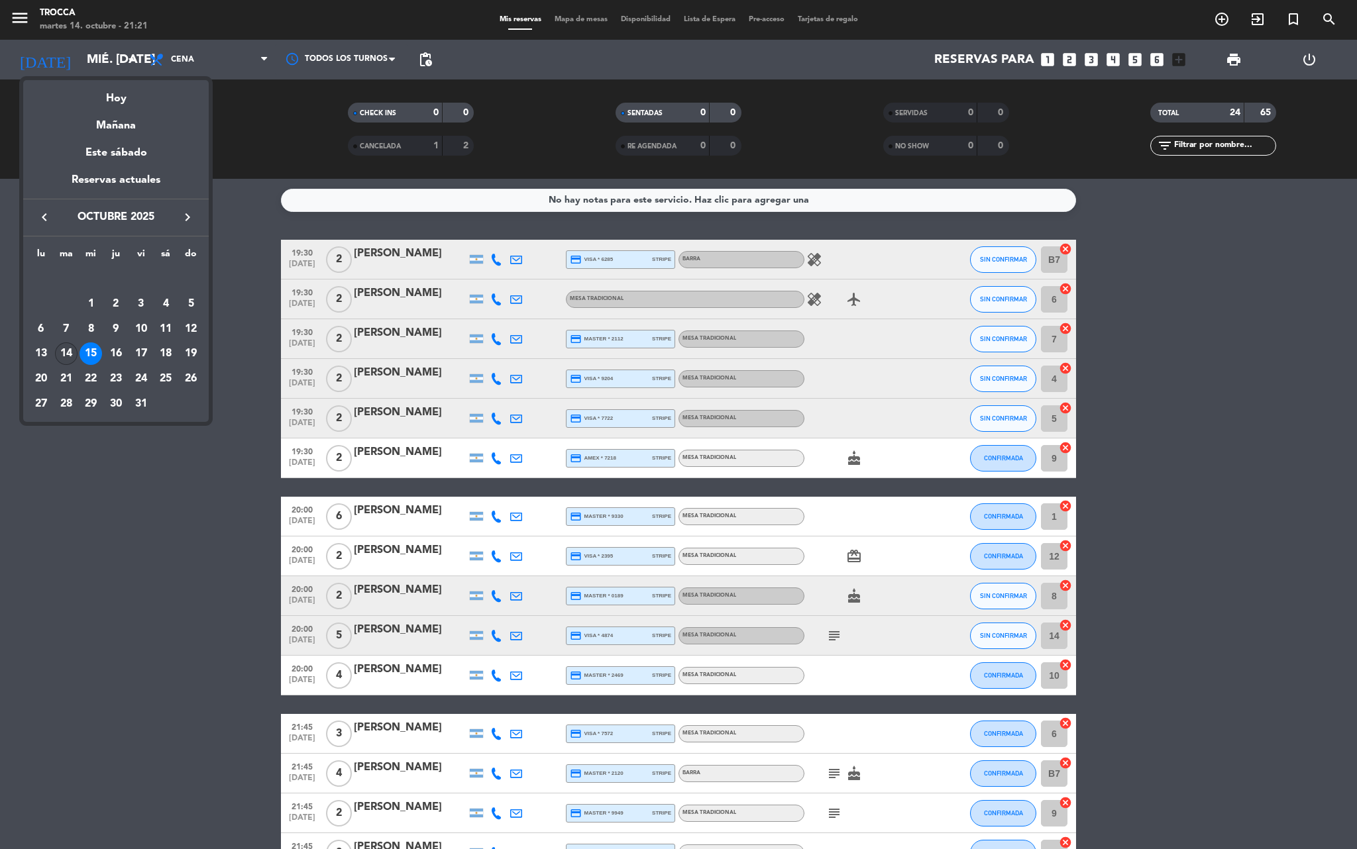
click at [68, 359] on div "14" at bounding box center [66, 353] width 23 height 23
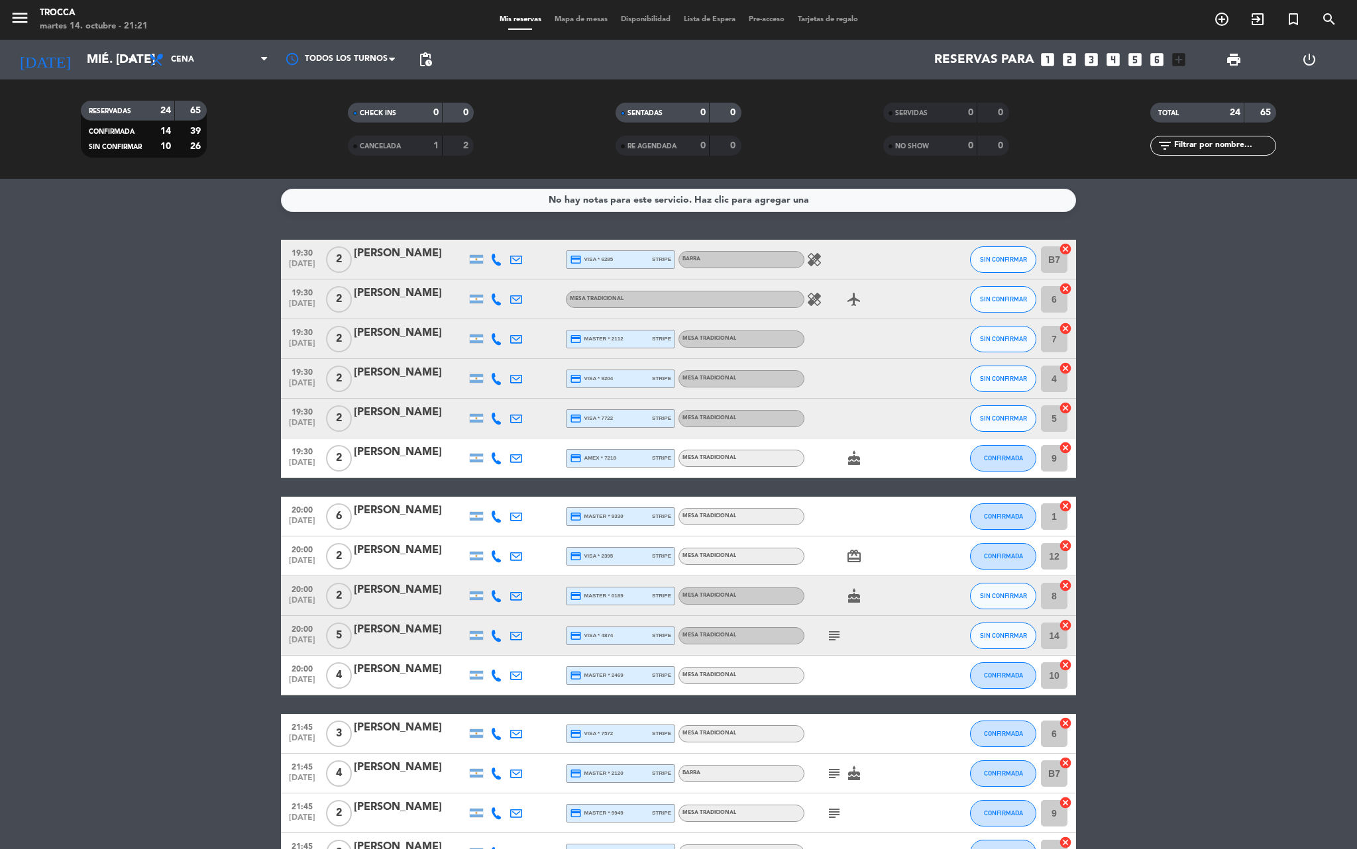
type input "[DATE] oct."
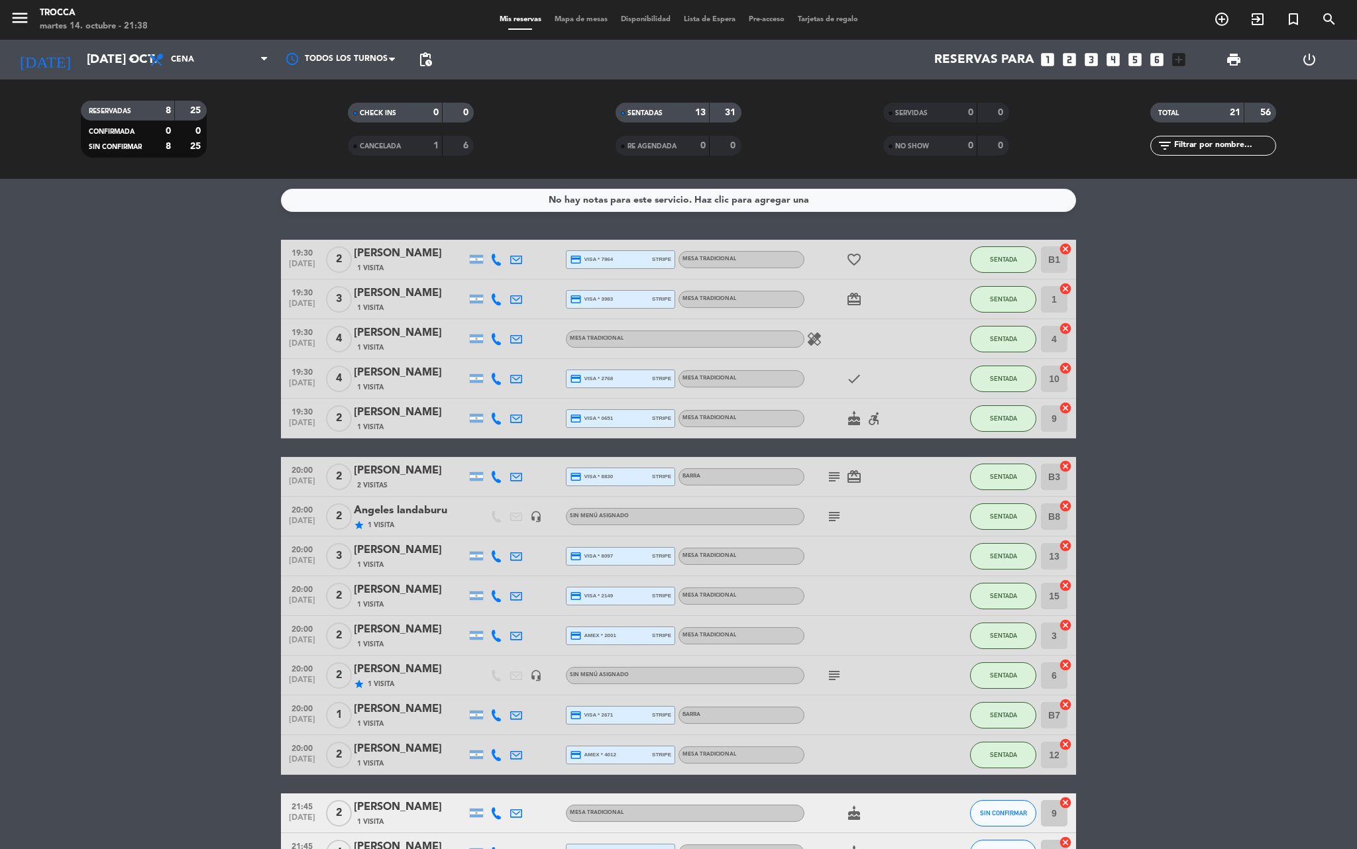
scroll to position [347, 0]
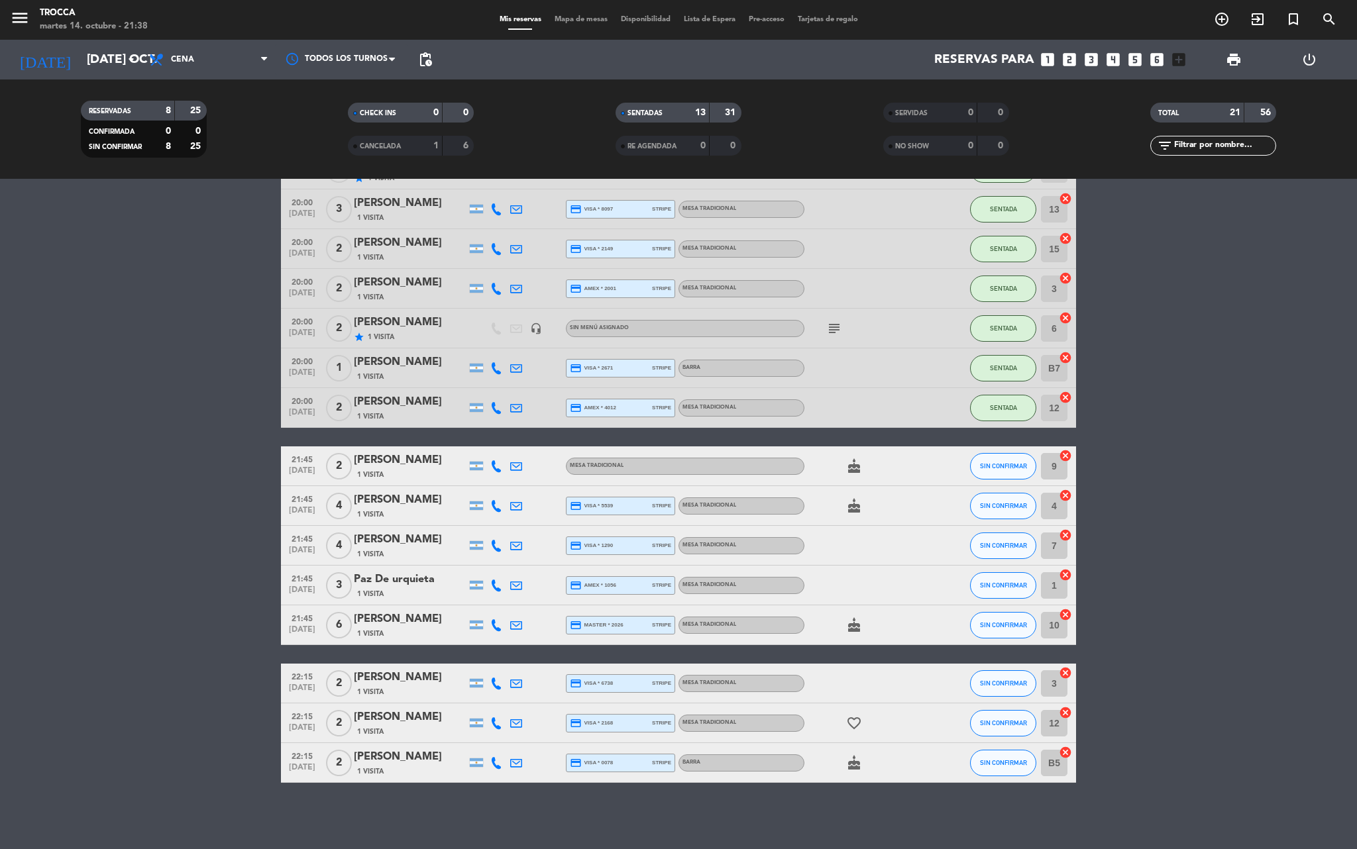
click at [1057, 511] on input "4" at bounding box center [1054, 506] width 26 height 26
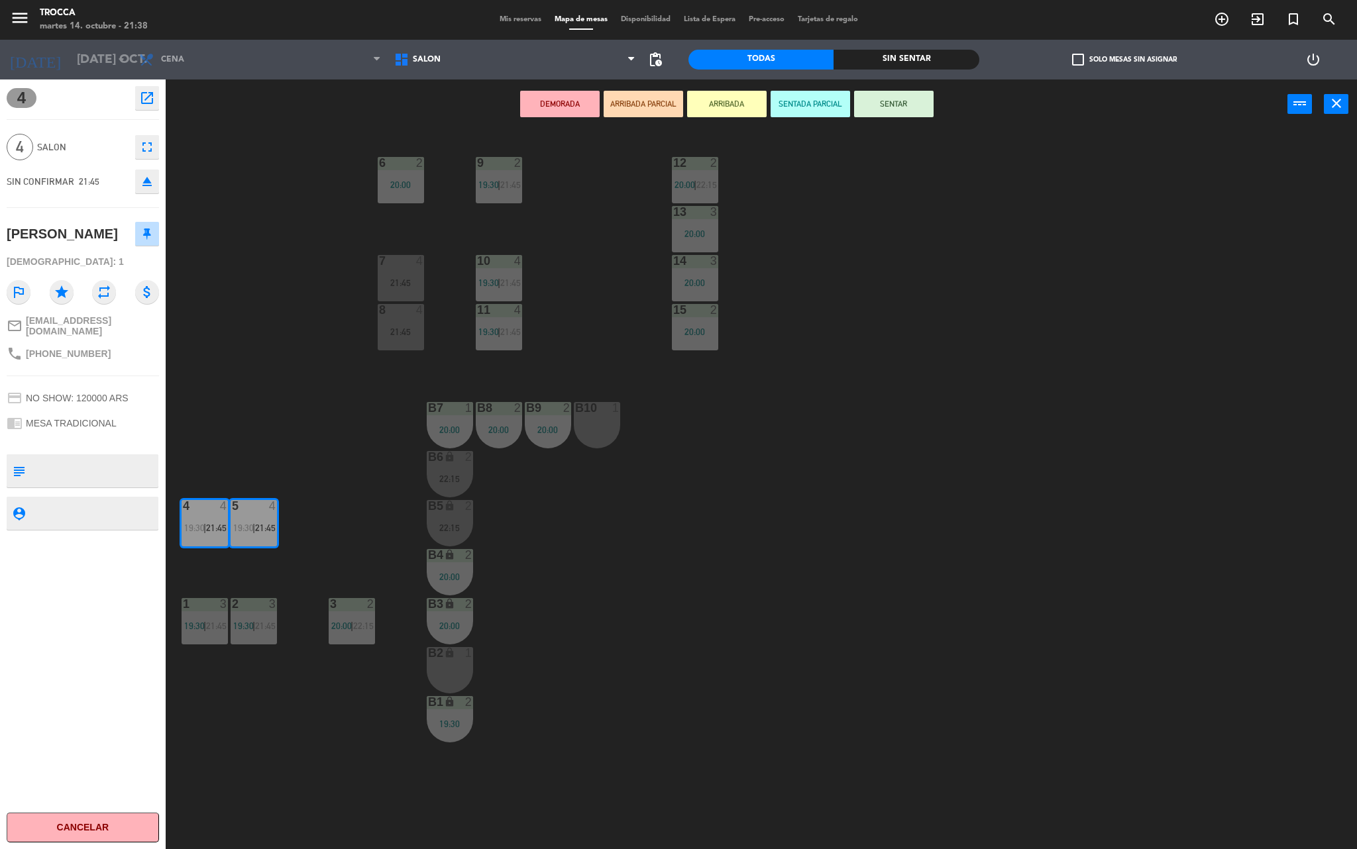
click at [734, 501] on div "9 2 19:30 | 21:45 12 2 20:00 | 22:15 6 2 20:00 13 3 20:00 7 4 21:45 10 4 19:30 …" at bounding box center [768, 493] width 1178 height 720
click at [175, 143] on div "4 open_in_new 4 SALON fullscreen SIN CONFIRMAR 21:45 eject [PERSON_NAME] Visita…" at bounding box center [82, 464] width 185 height 770
click at [1328, 103] on icon "close" at bounding box center [1336, 103] width 16 height 16
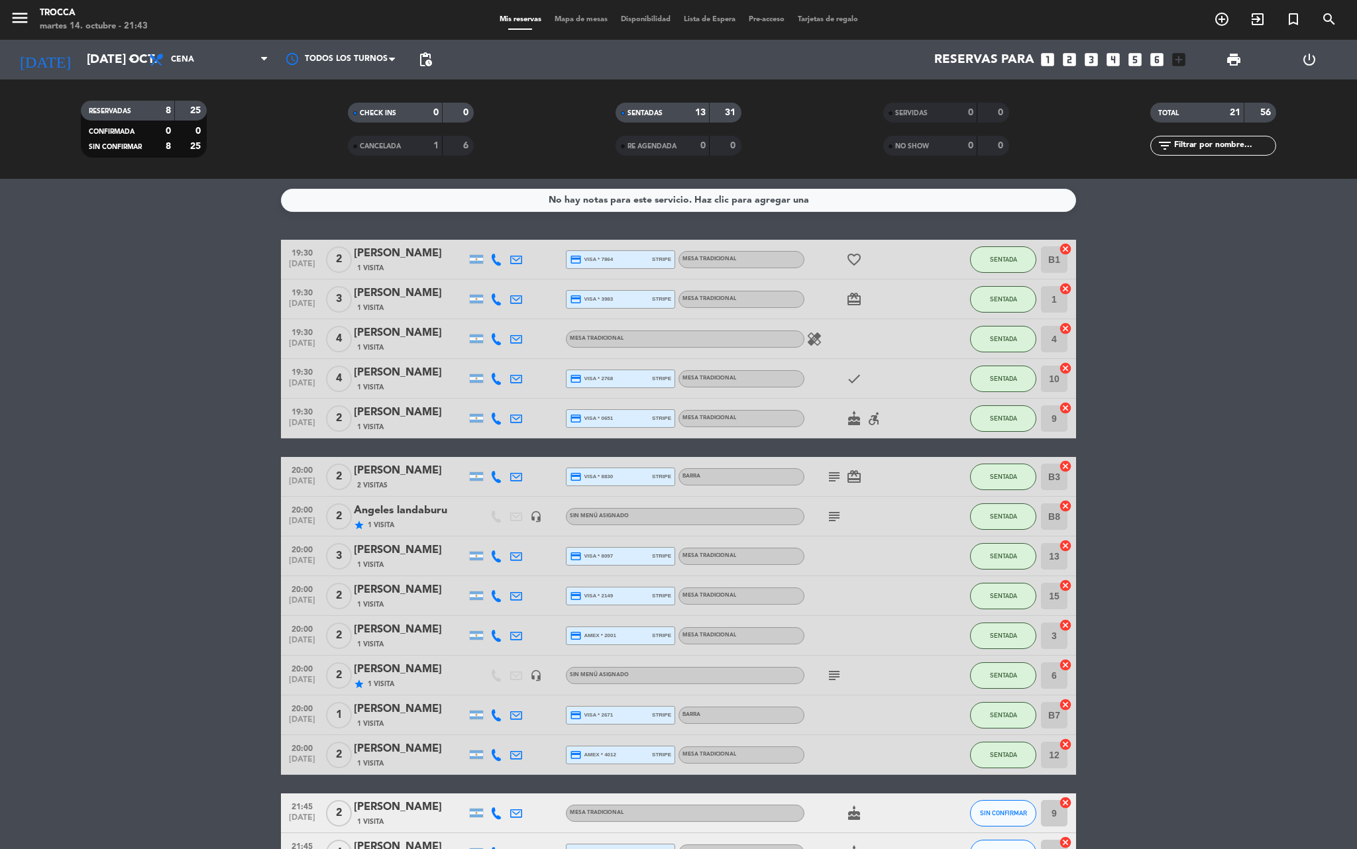
scroll to position [347, 0]
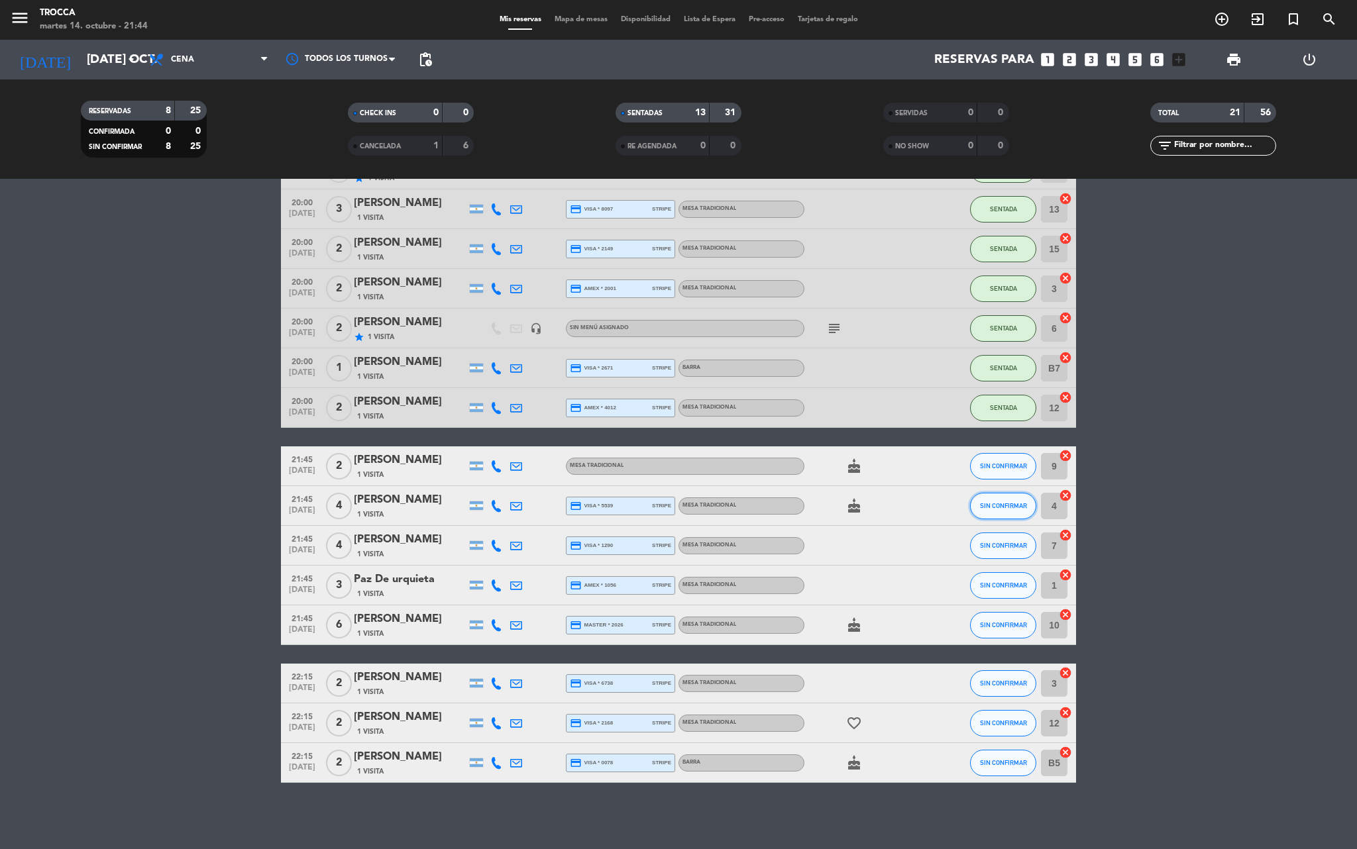
click at [987, 503] on span "SIN CONFIRMAR" at bounding box center [1003, 505] width 47 height 7
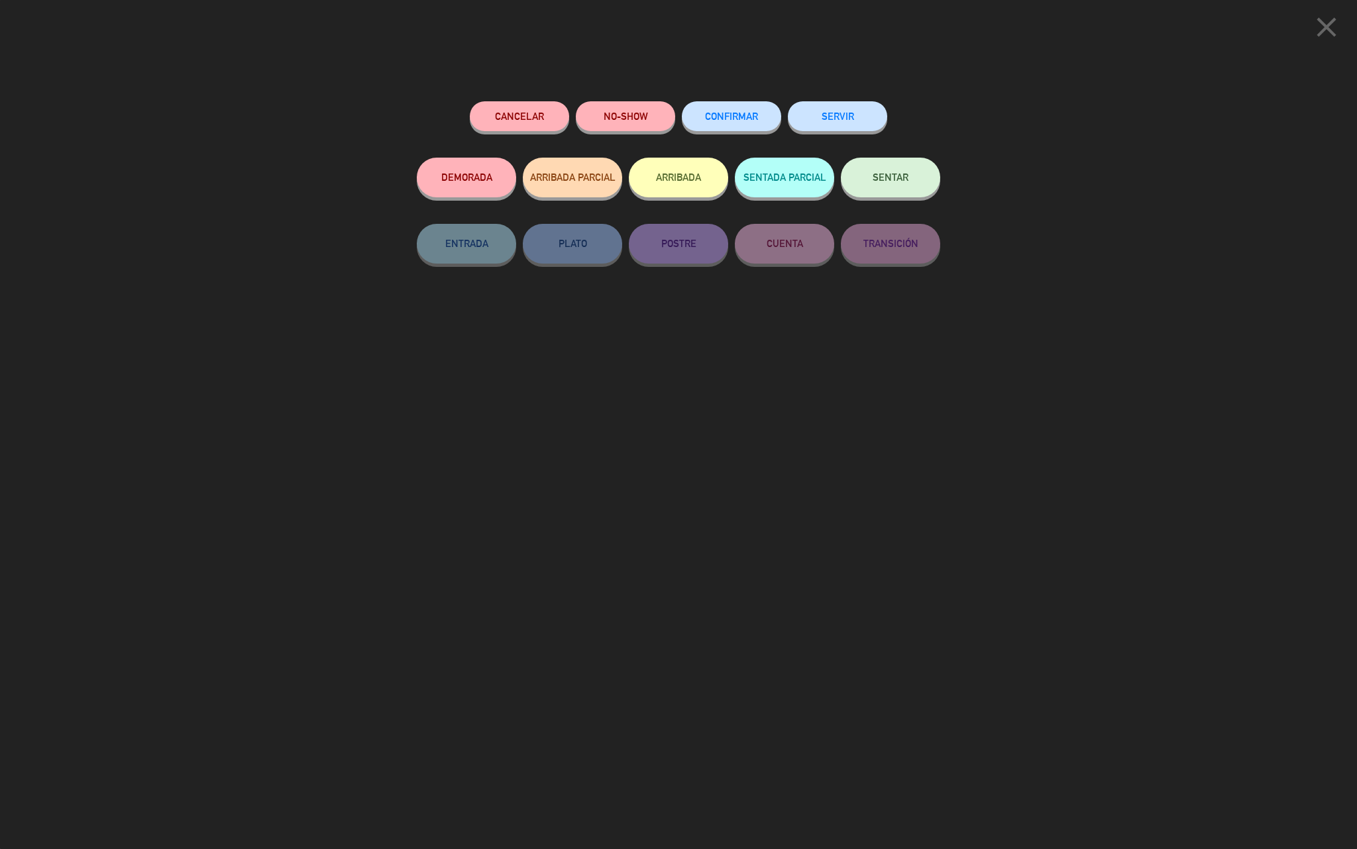
click at [861, 191] on button "SENTAR" at bounding box center [890, 178] width 99 height 40
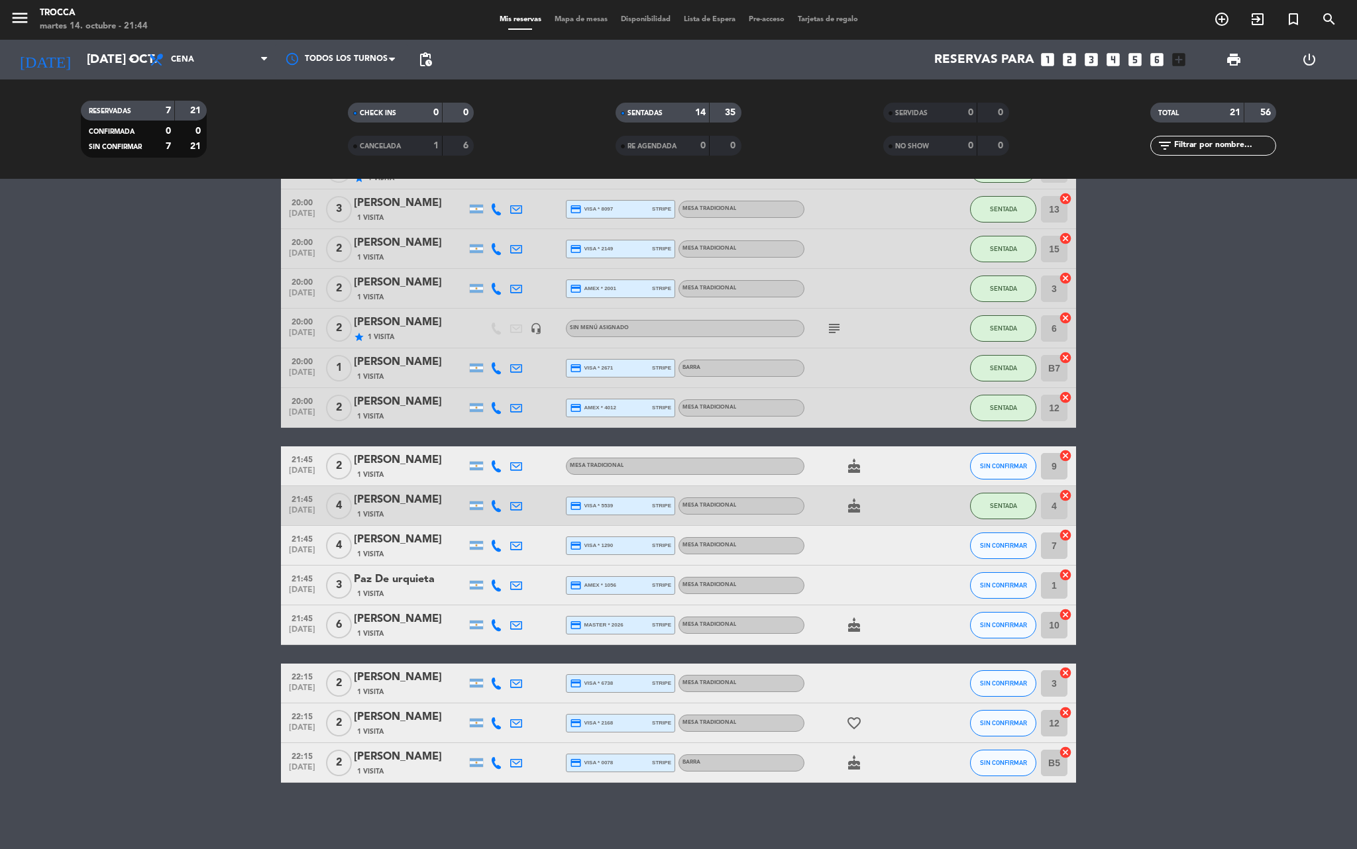
click at [855, 469] on icon "cake" at bounding box center [854, 466] width 16 height 16
click at [855, 513] on icon "cake" at bounding box center [854, 506] width 16 height 16
click at [996, 464] on span "SIN CONFIRMAR" at bounding box center [1003, 465] width 47 height 7
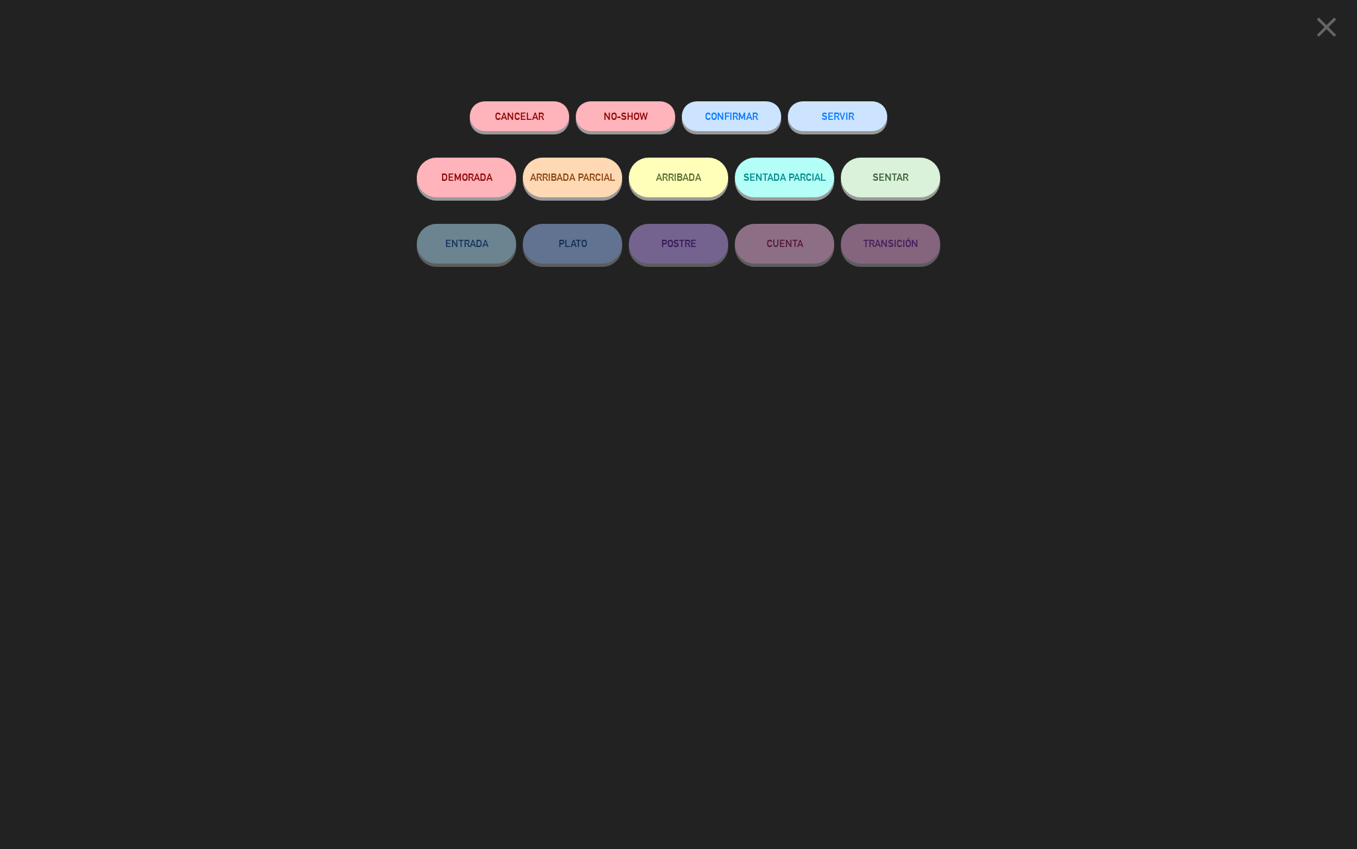
click at [868, 174] on button "SENTAR" at bounding box center [890, 178] width 99 height 40
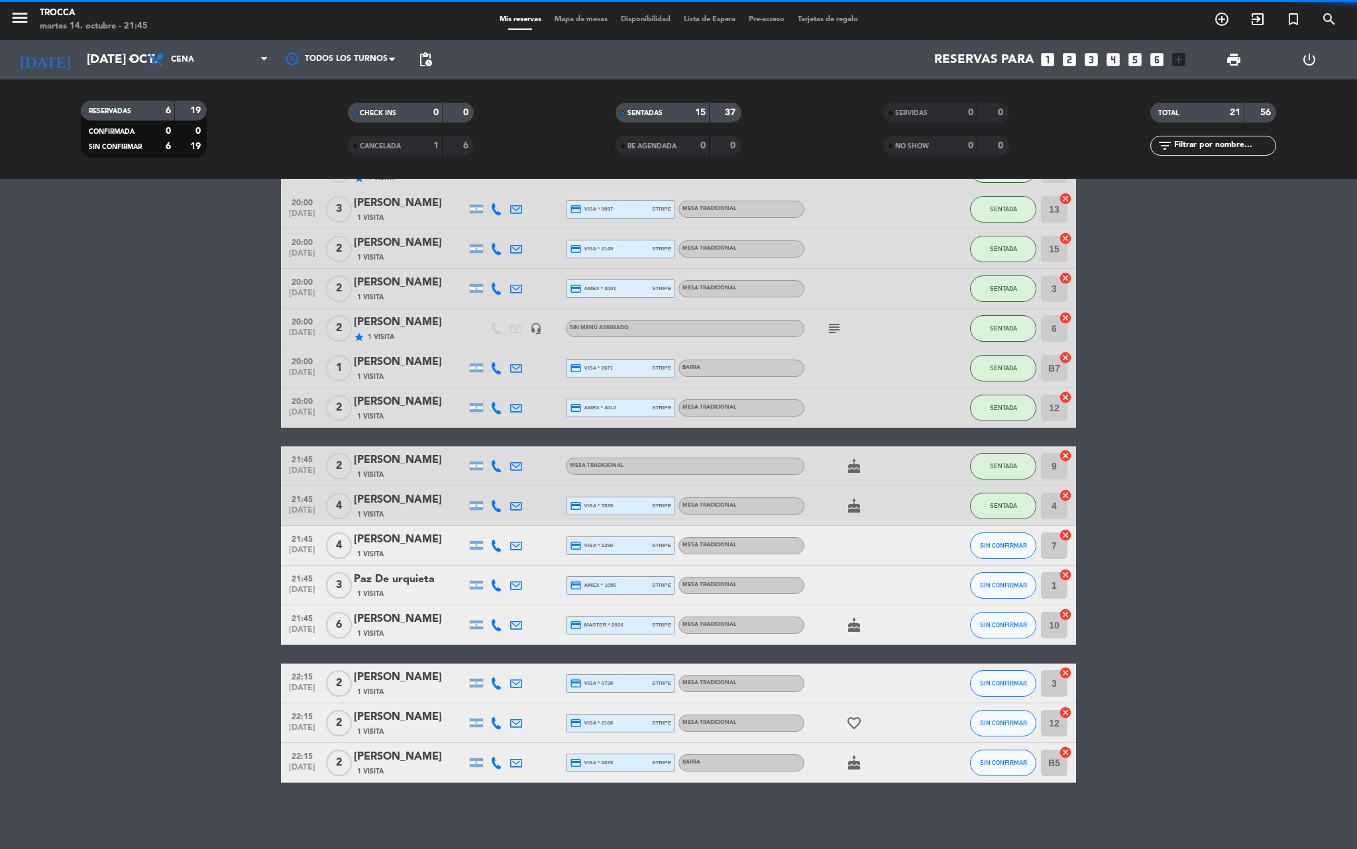
click at [1173, 465] on bookings-row "19:30 [DATE] 2 Agostina Camargo 1 Visita credit_card visa * 7864 stripe MESA TR…" at bounding box center [678, 338] width 1357 height 890
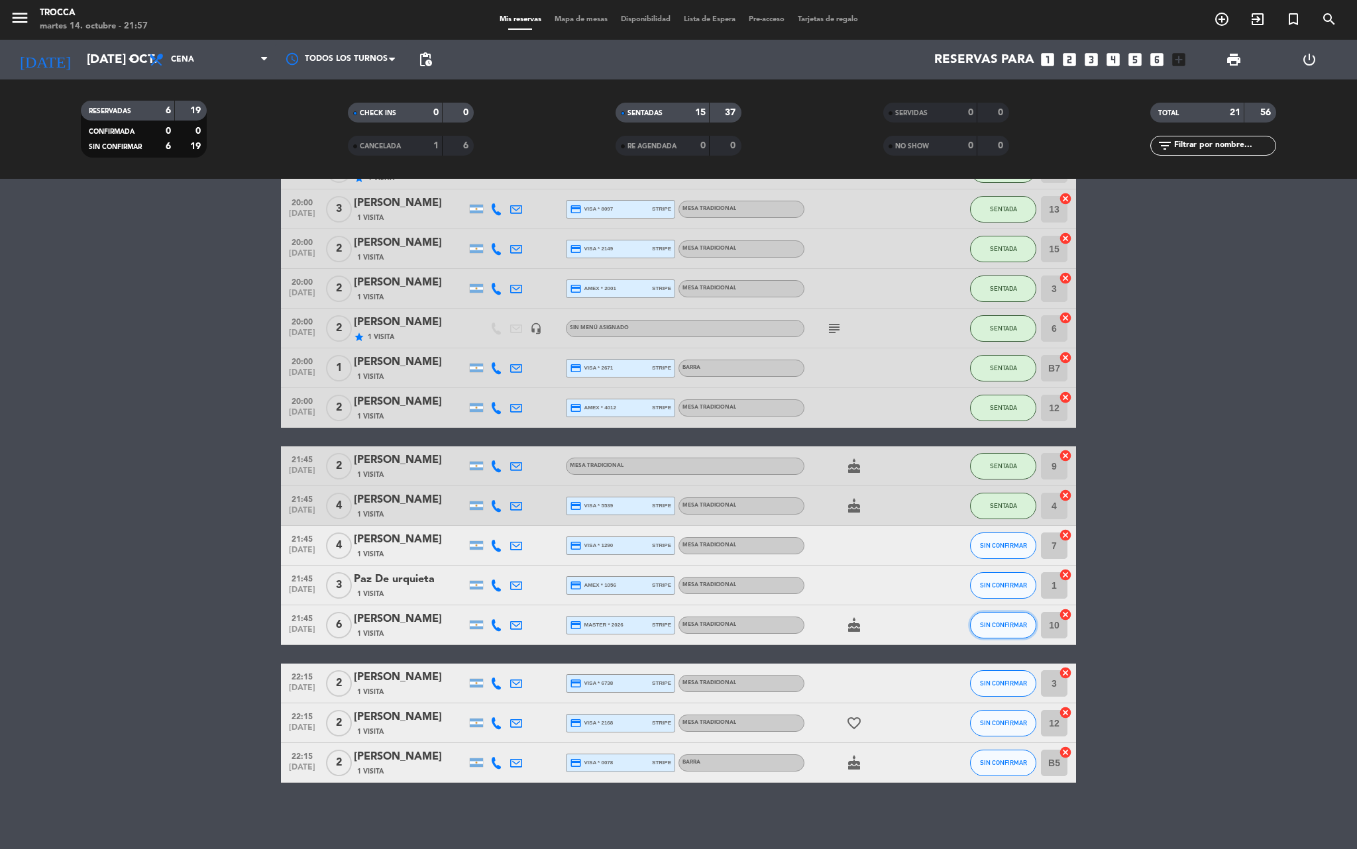
click at [991, 628] on button "SIN CONFIRMAR" at bounding box center [1003, 625] width 66 height 26
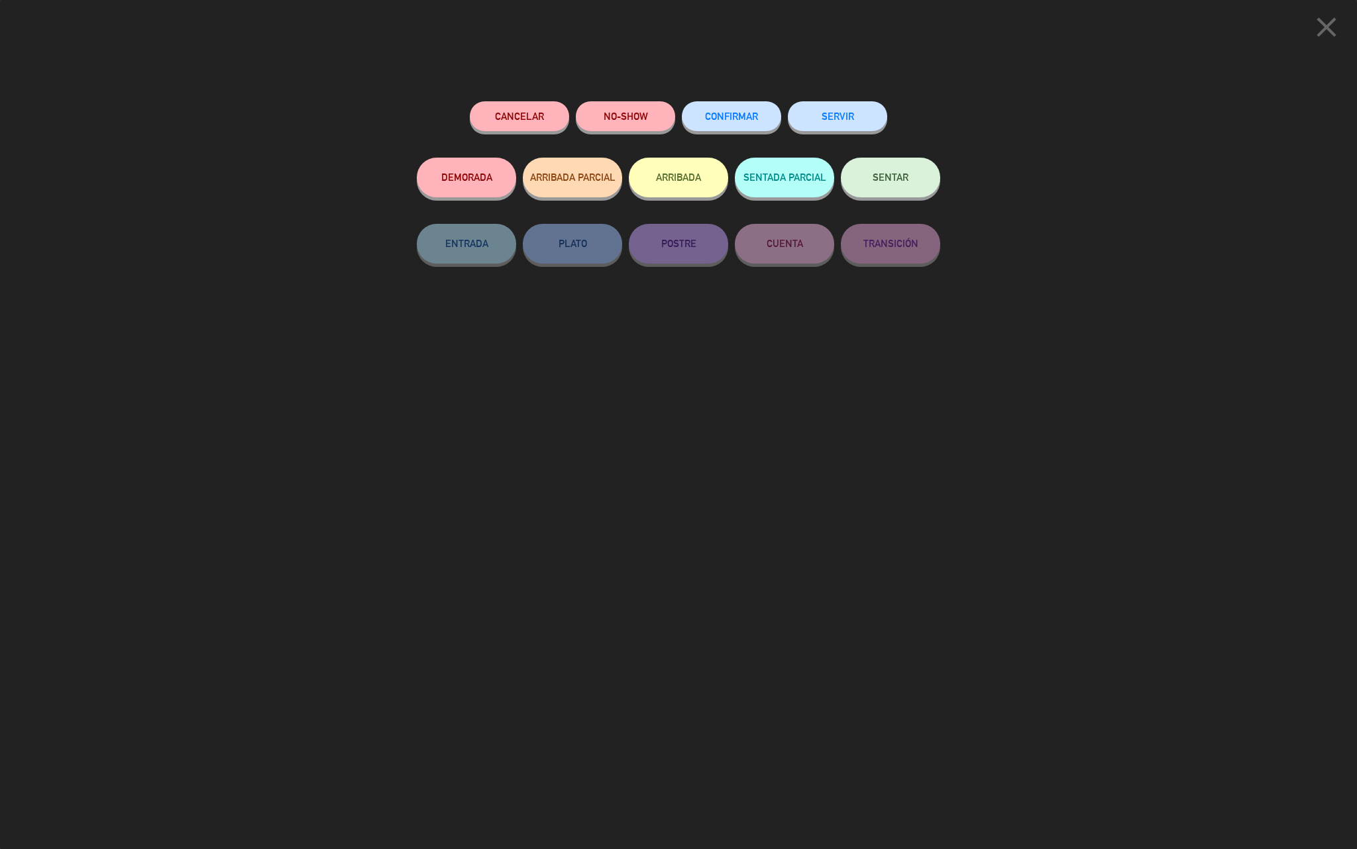
click at [876, 188] on button "SENTAR" at bounding box center [890, 178] width 99 height 40
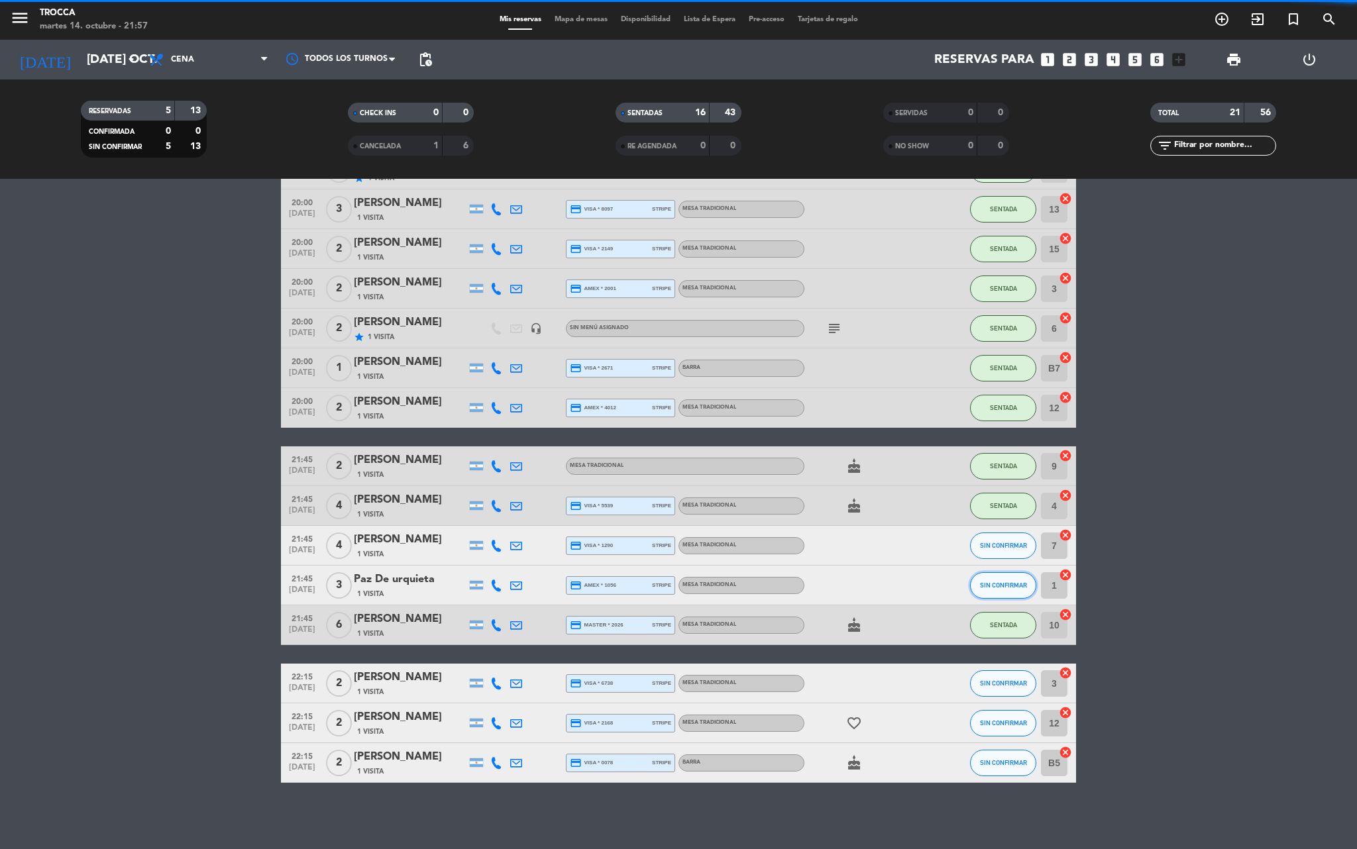
click at [1000, 582] on span "SIN CONFIRMAR" at bounding box center [1003, 585] width 47 height 7
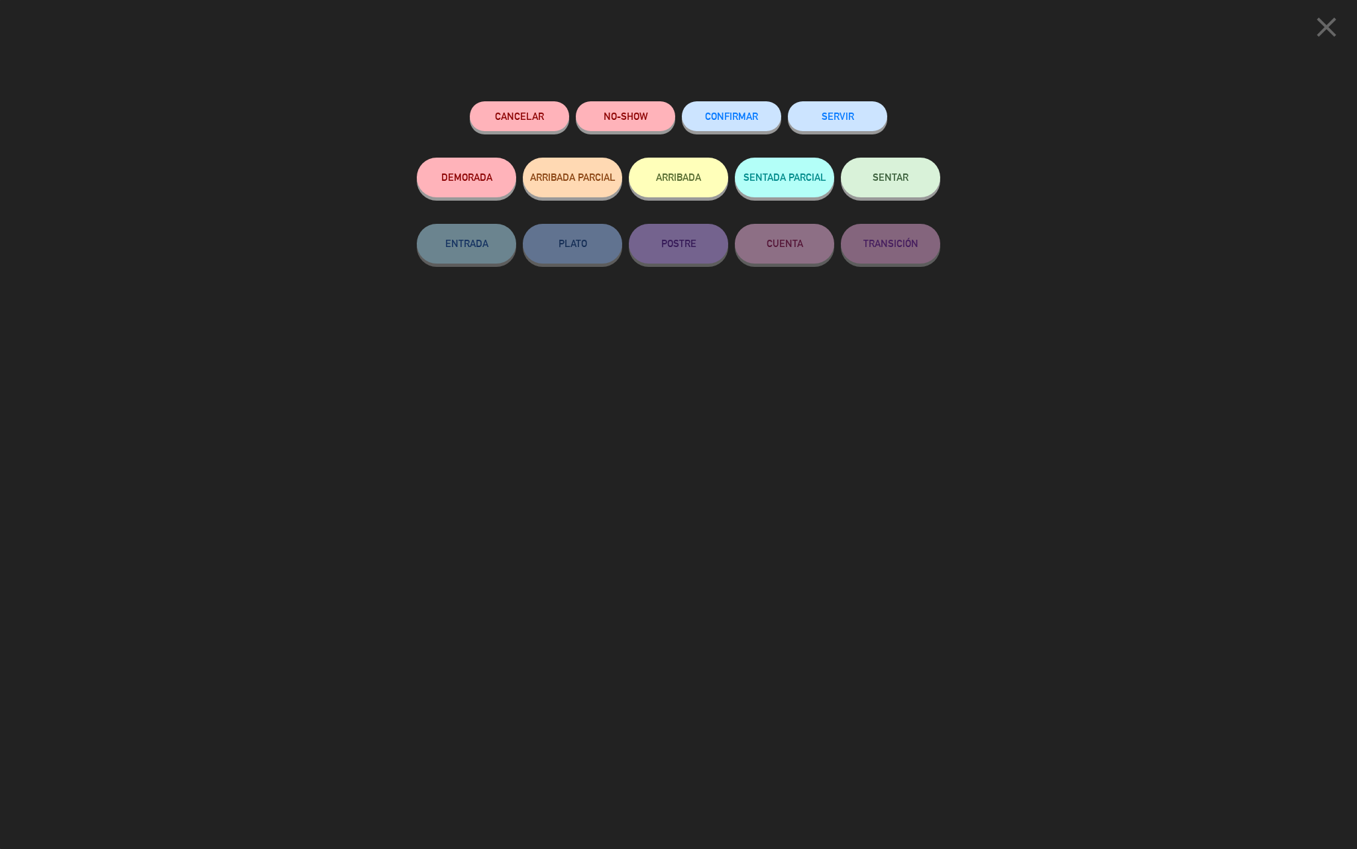
click at [886, 191] on button "SENTAR" at bounding box center [890, 178] width 99 height 40
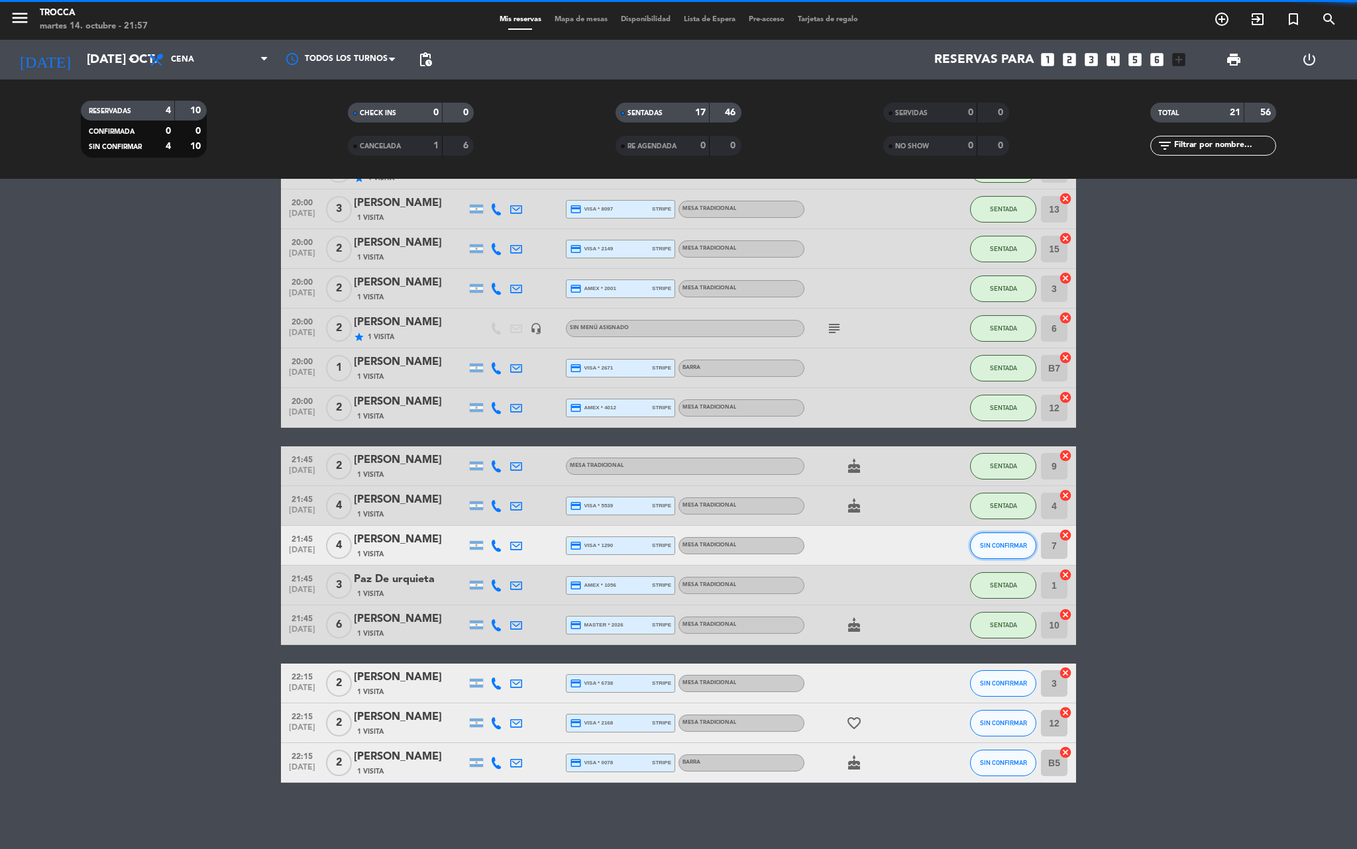
click at [992, 547] on span "SIN CONFIRMAR" at bounding box center [1003, 545] width 47 height 7
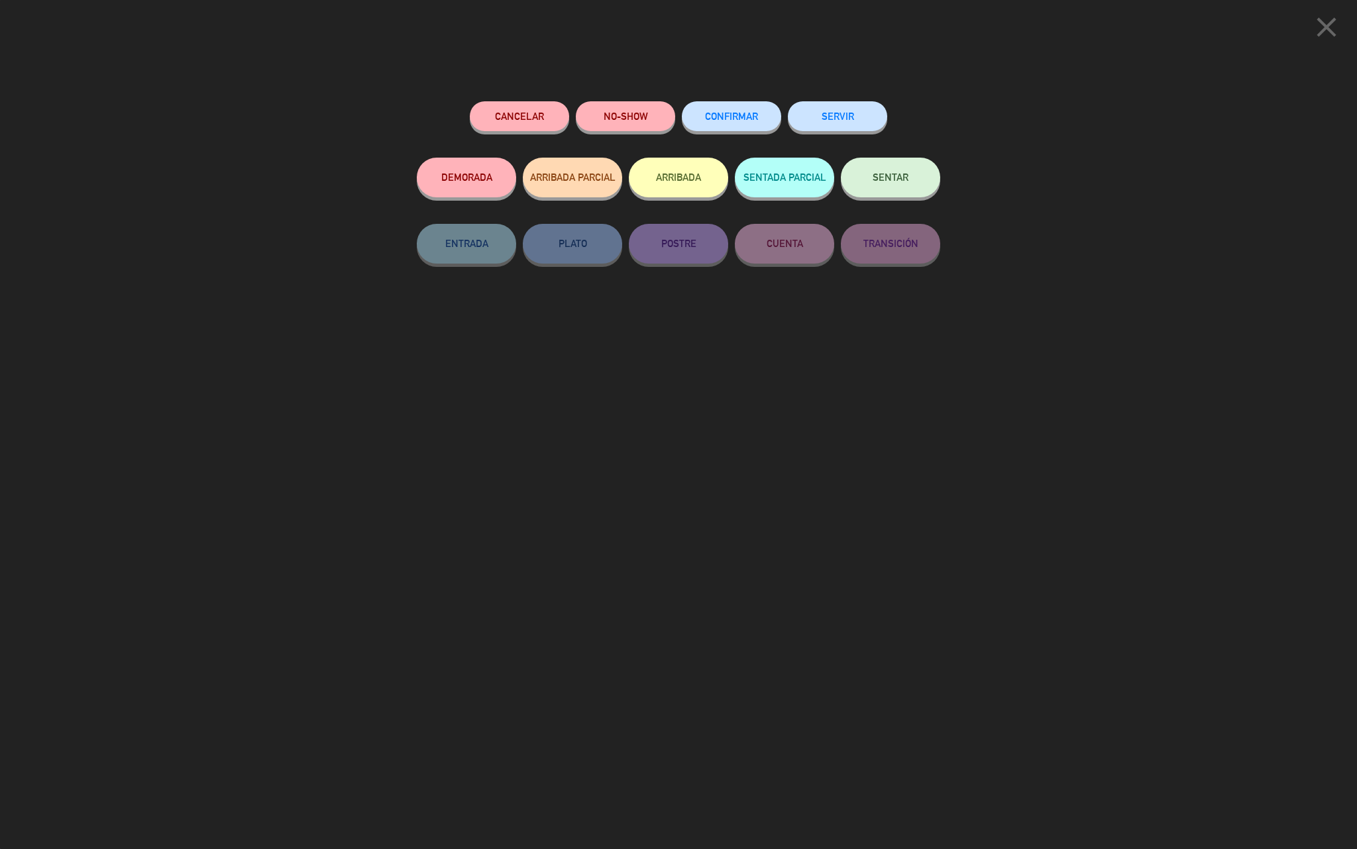
click at [868, 191] on button "SENTAR" at bounding box center [890, 178] width 99 height 40
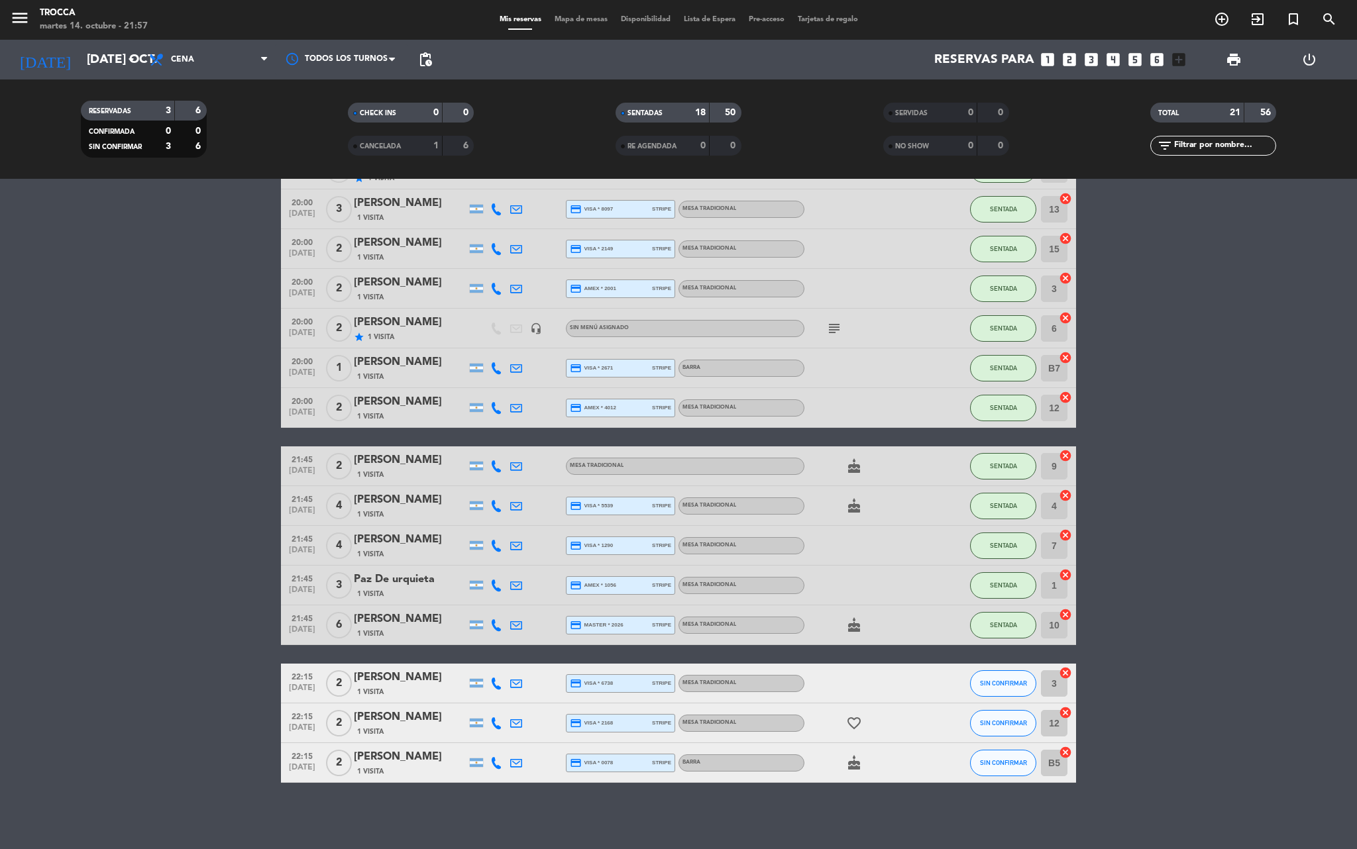
click at [424, 770] on div "1 Visita" at bounding box center [410, 771] width 113 height 11
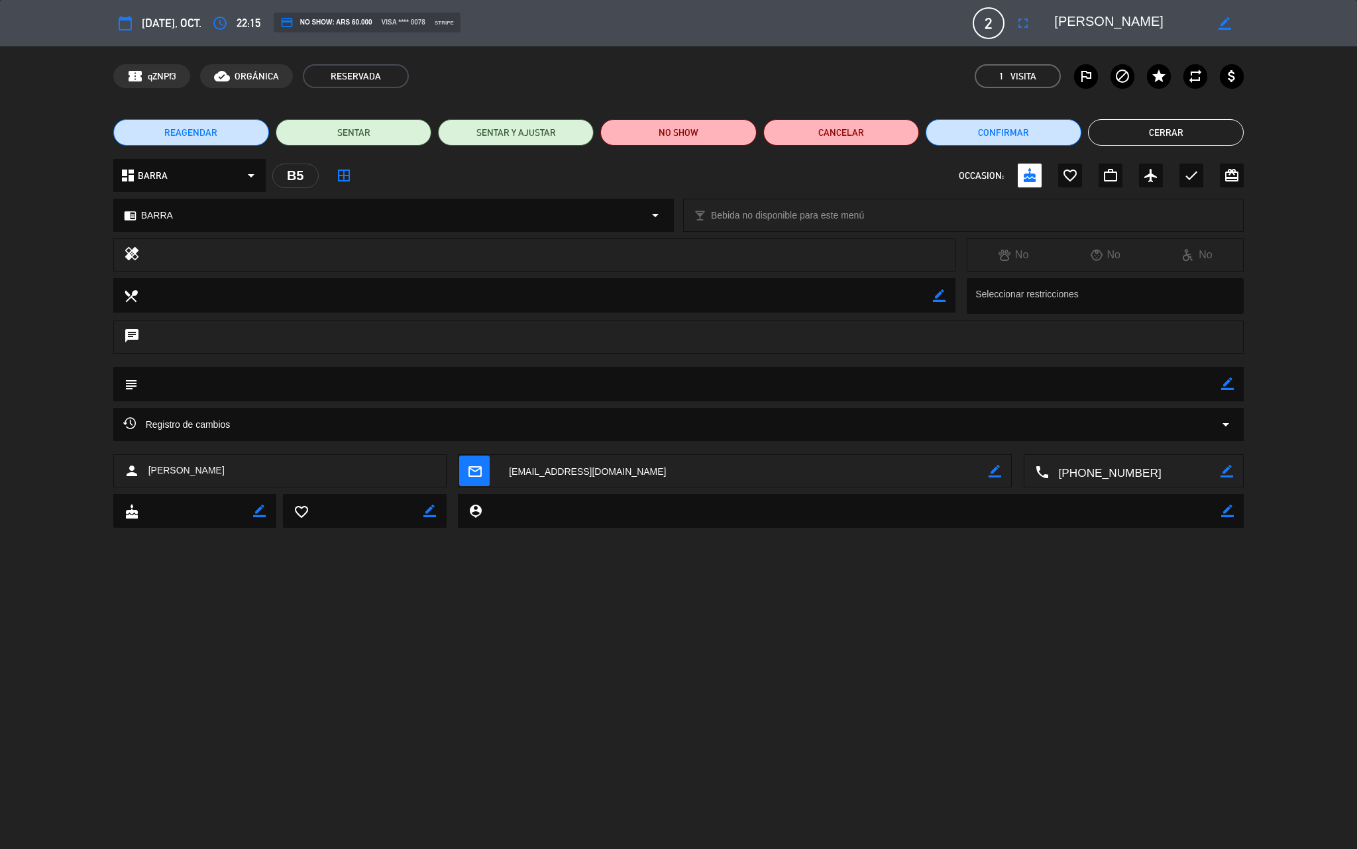
click at [1105, 130] on button "Cerrar" at bounding box center [1166, 132] width 156 height 26
